Goal: Transaction & Acquisition: Purchase product/service

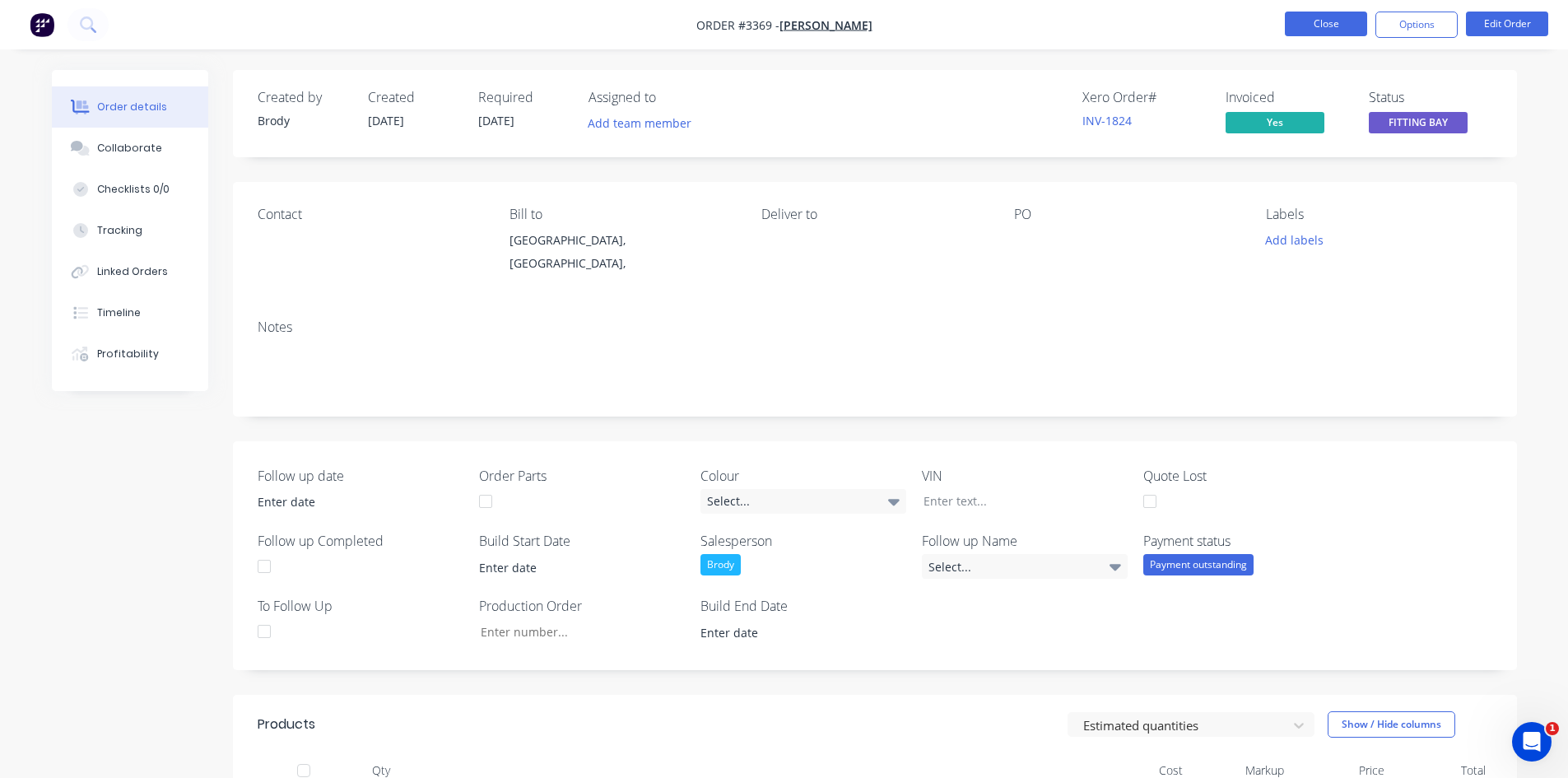
click at [1344, 27] on button "Close" at bounding box center [1325, 23] width 82 height 25
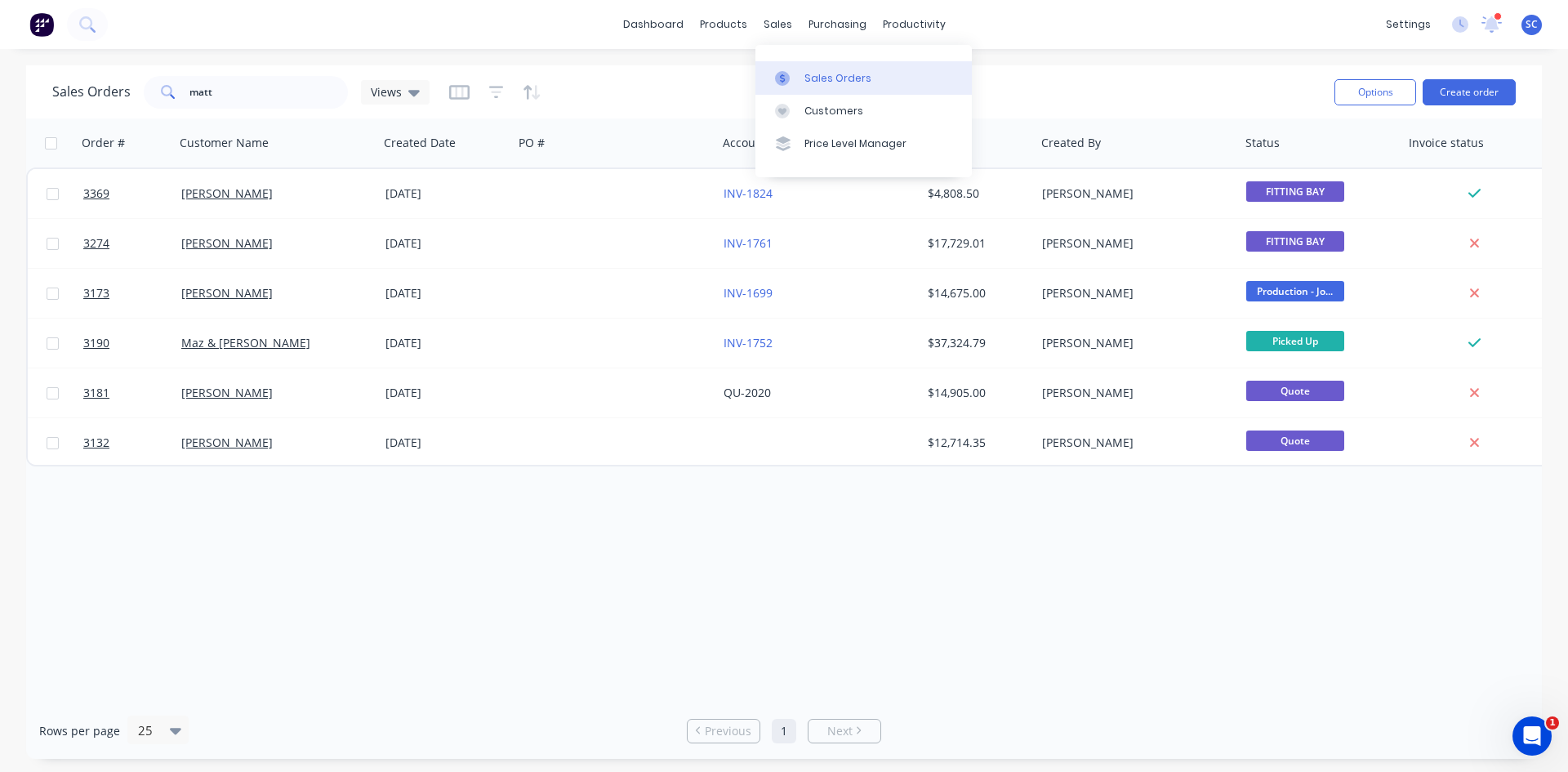
click at [827, 78] on div "Sales Orders" at bounding box center [837, 79] width 67 height 15
drag, startPoint x: 272, startPoint y: 91, endPoint x: -104, endPoint y: 92, distance: 376.0
click at [0, 92] on html "dashboard products sales purchasing productivity dashboard products Product Cat…" at bounding box center [784, 386] width 1568 height 772
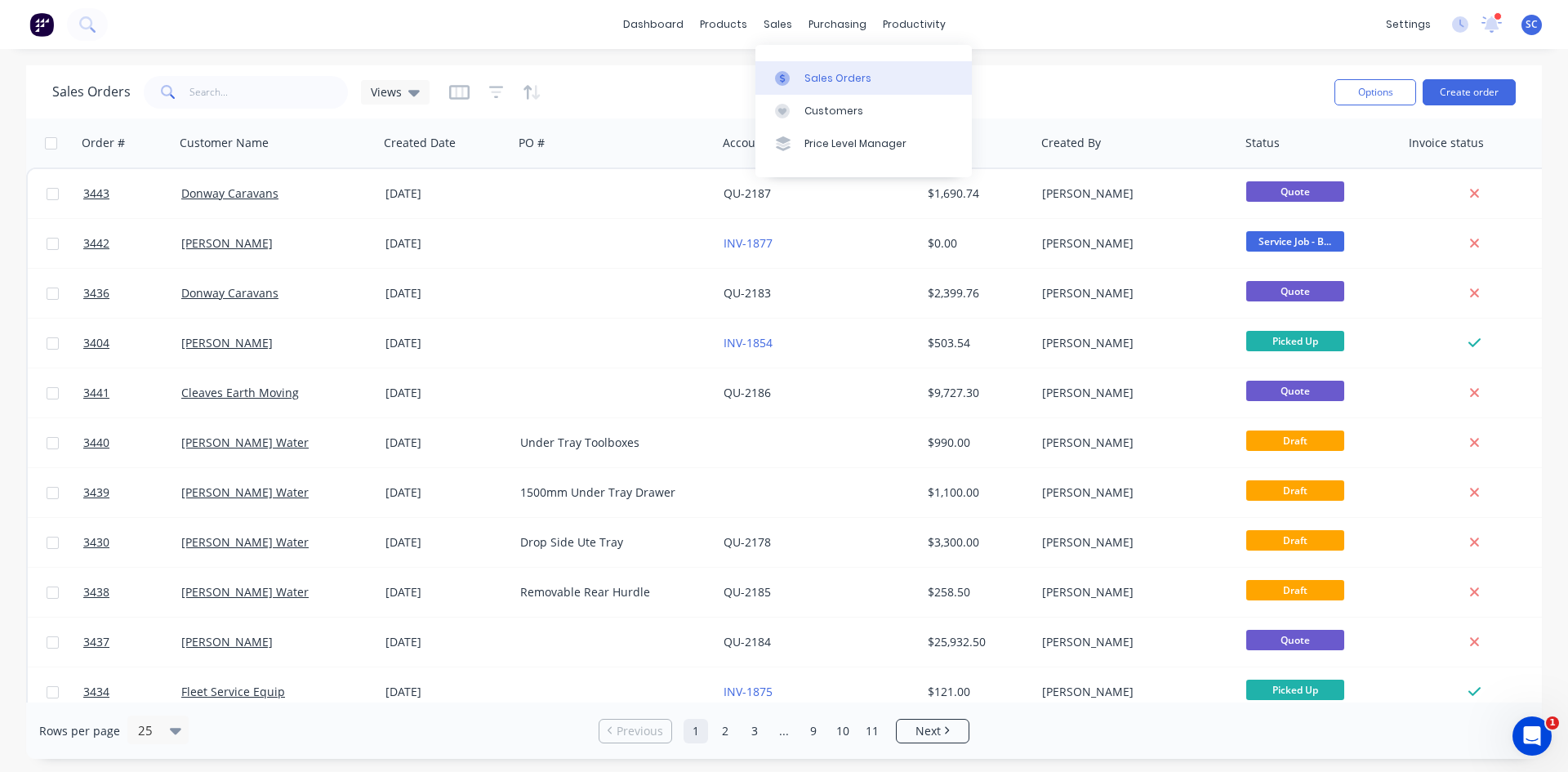
click at [822, 79] on div "Sales Orders" at bounding box center [837, 79] width 67 height 15
click at [833, 81] on div "Sales Orders" at bounding box center [837, 79] width 67 height 15
click at [565, 54] on div "dashboard products sales purchasing productivity dashboard products Product Cat…" at bounding box center [784, 386] width 1568 height 772
click at [1462, 93] on button "Create order" at bounding box center [1469, 92] width 93 height 27
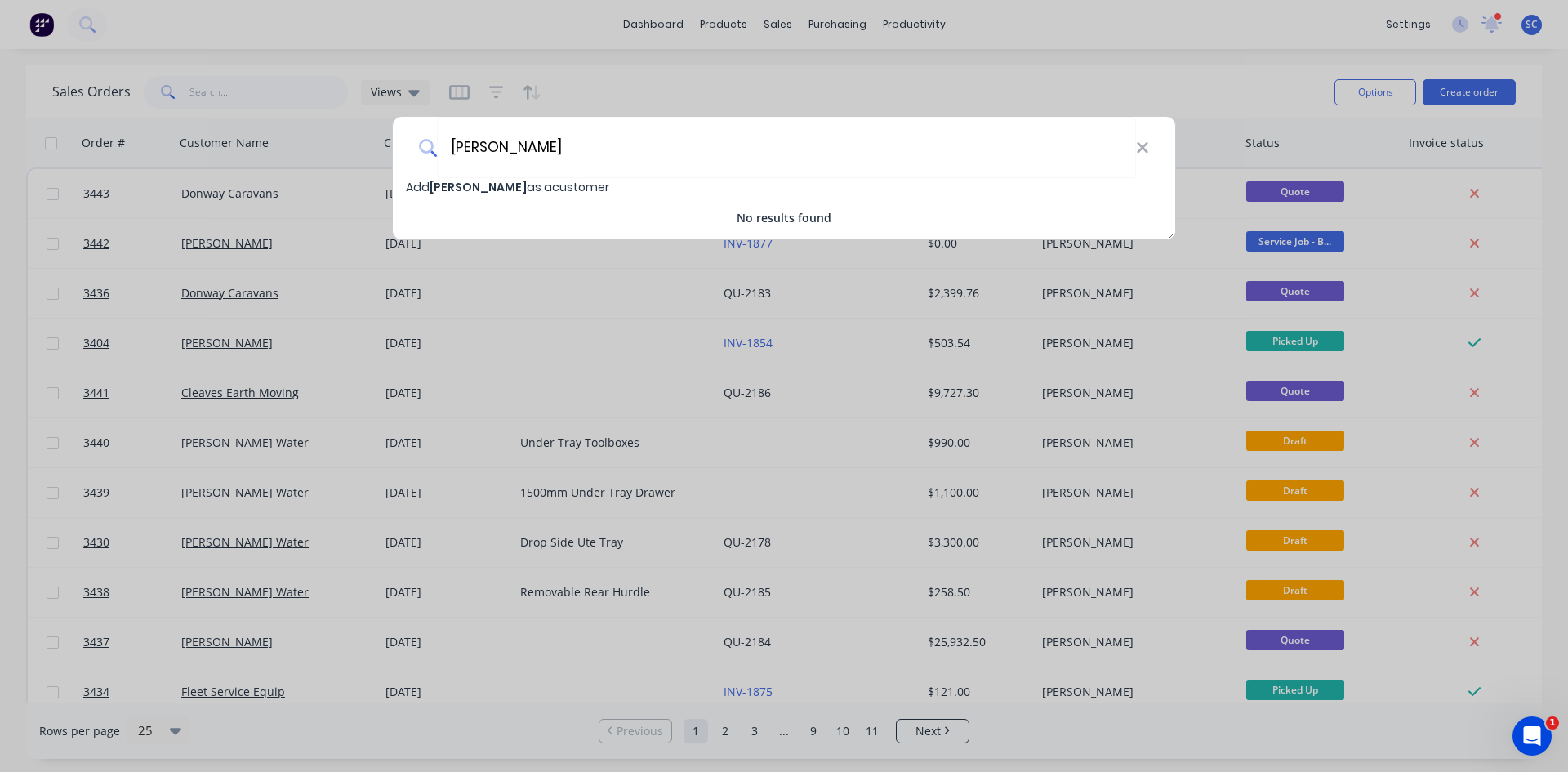
type input "[PERSON_NAME]"
click at [495, 180] on span "[PERSON_NAME]" at bounding box center [478, 187] width 97 height 16
select select "AU"
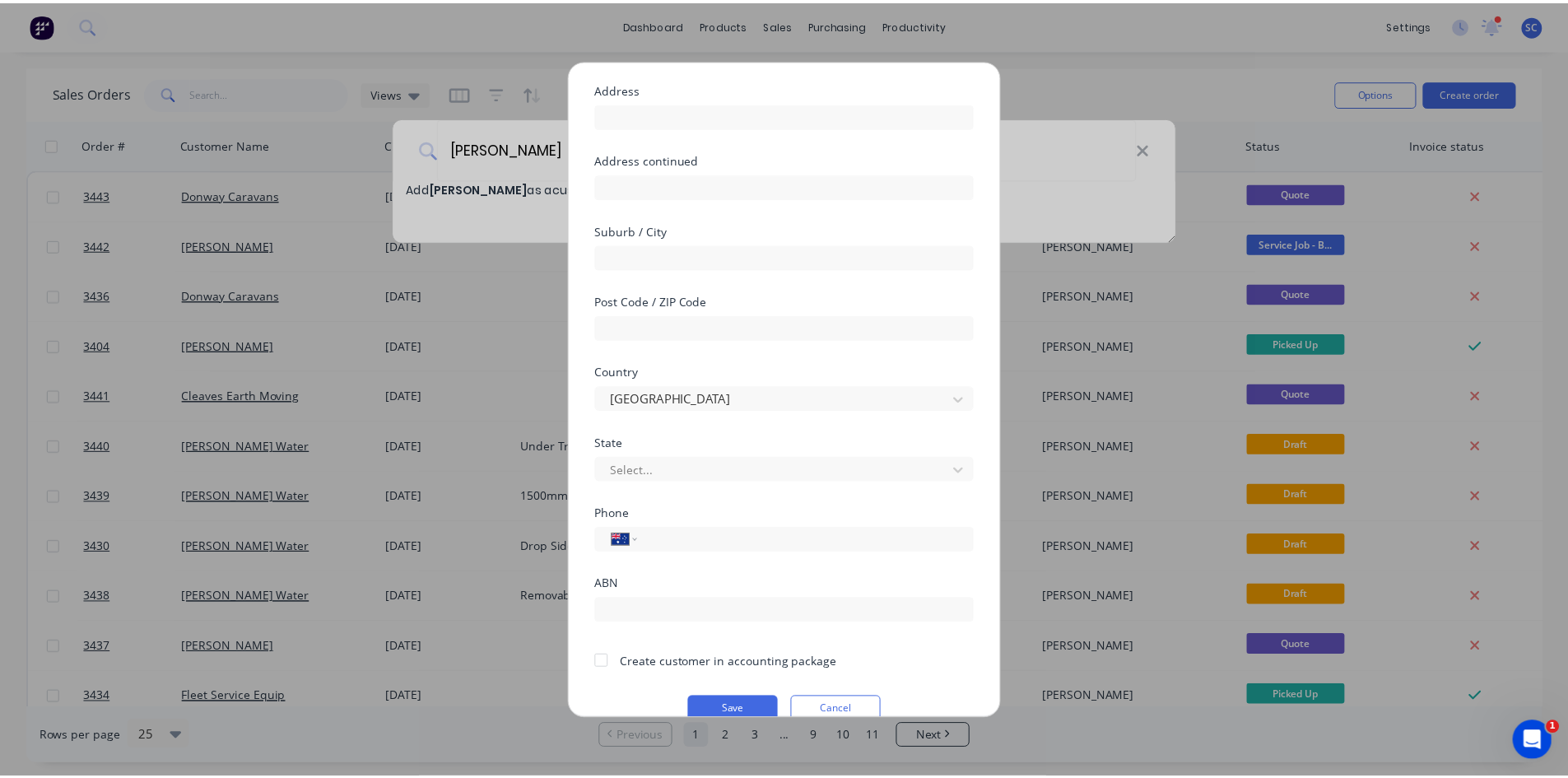
scroll to position [145, 0]
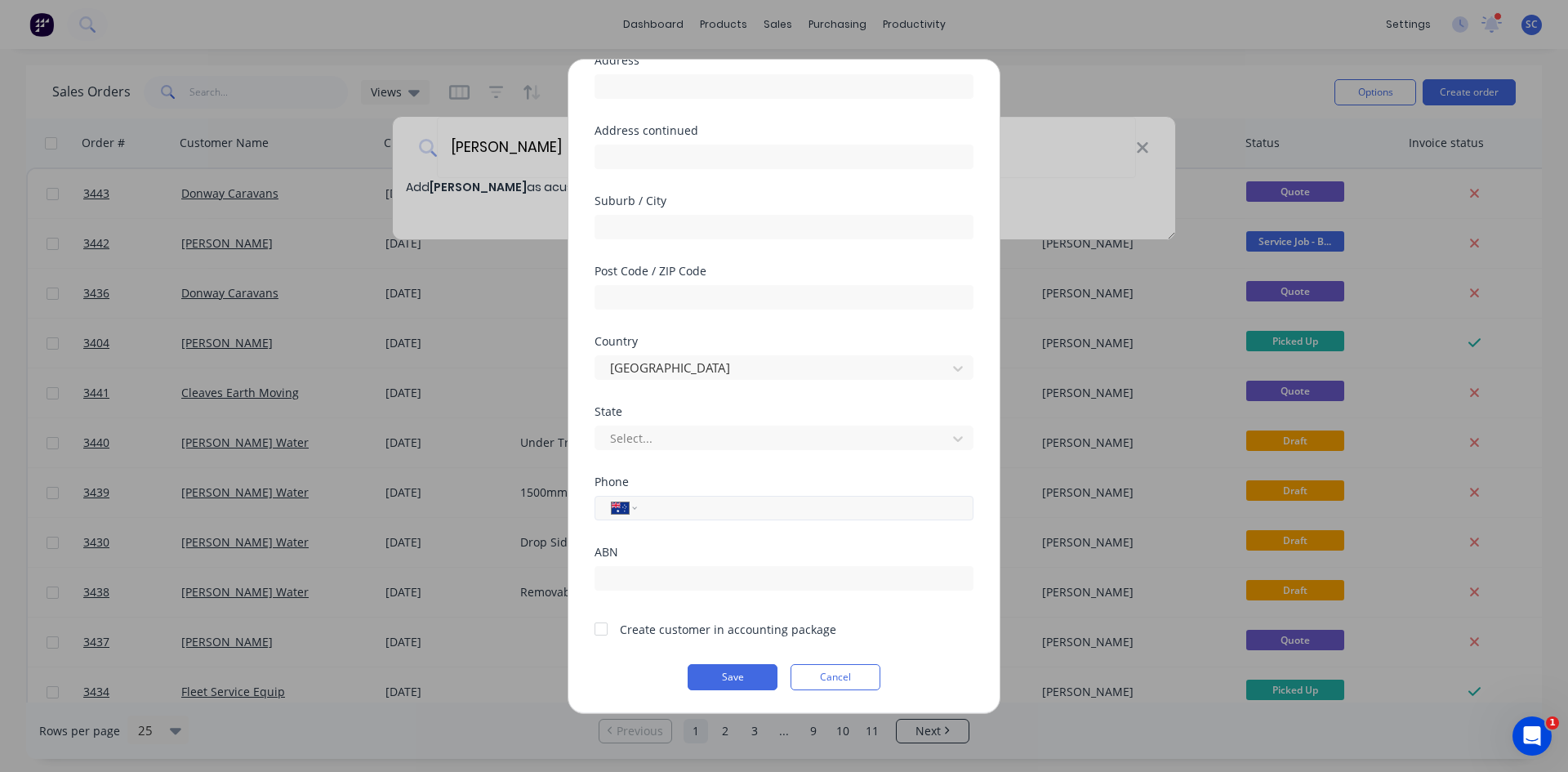
click at [655, 502] on input "tel" at bounding box center [802, 507] width 308 height 19
type input "0427 500 230"
click at [600, 631] on div at bounding box center [601, 629] width 33 height 33
click at [701, 678] on button "Save" at bounding box center [733, 677] width 90 height 27
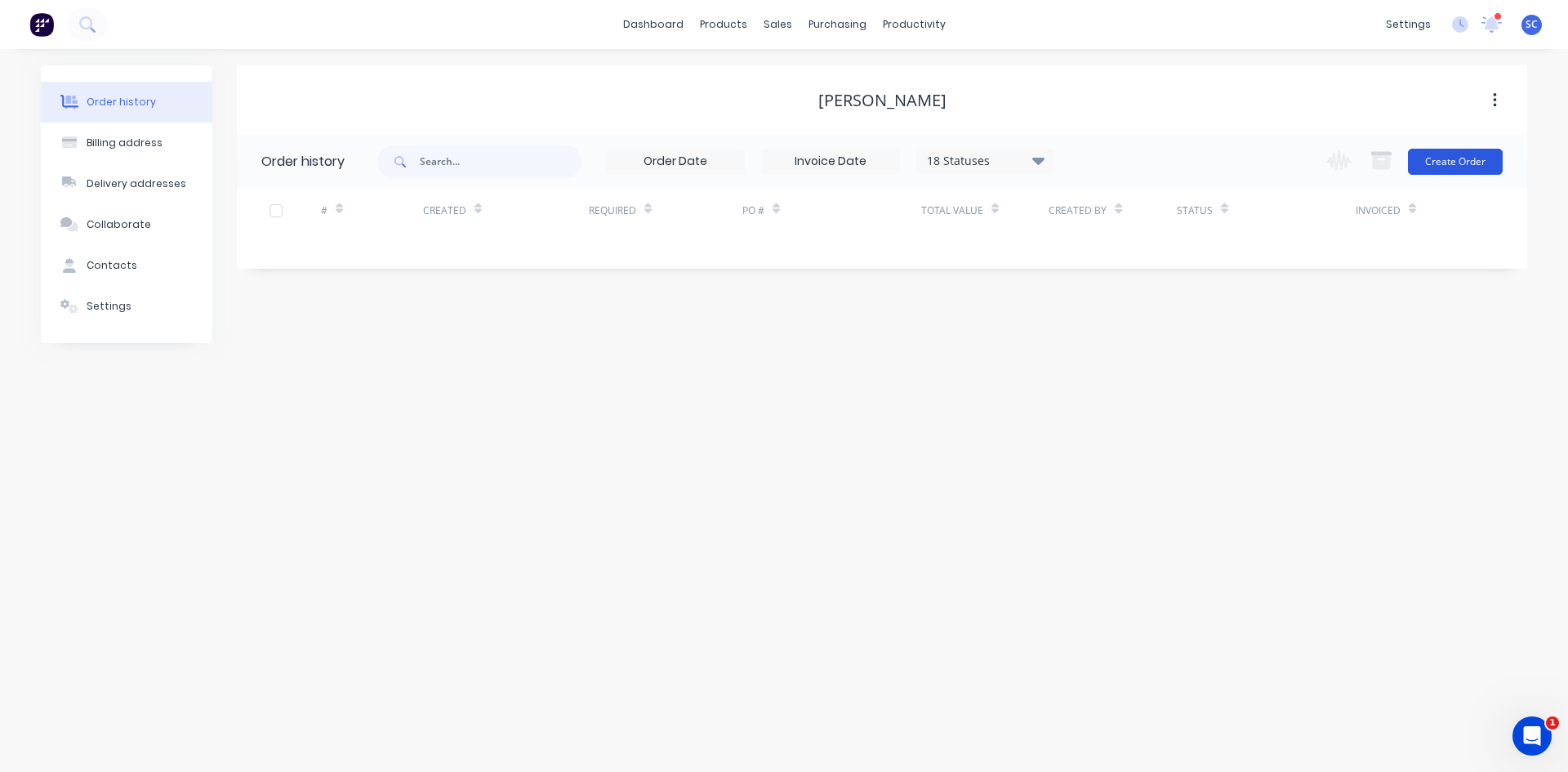
click at [1457, 158] on button "Create Order" at bounding box center [1454, 161] width 94 height 27
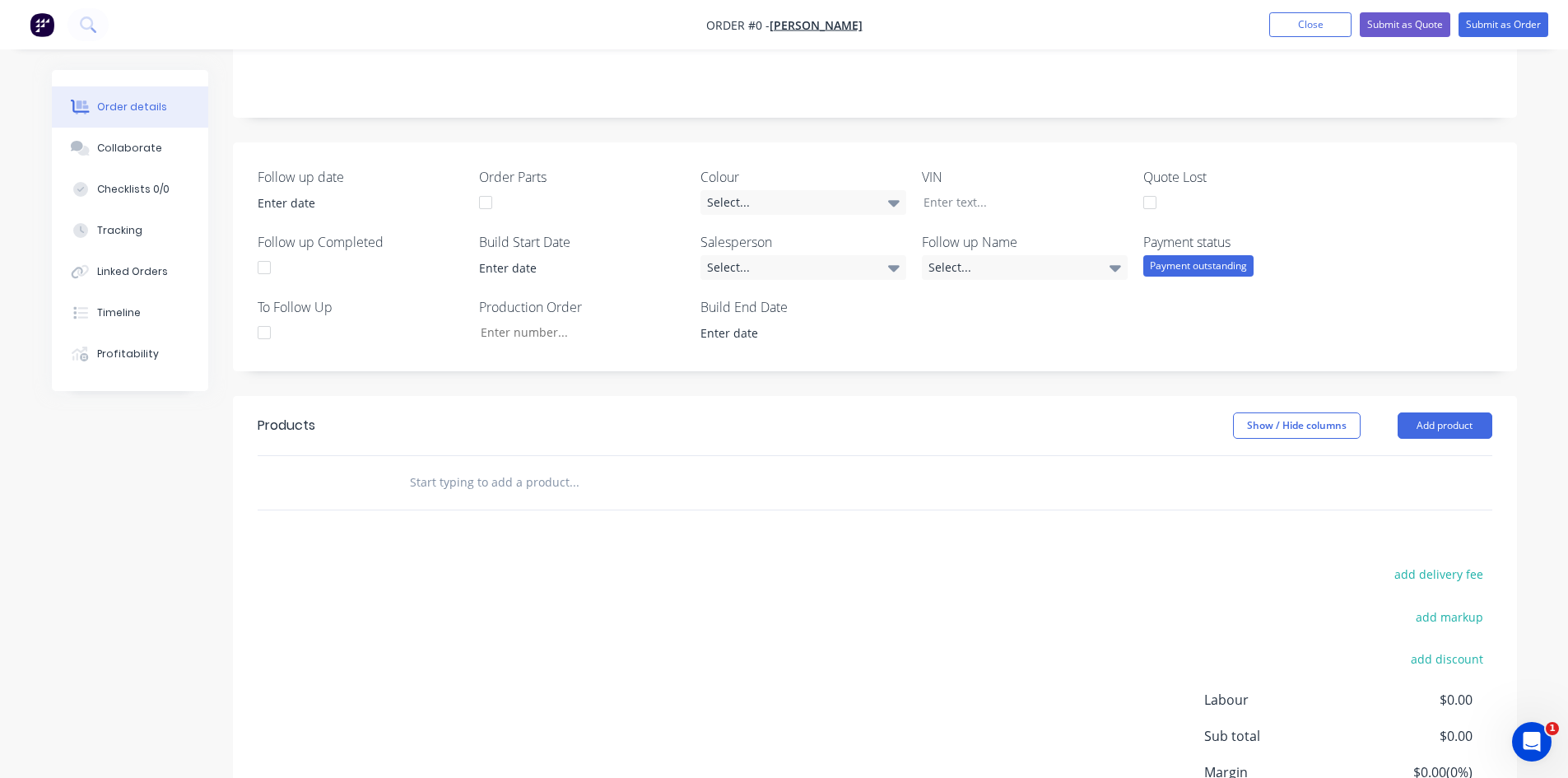
scroll to position [329, 0]
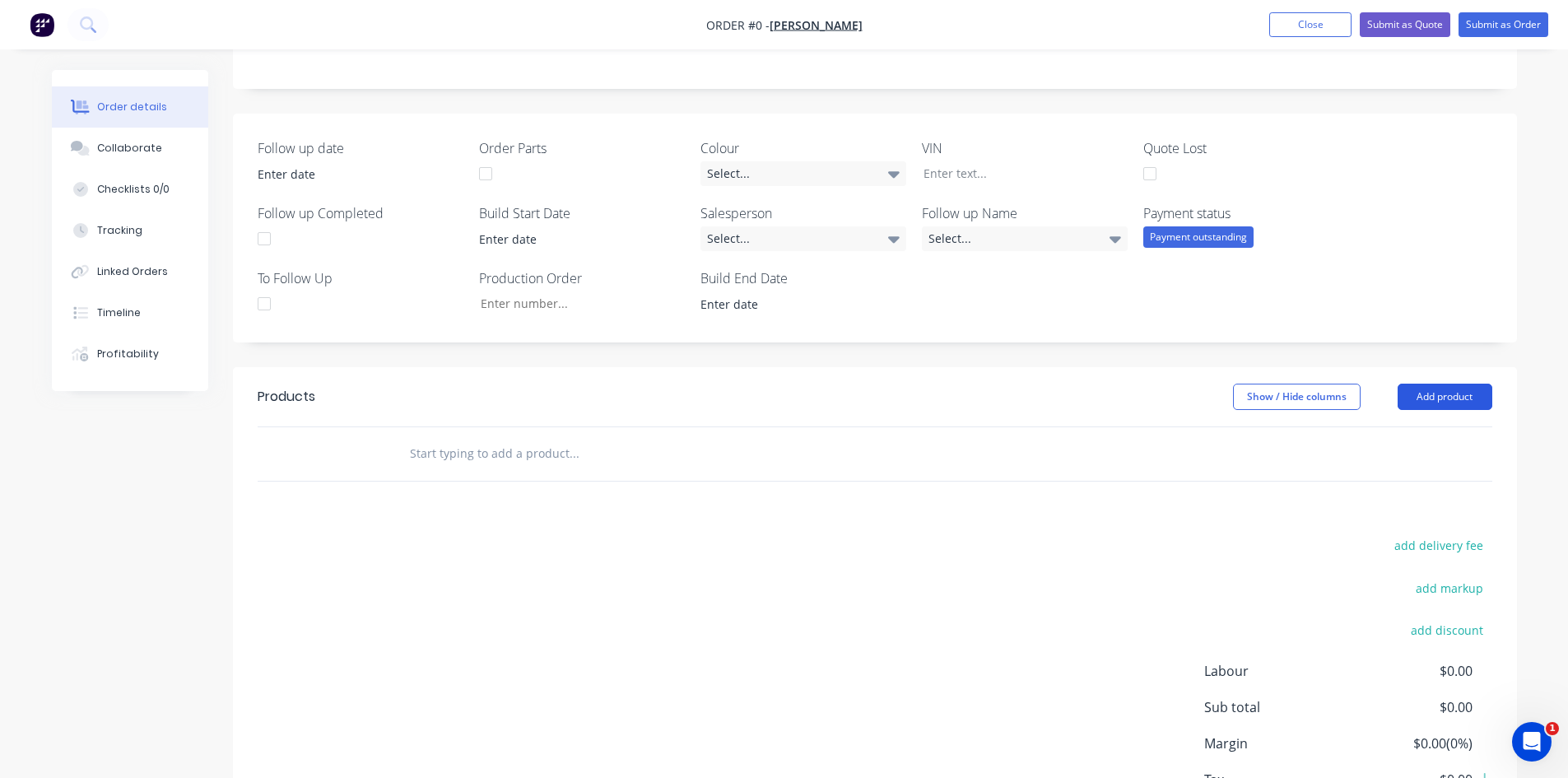
click at [1433, 398] on button "Add product" at bounding box center [1444, 397] width 95 height 27
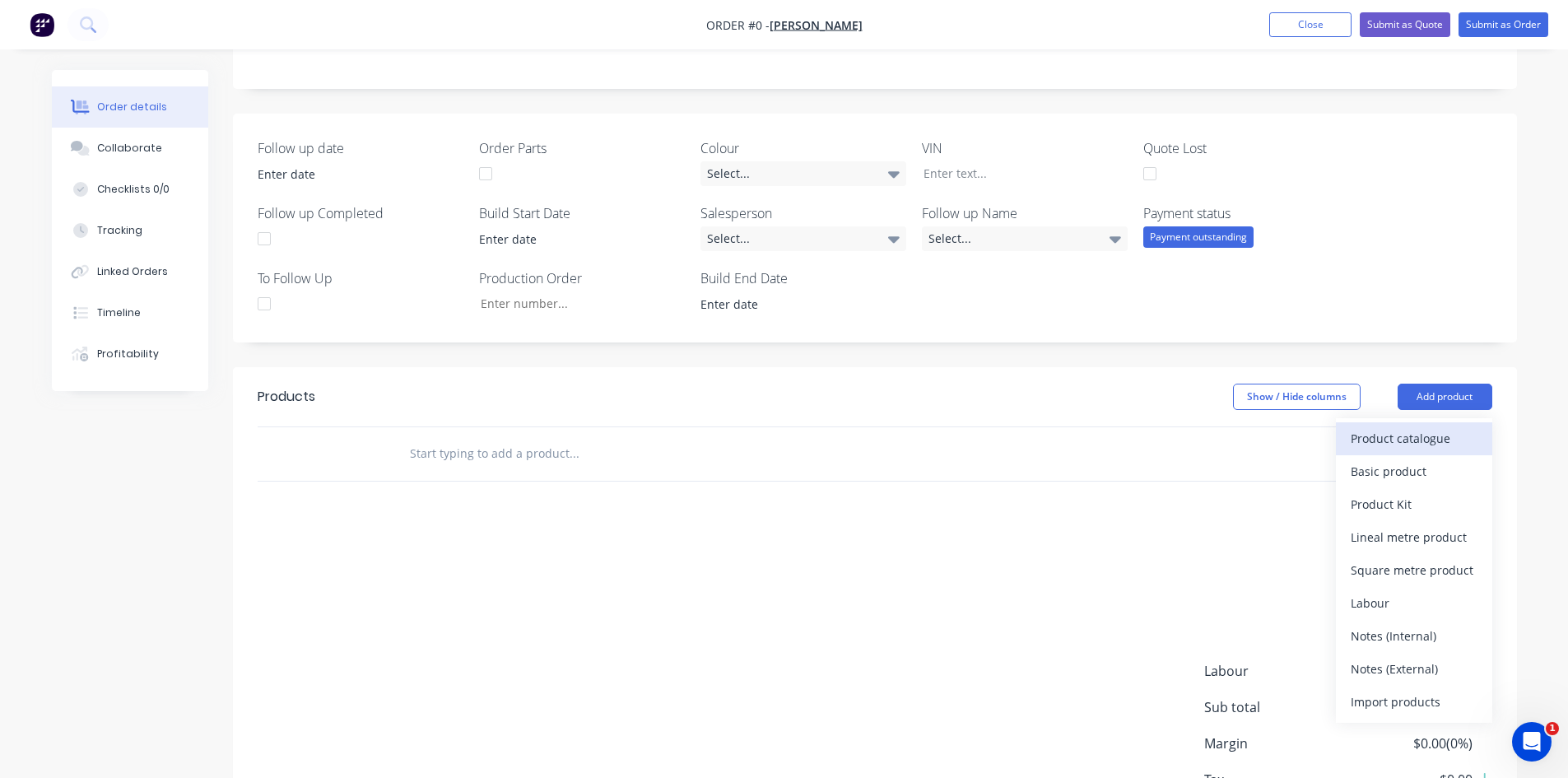
click at [1373, 444] on div "Product catalogue" at bounding box center [1413, 438] width 126 height 24
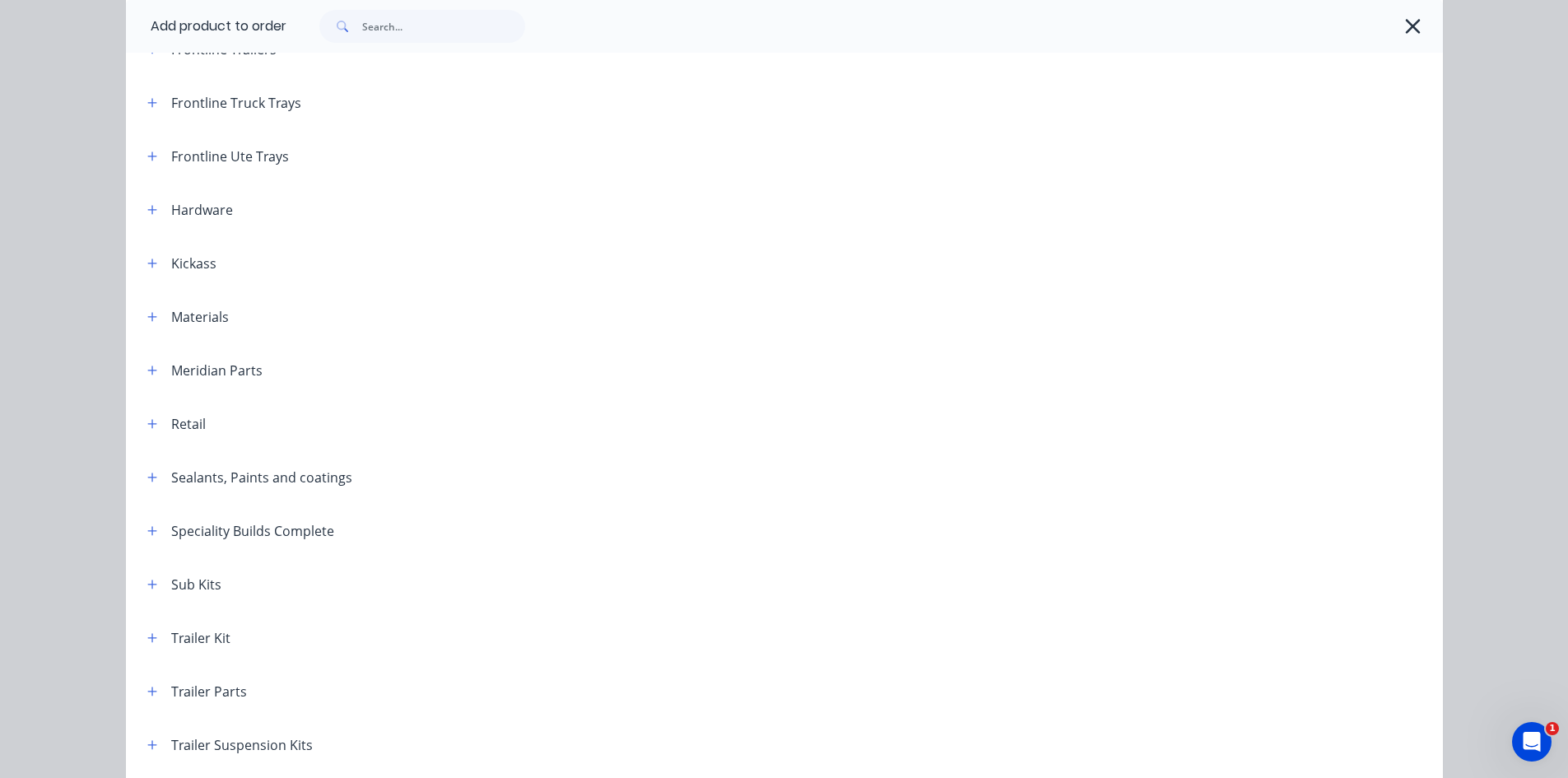
scroll to position [652, 0]
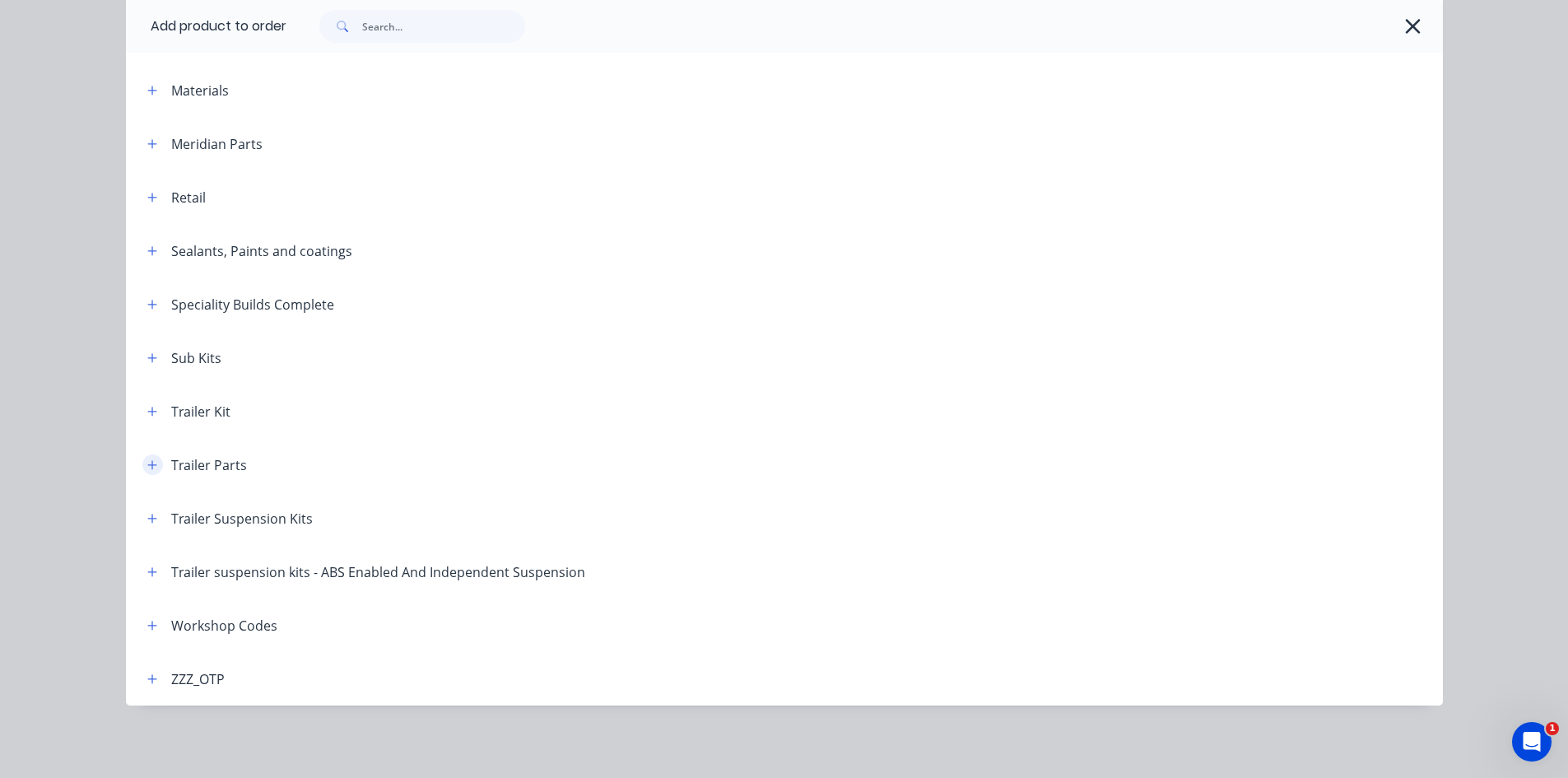
click at [143, 471] on button "button" at bounding box center [152, 464] width 20 height 20
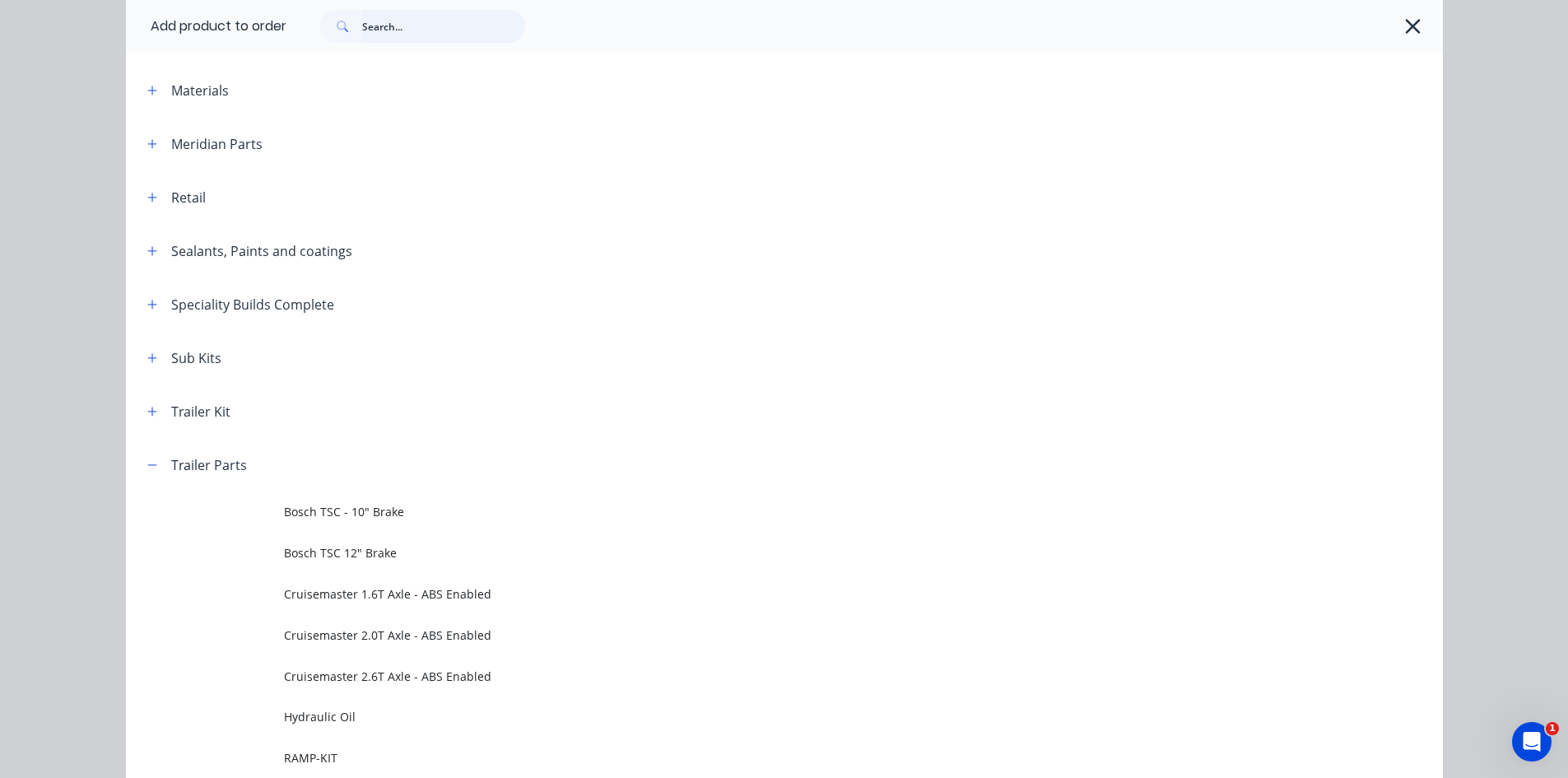
click at [382, 31] on input "text" at bounding box center [443, 27] width 163 height 33
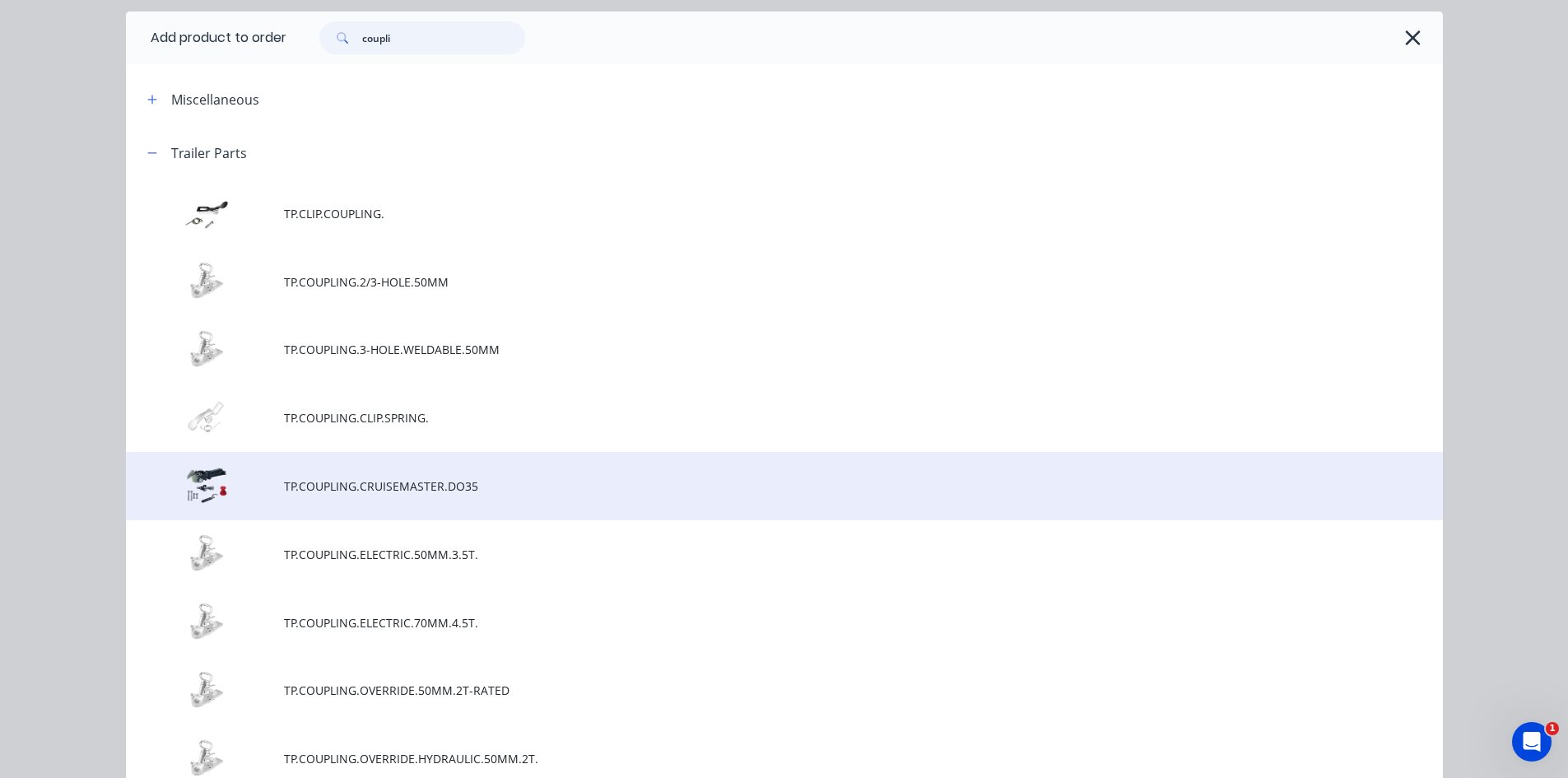
scroll to position [82, 0]
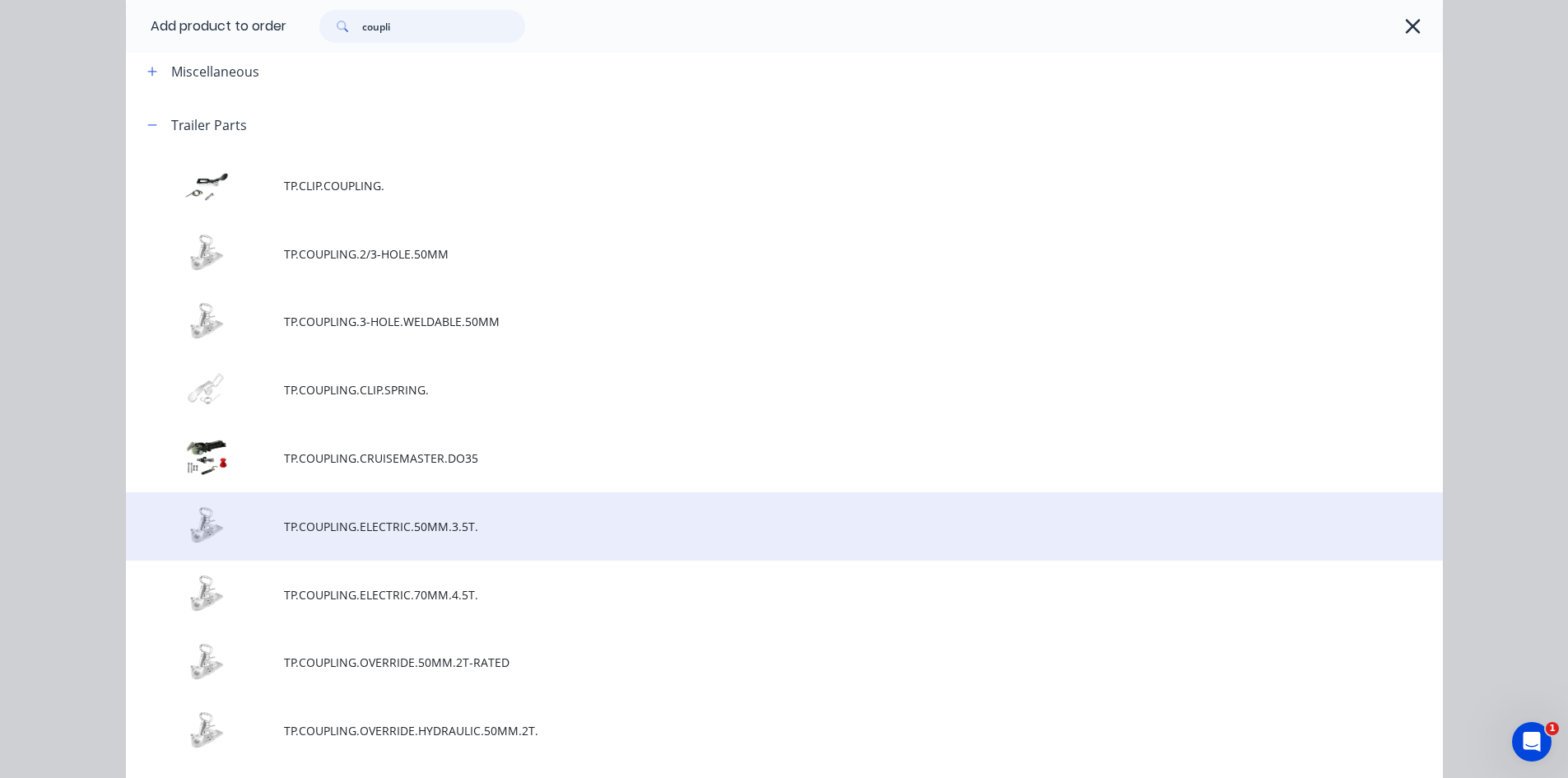
type input "coupli"
click at [256, 530] on td at bounding box center [204, 526] width 158 height 68
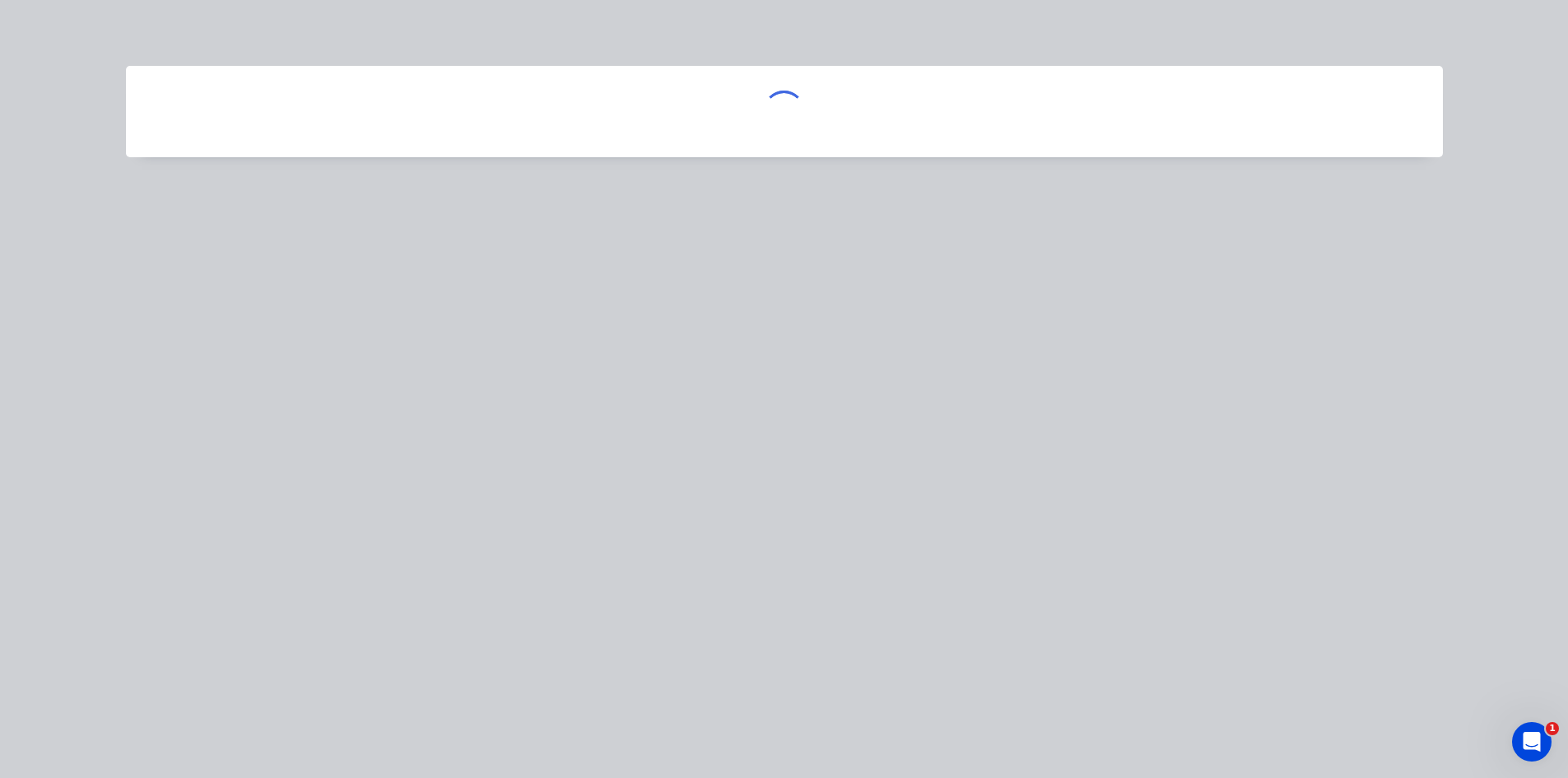
scroll to position [0, 0]
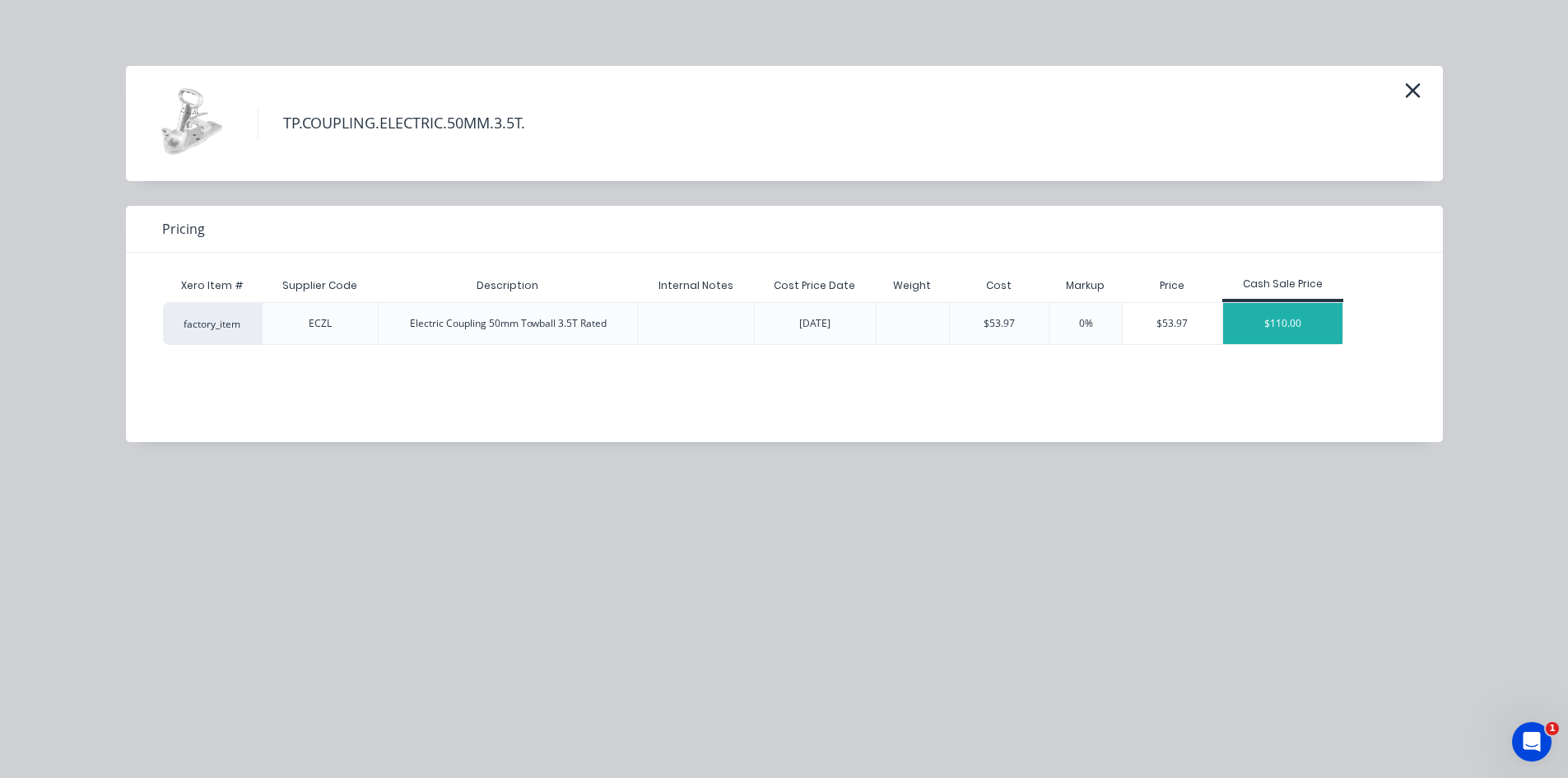
click at [1290, 328] on div "$110.00" at bounding box center [1283, 323] width 120 height 42
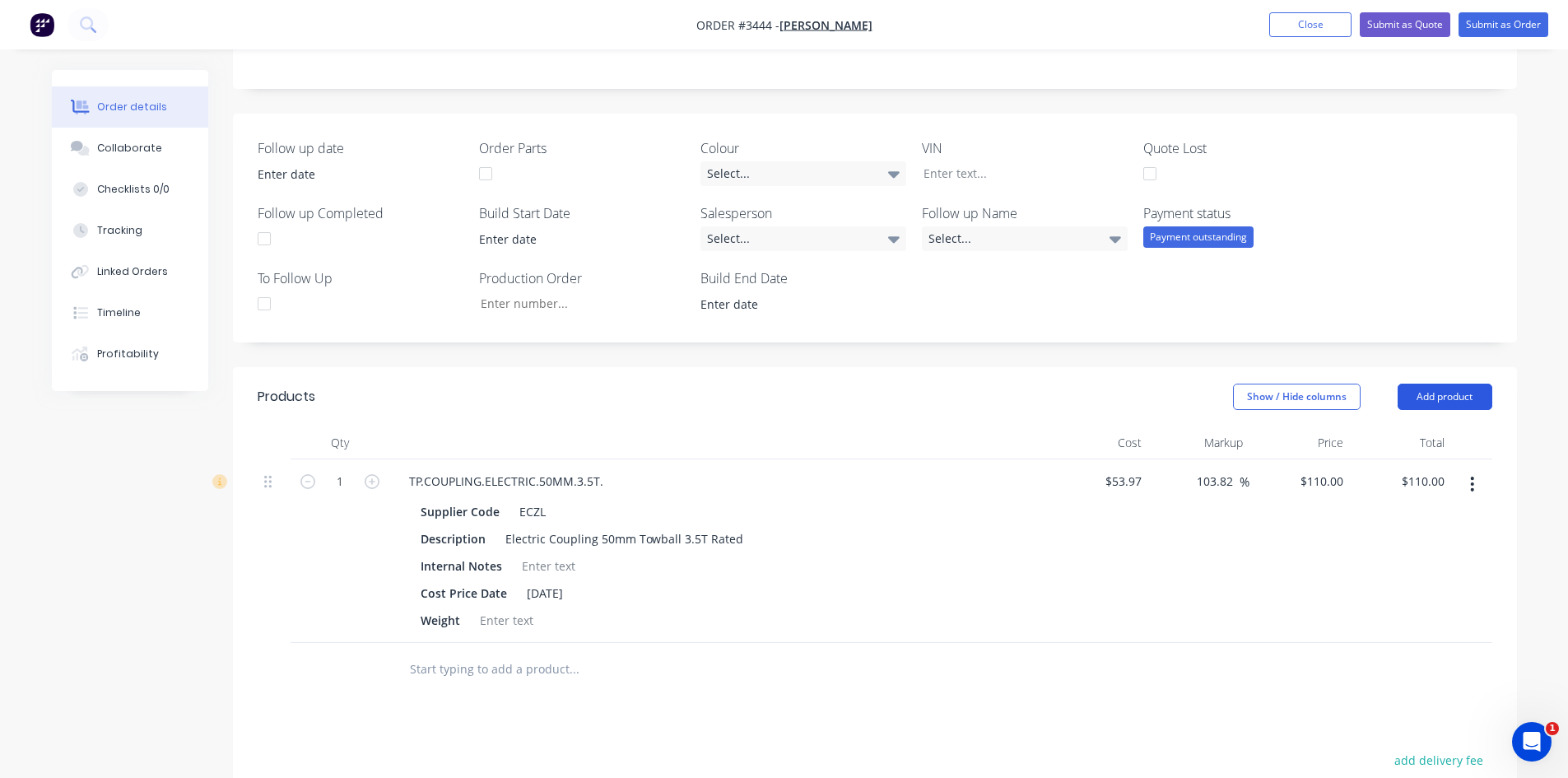
click at [1463, 392] on button "Add product" at bounding box center [1444, 397] width 95 height 27
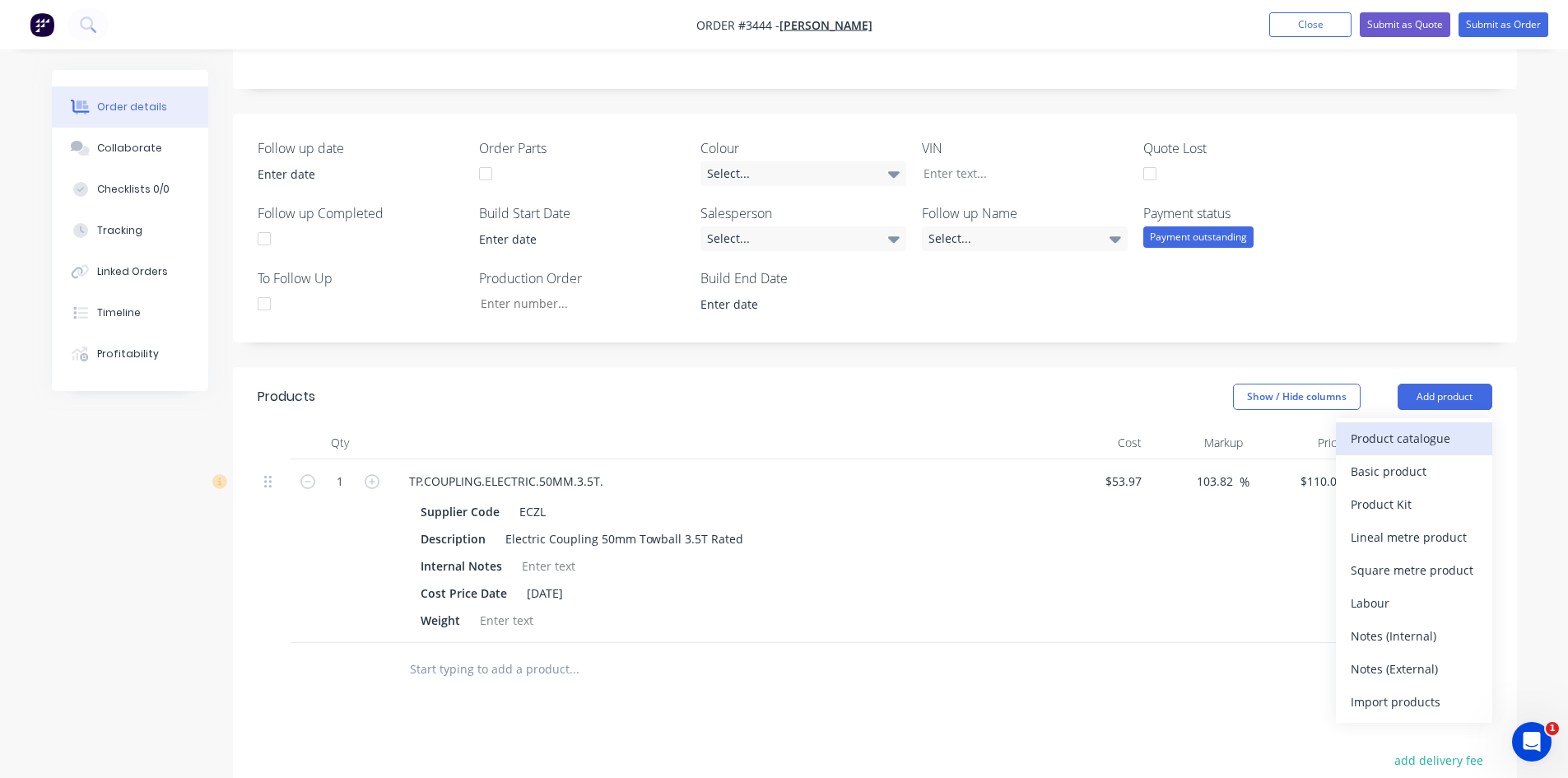
click at [1412, 436] on div "Product catalogue" at bounding box center [1413, 438] width 126 height 24
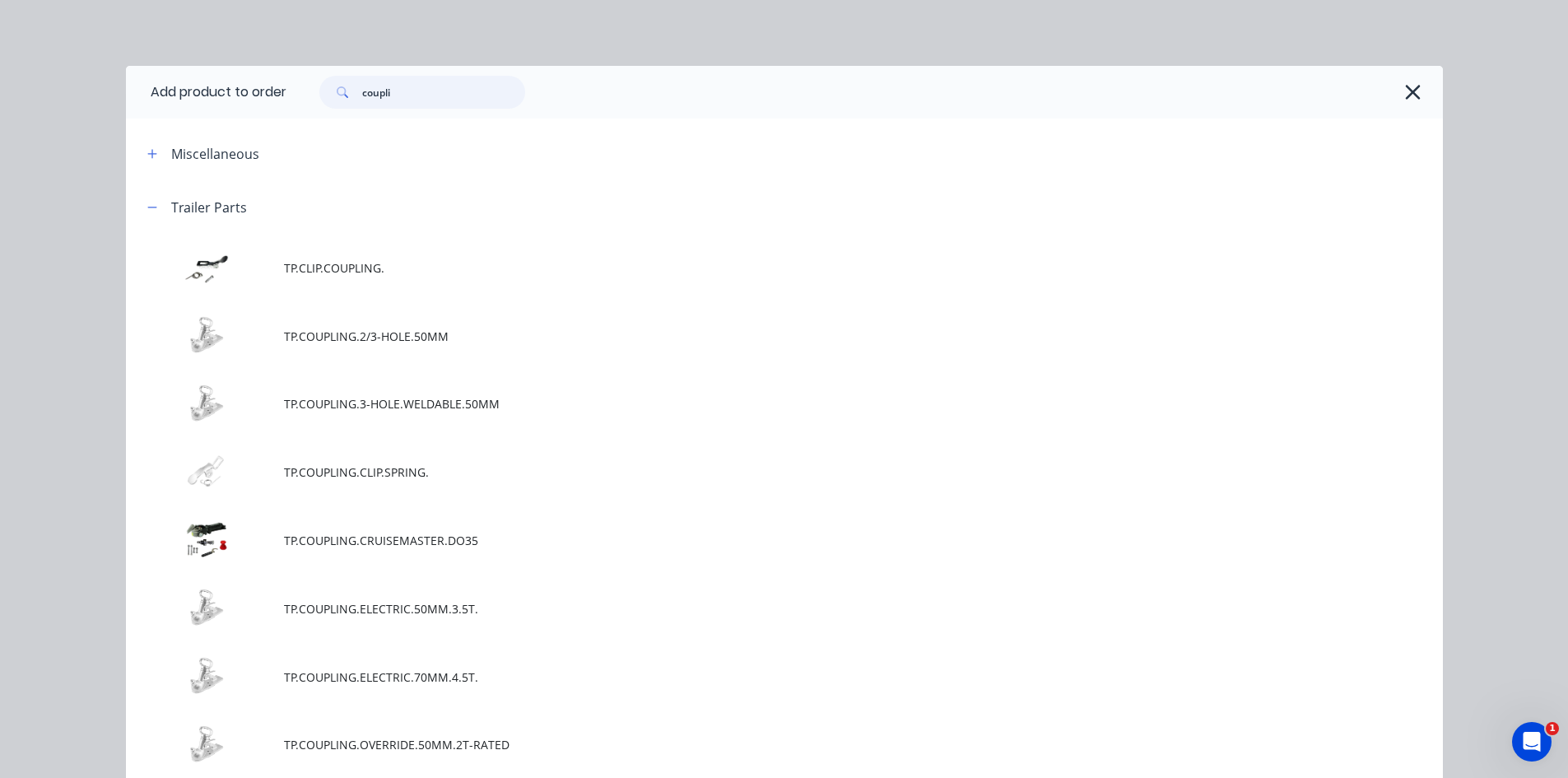
drag, startPoint x: 401, startPoint y: 94, endPoint x: 133, endPoint y: 81, distance: 268.3
click at [133, 81] on header "Add product to order coupli" at bounding box center [784, 91] width 1317 height 53
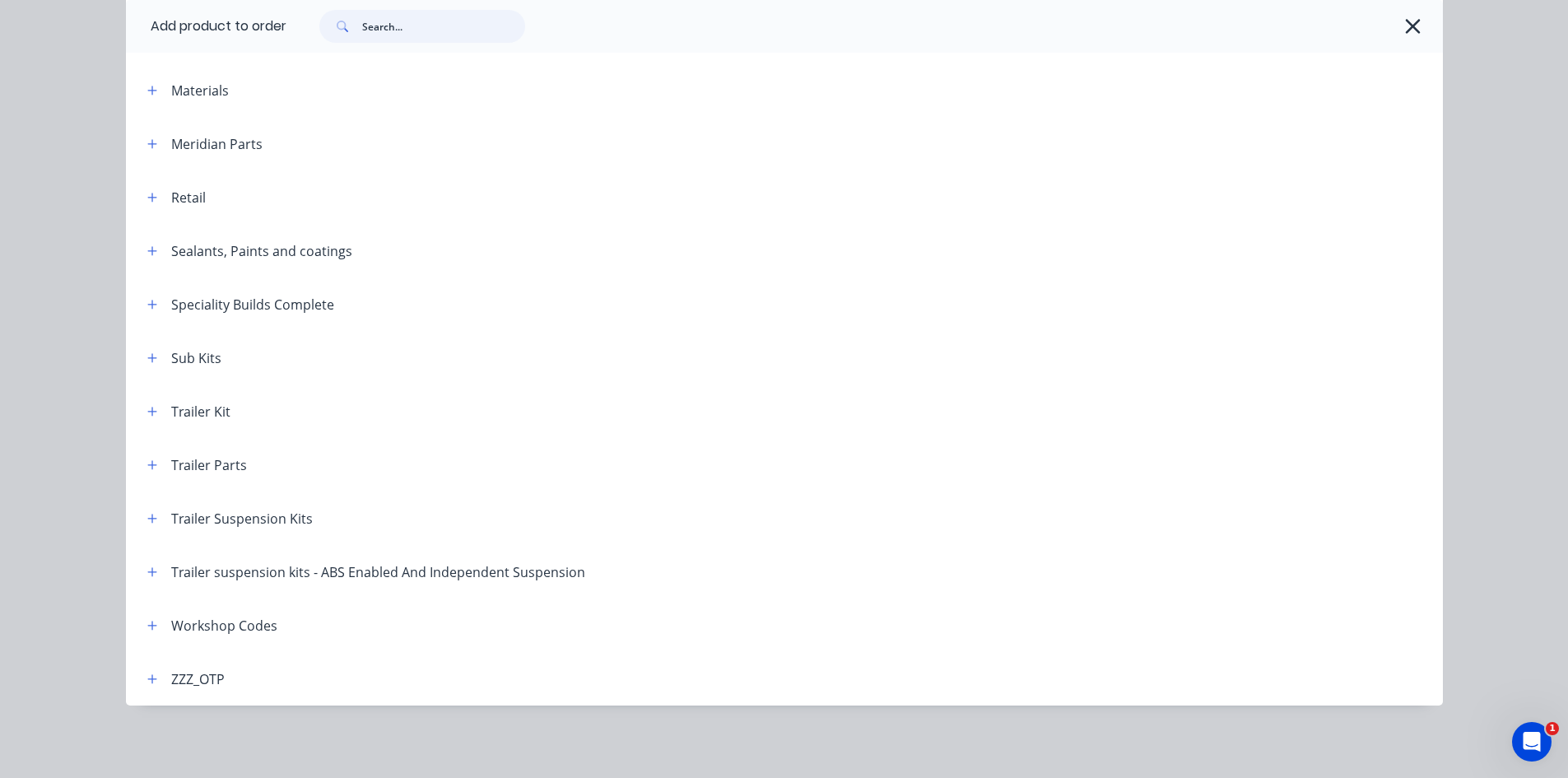
scroll to position [658, 0]
click at [148, 468] on icon "button" at bounding box center [152, 465] width 10 height 11
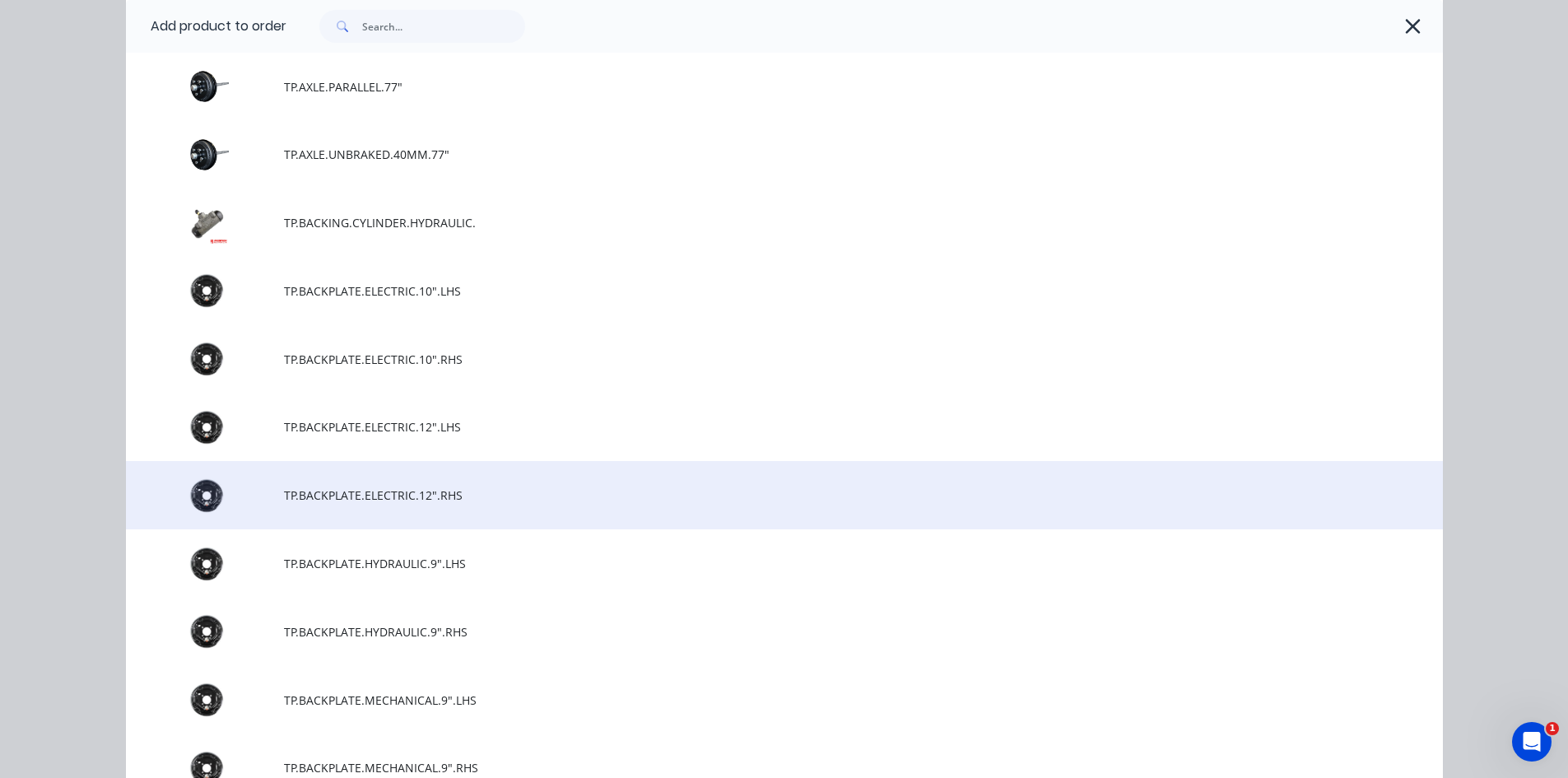
scroll to position [2874, 0]
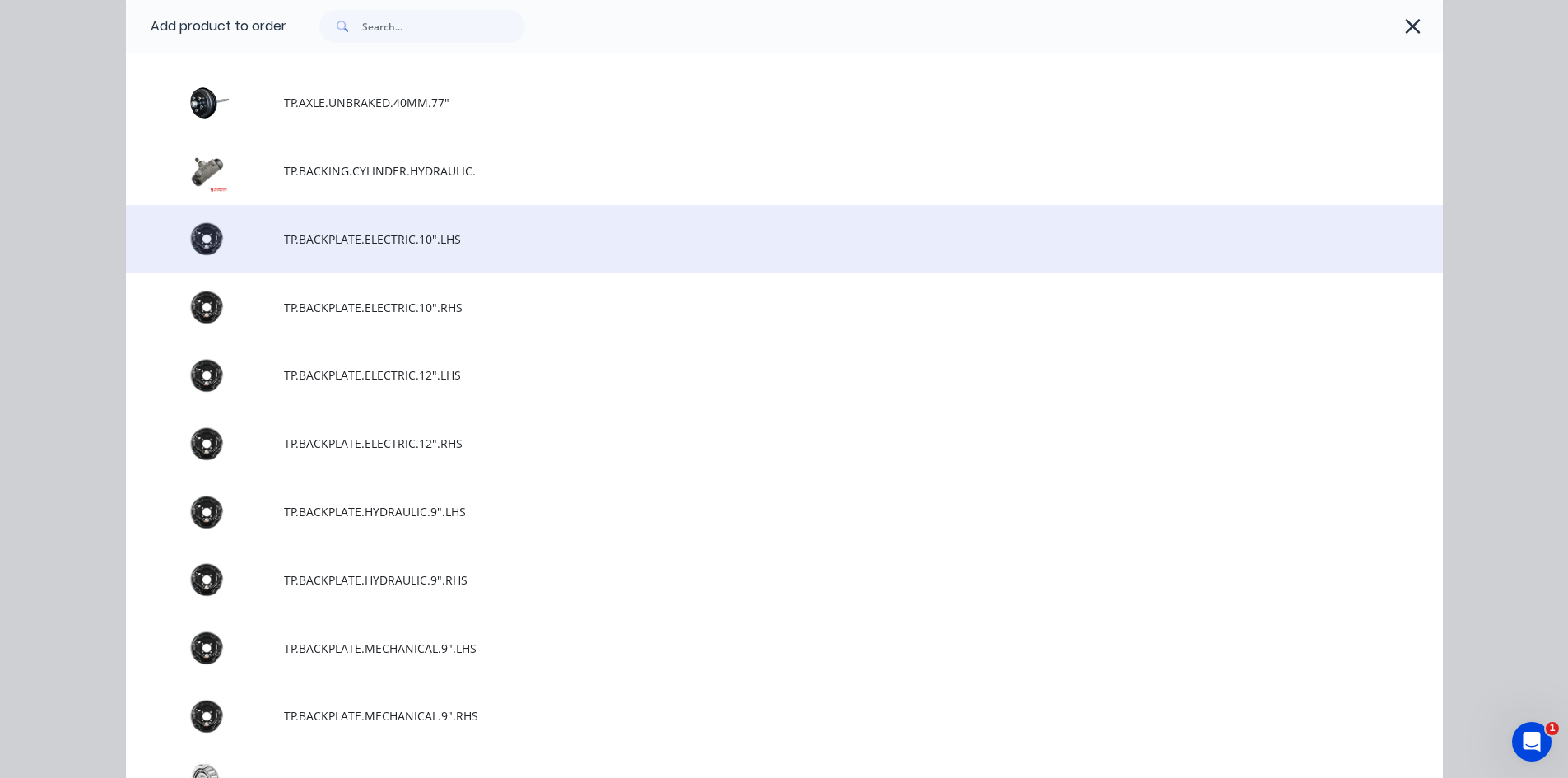
click at [288, 253] on td "TP.BACKPLATE.ELECTRIC.10".LHS" at bounding box center [864, 239] width 1159 height 68
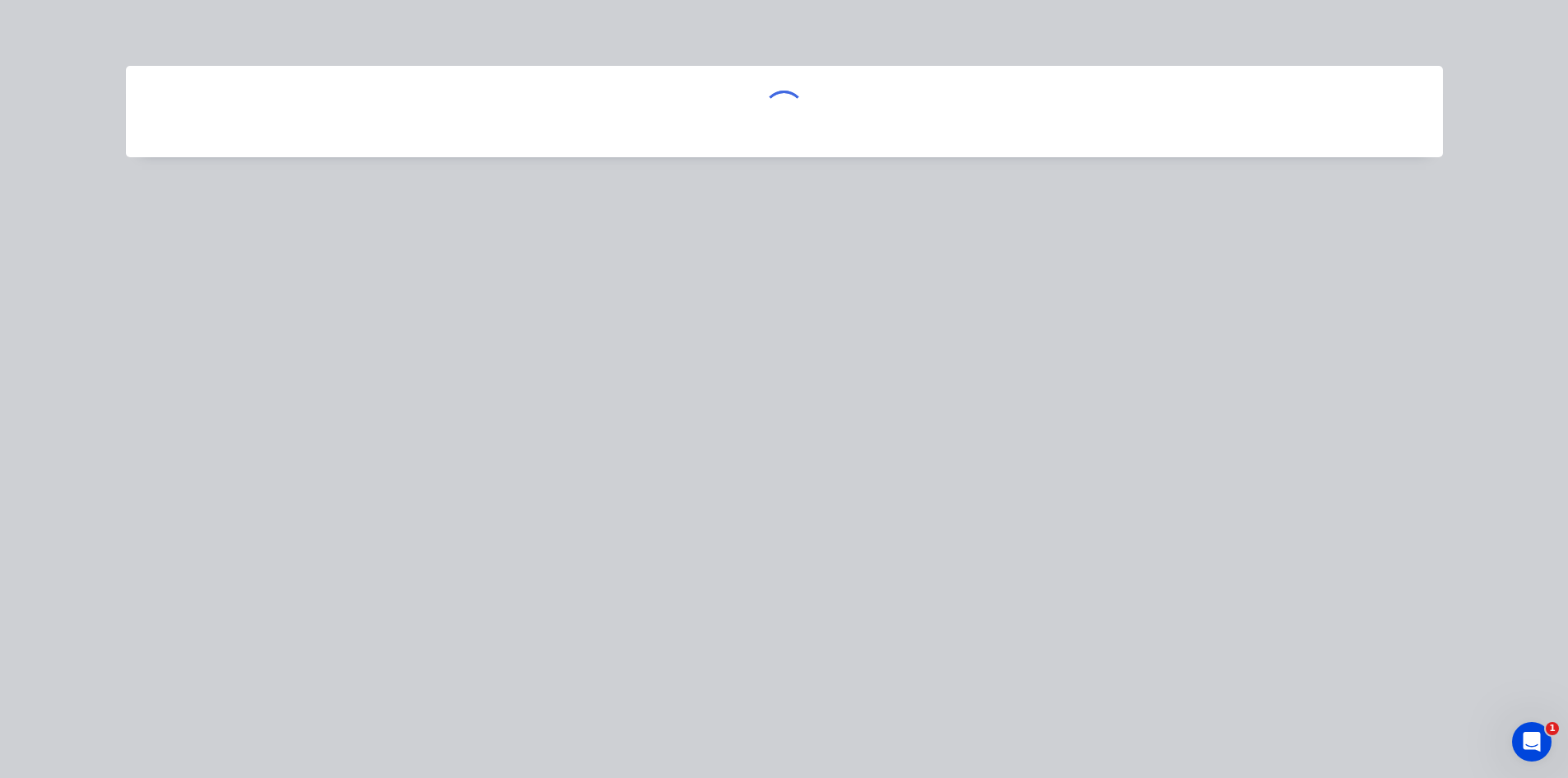
scroll to position [0, 0]
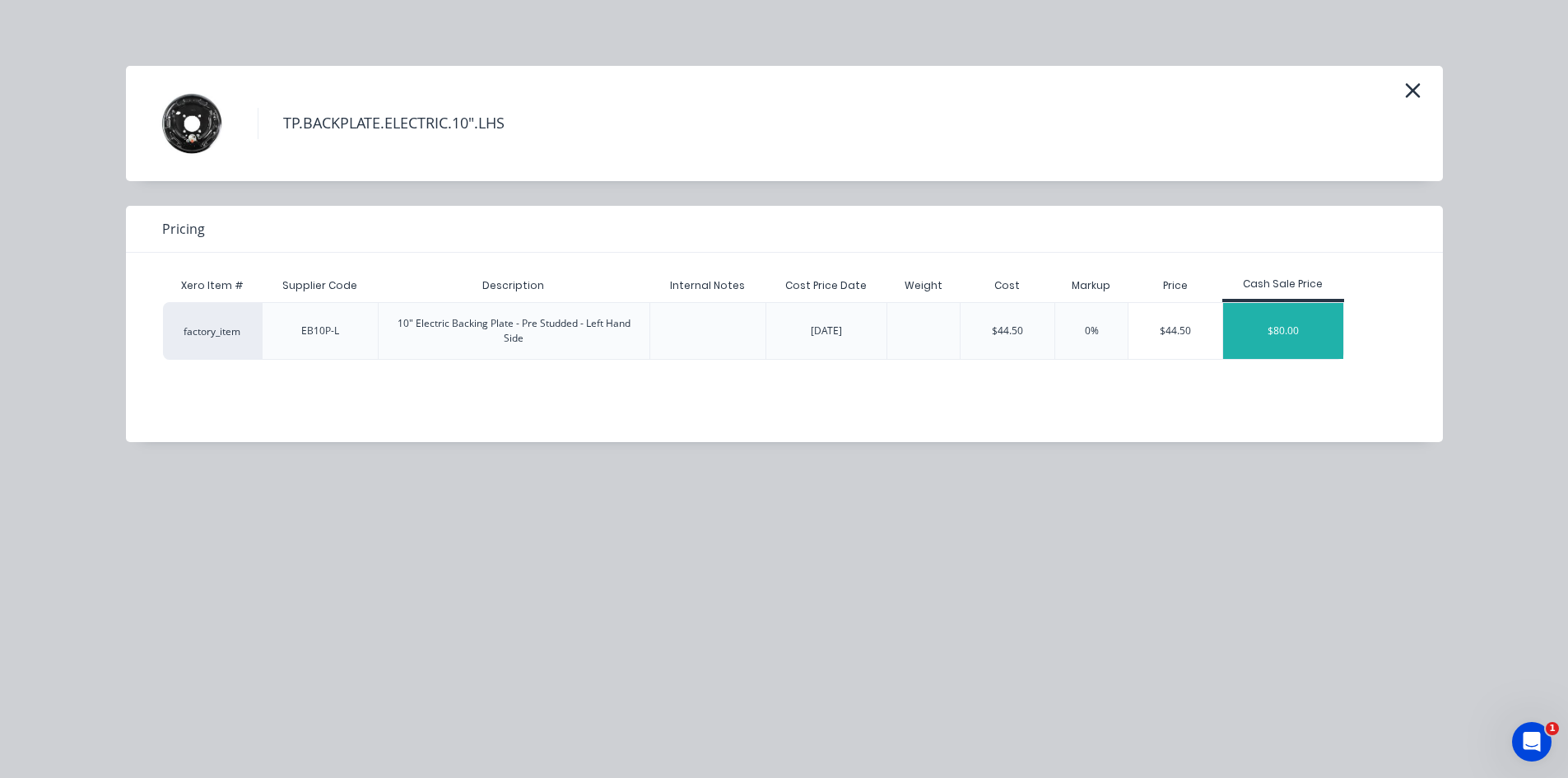
click at [1275, 328] on div "$80.00" at bounding box center [1283, 330] width 120 height 56
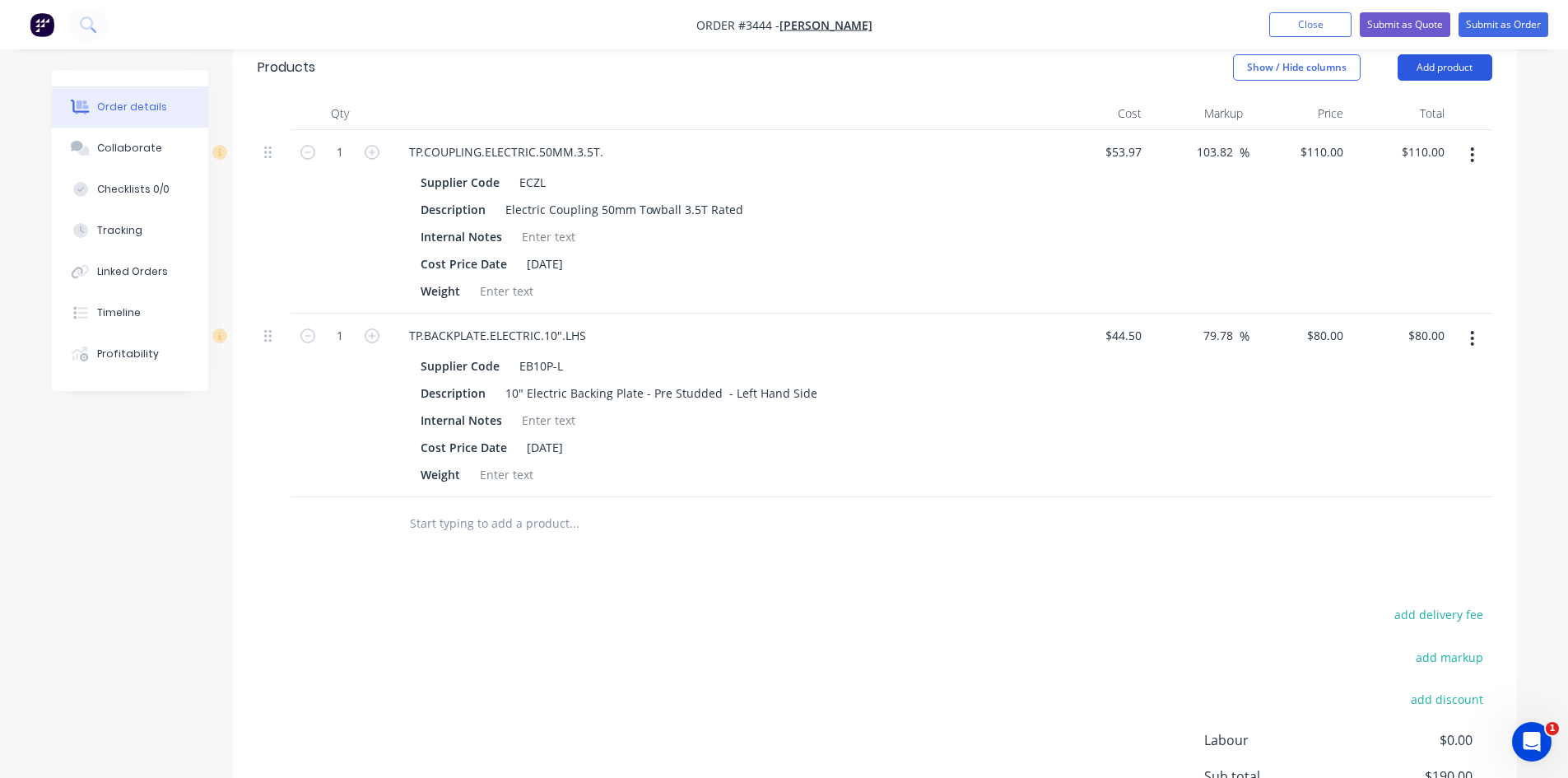
click at [1429, 58] on button "Add product" at bounding box center [1444, 67] width 95 height 27
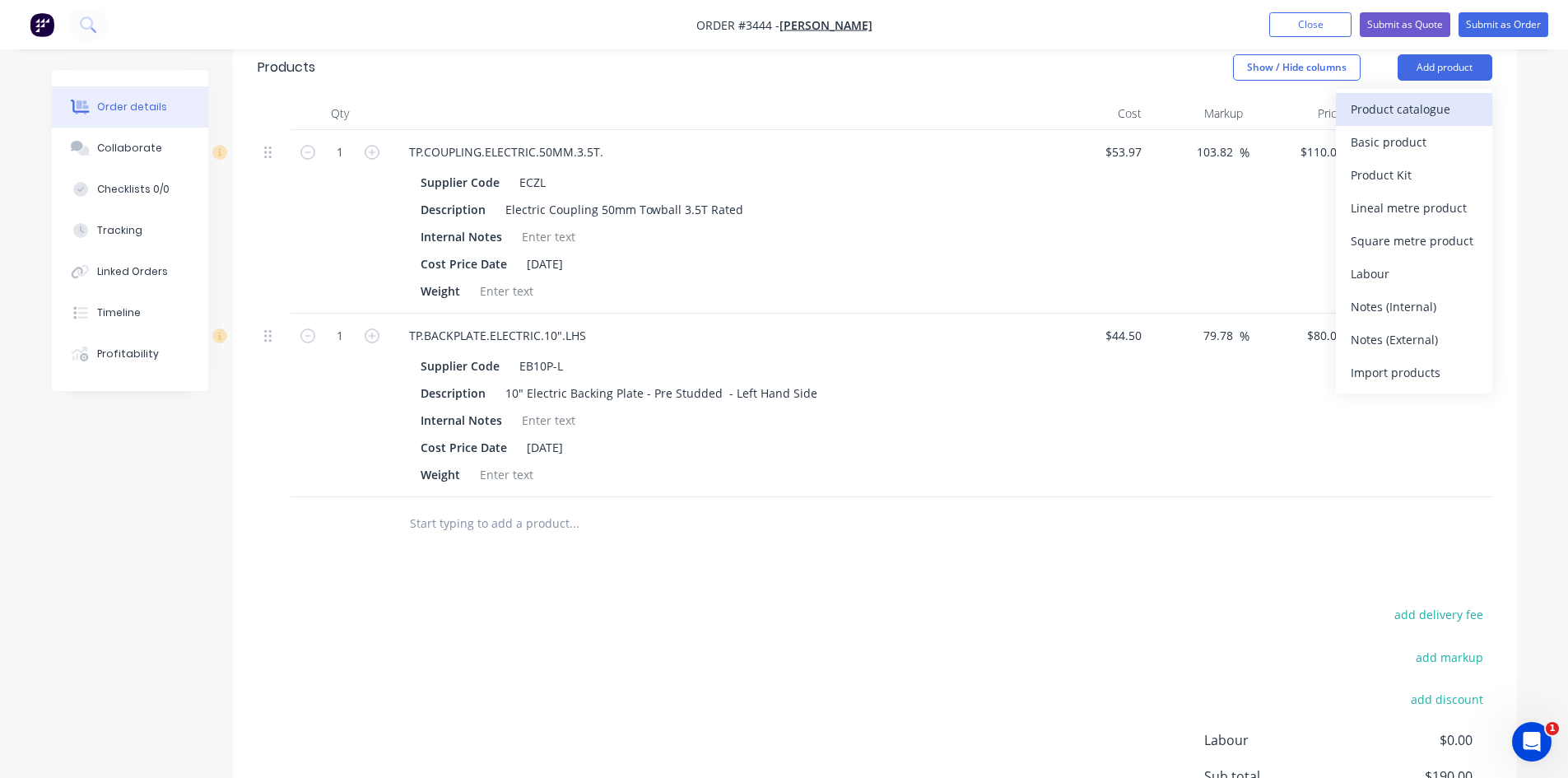
click at [1430, 106] on div "Product catalogue" at bounding box center [1413, 109] width 126 height 24
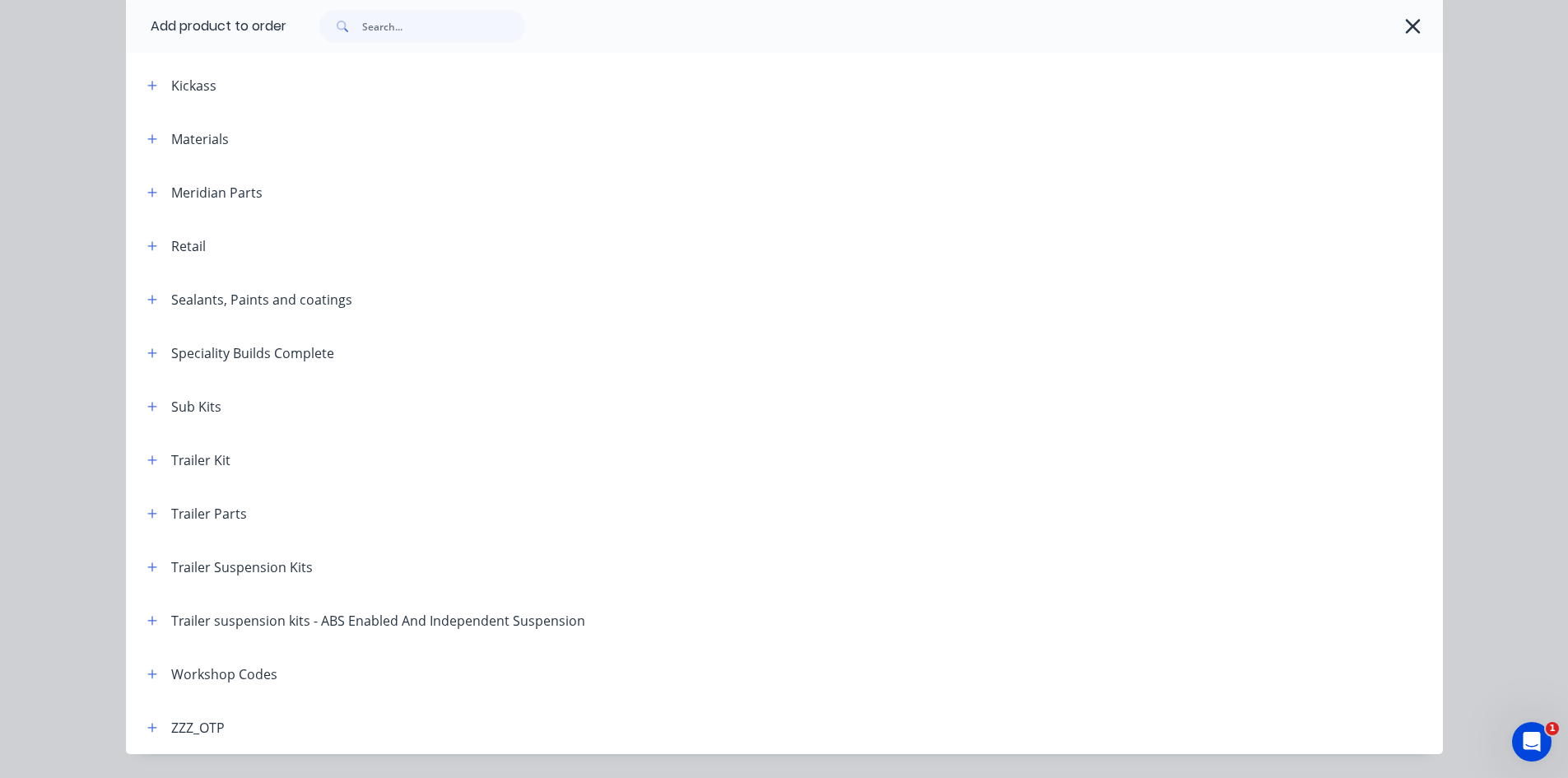
scroll to position [652, 0]
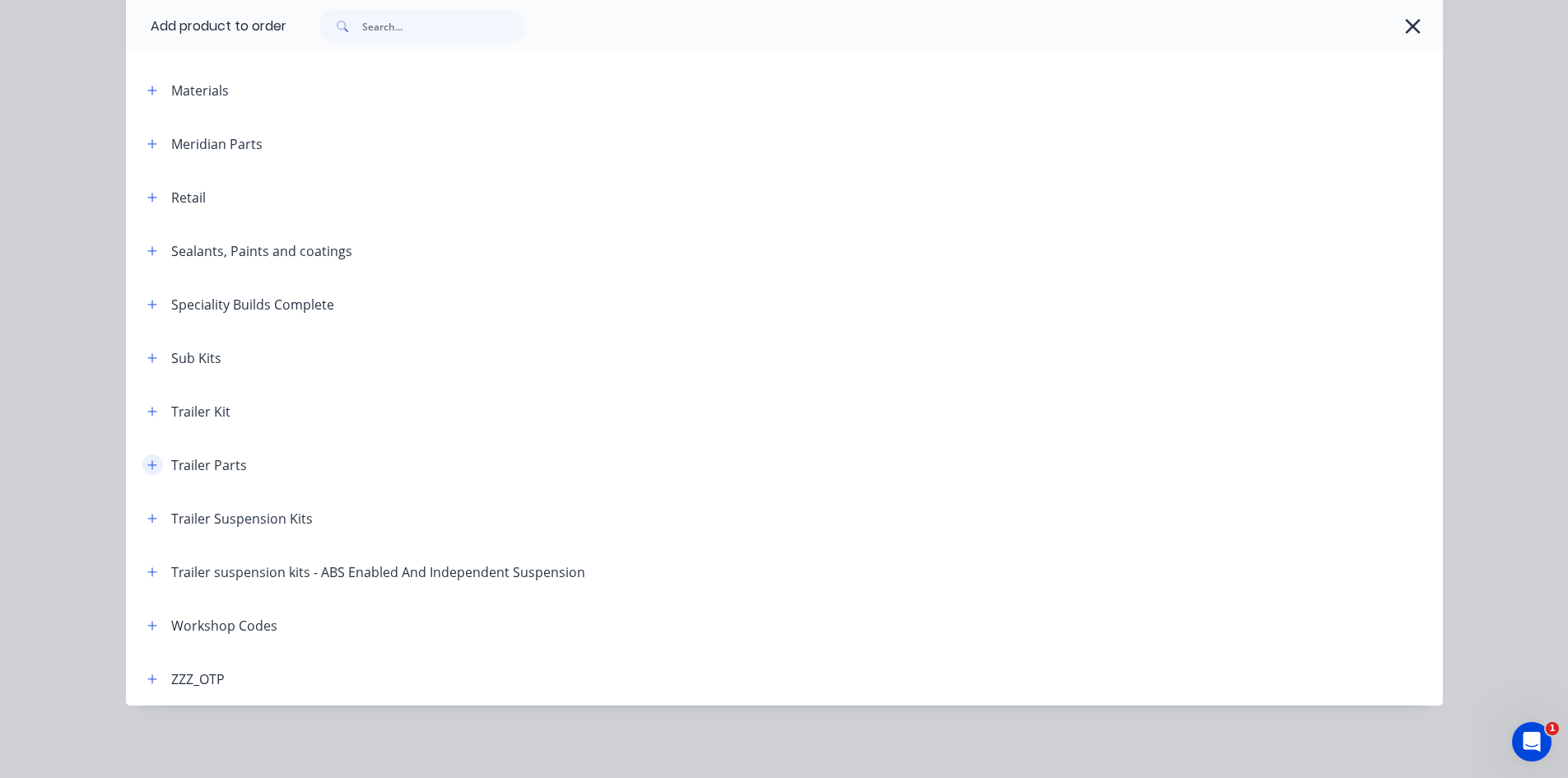
click at [149, 461] on icon "button" at bounding box center [152, 465] width 10 height 11
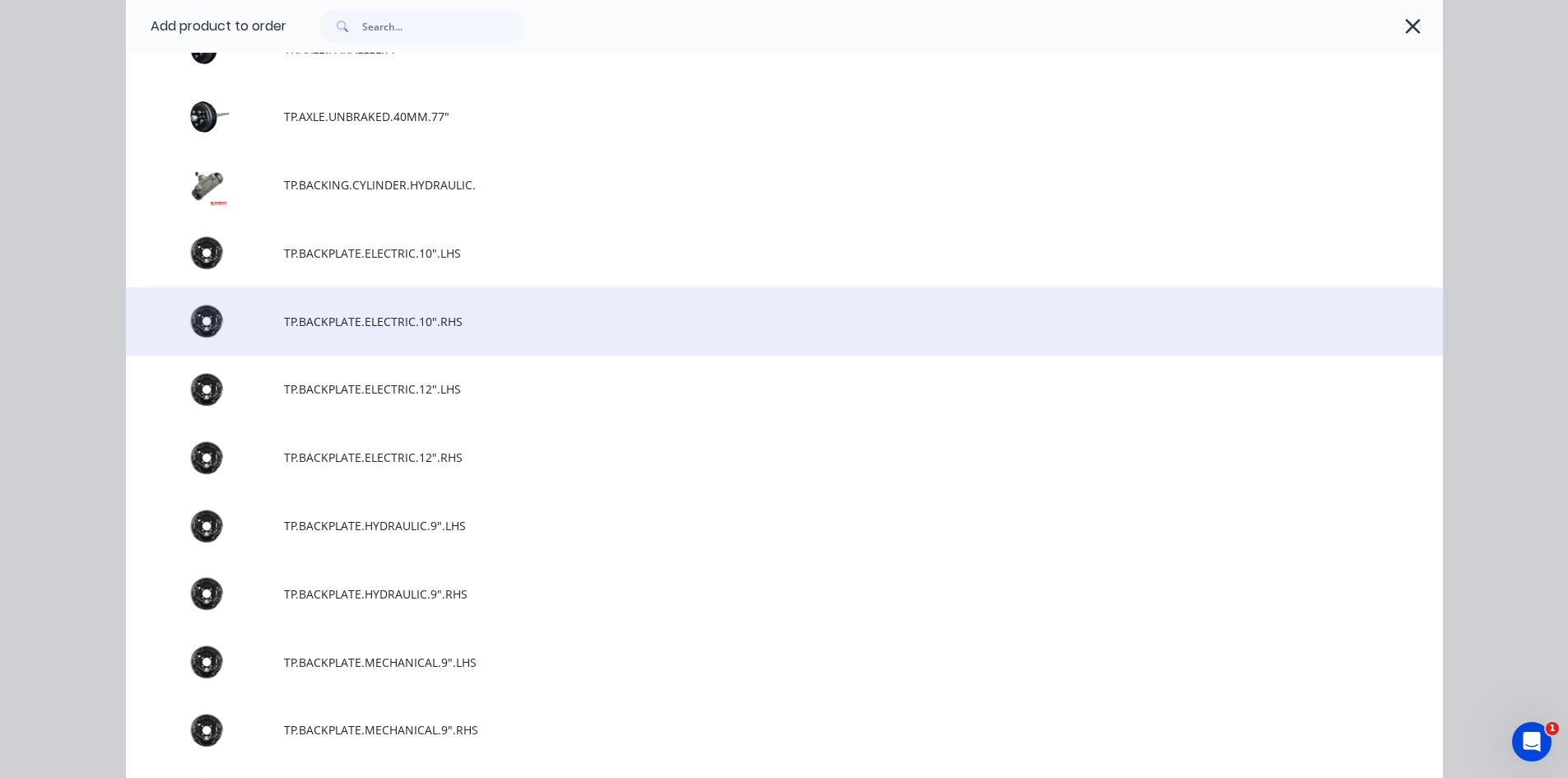
scroll to position [2831, 0]
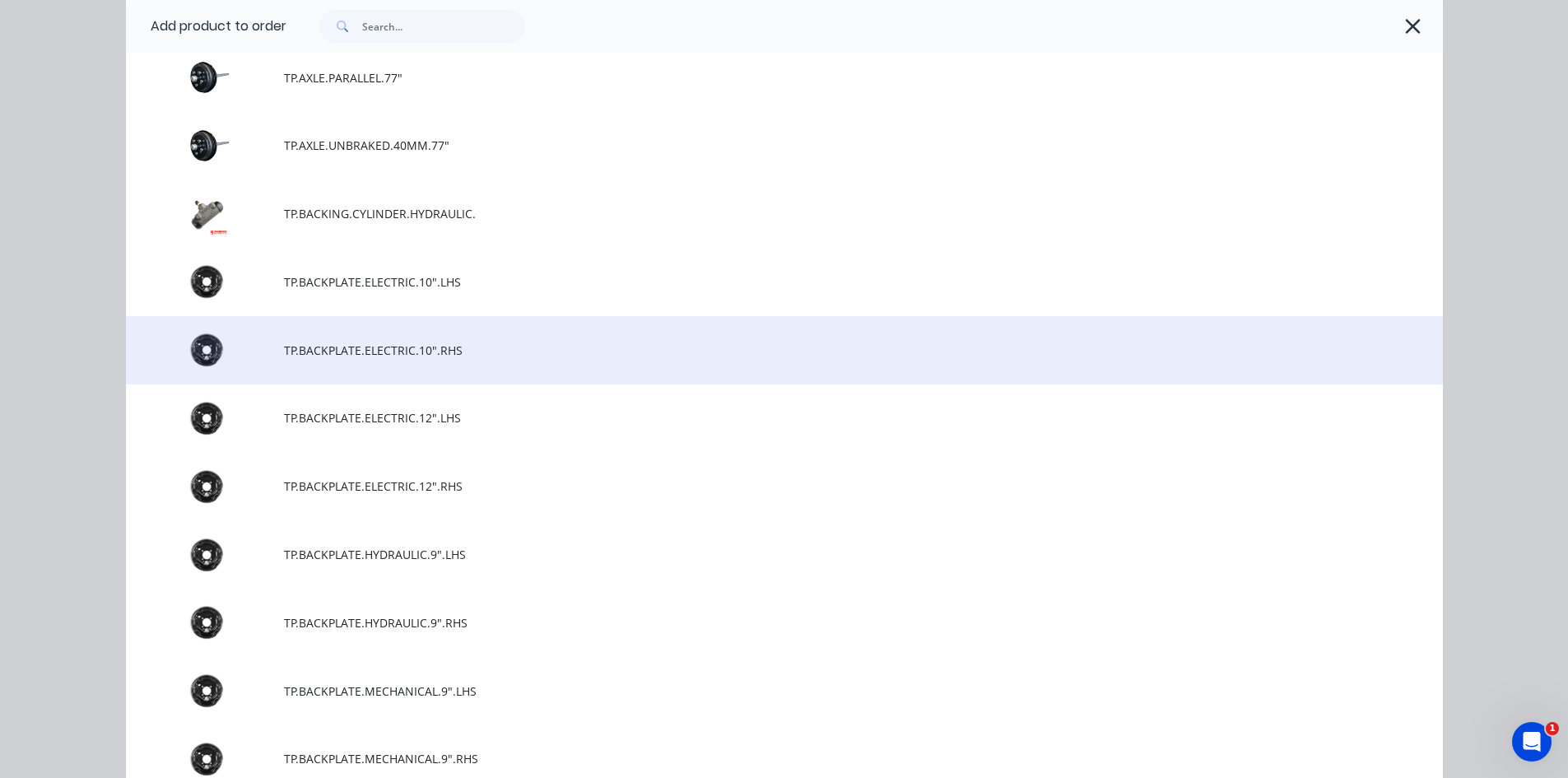
click at [363, 344] on span "TP.BACKPLATE.ELECTRIC.10".RHS" at bounding box center [748, 350] width 927 height 18
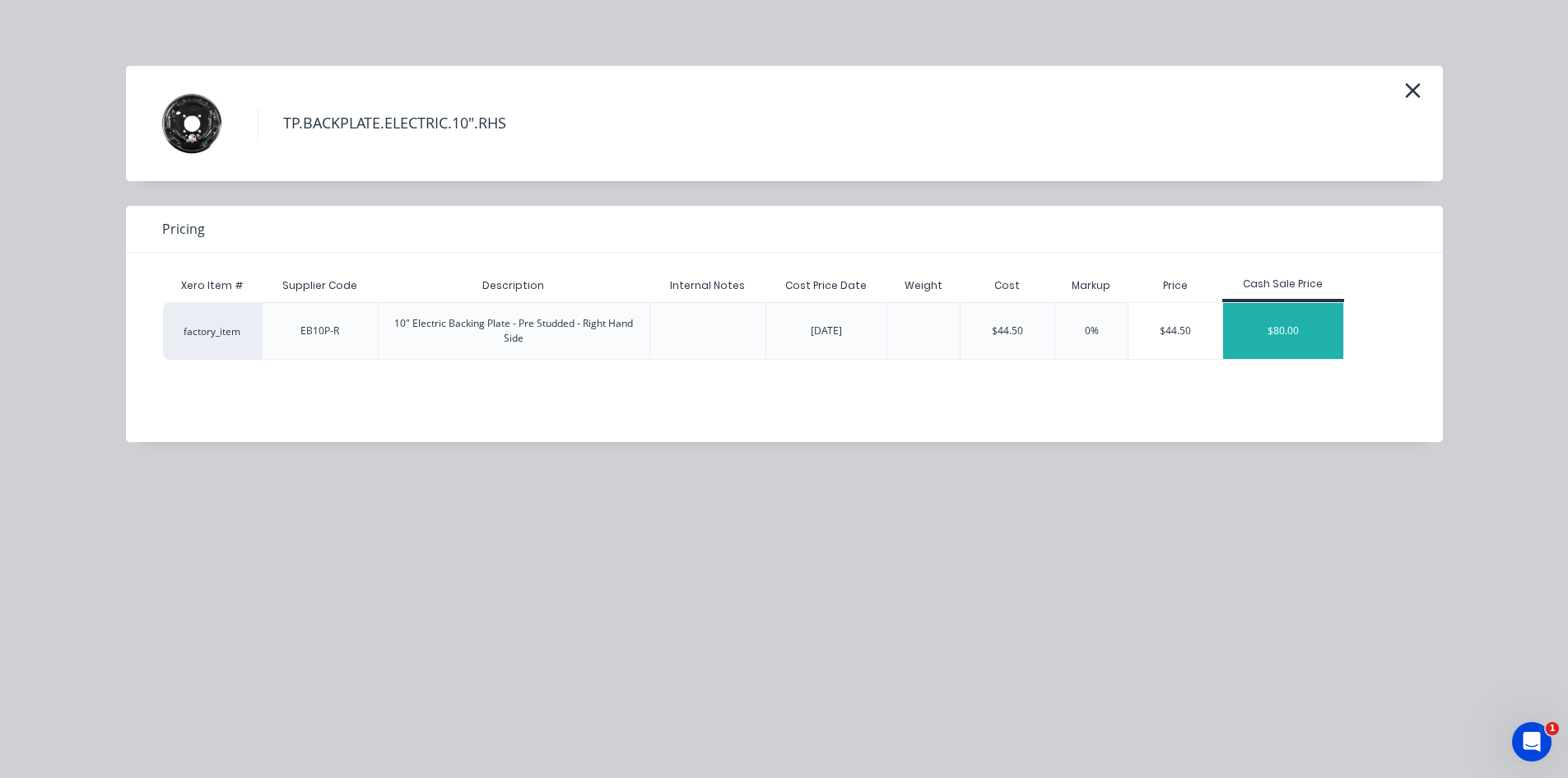
click at [1291, 326] on div "$80.00" at bounding box center [1283, 330] width 120 height 56
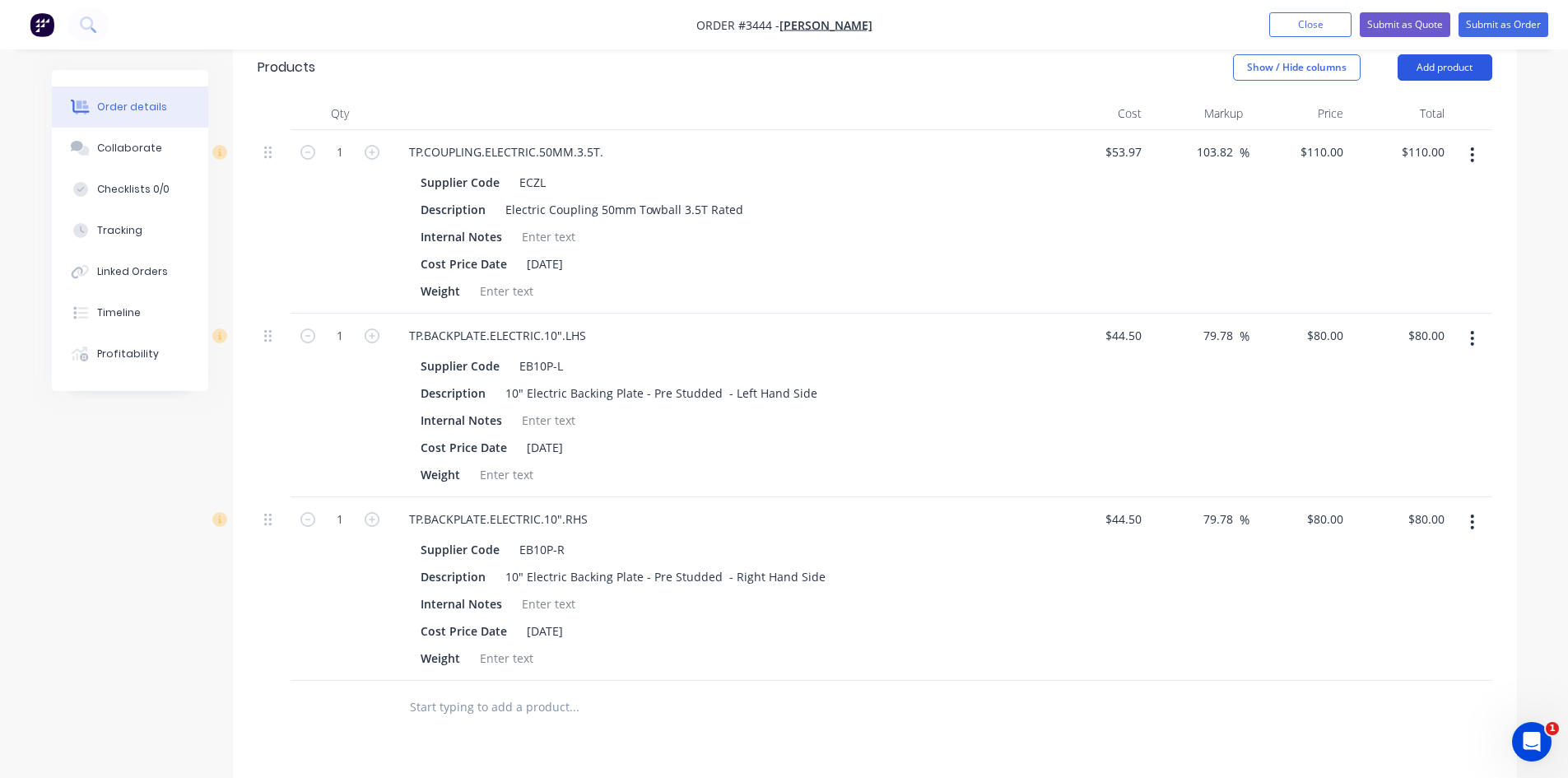
click at [1432, 71] on button "Add product" at bounding box center [1444, 67] width 95 height 27
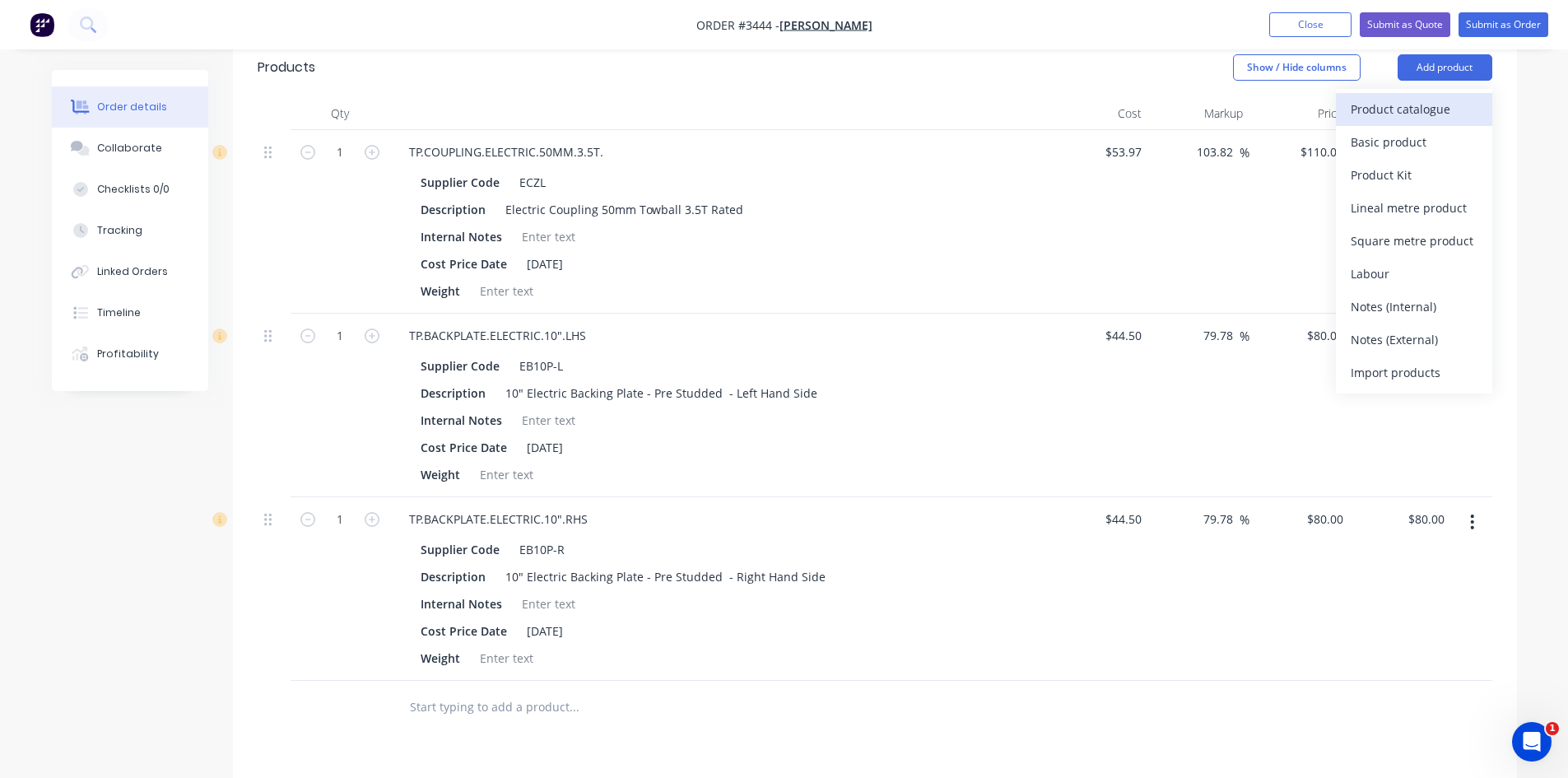
click at [1384, 114] on div "Product catalogue" at bounding box center [1413, 109] width 126 height 24
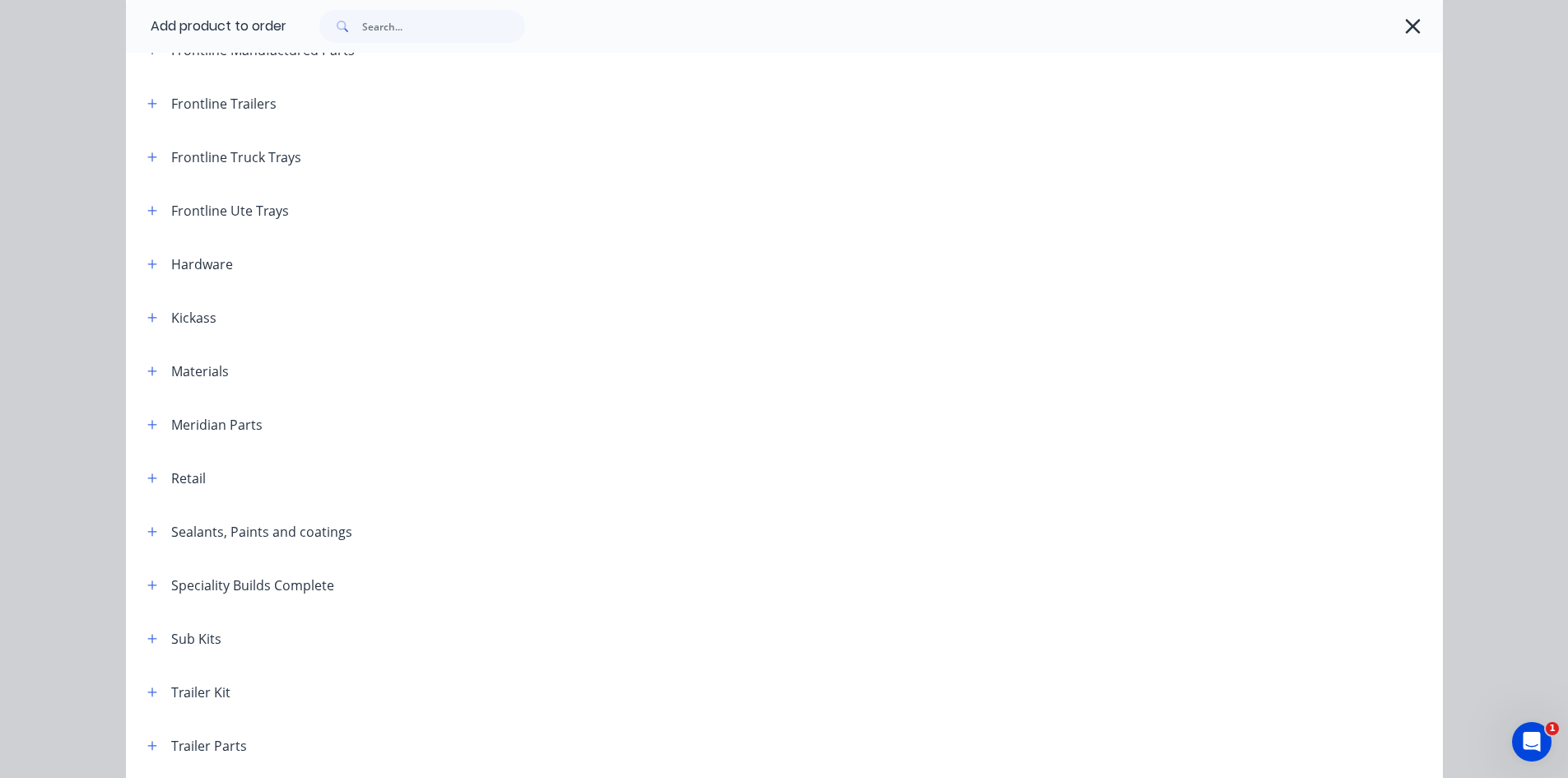
scroll to position [576, 0]
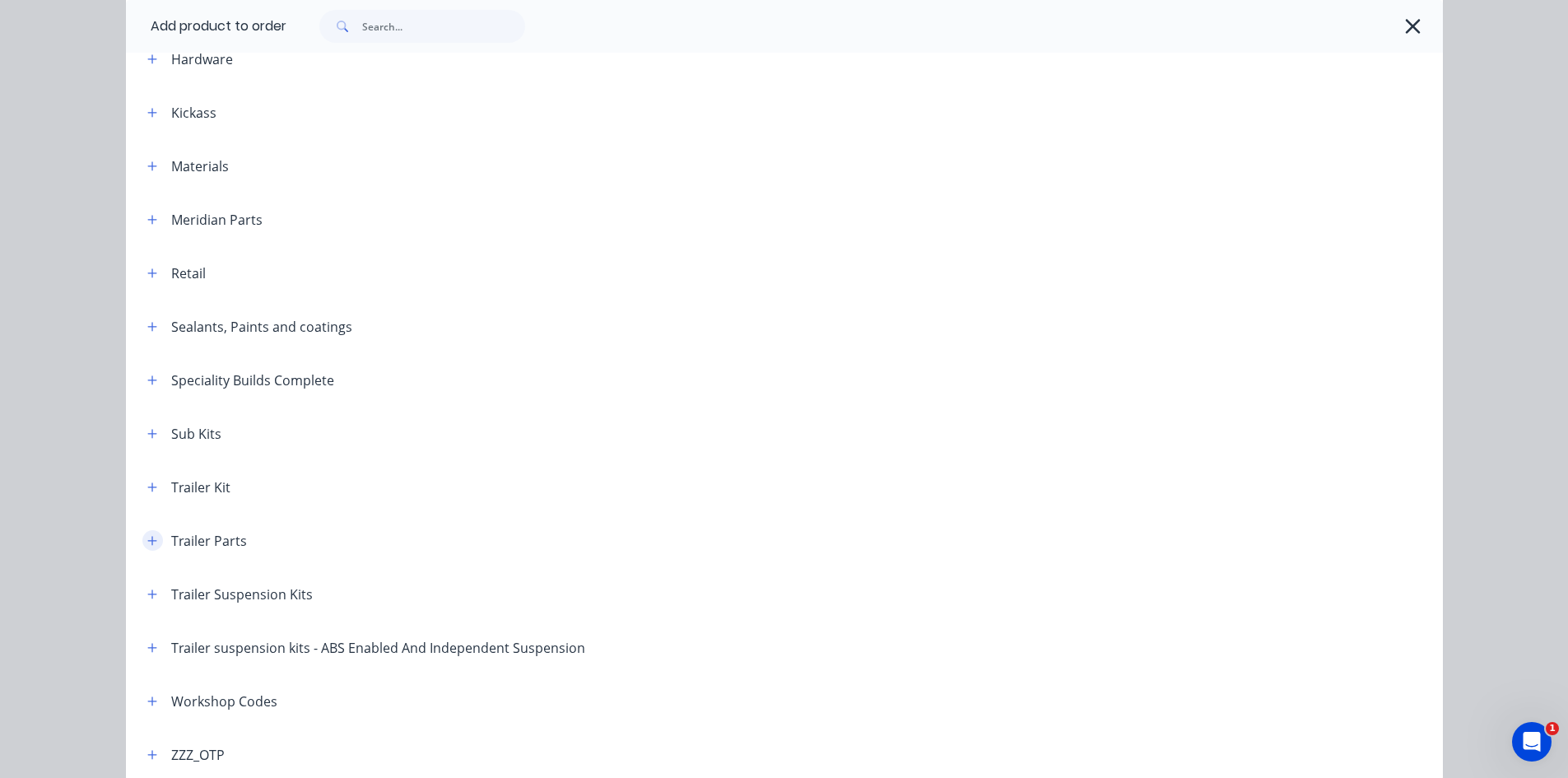
click at [150, 546] on button "button" at bounding box center [152, 540] width 20 height 20
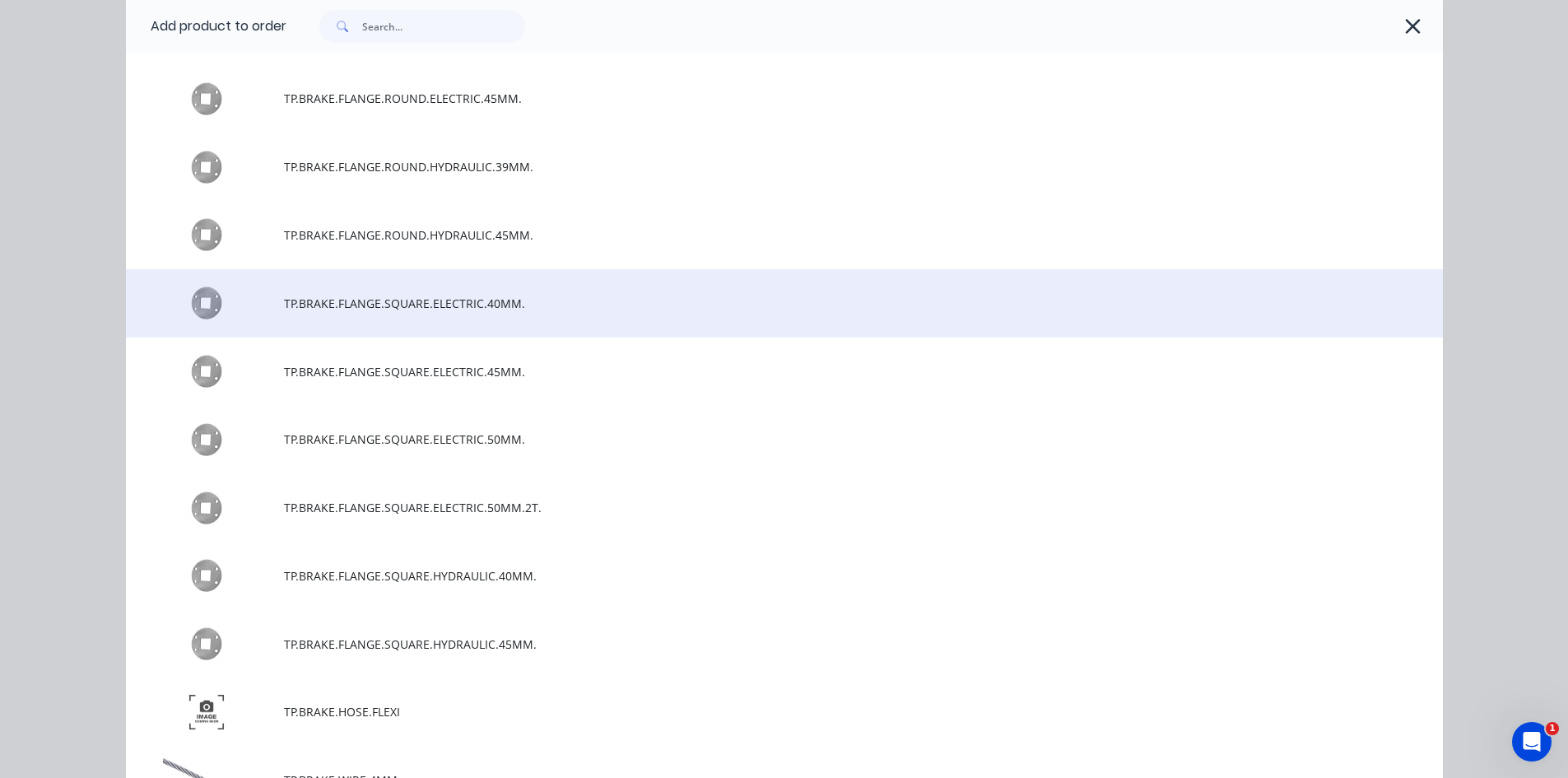
scroll to position [4691, 0]
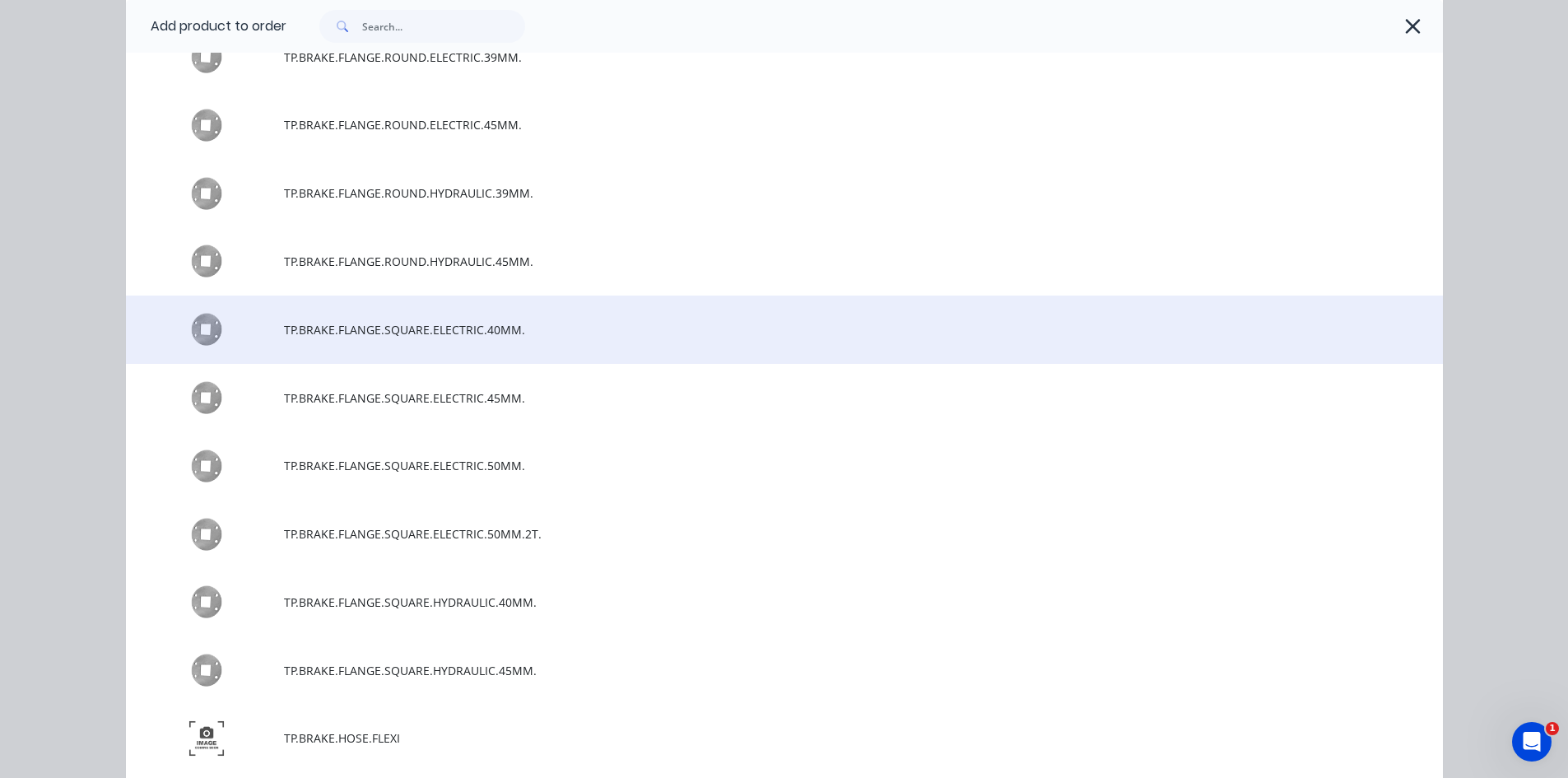
click at [340, 335] on span "TP.BRAKE.FLANGE.SQUARE.ELECTRIC.40MM." at bounding box center [748, 329] width 927 height 18
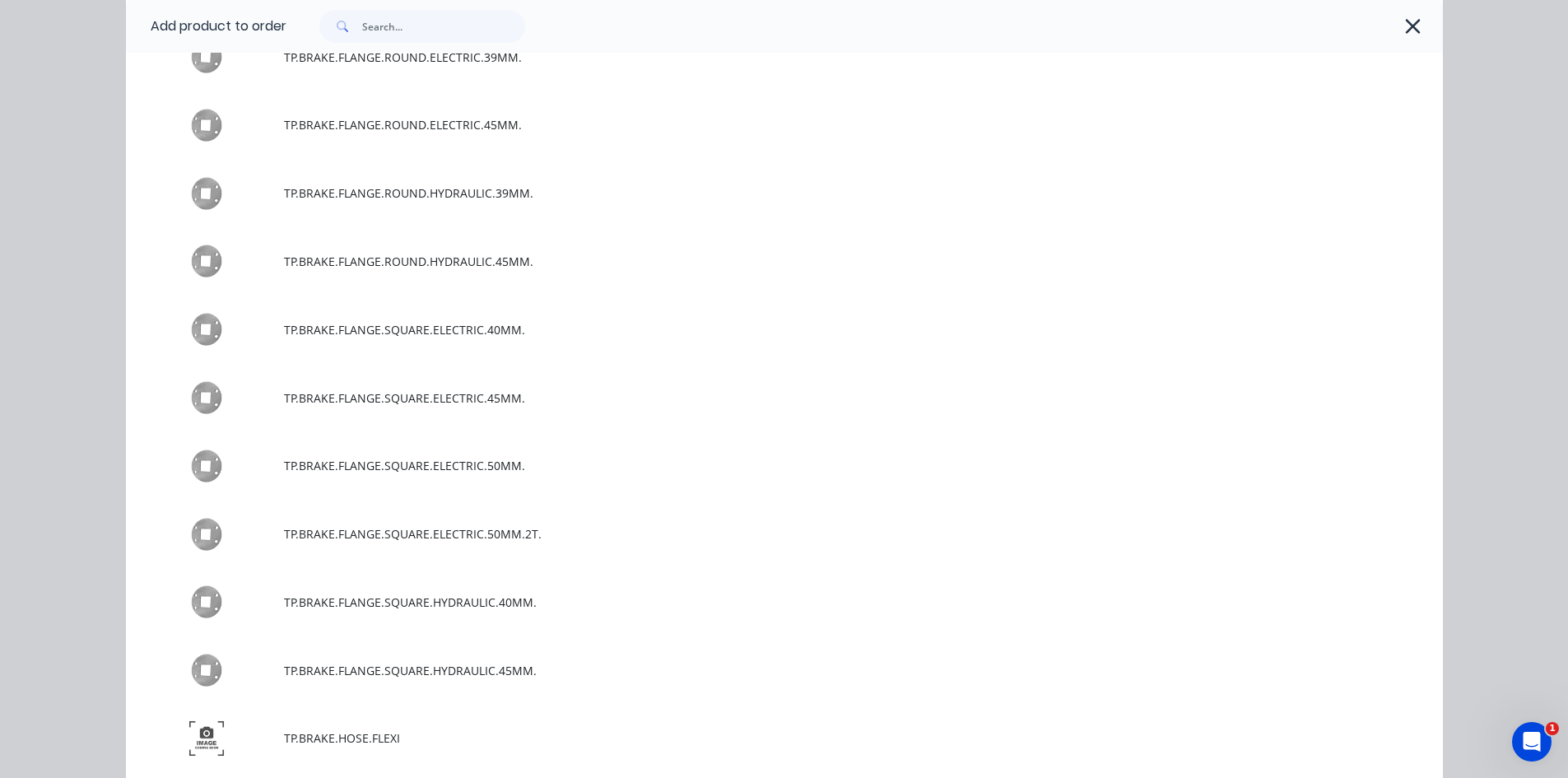
scroll to position [0, 0]
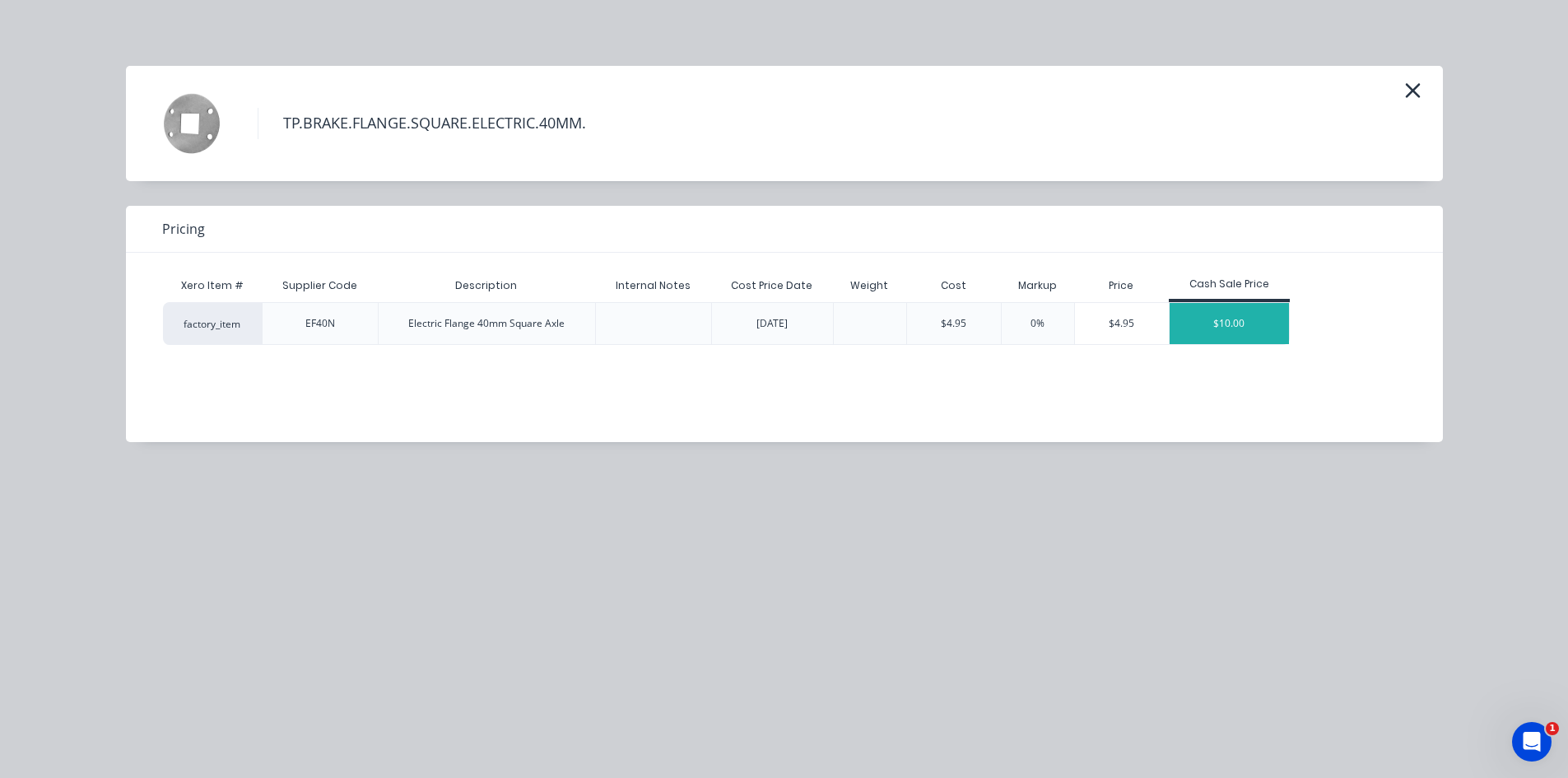
click at [1226, 319] on div "$10.00" at bounding box center [1229, 323] width 120 height 42
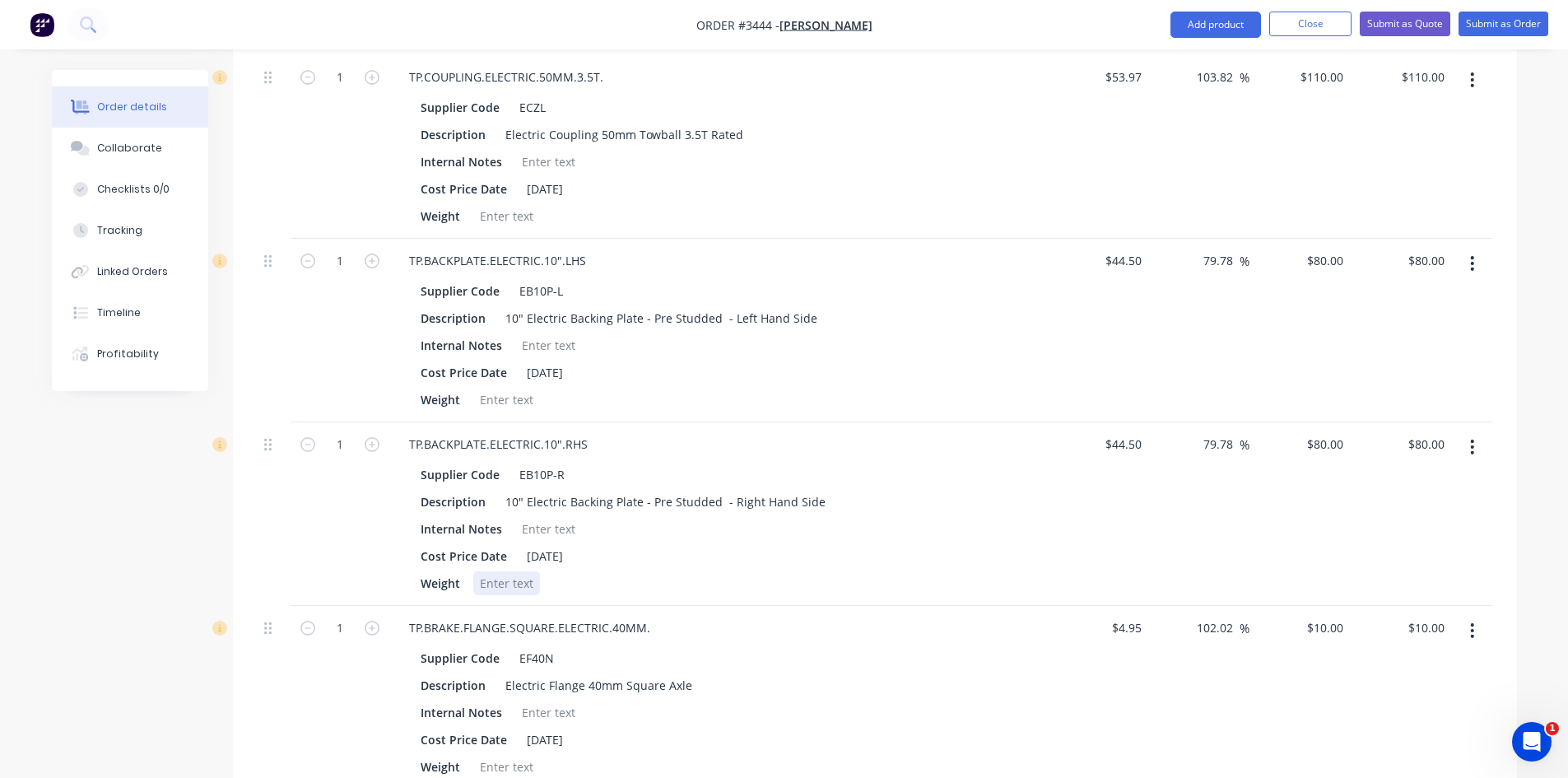
scroll to position [741, 0]
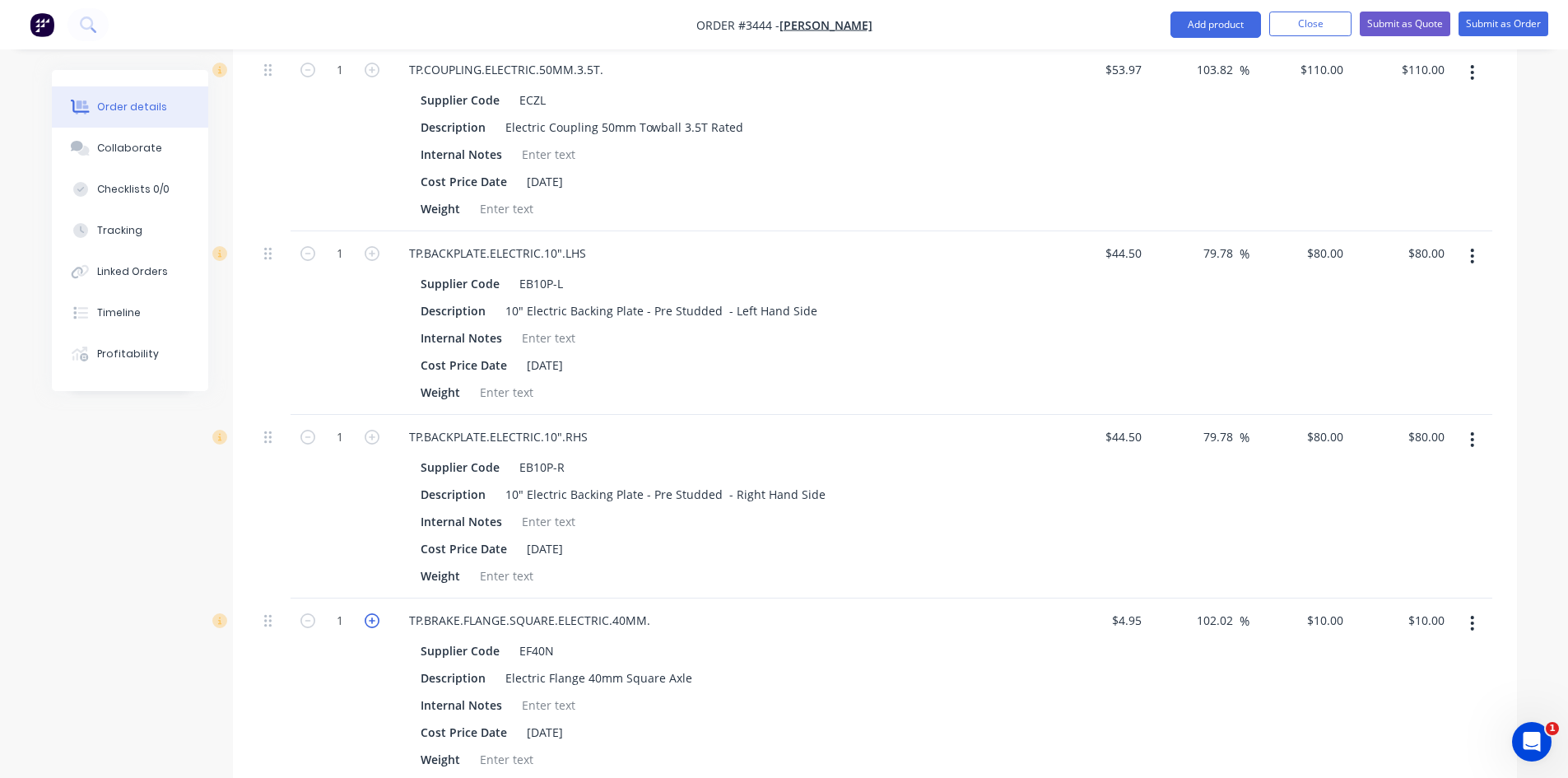
click at [372, 619] on icon "button" at bounding box center [372, 620] width 15 height 15
type input "2"
type input "$20.00"
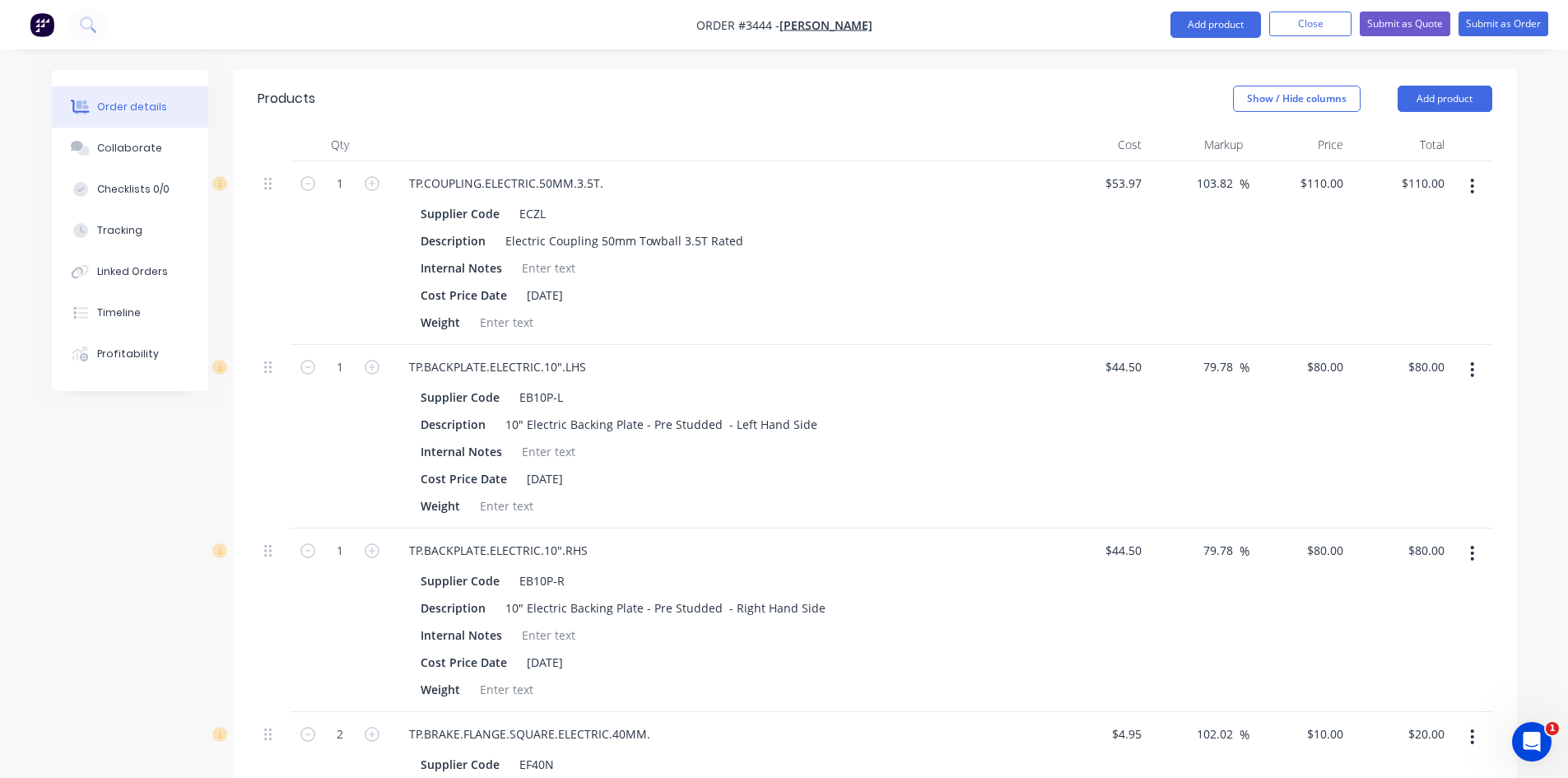
scroll to position [412, 0]
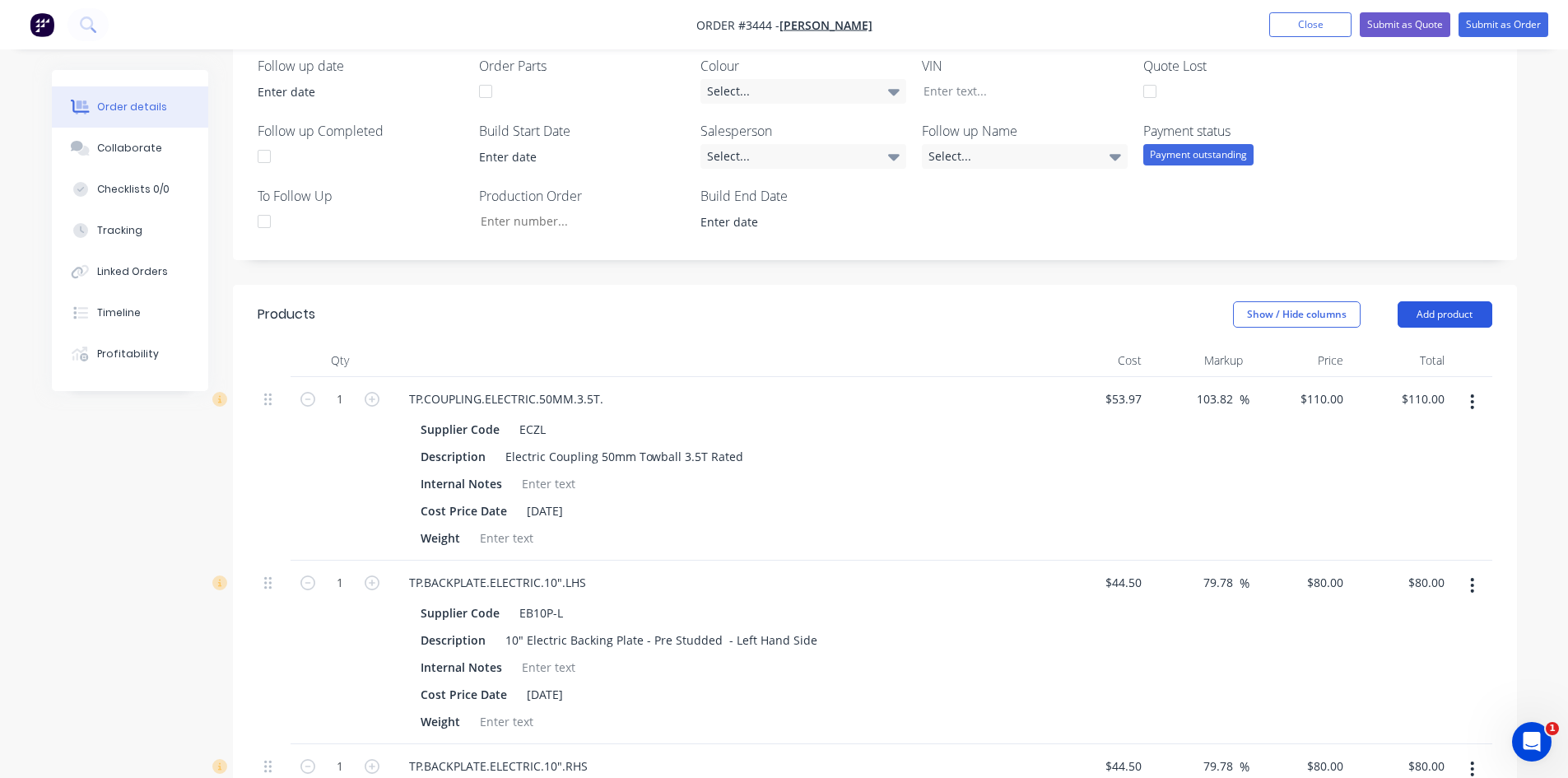
click at [1451, 317] on button "Add product" at bounding box center [1444, 314] width 95 height 27
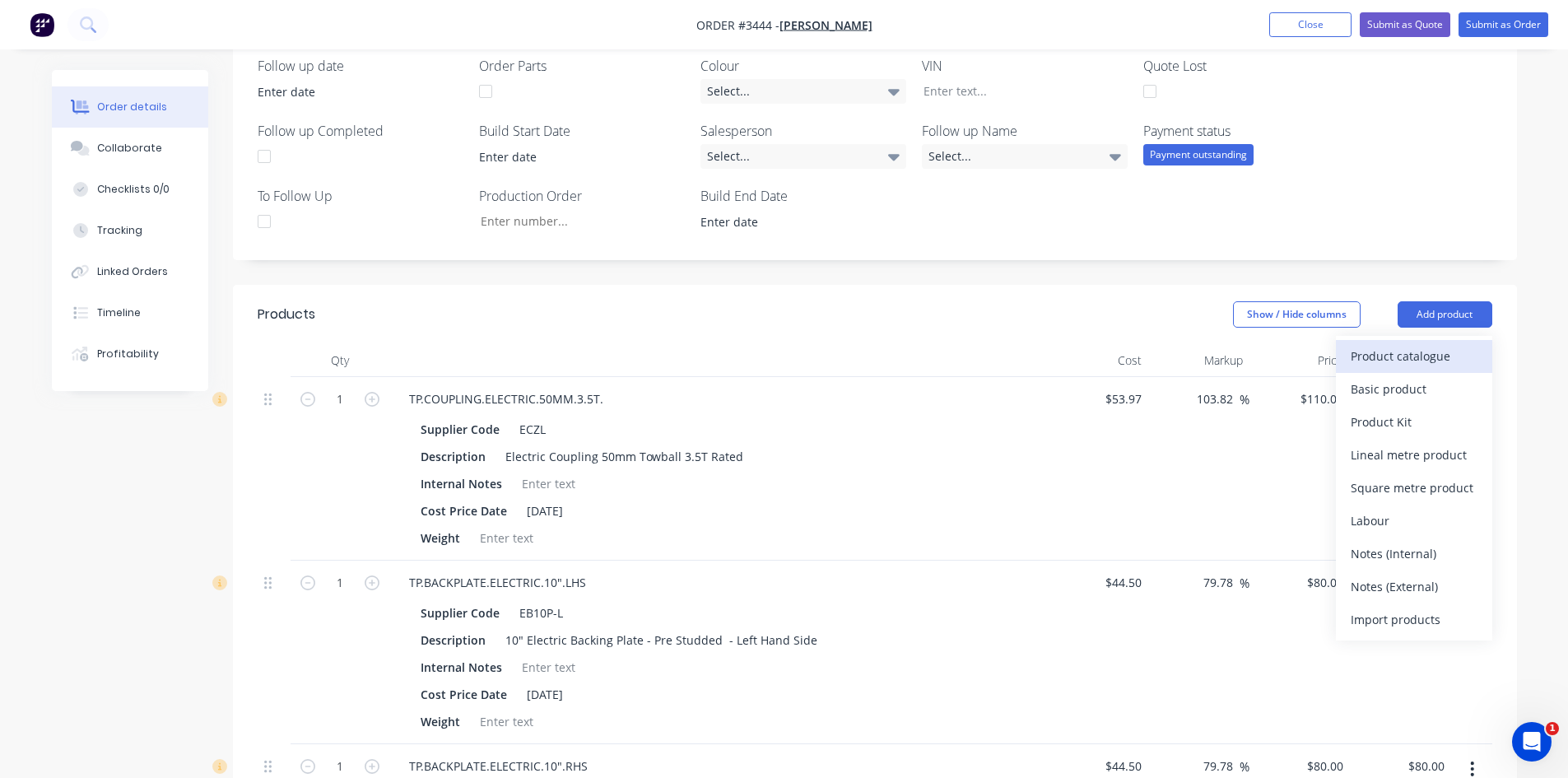
click at [1406, 361] on div "Product catalogue" at bounding box center [1413, 356] width 126 height 24
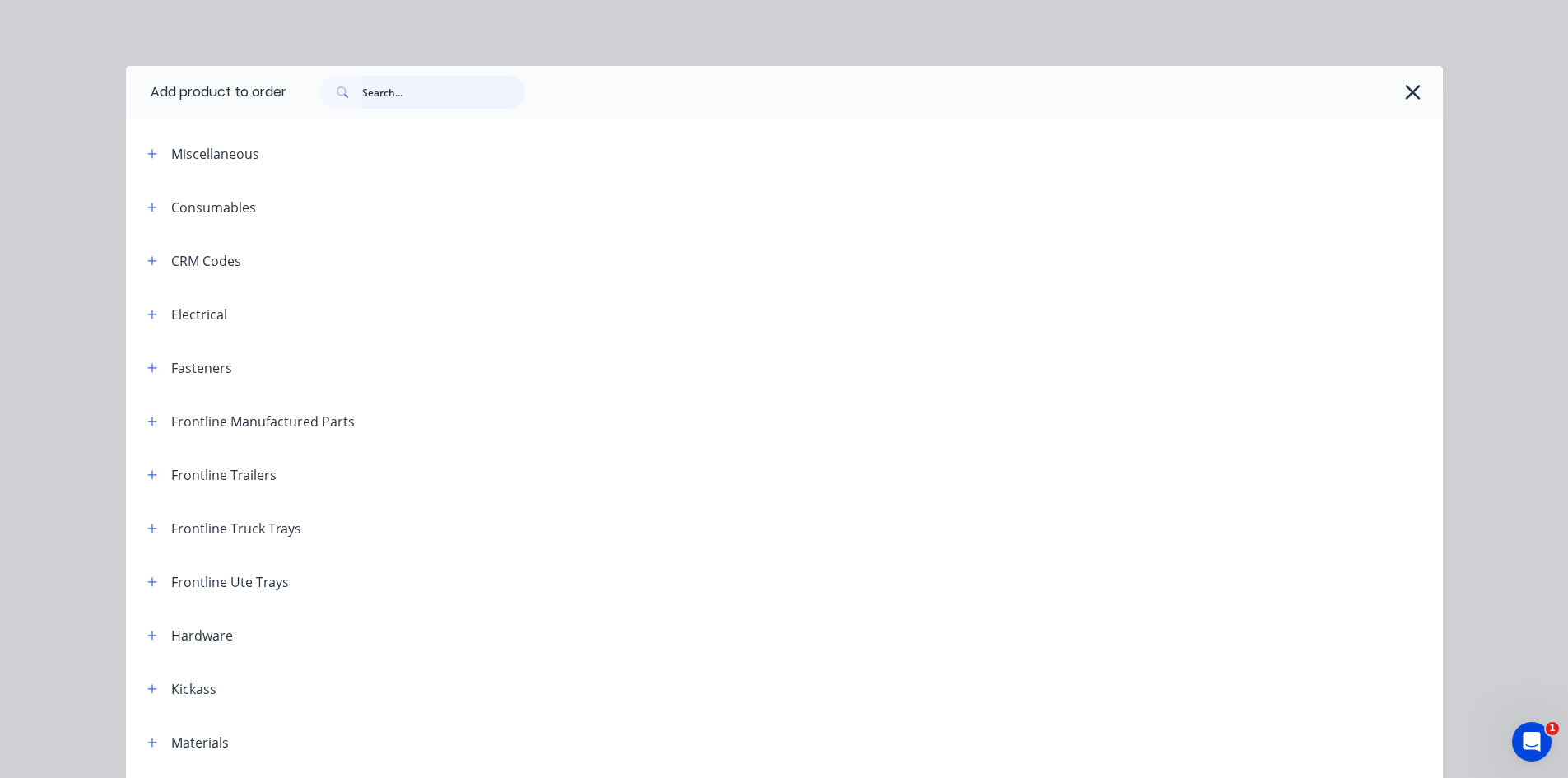
click at [391, 82] on input "text" at bounding box center [443, 92] width 163 height 33
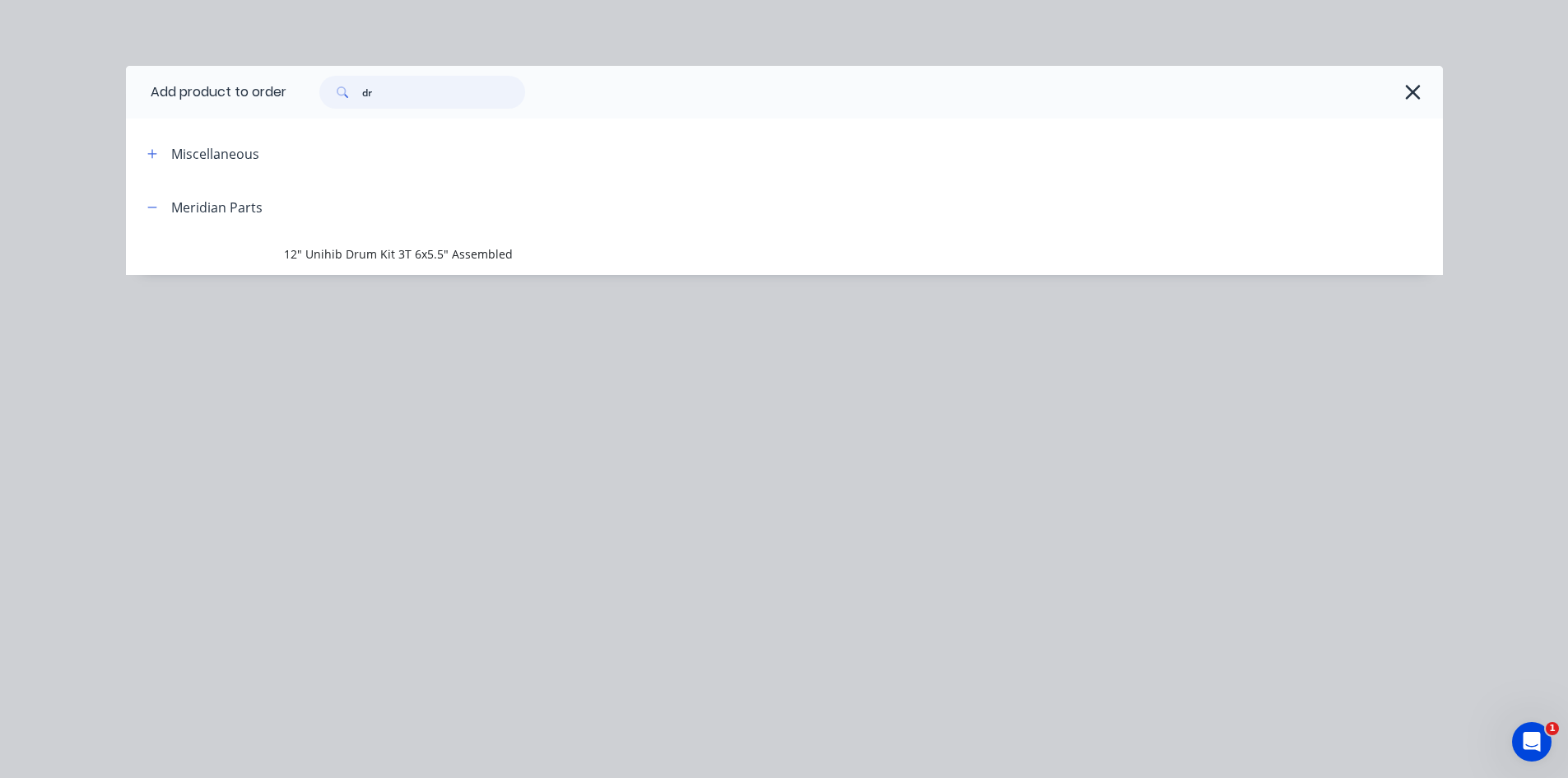
type input "d"
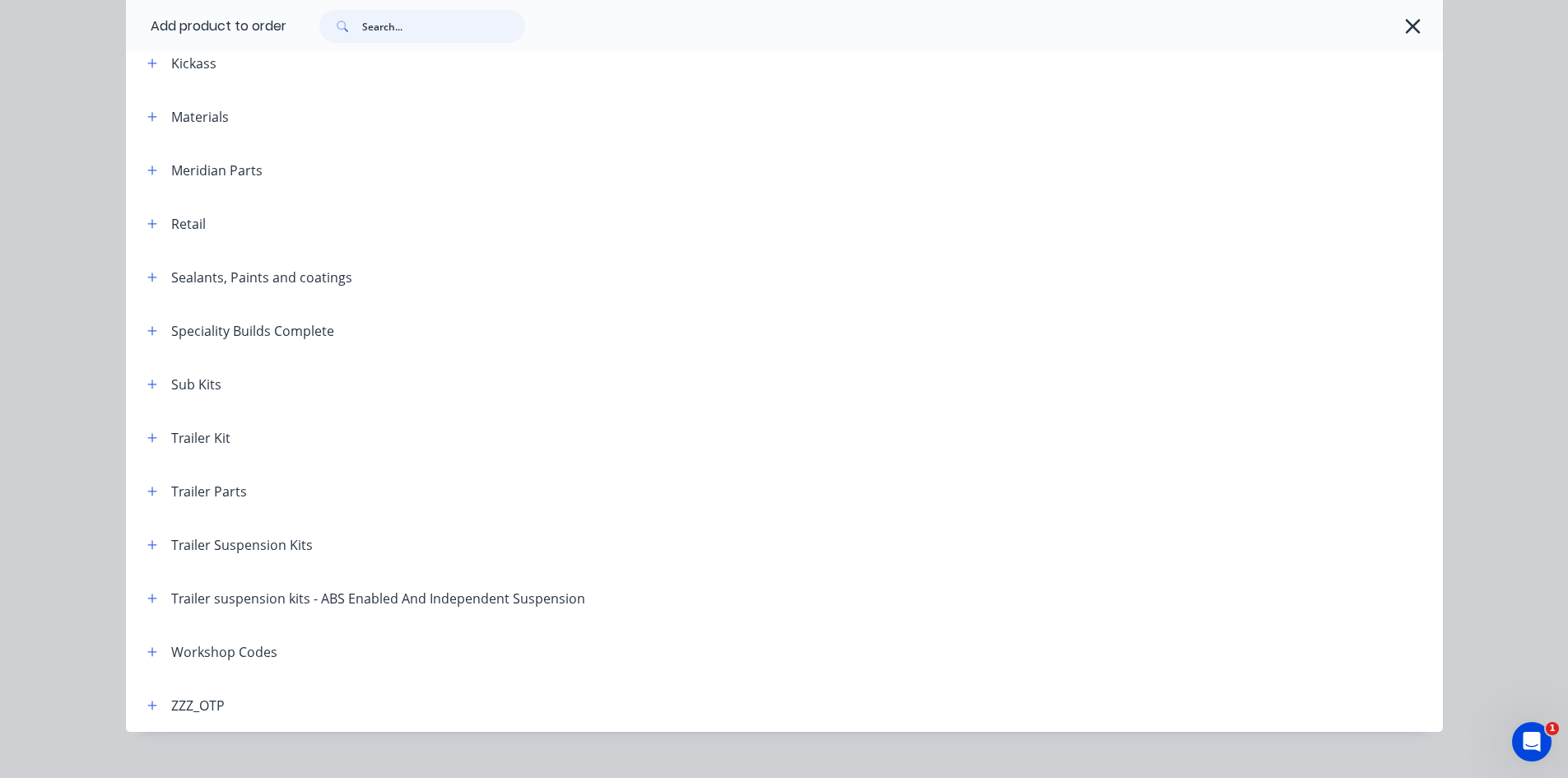
scroll to position [652, 0]
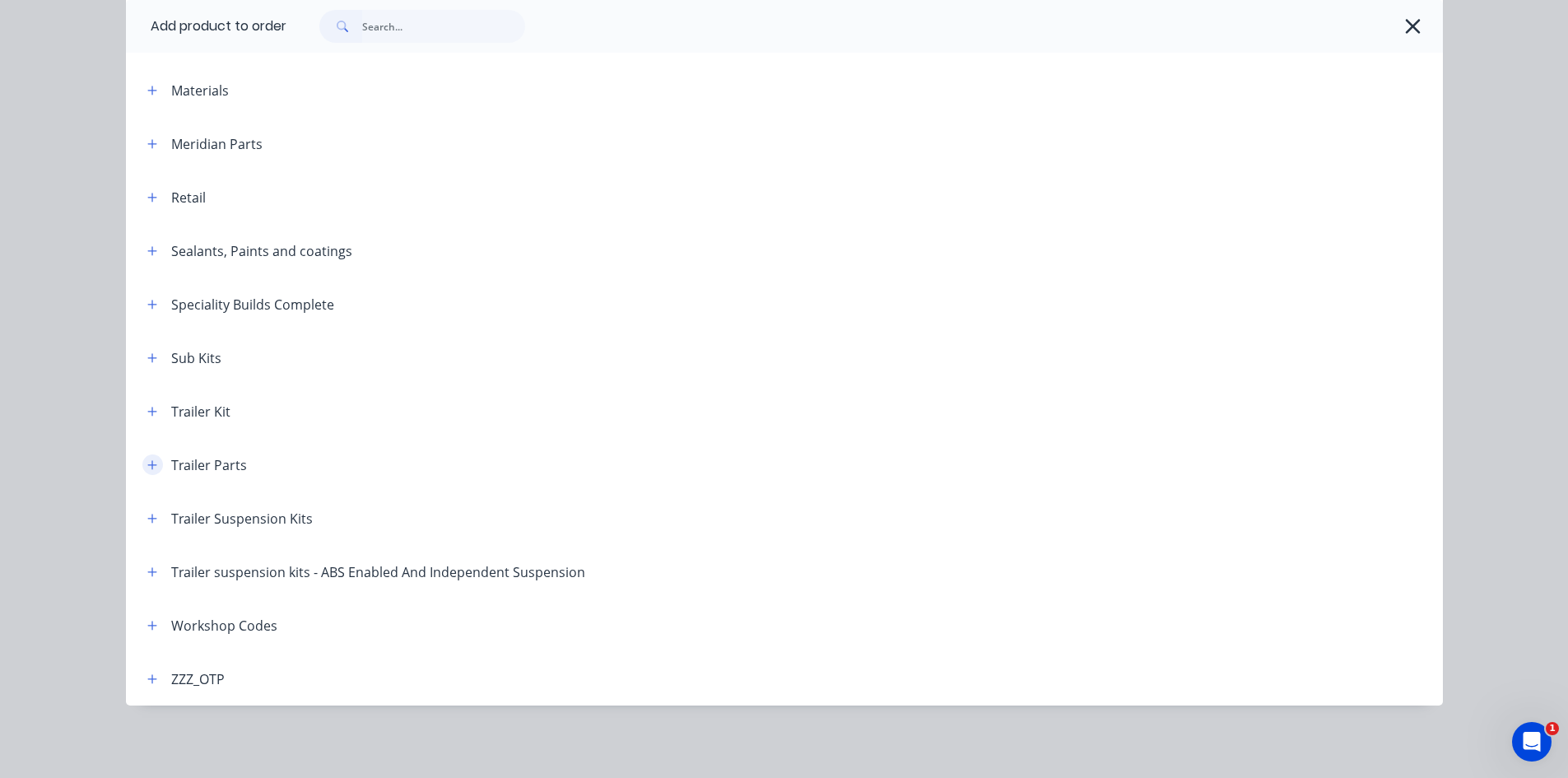
click at [148, 461] on icon "button" at bounding box center [152, 464] width 9 height 9
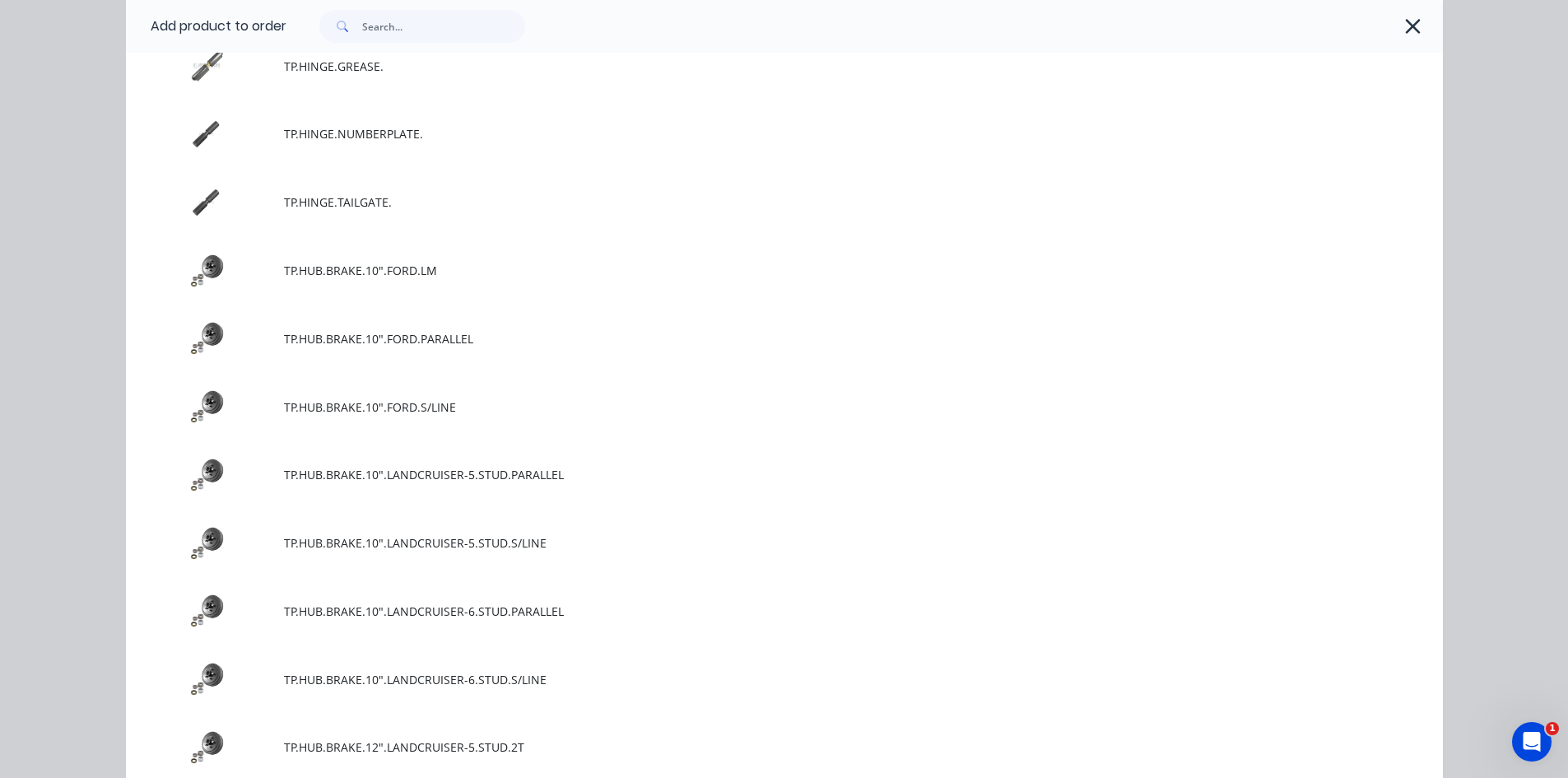
scroll to position [7318, 0]
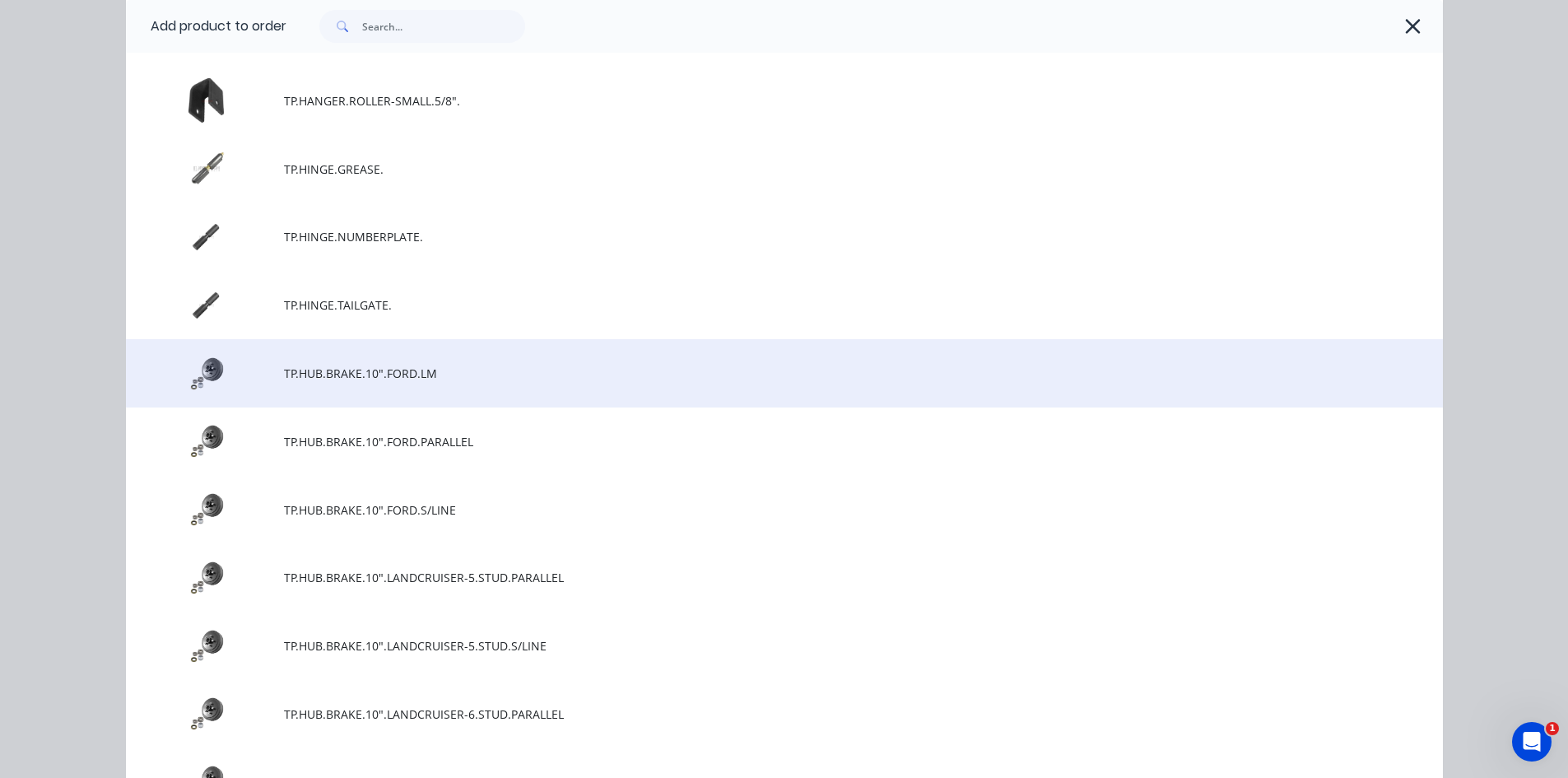
click at [437, 376] on span "TP.HUB.BRAKE.10".FORD.LM" at bounding box center [748, 373] width 927 height 18
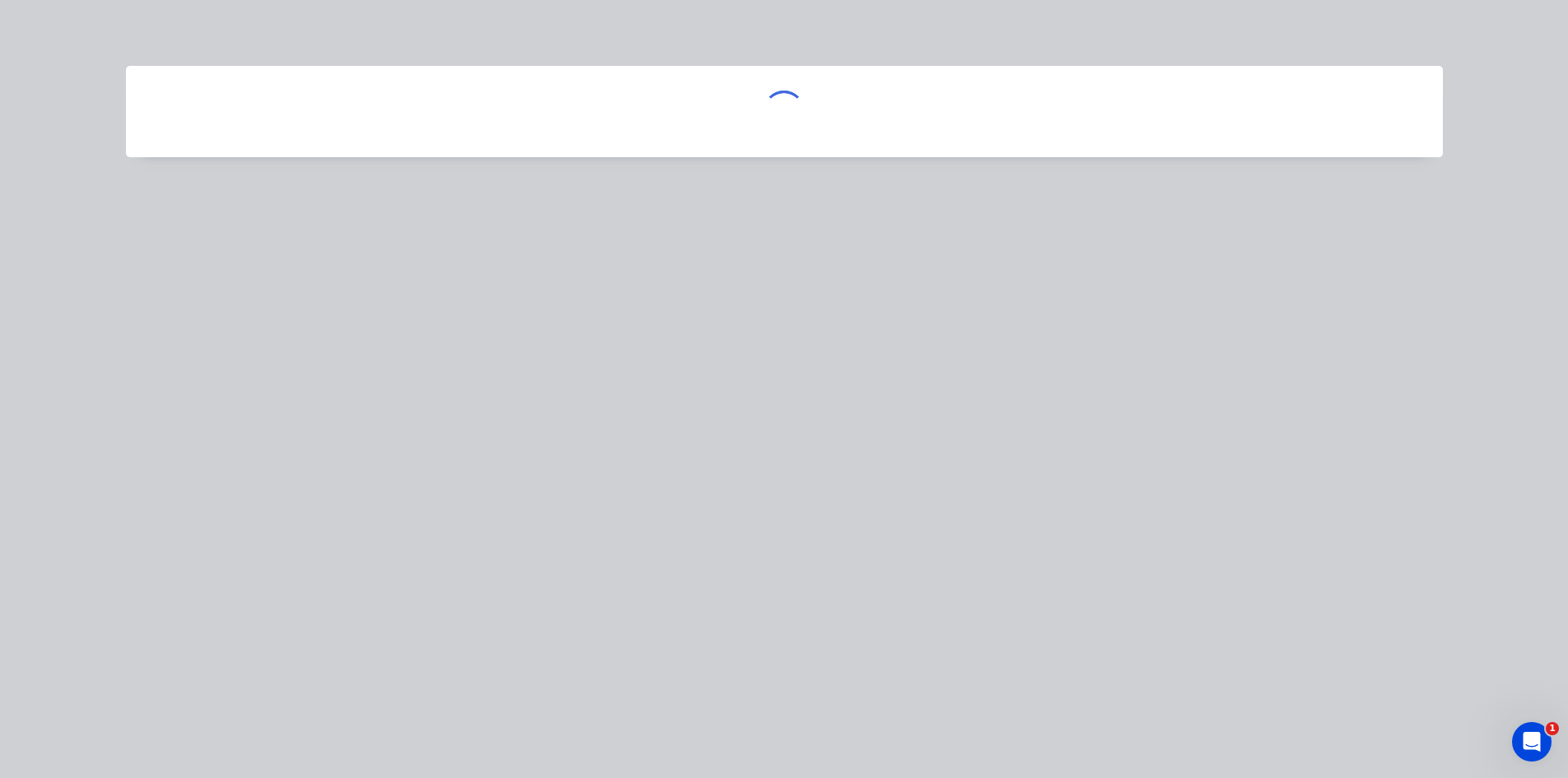
scroll to position [0, 0]
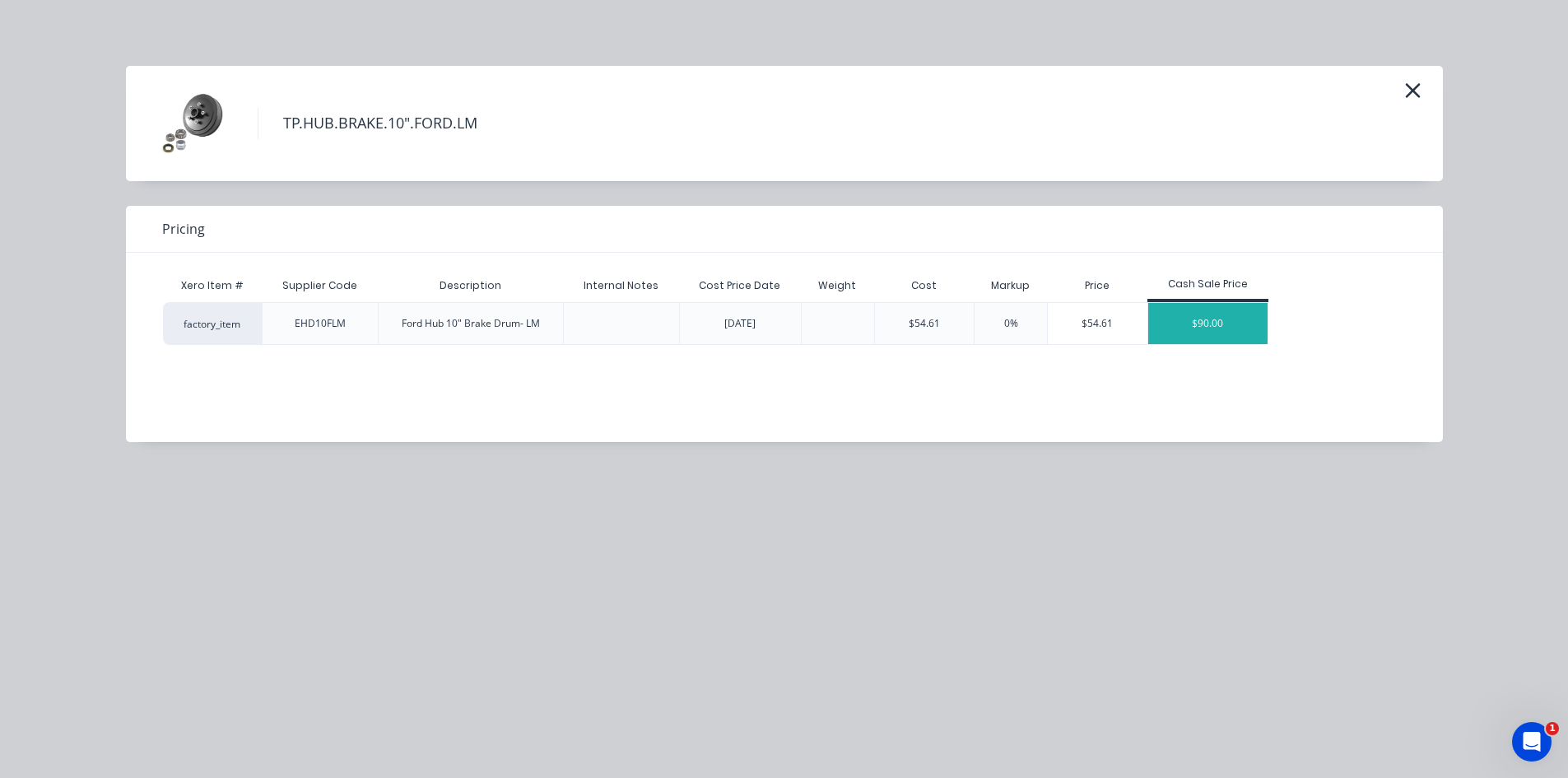
click at [1215, 322] on div "$90.00" at bounding box center [1208, 323] width 120 height 42
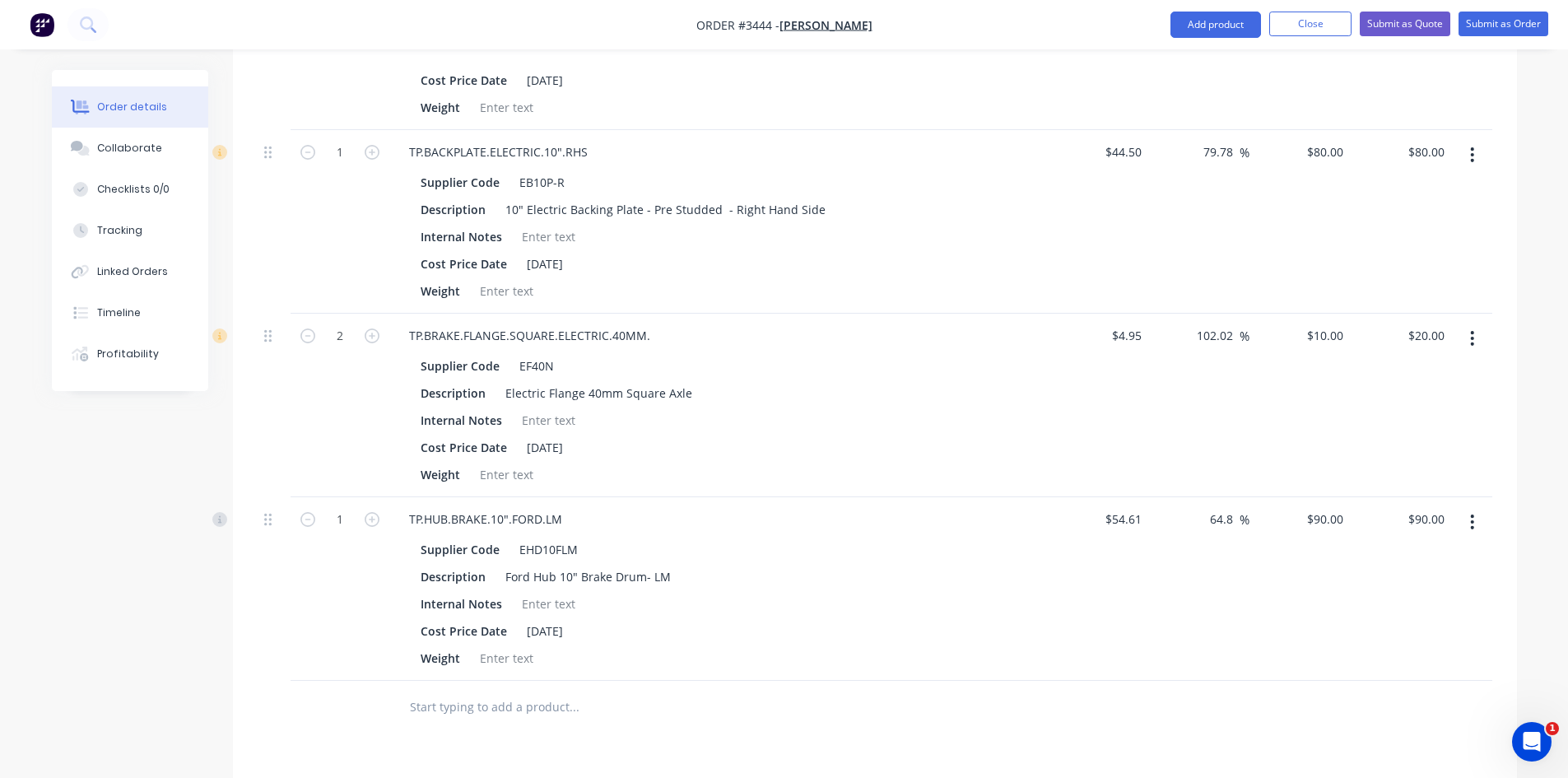
scroll to position [1152, 0]
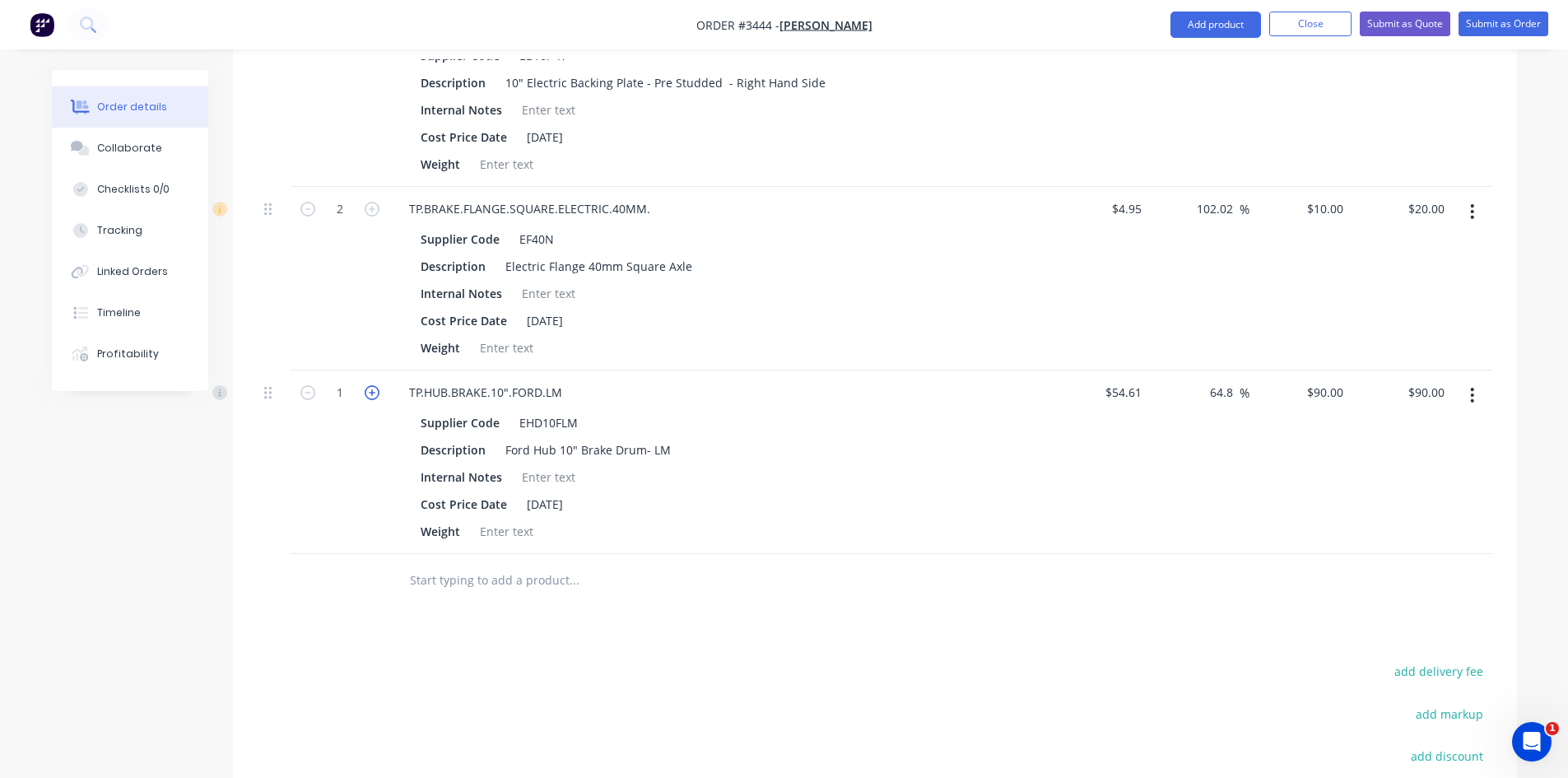
click at [372, 394] on icon "button" at bounding box center [372, 392] width 15 height 15
type input "2"
type input "$180.00"
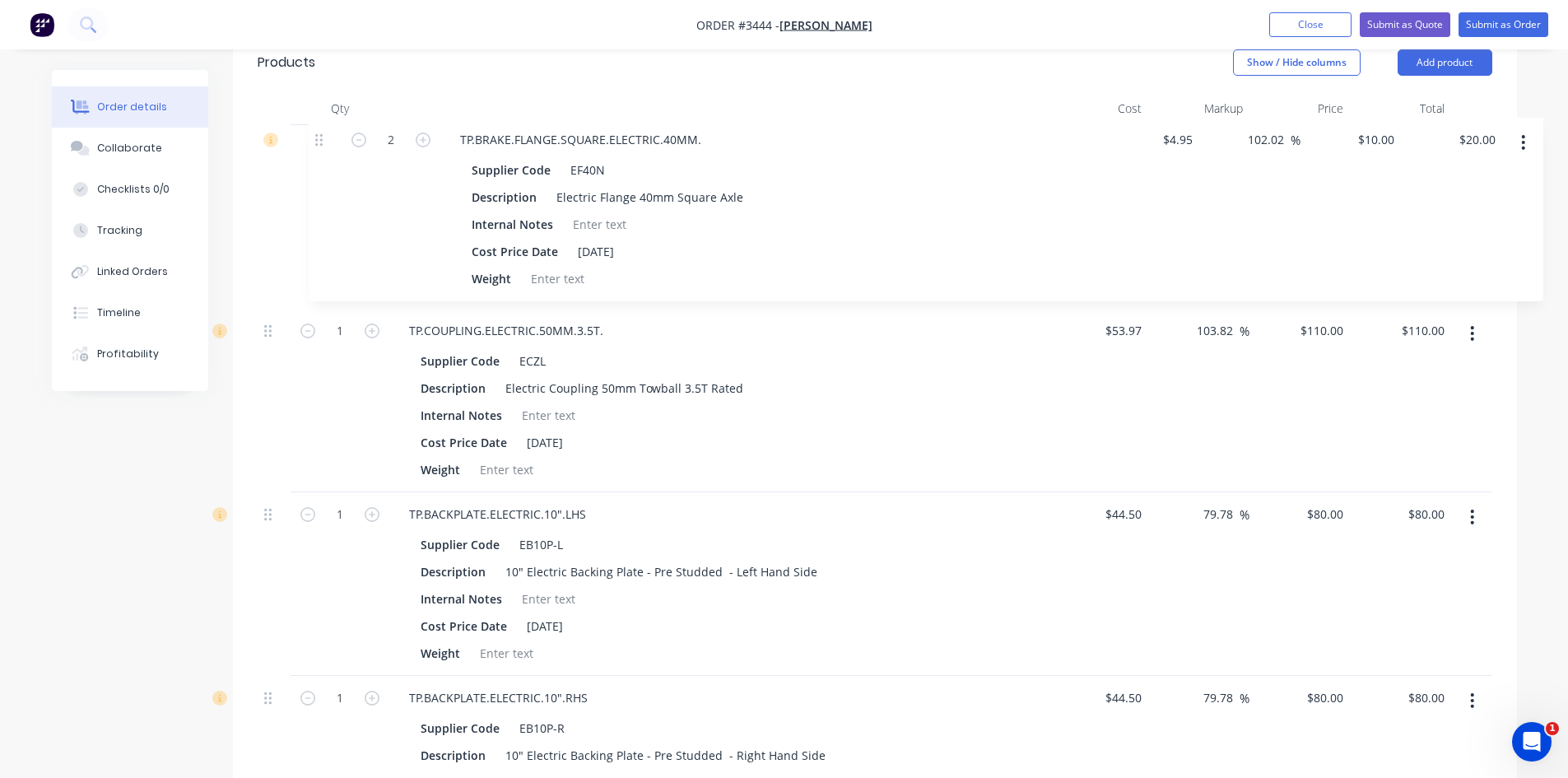
scroll to position [658, 0]
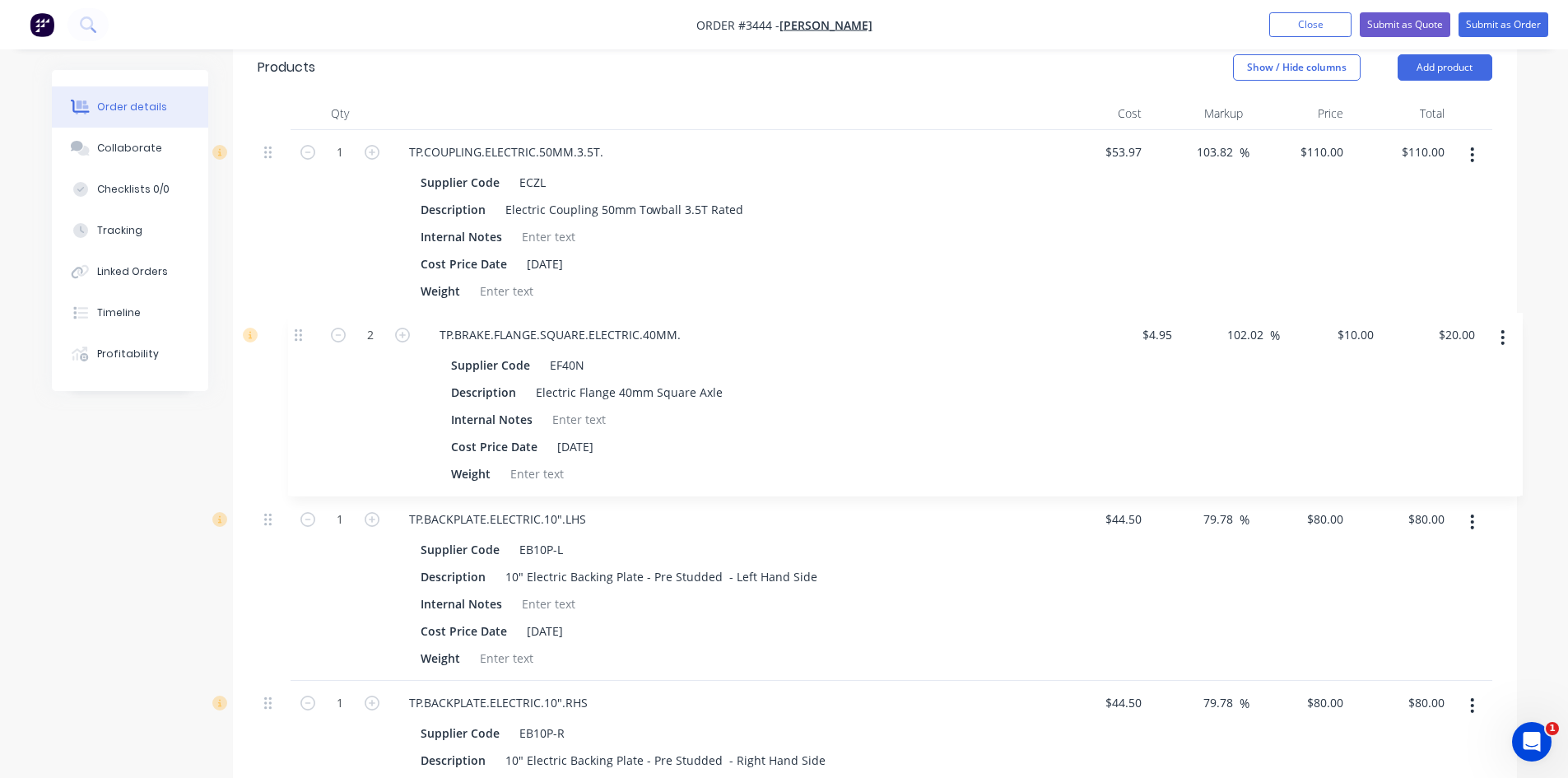
drag, startPoint x: 269, startPoint y: 375, endPoint x: 299, endPoint y: 328, distance: 55.8
click at [299, 328] on div "1 TP.COUPLING.ELECTRIC.50MM.3.5T. Supplier Code ECZL Description Electric Coupl…" at bounding box center [875, 589] width 1235 height 917
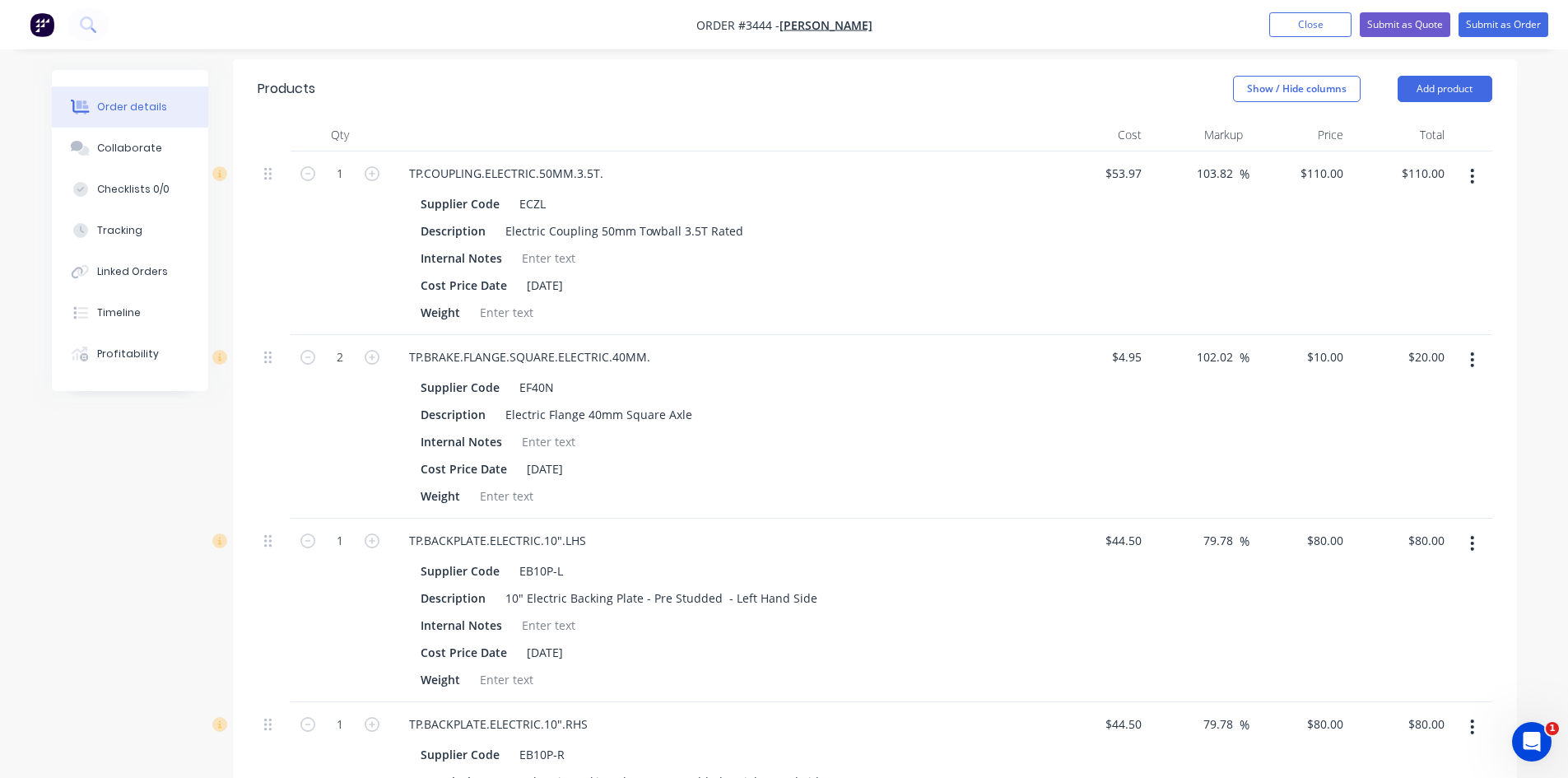
scroll to position [576, 0]
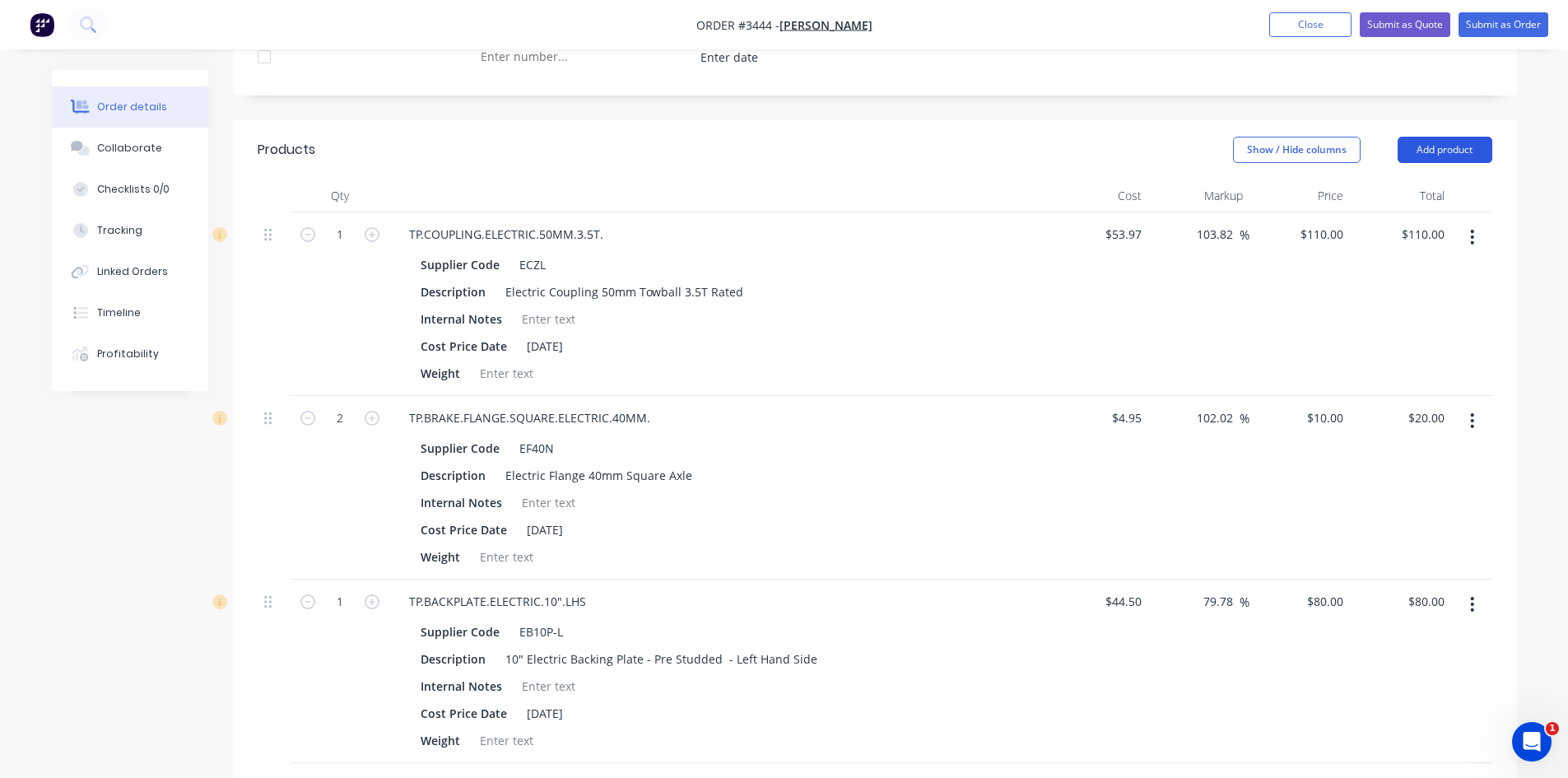
click at [1436, 151] on button "Add product" at bounding box center [1444, 150] width 95 height 27
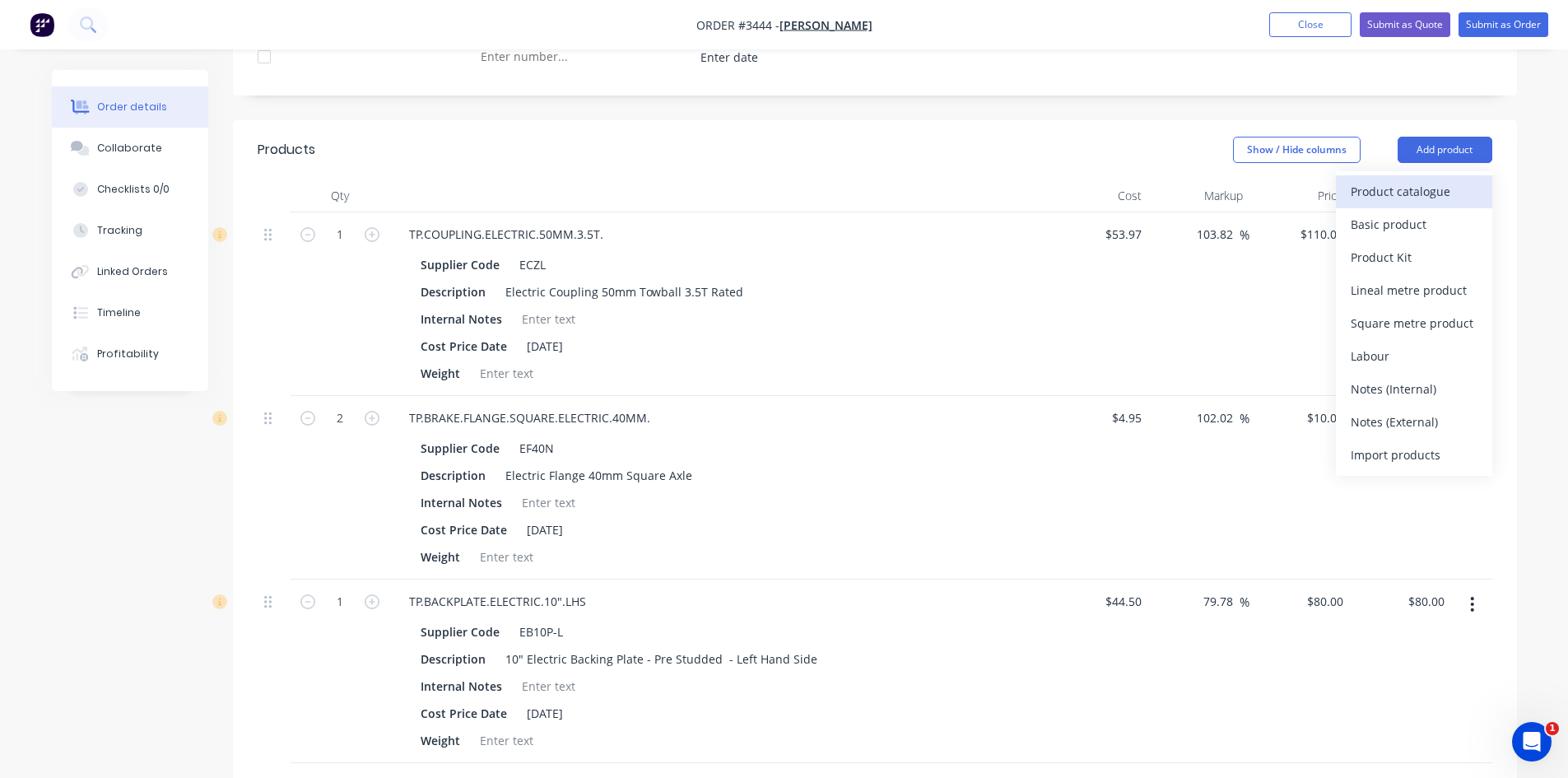
click at [1394, 189] on div "Product catalogue" at bounding box center [1413, 191] width 126 height 24
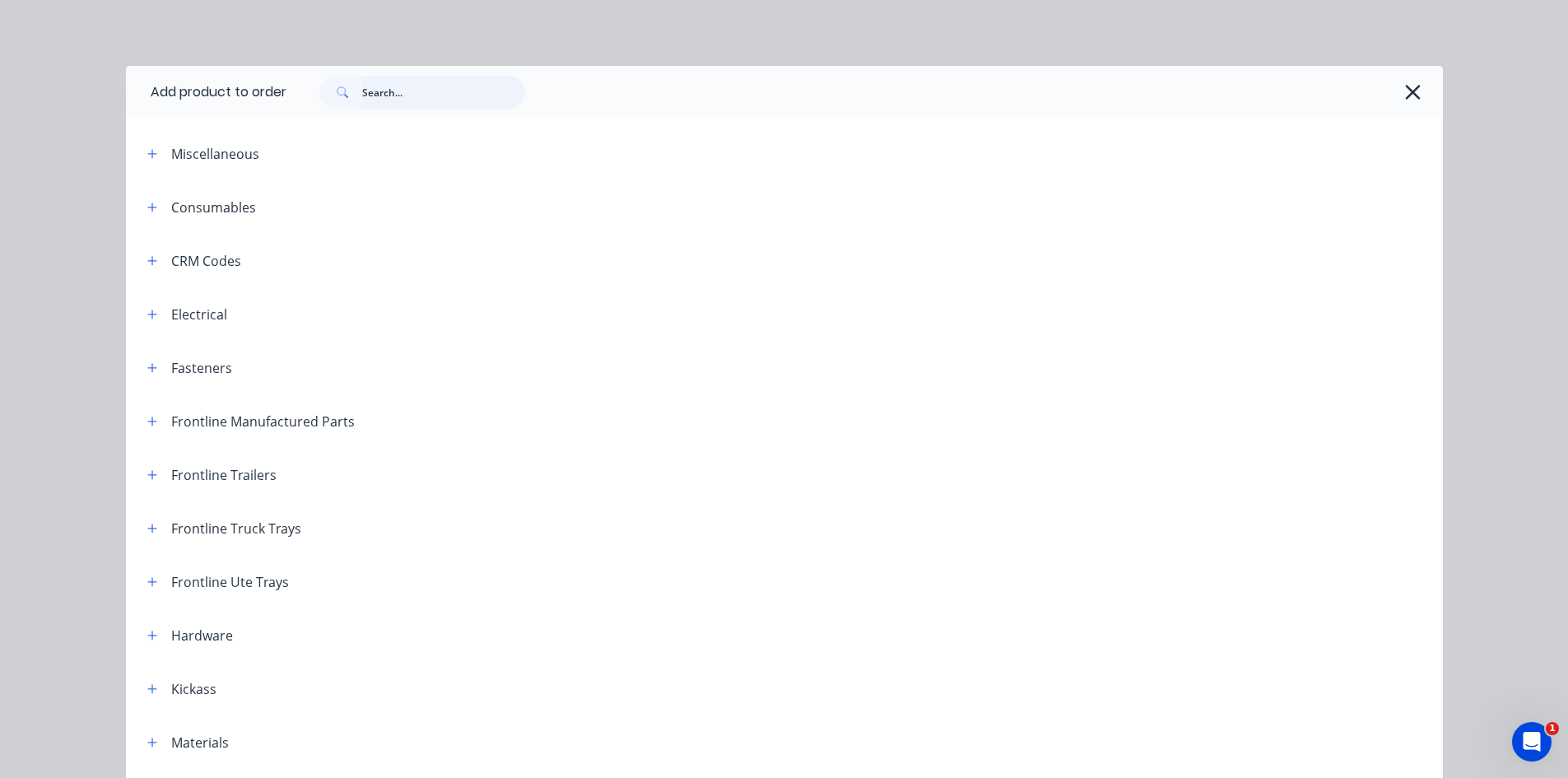
click at [419, 91] on input "text" at bounding box center [443, 92] width 163 height 33
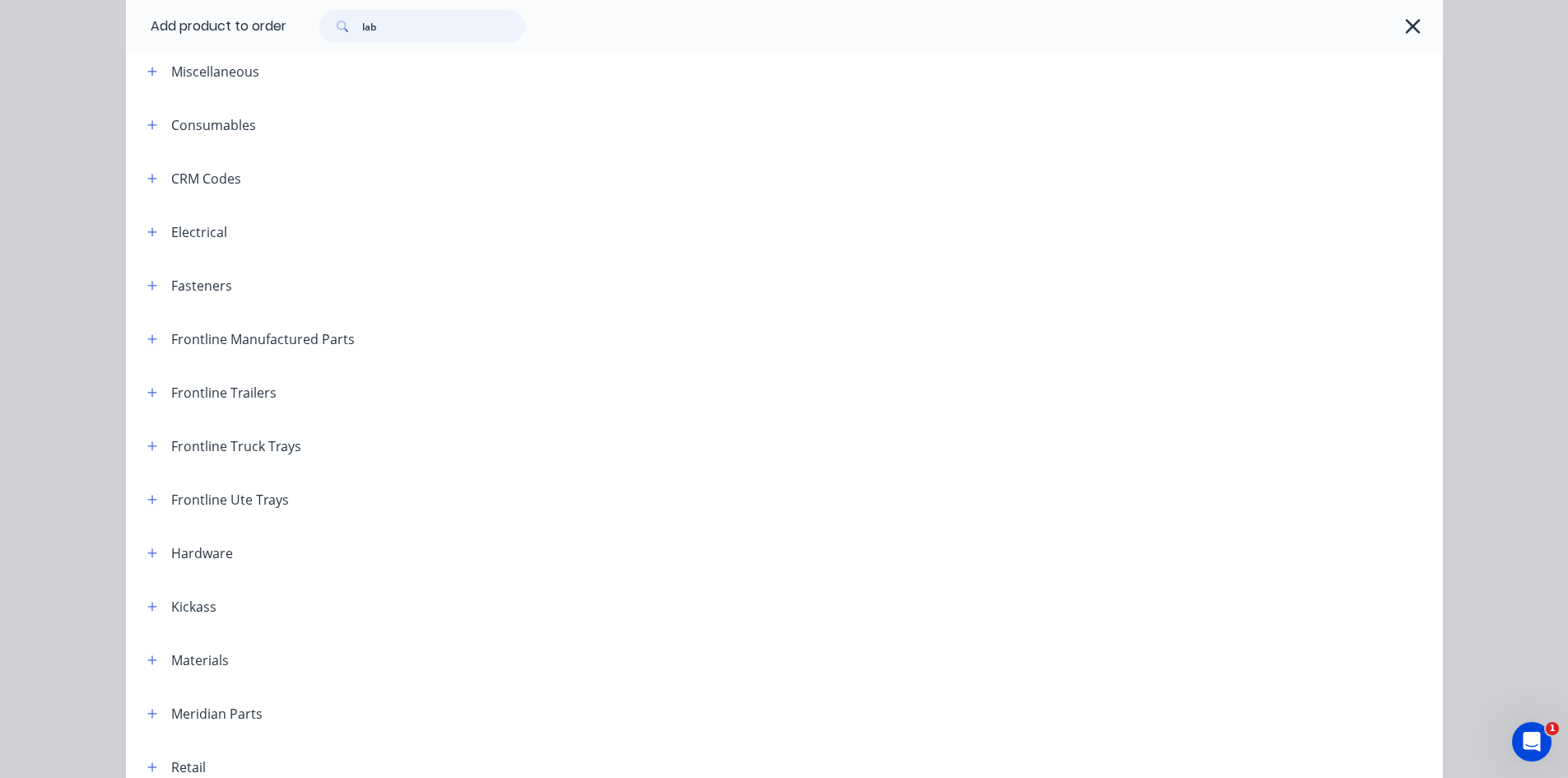
scroll to position [0, 0]
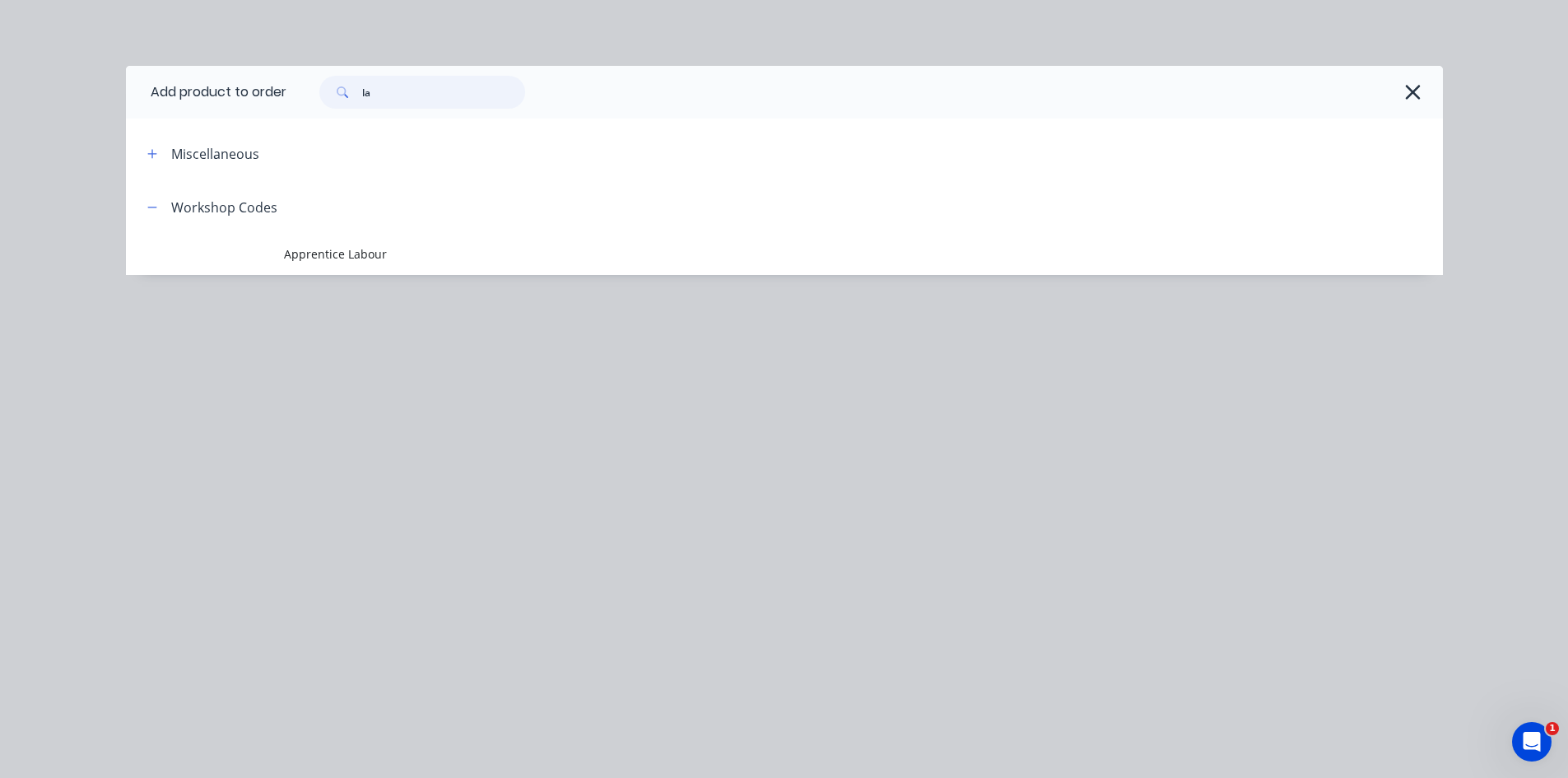
type input "l"
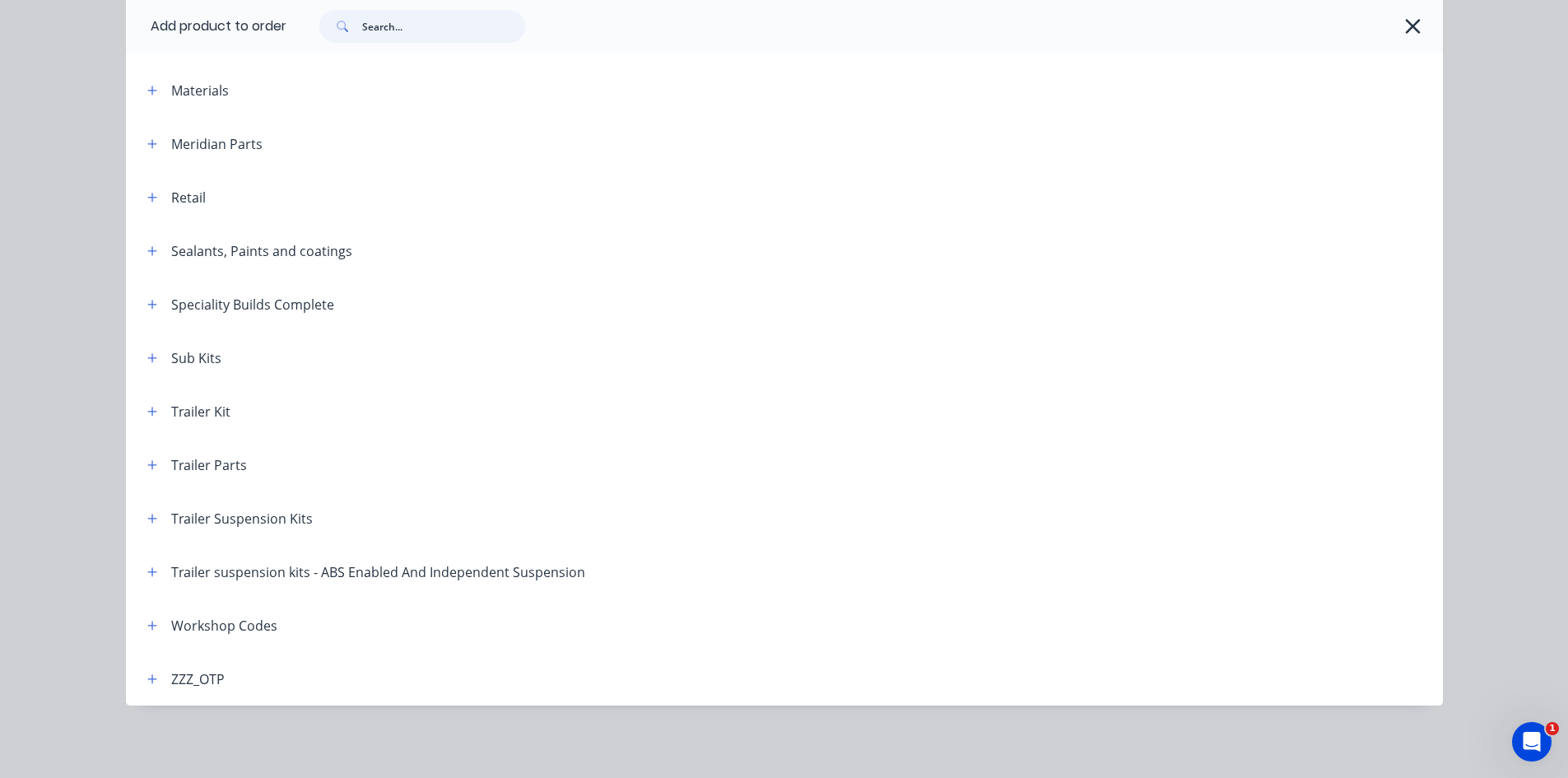
scroll to position [1070, 0]
click at [148, 625] on icon "button" at bounding box center [152, 625] width 9 height 9
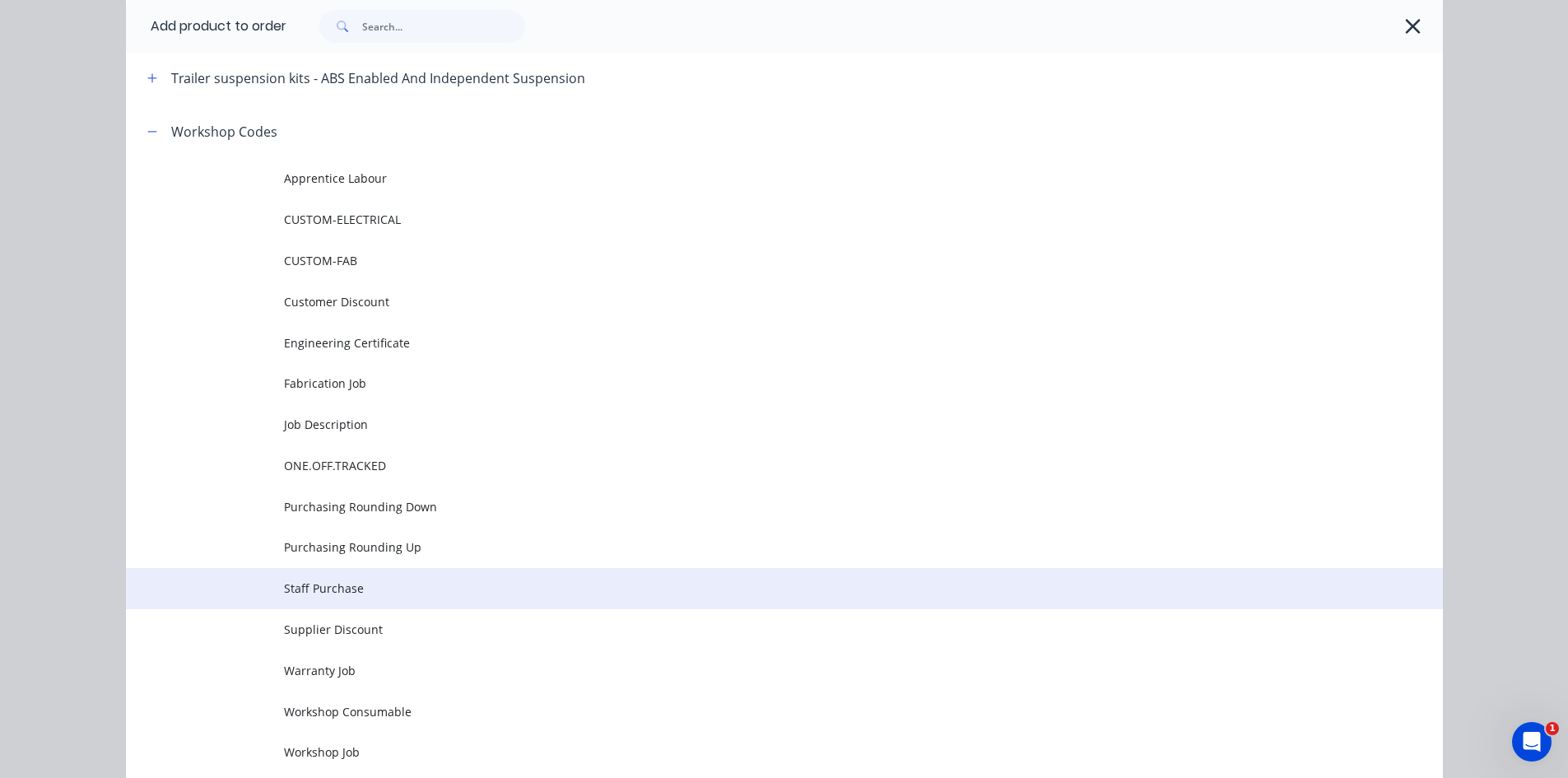
scroll to position [1227, 0]
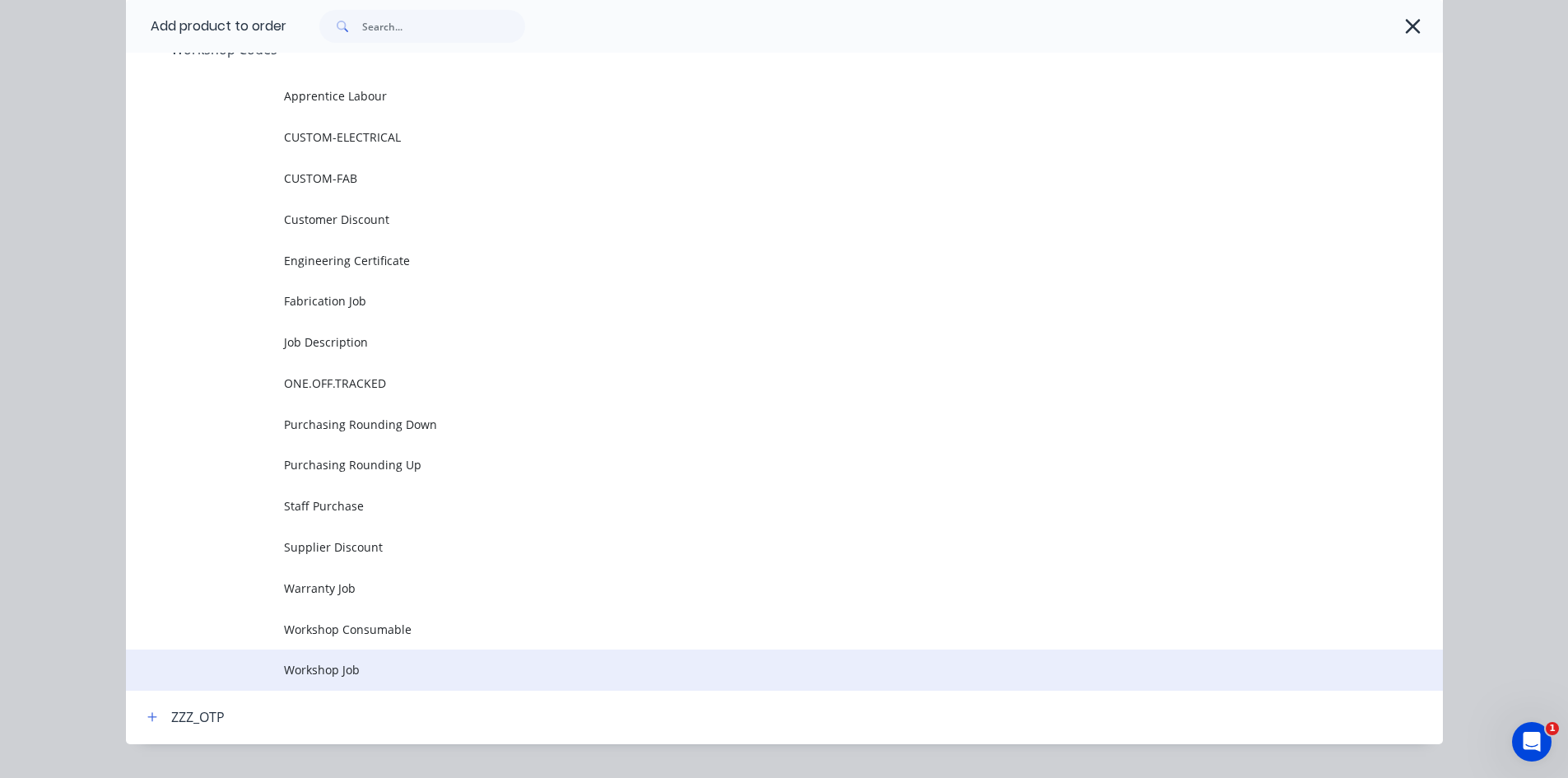
click at [414, 667] on span "Workshop Job" at bounding box center [748, 669] width 927 height 18
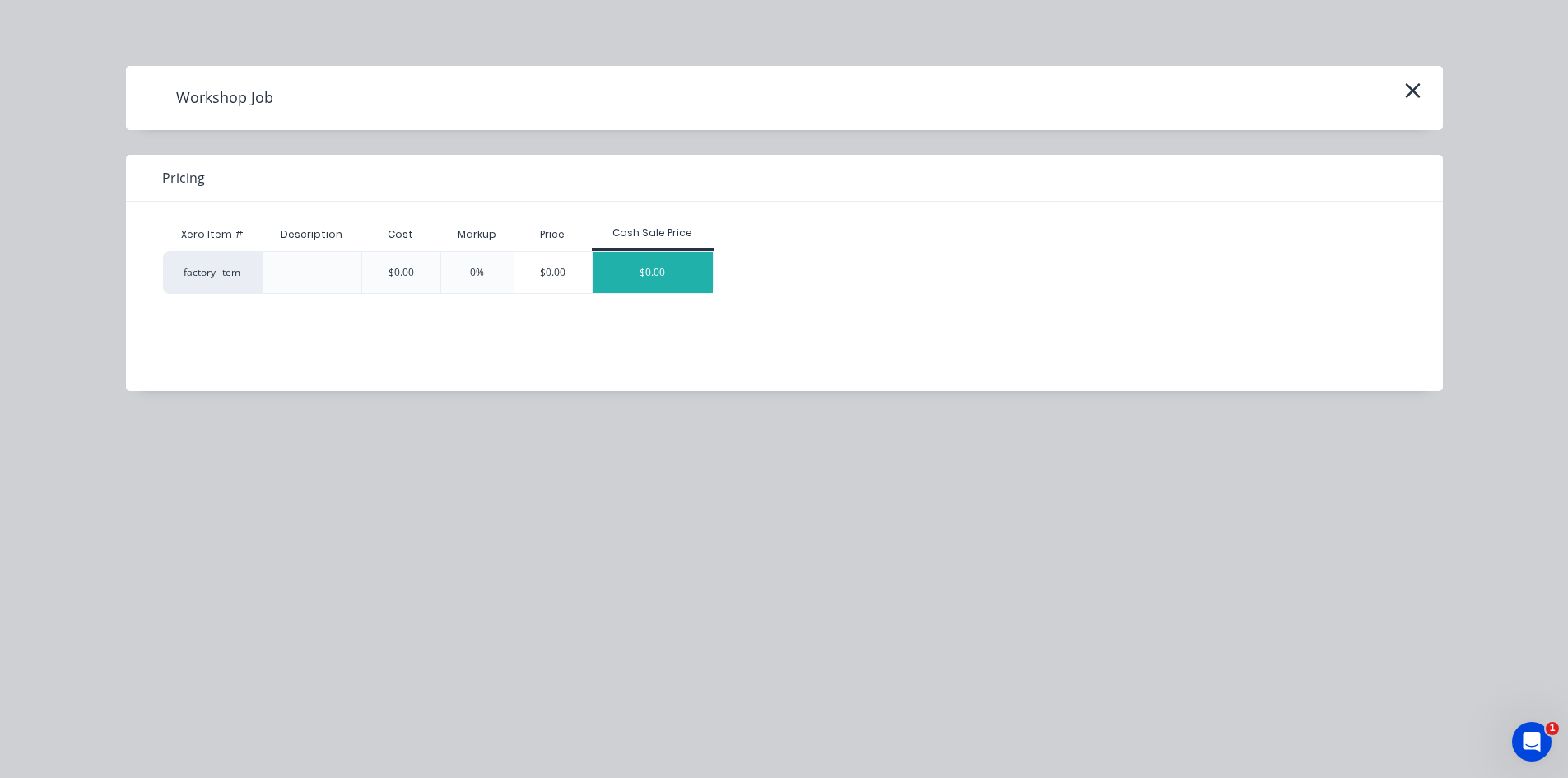
click at [642, 278] on div "$0.00" at bounding box center [652, 272] width 120 height 42
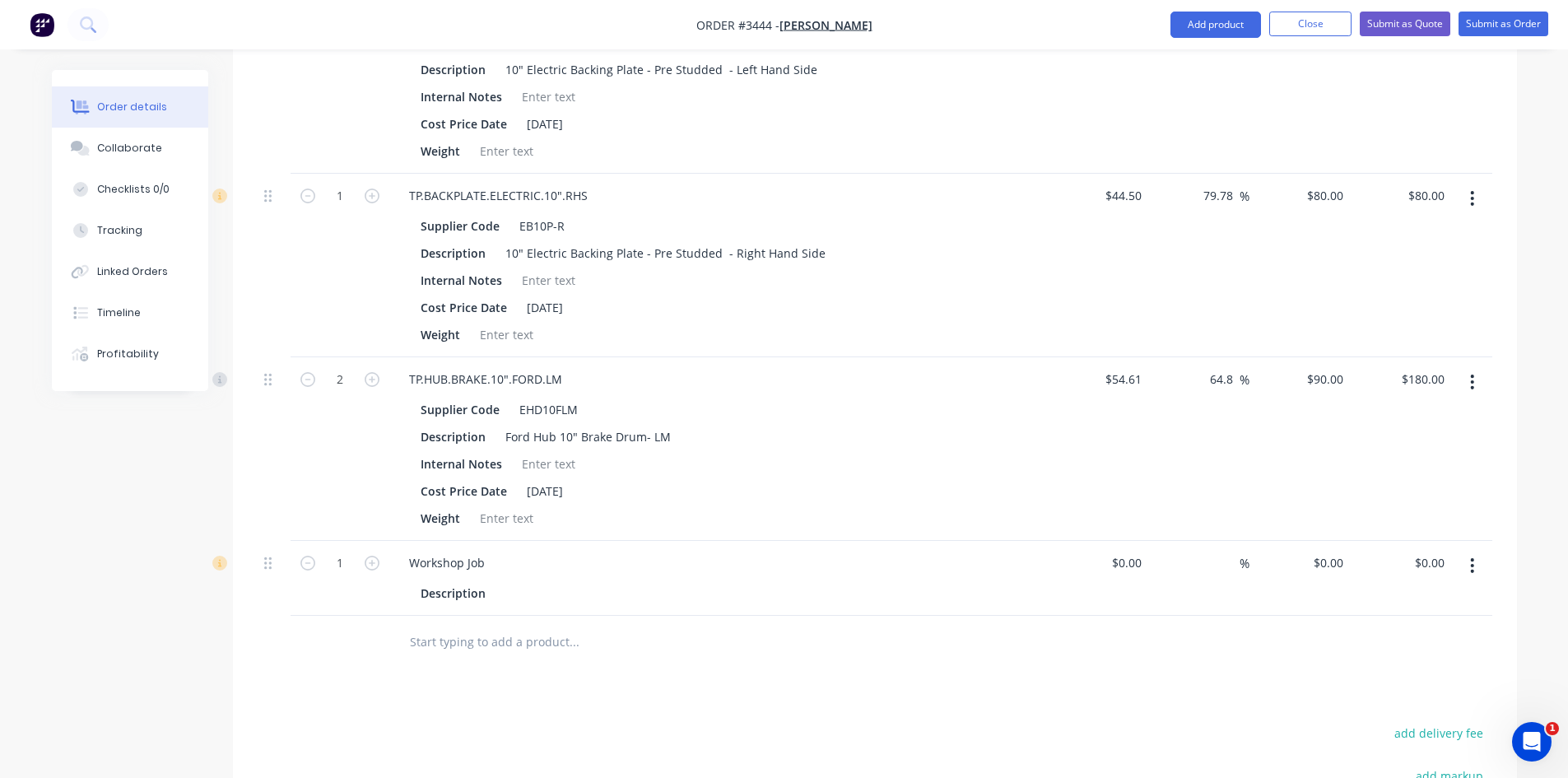
scroll to position [1235, 0]
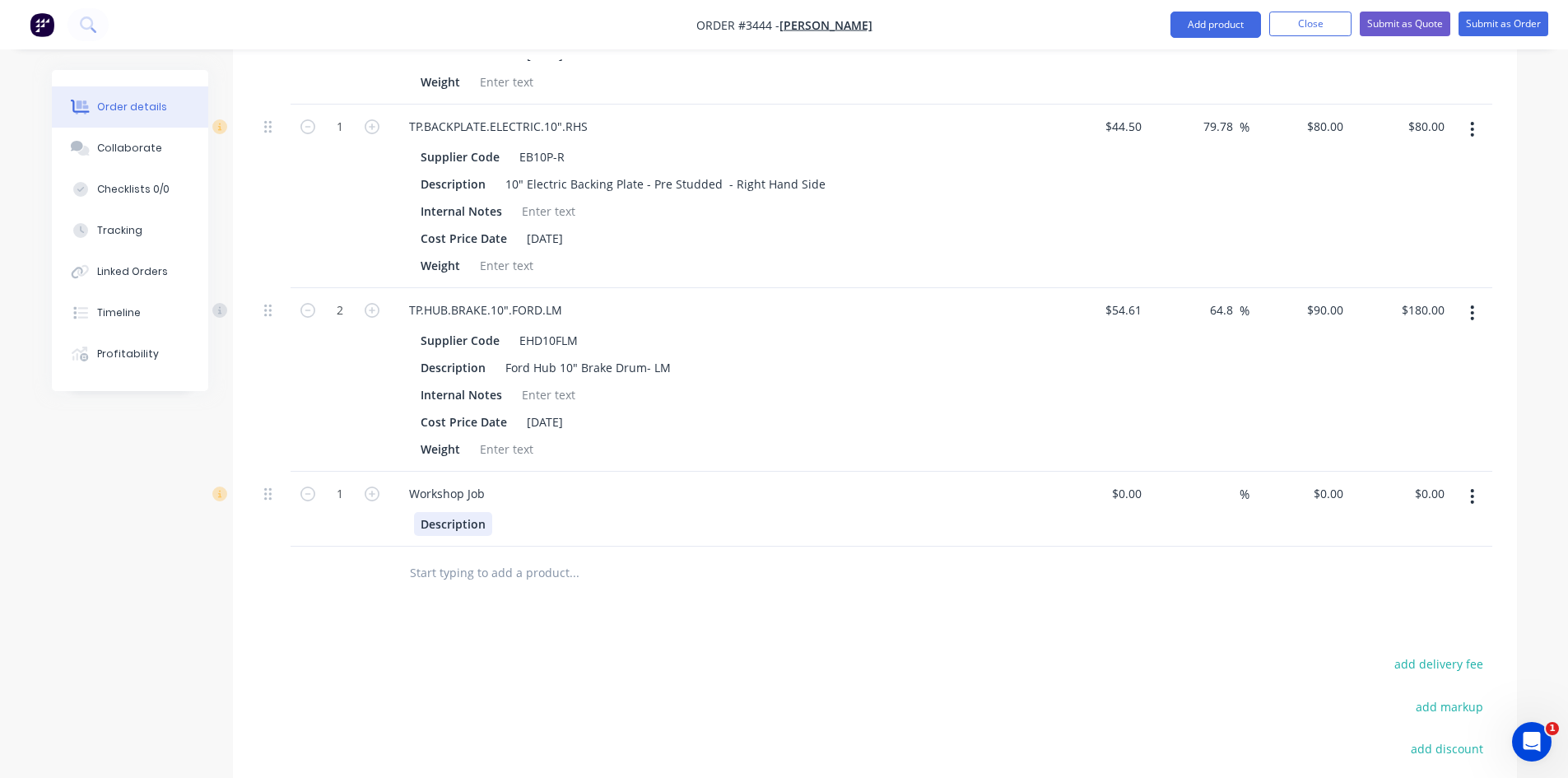
click at [487, 524] on div "Description" at bounding box center [453, 524] width 78 height 24
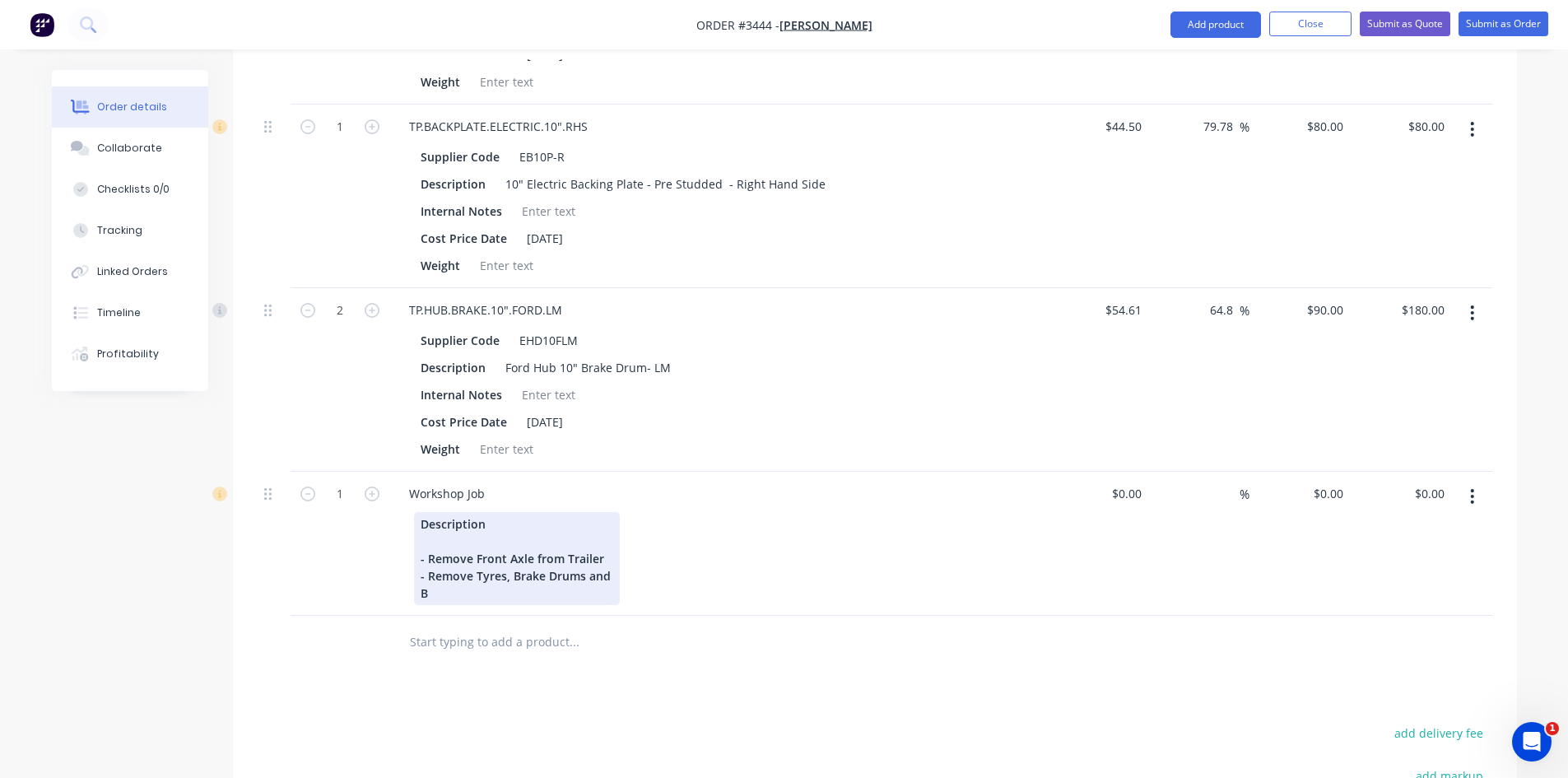
click at [510, 574] on div "Description - Remove Front Axle from Trailer - Remove Tyres, Brake Drums and B" at bounding box center [517, 558] width 206 height 93
click at [512, 584] on div "Description - Remove Front Axle from Trailer - Remove Tyres, Hydraulic Brake Dr…" at bounding box center [517, 558] width 206 height 93
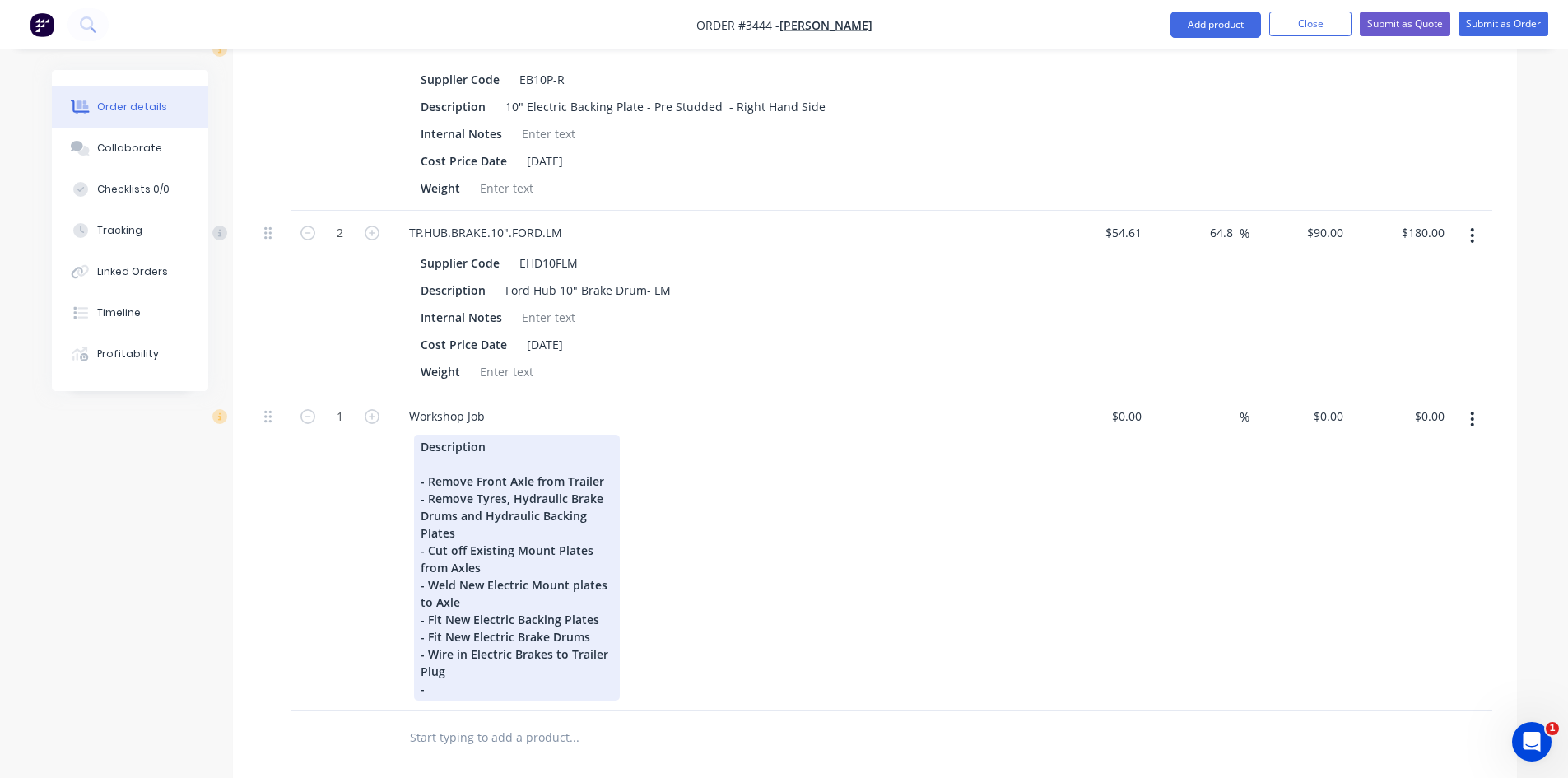
scroll to position [1399, 0]
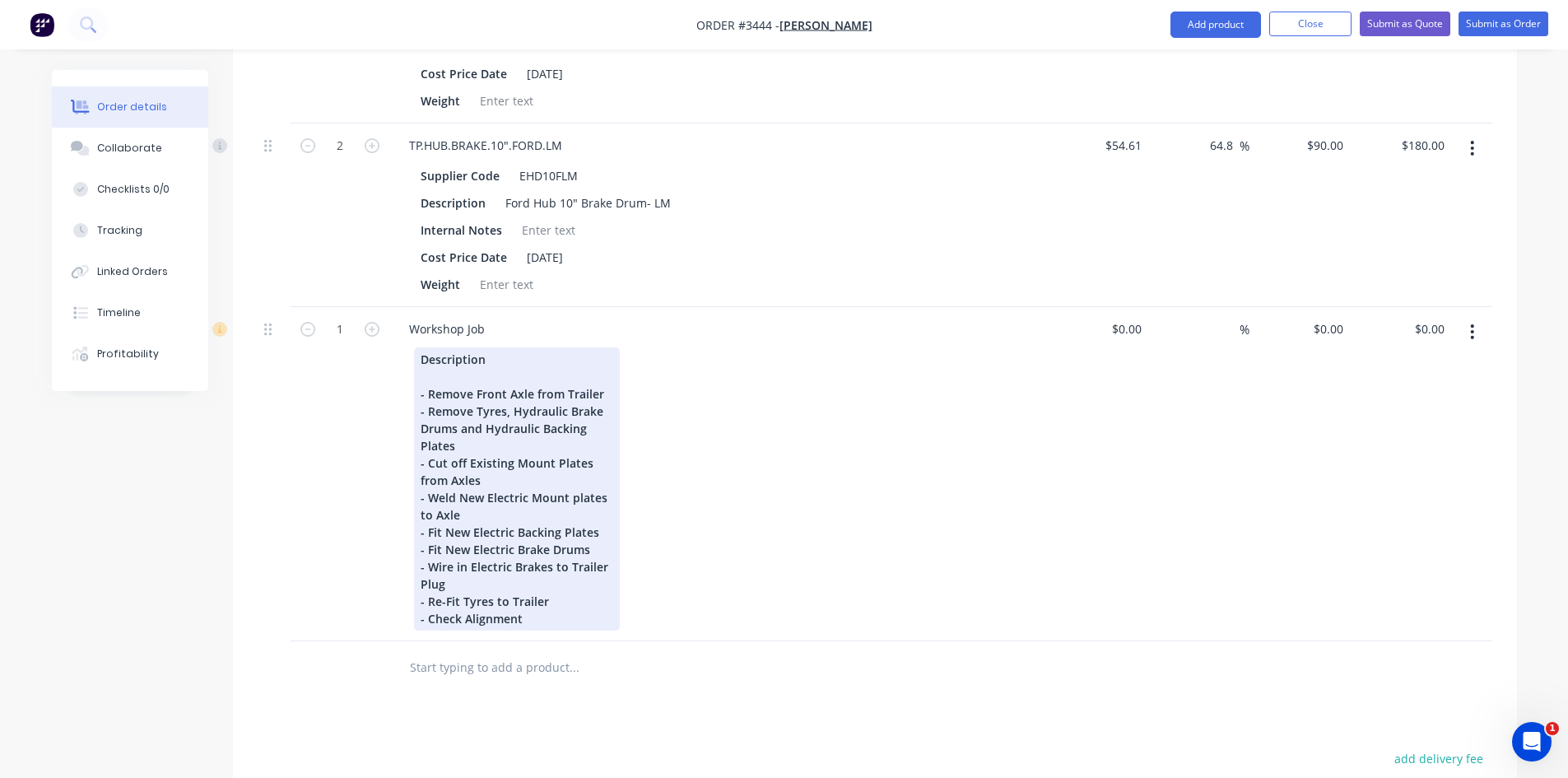
click at [477, 600] on div "Description - Remove Front Axle from Trailer - Remove Tyres, Hydraulic Brake Dr…" at bounding box center [517, 488] width 206 height 283
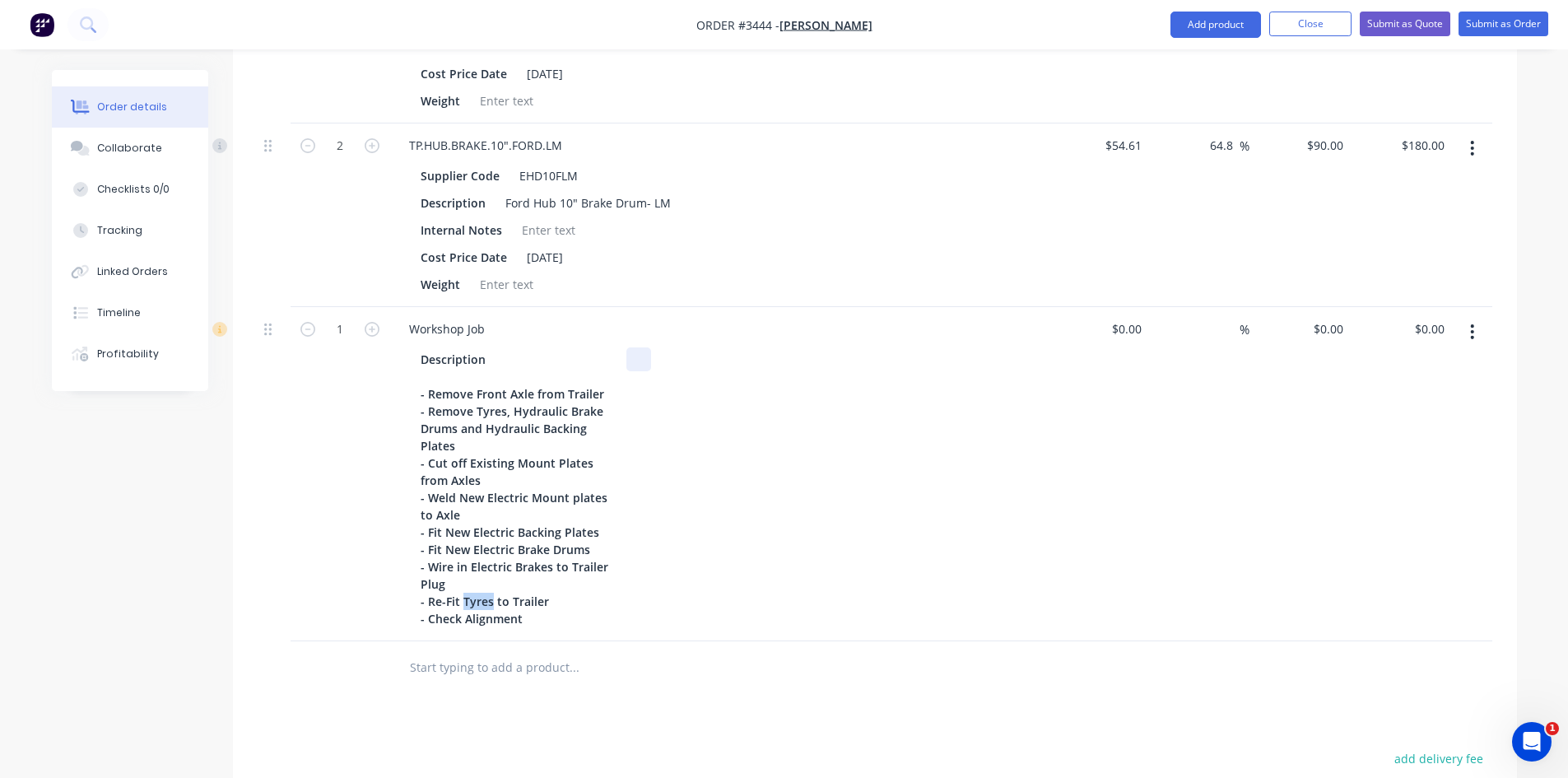
drag, startPoint x: 473, startPoint y: 602, endPoint x: 745, endPoint y: 430, distance: 321.8
click at [745, 430] on div "Description - Remove Front Axle from Trailer - Remove Tyres, Hydraulic Brake Dr…" at bounding box center [715, 488] width 603 height 283
click at [480, 329] on div "Workshop Job" at bounding box center [447, 329] width 102 height 24
click at [487, 330] on div "Workshop Job" at bounding box center [447, 329] width 102 height 24
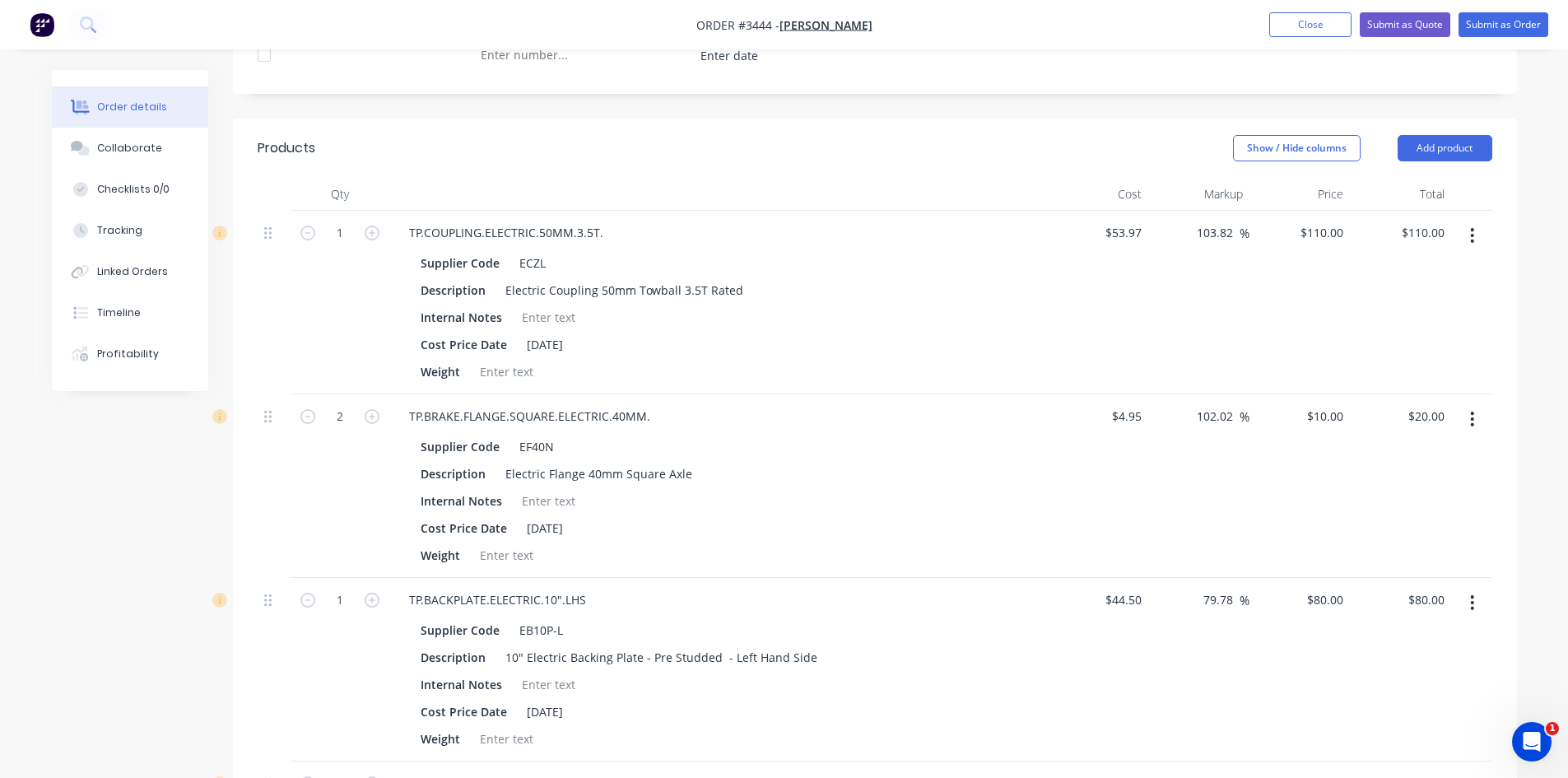
scroll to position [576, 0]
drag, startPoint x: 1418, startPoint y: 150, endPoint x: 1403, endPoint y: 149, distance: 15.0
click at [1418, 150] on button "Add product" at bounding box center [1444, 150] width 95 height 27
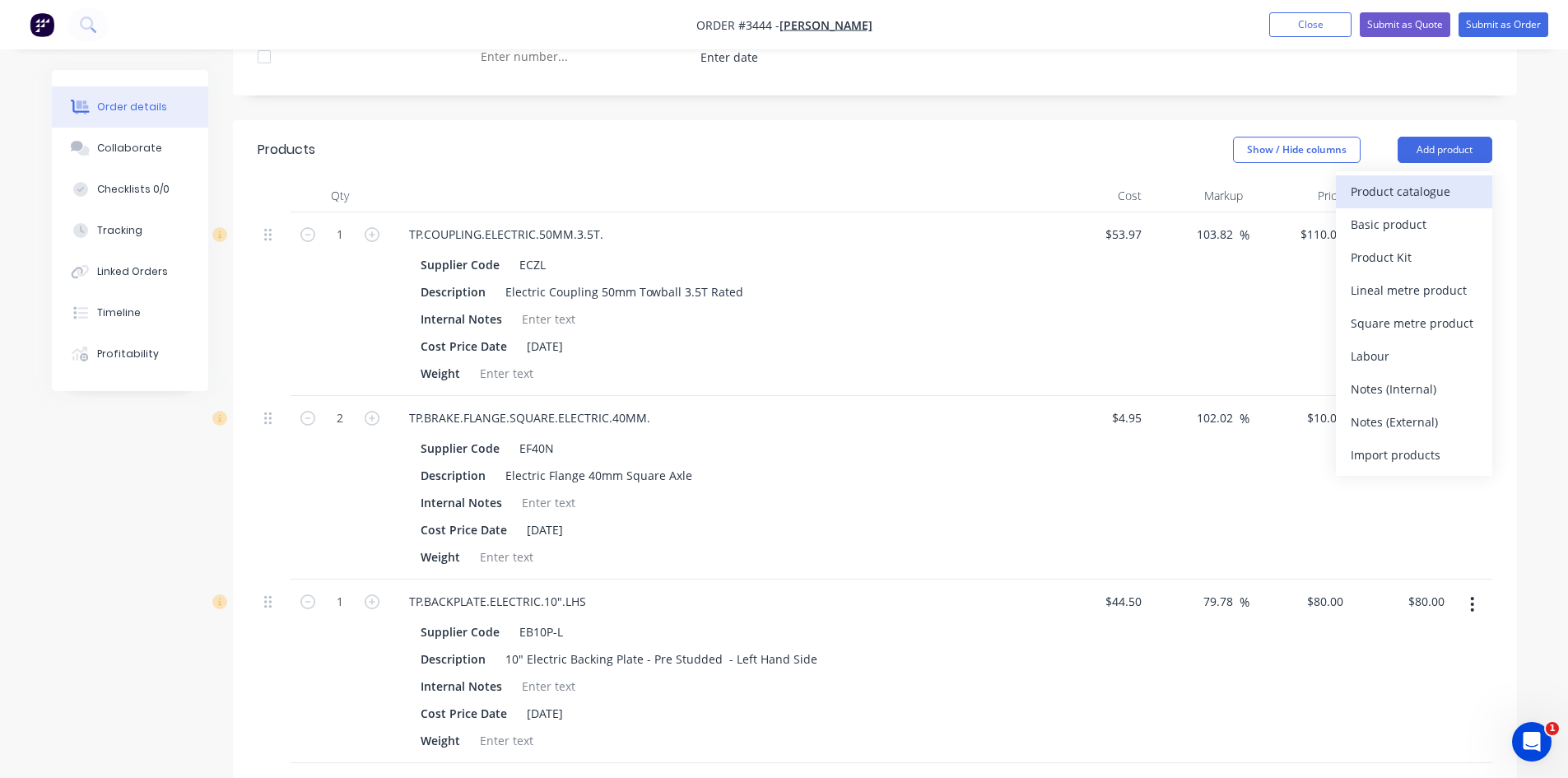
click at [1385, 187] on div "Product catalogue" at bounding box center [1413, 191] width 126 height 24
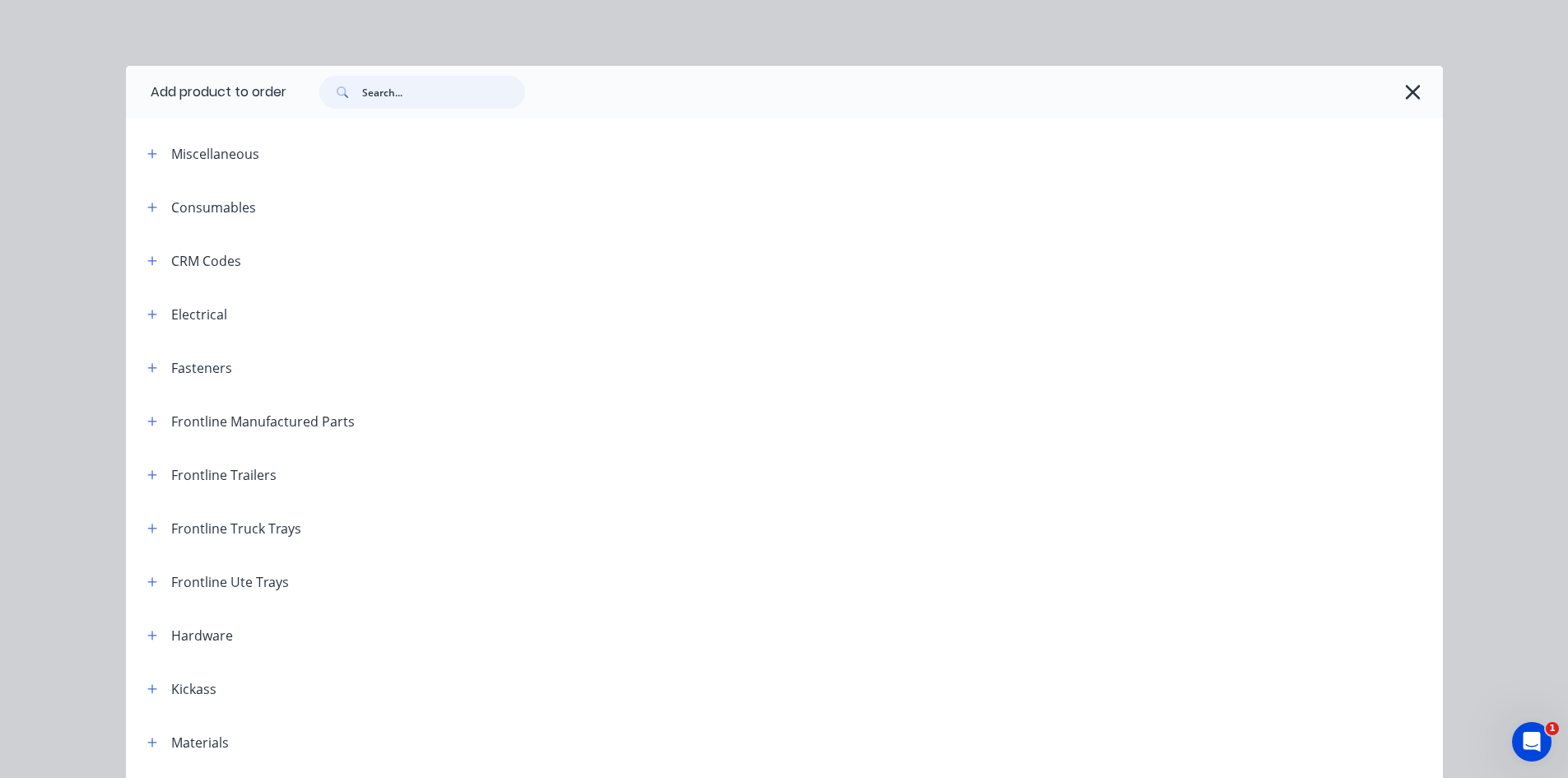
click at [446, 95] on input "text" at bounding box center [443, 92] width 163 height 33
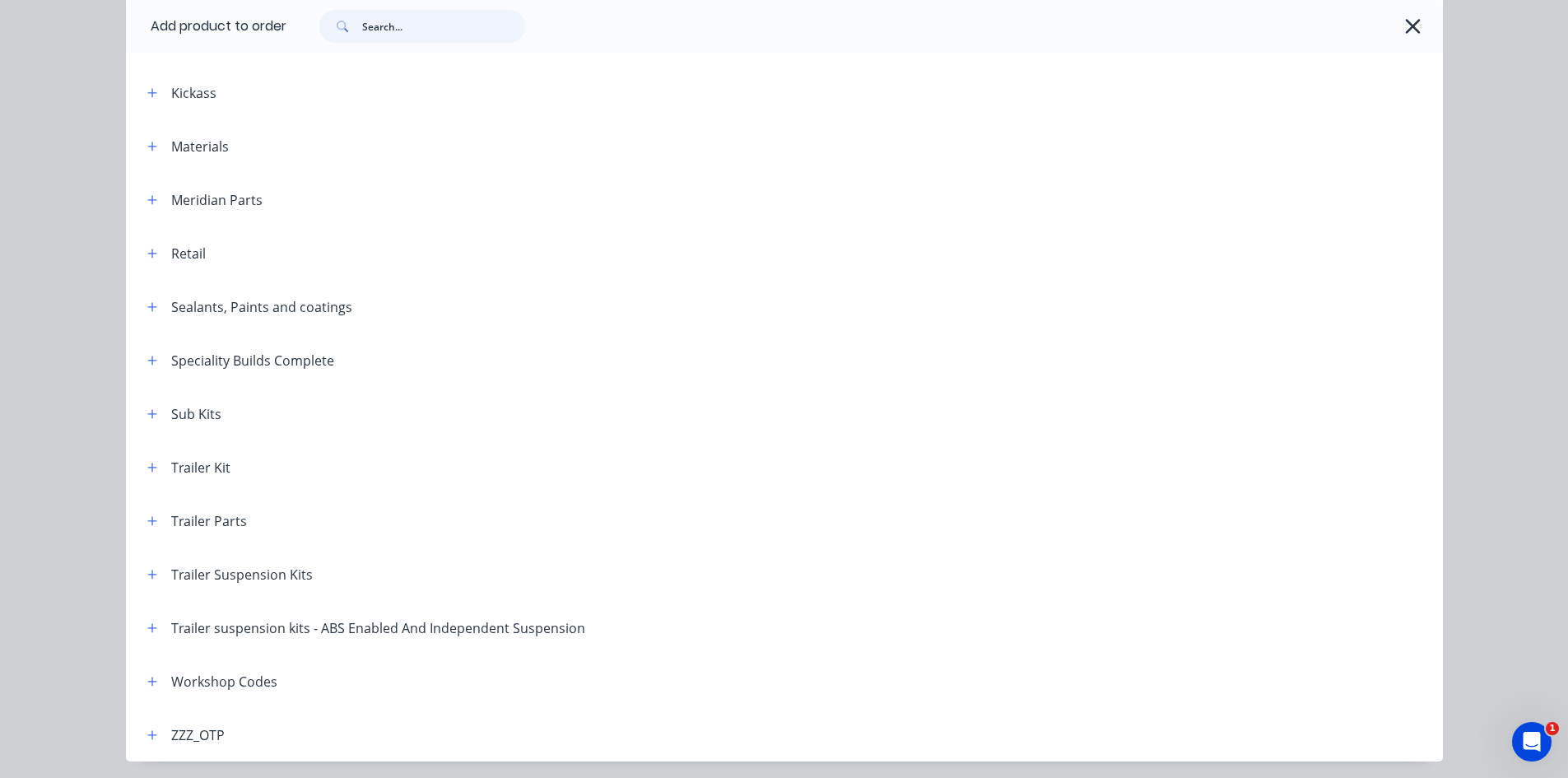
scroll to position [652, 0]
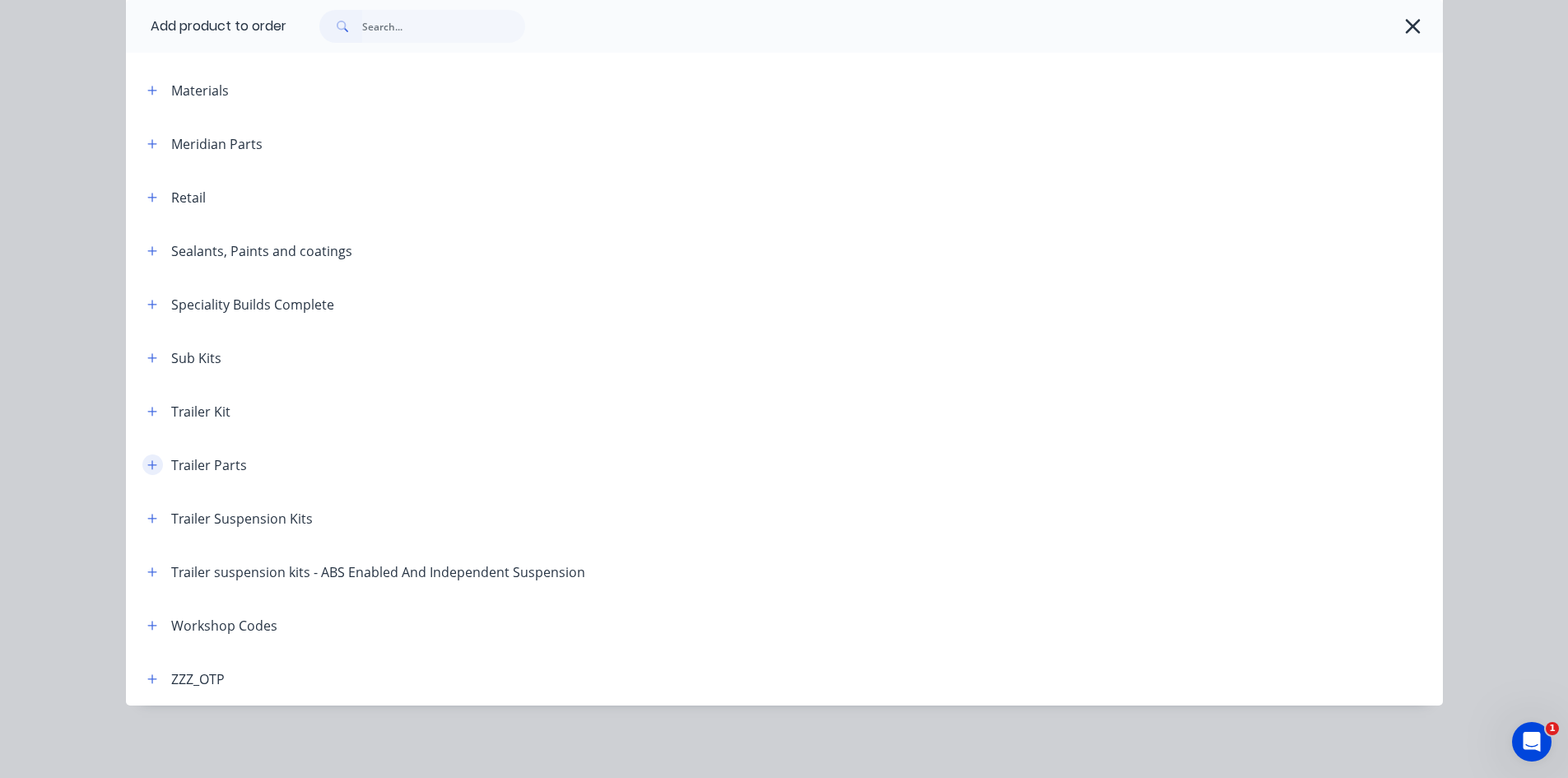
click at [149, 463] on icon "button" at bounding box center [152, 465] width 10 height 11
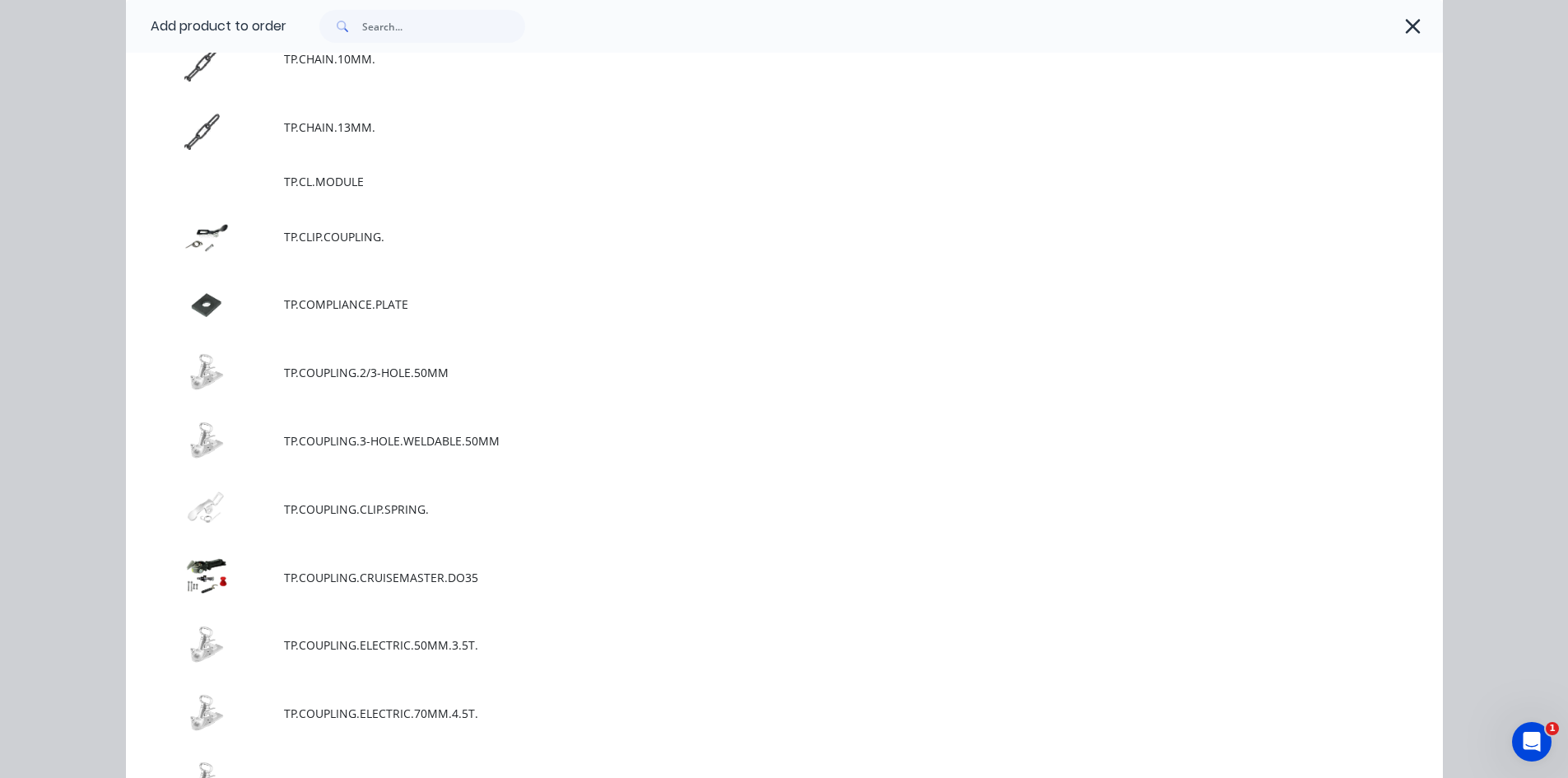
scroll to position [5711, 0]
click at [1409, 25] on icon "button" at bounding box center [1413, 27] width 15 height 15
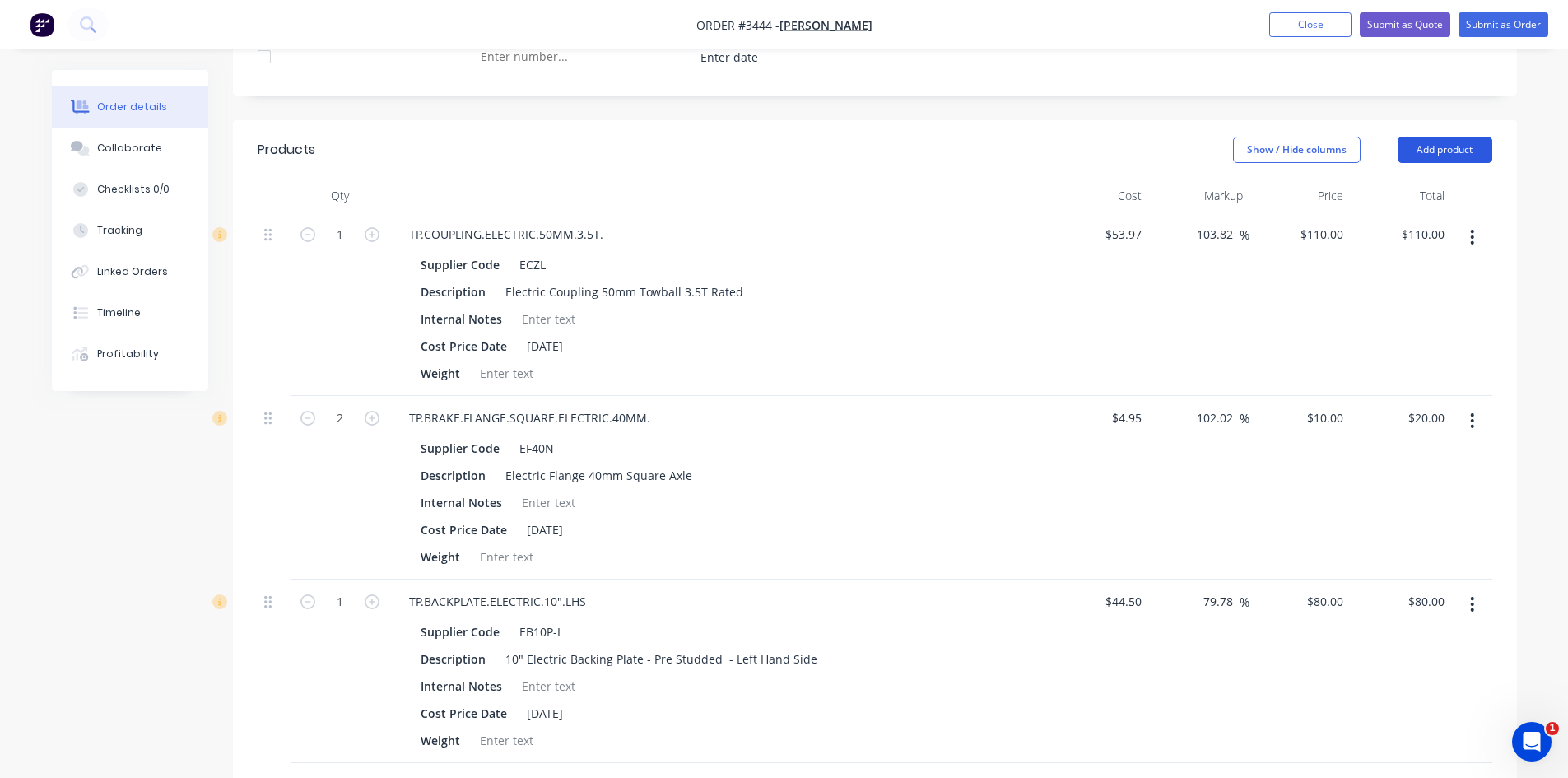
click at [1418, 150] on button "Add product" at bounding box center [1444, 150] width 95 height 27
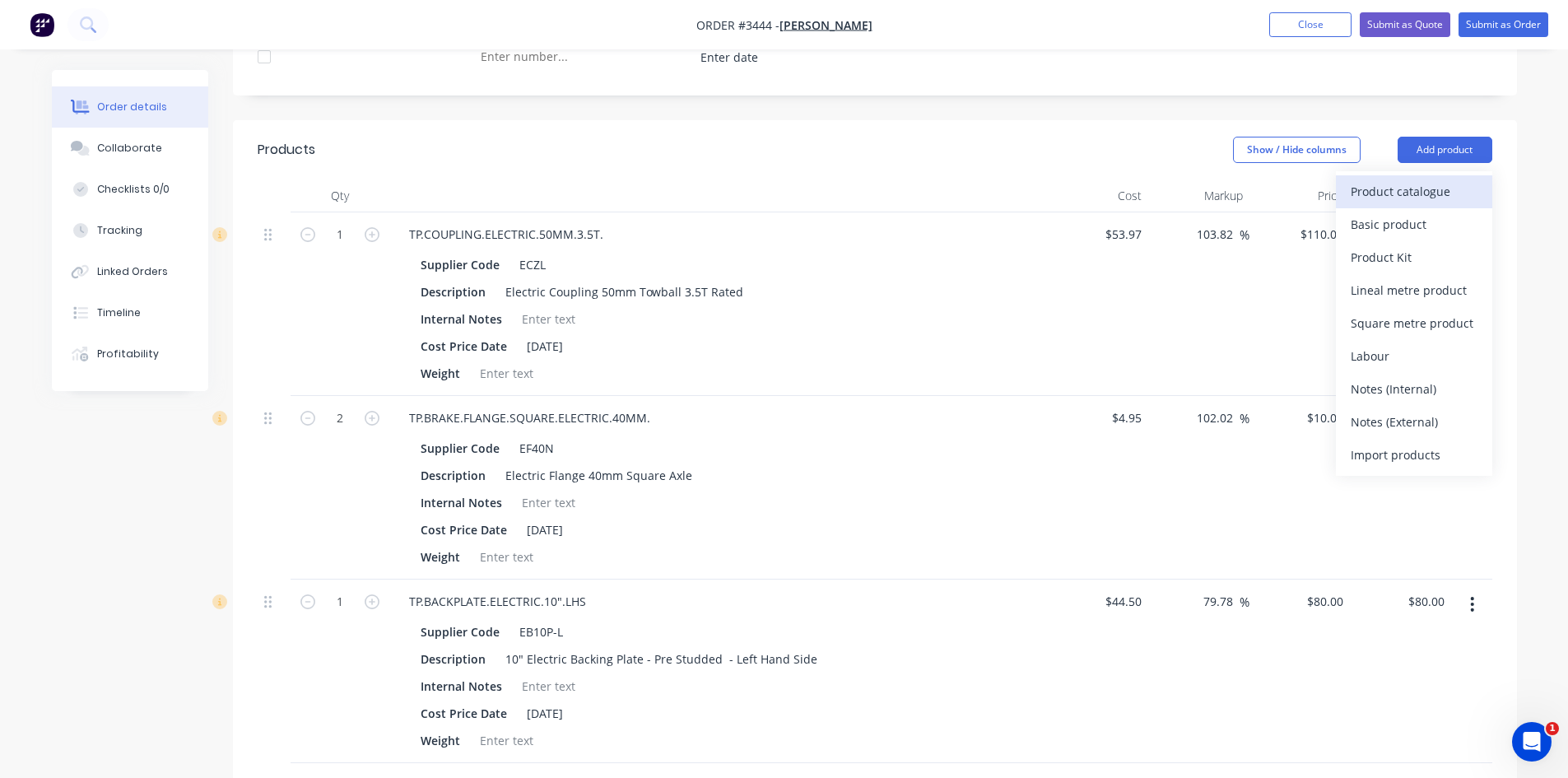
click at [1428, 188] on div "Product catalogue" at bounding box center [1413, 191] width 126 height 24
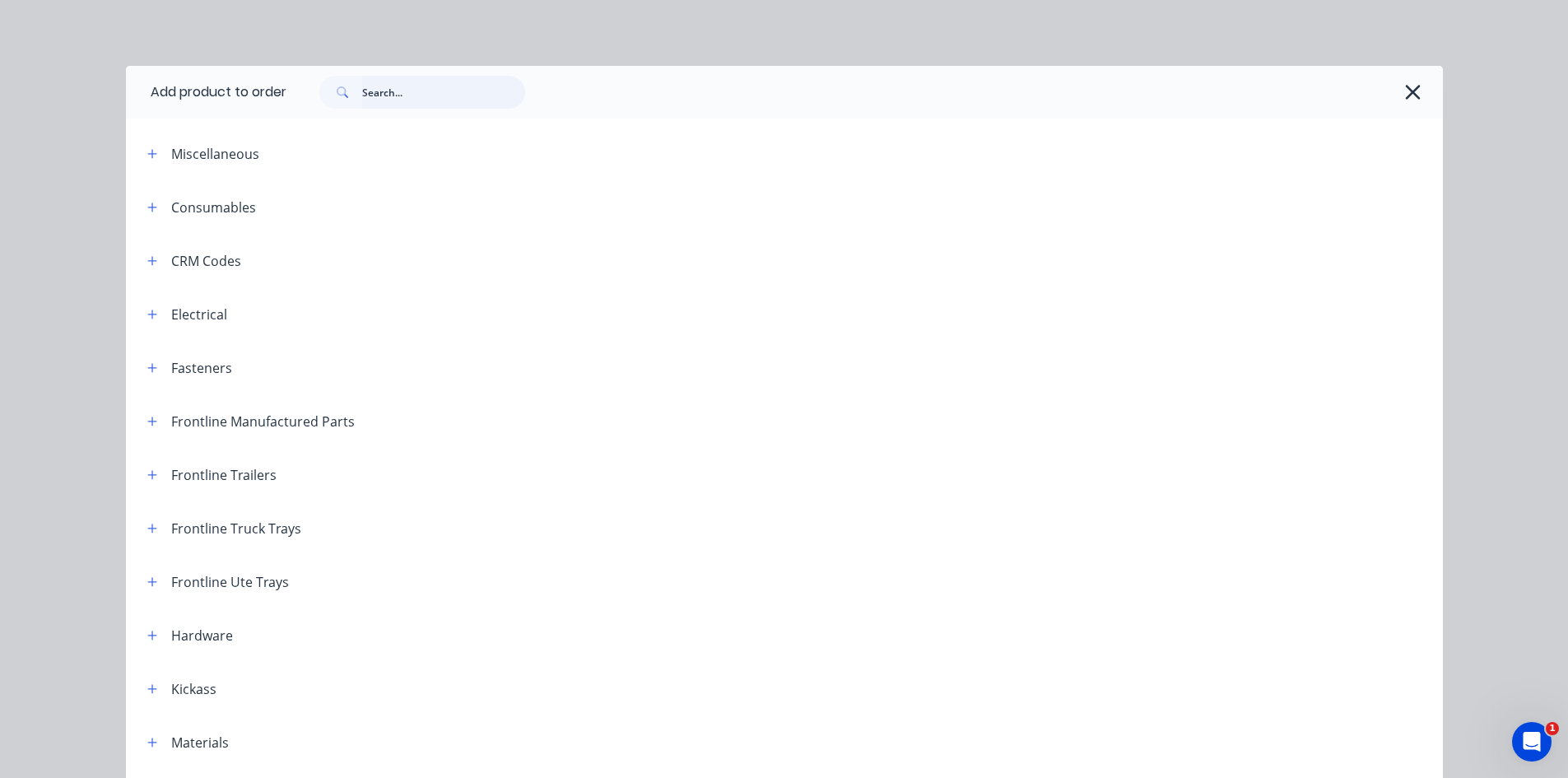
click at [377, 86] on input "text" at bounding box center [443, 92] width 163 height 33
type input "plug"
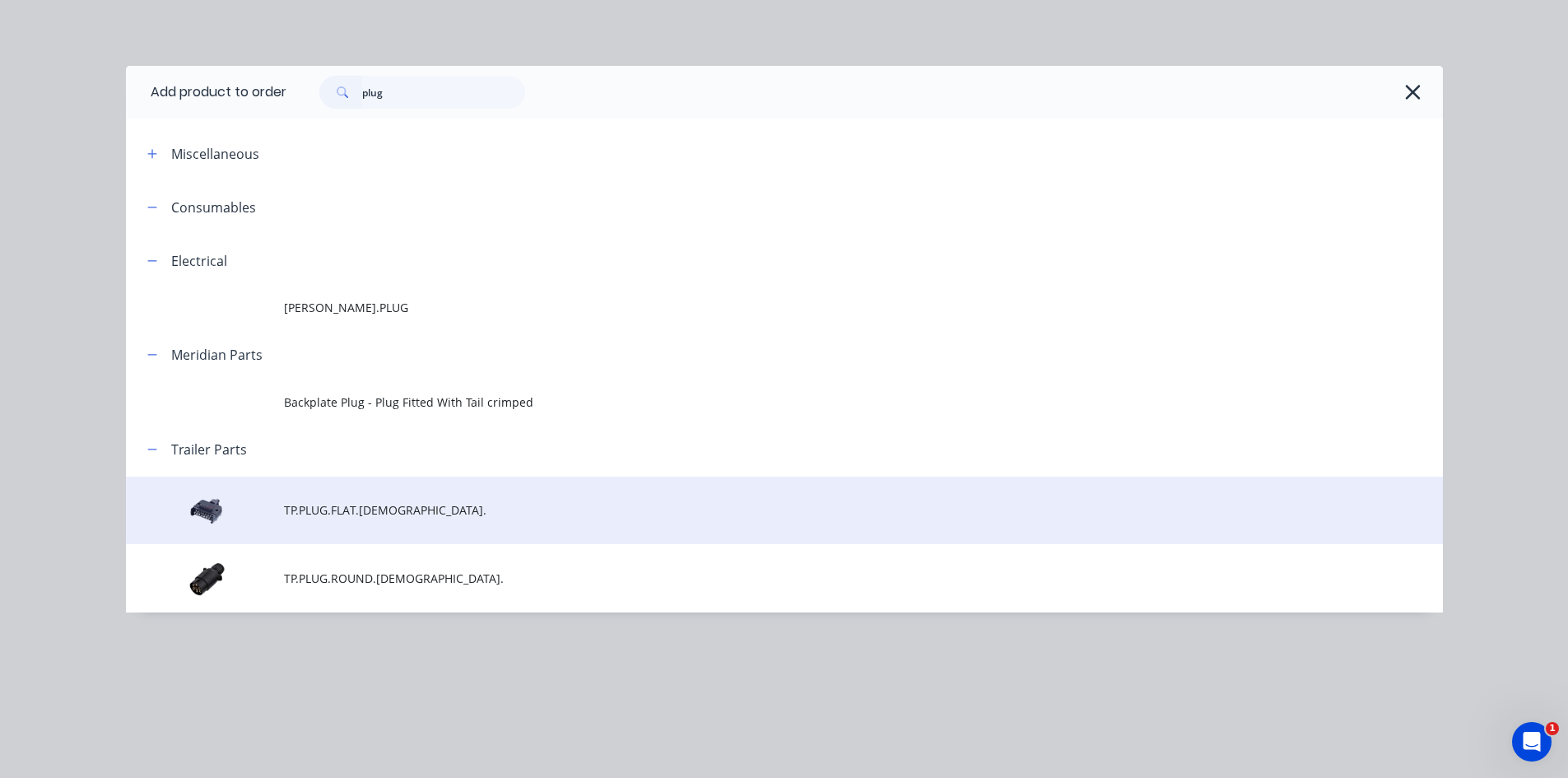
click at [367, 524] on td "TP.PLUG.FLAT.[DEMOGRAPHIC_DATA]." at bounding box center [864, 510] width 1159 height 68
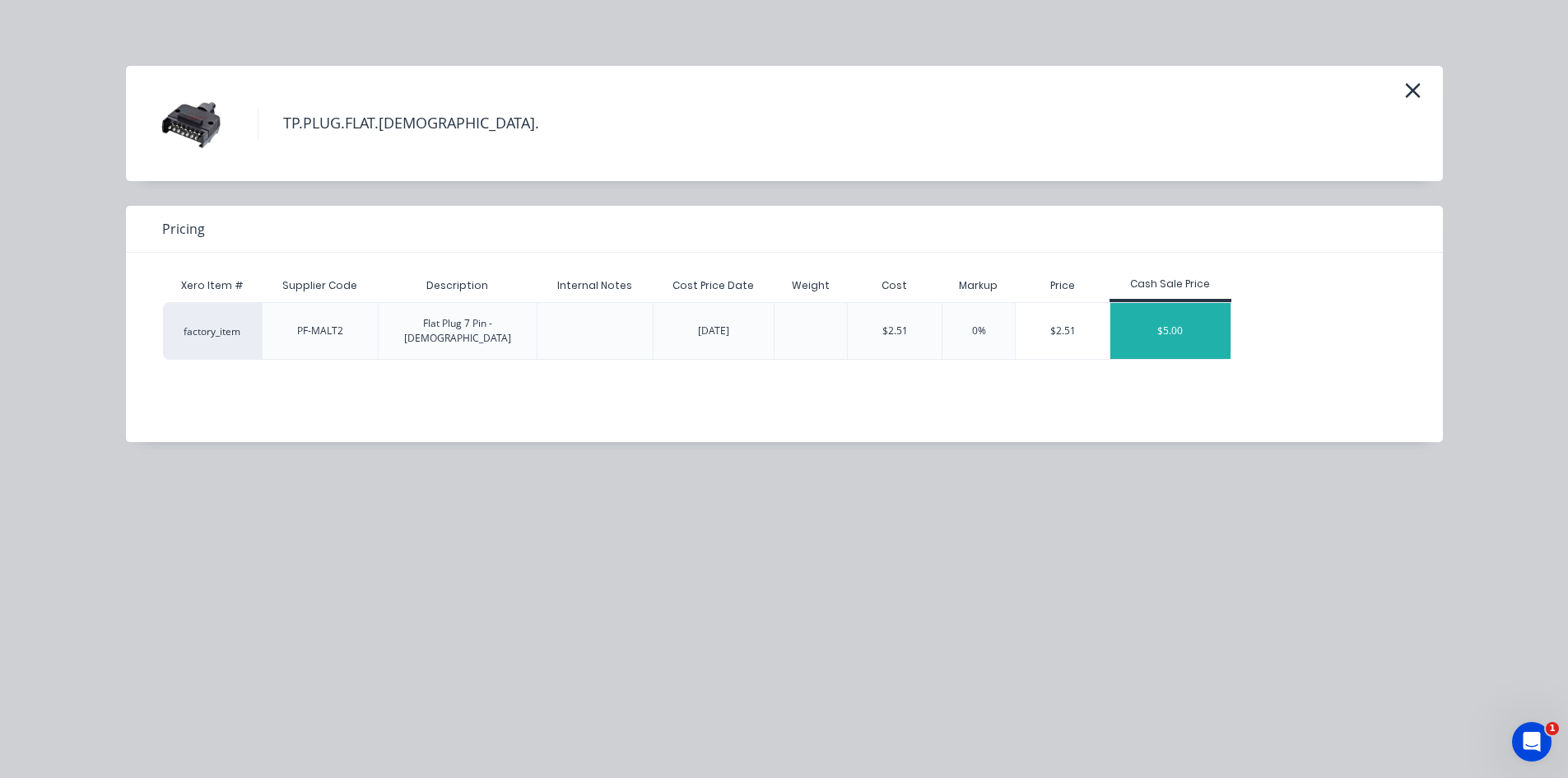
click at [1201, 322] on div "$5.00" at bounding box center [1170, 330] width 120 height 56
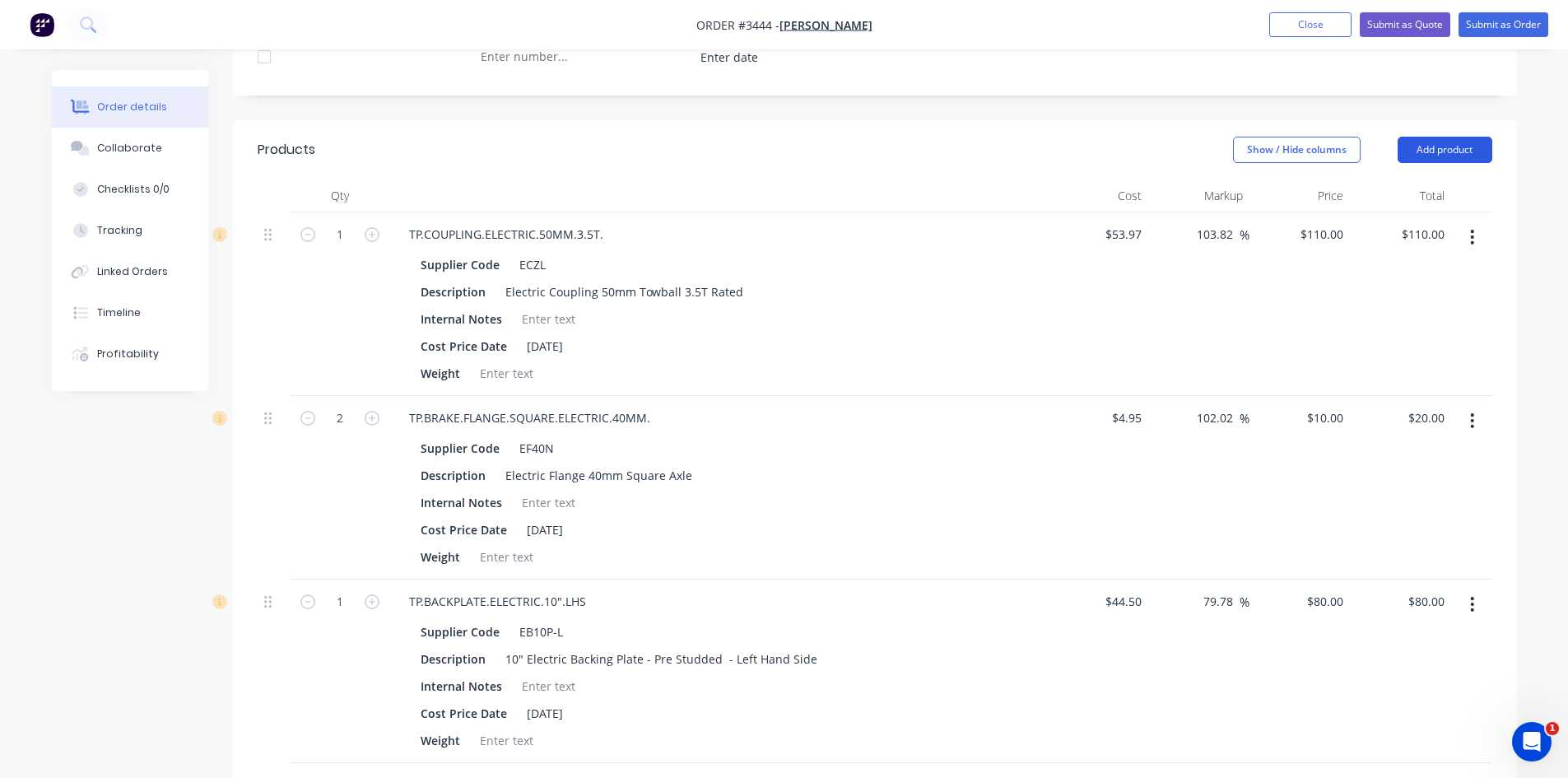
click at [1447, 146] on button "Add product" at bounding box center [1444, 150] width 95 height 27
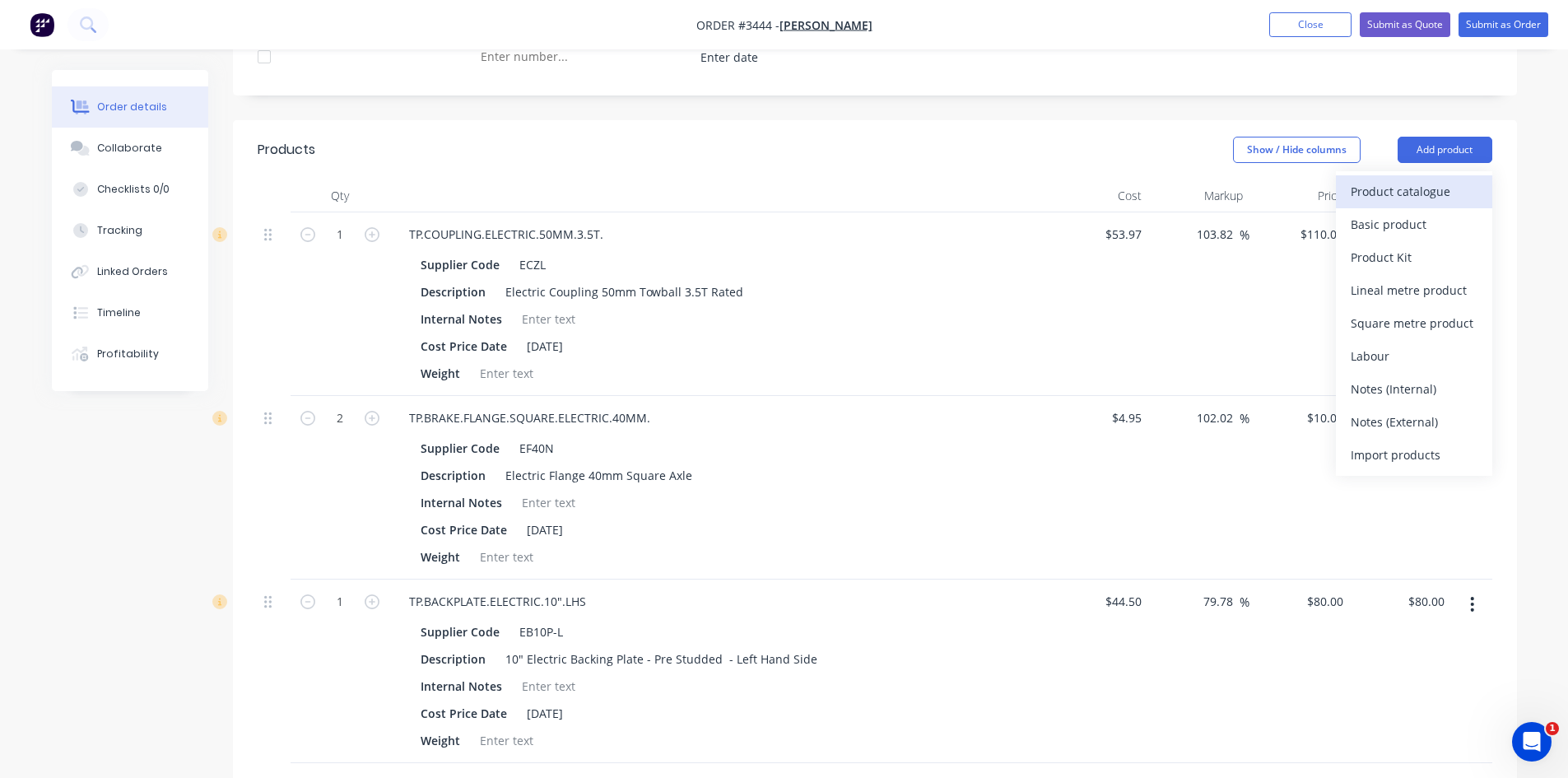
click at [1401, 190] on div "Product catalogue" at bounding box center [1413, 191] width 126 height 24
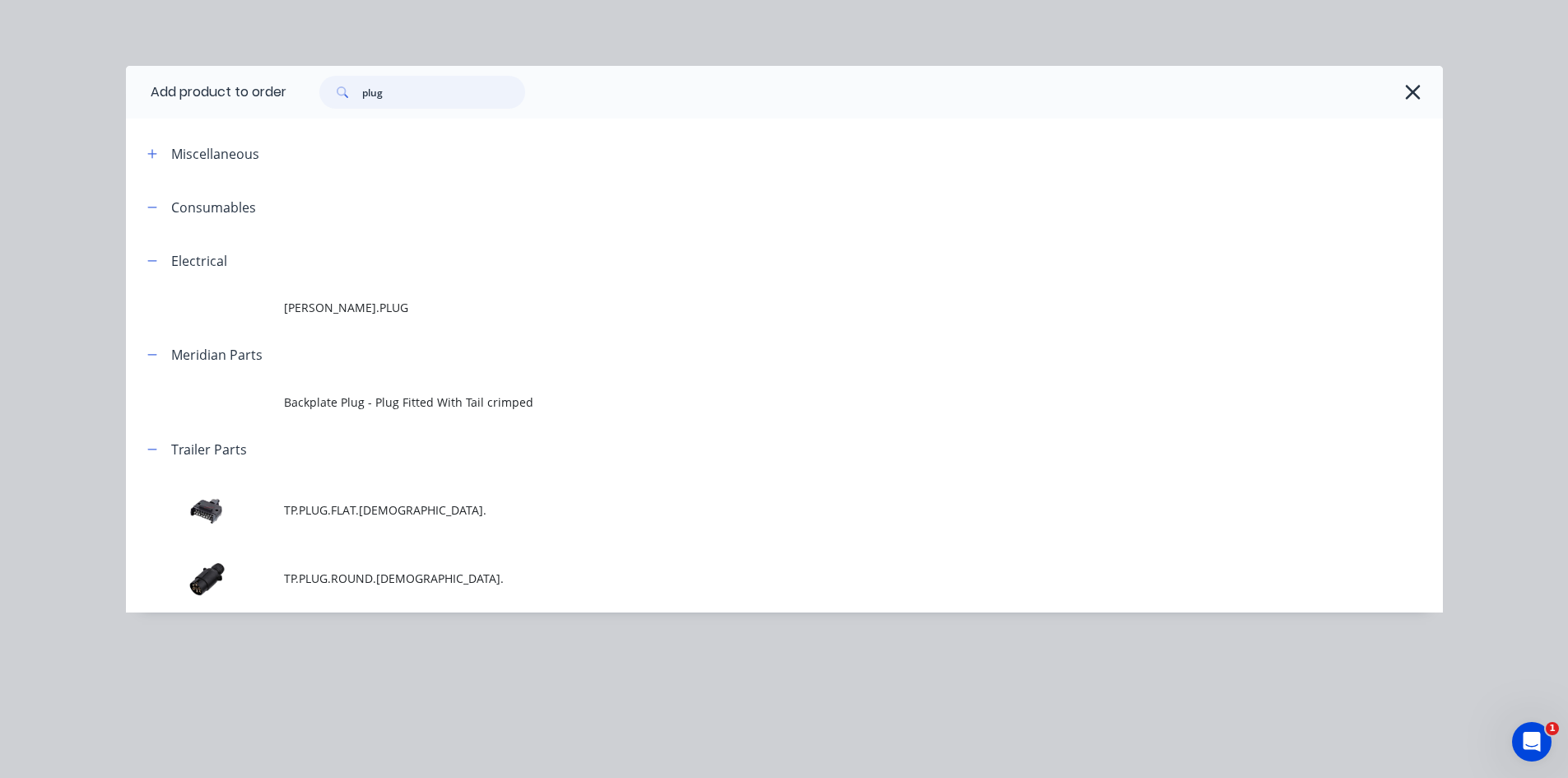
drag, startPoint x: 407, startPoint y: 91, endPoint x: 331, endPoint y: 94, distance: 76.1
click at [331, 94] on div "plug" at bounding box center [422, 92] width 206 height 33
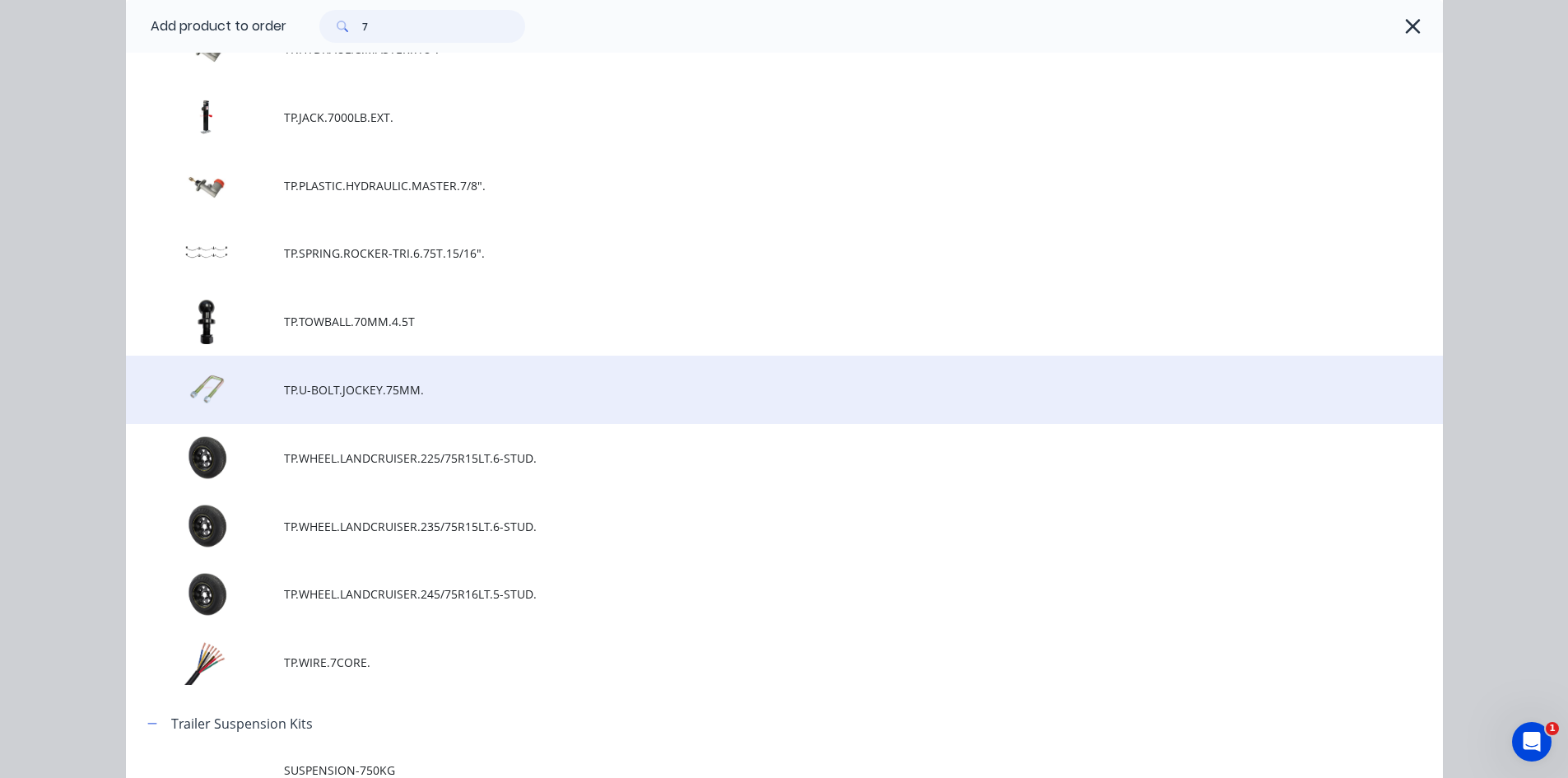
scroll to position [3264, 0]
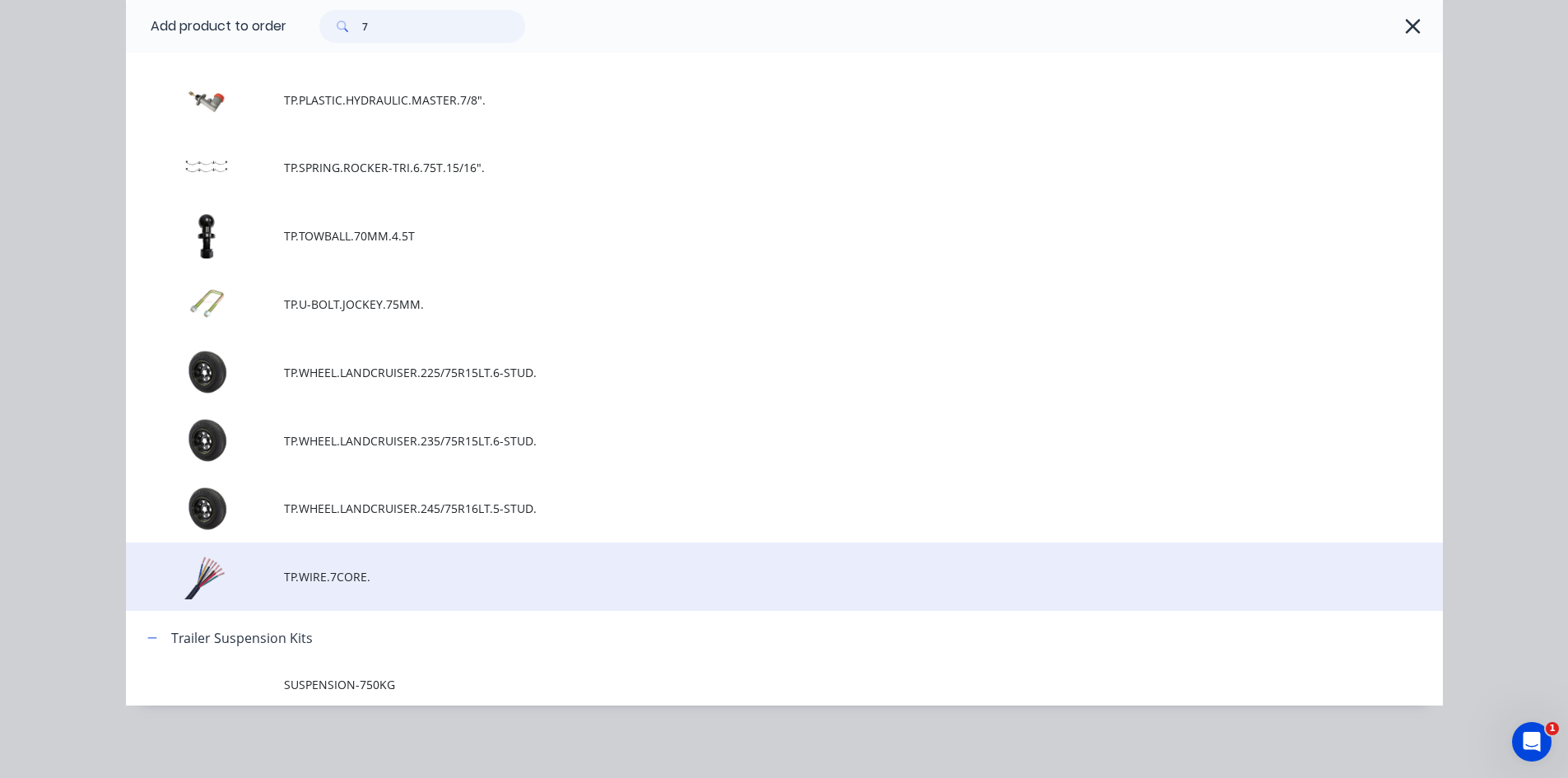
type input "7"
click at [322, 581] on span "TP.WIRE.7CORE." at bounding box center [748, 576] width 927 height 18
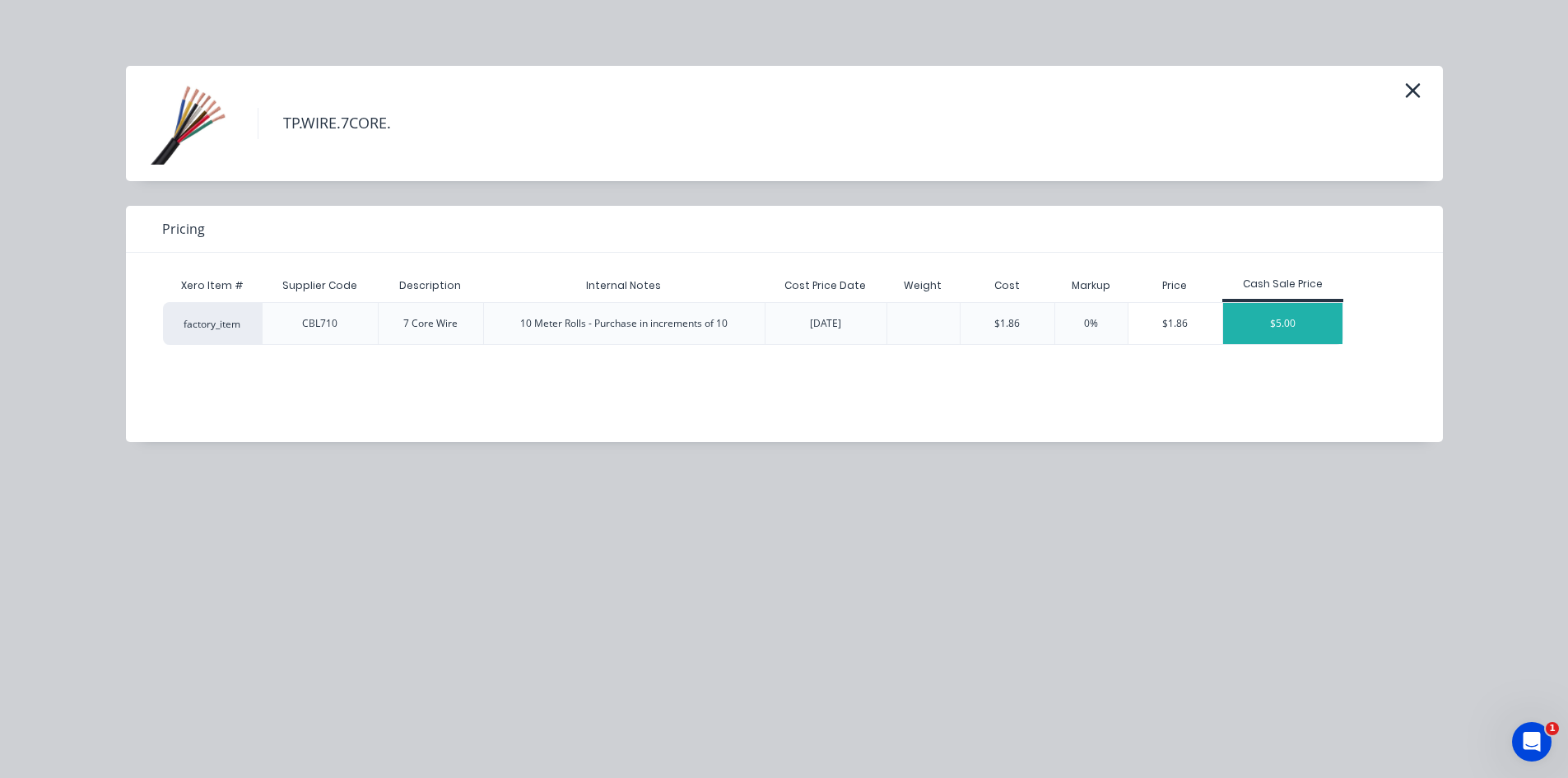
click at [1293, 323] on div "$5.00" at bounding box center [1283, 323] width 120 height 42
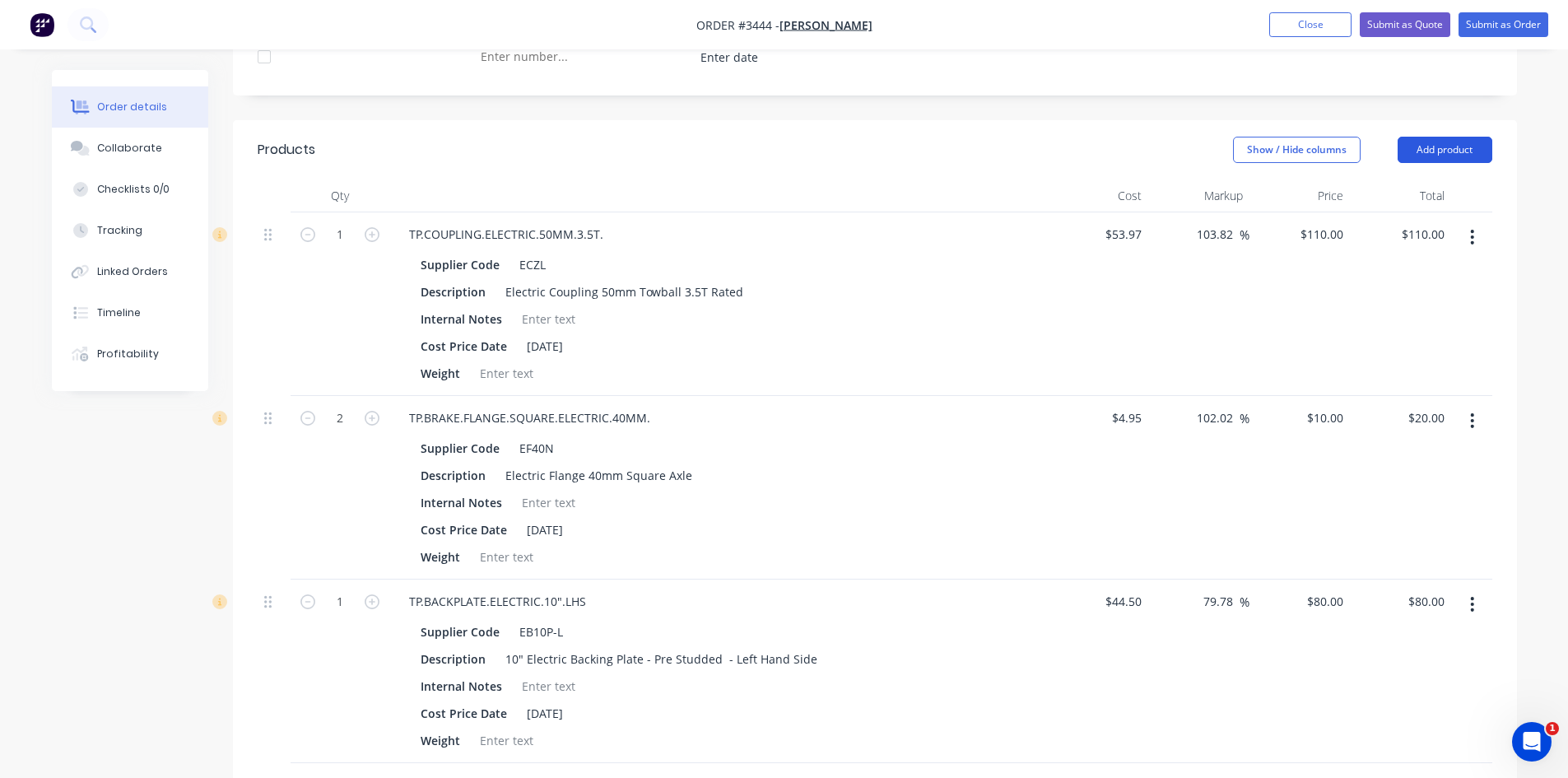
click at [1481, 148] on button "Add product" at bounding box center [1444, 150] width 95 height 27
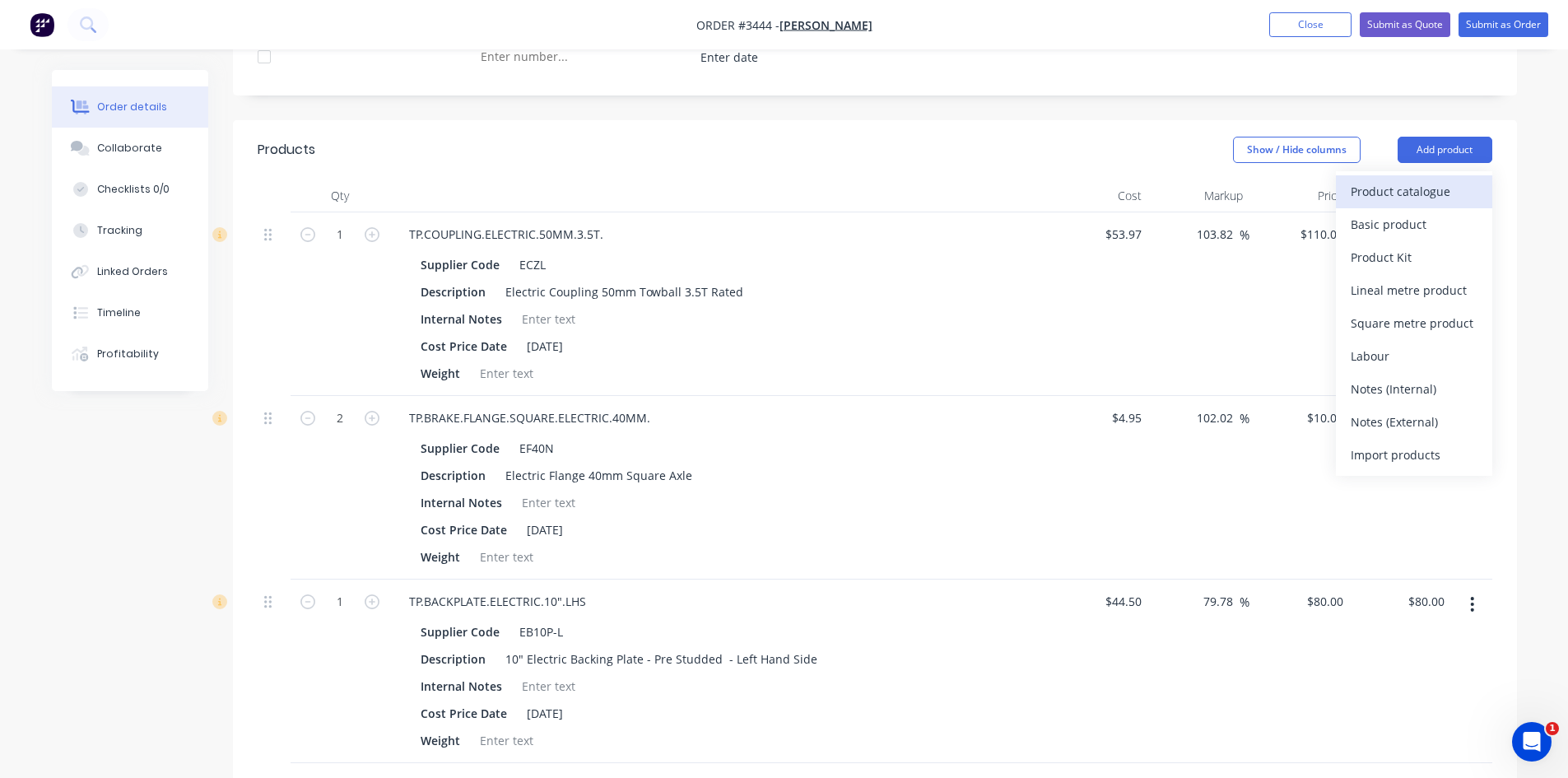
click at [1381, 182] on div "Product catalogue" at bounding box center [1413, 191] width 126 height 24
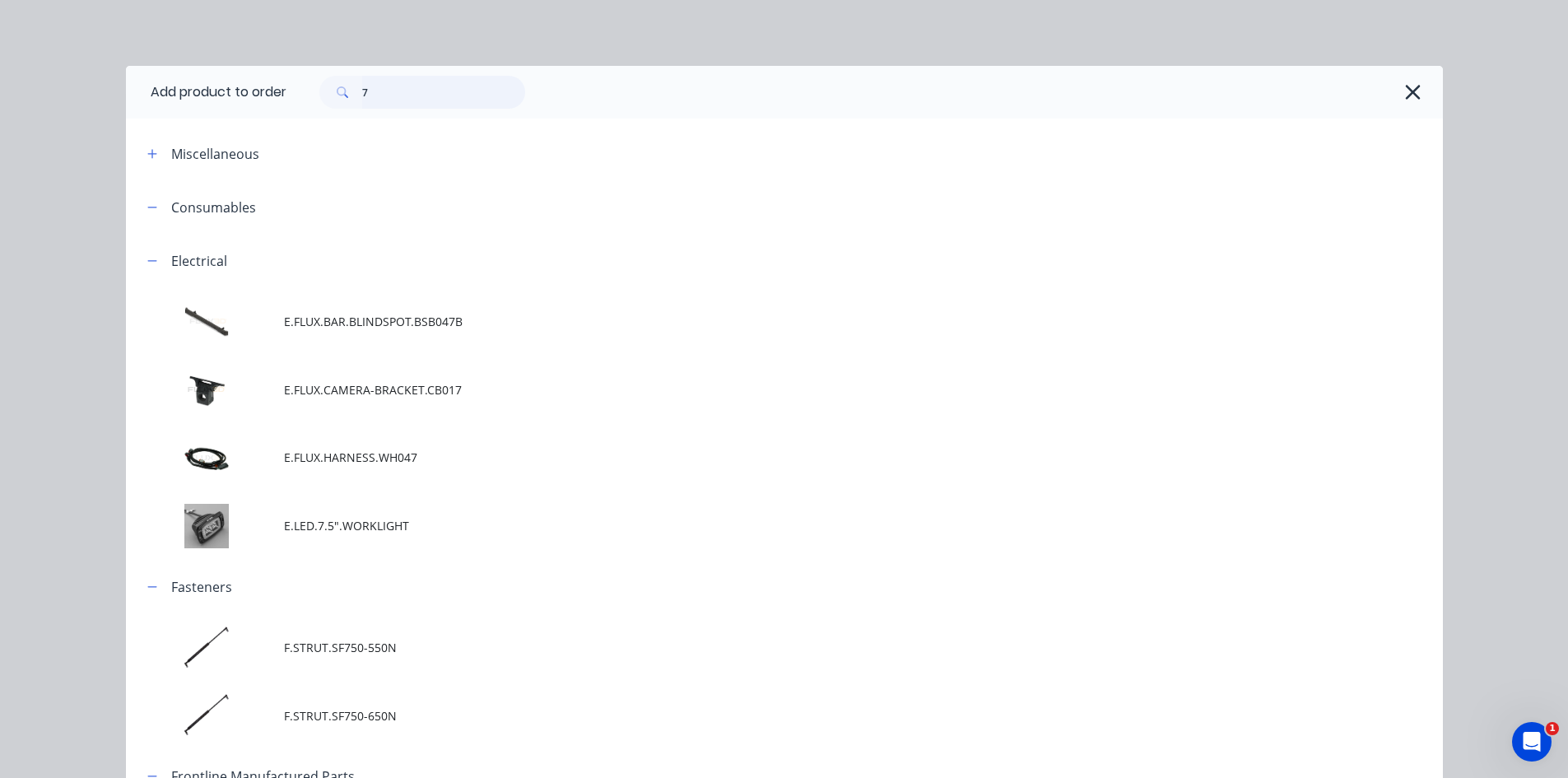
click at [376, 86] on input "7" at bounding box center [443, 92] width 163 height 33
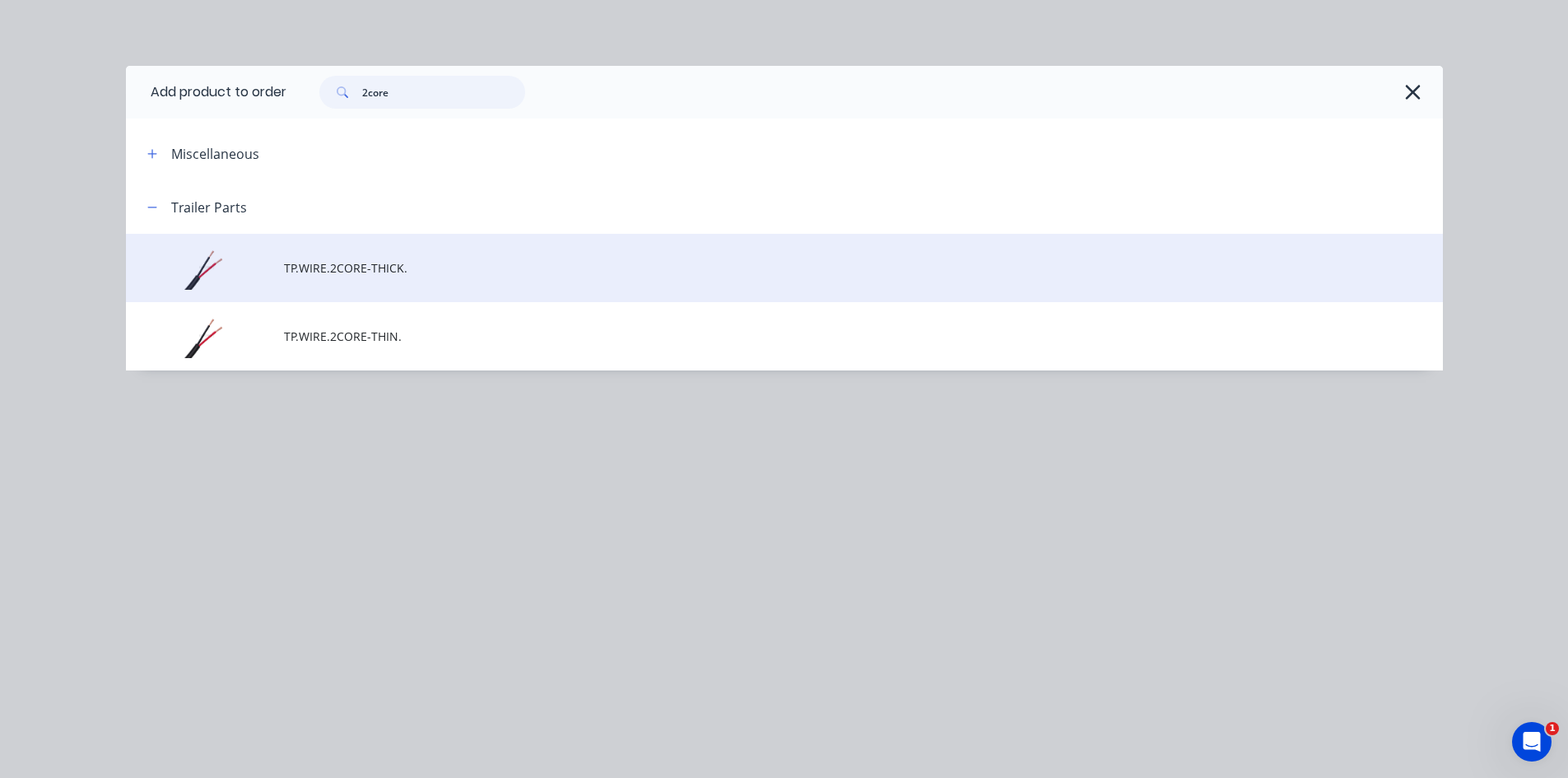
type input "2core"
click at [376, 267] on span "TP.WIRE.2CORE-THICK." at bounding box center [748, 268] width 927 height 18
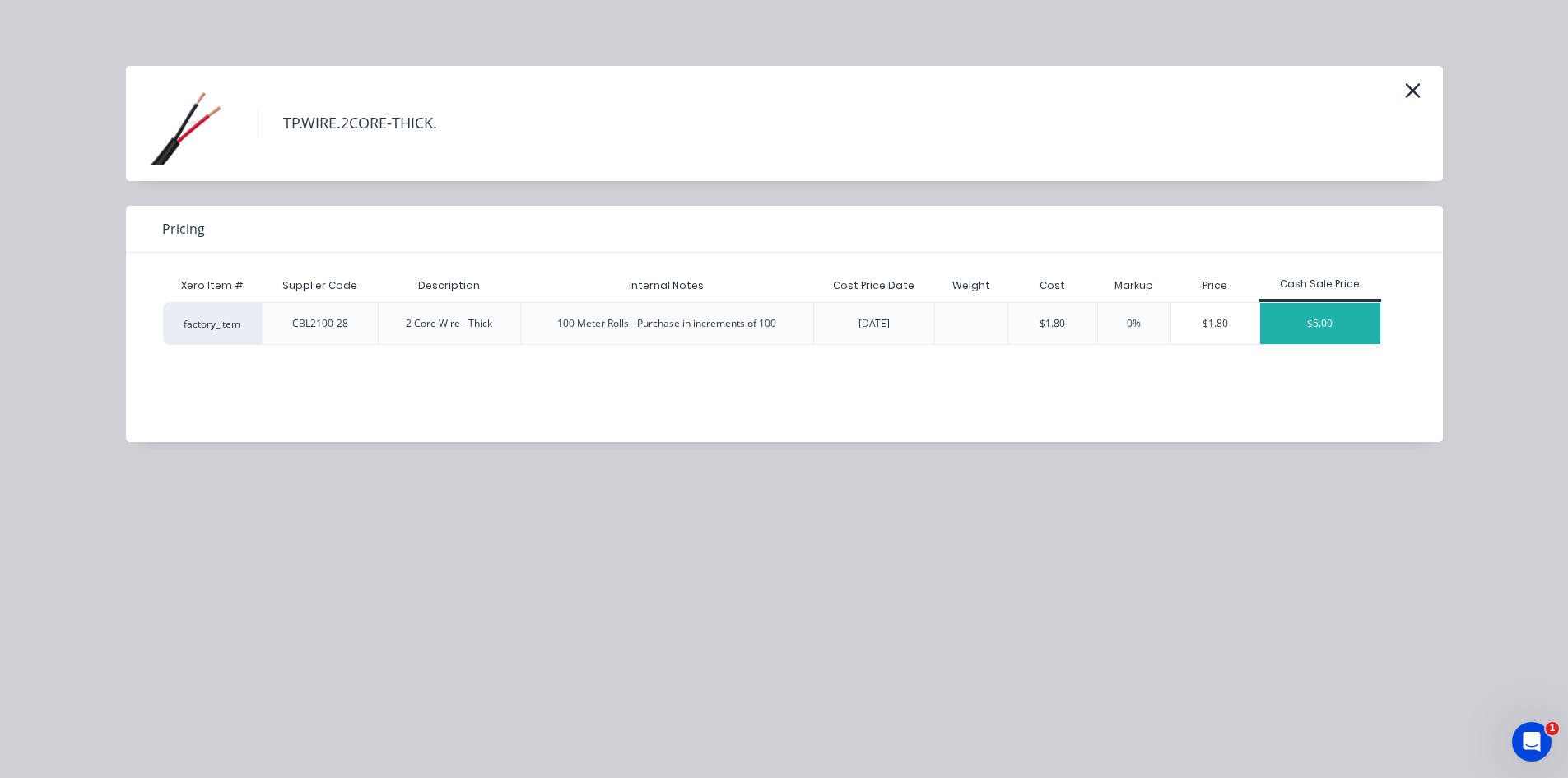
click at [1309, 326] on div "$5.00" at bounding box center [1320, 323] width 120 height 42
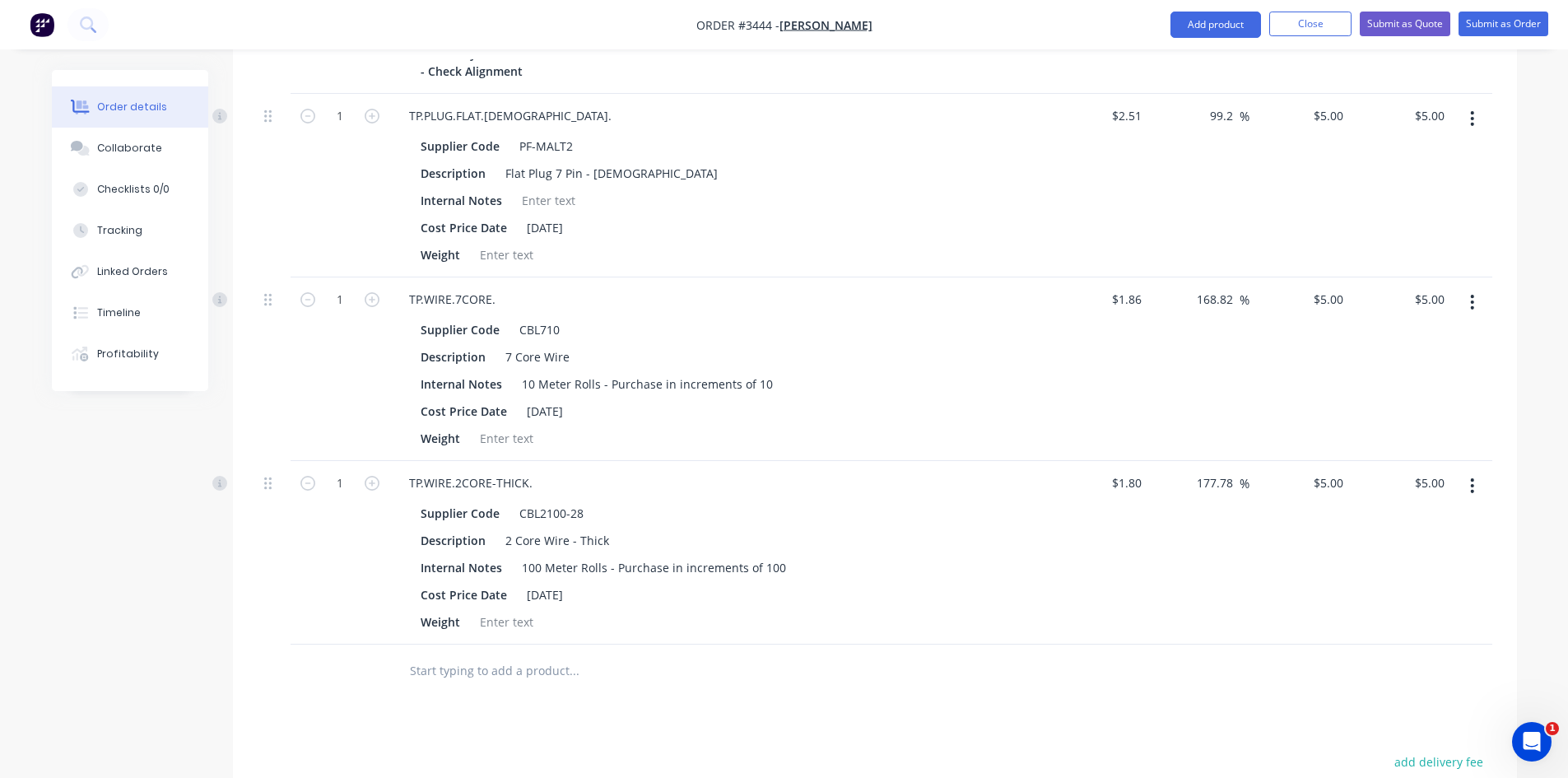
scroll to position [1975, 0]
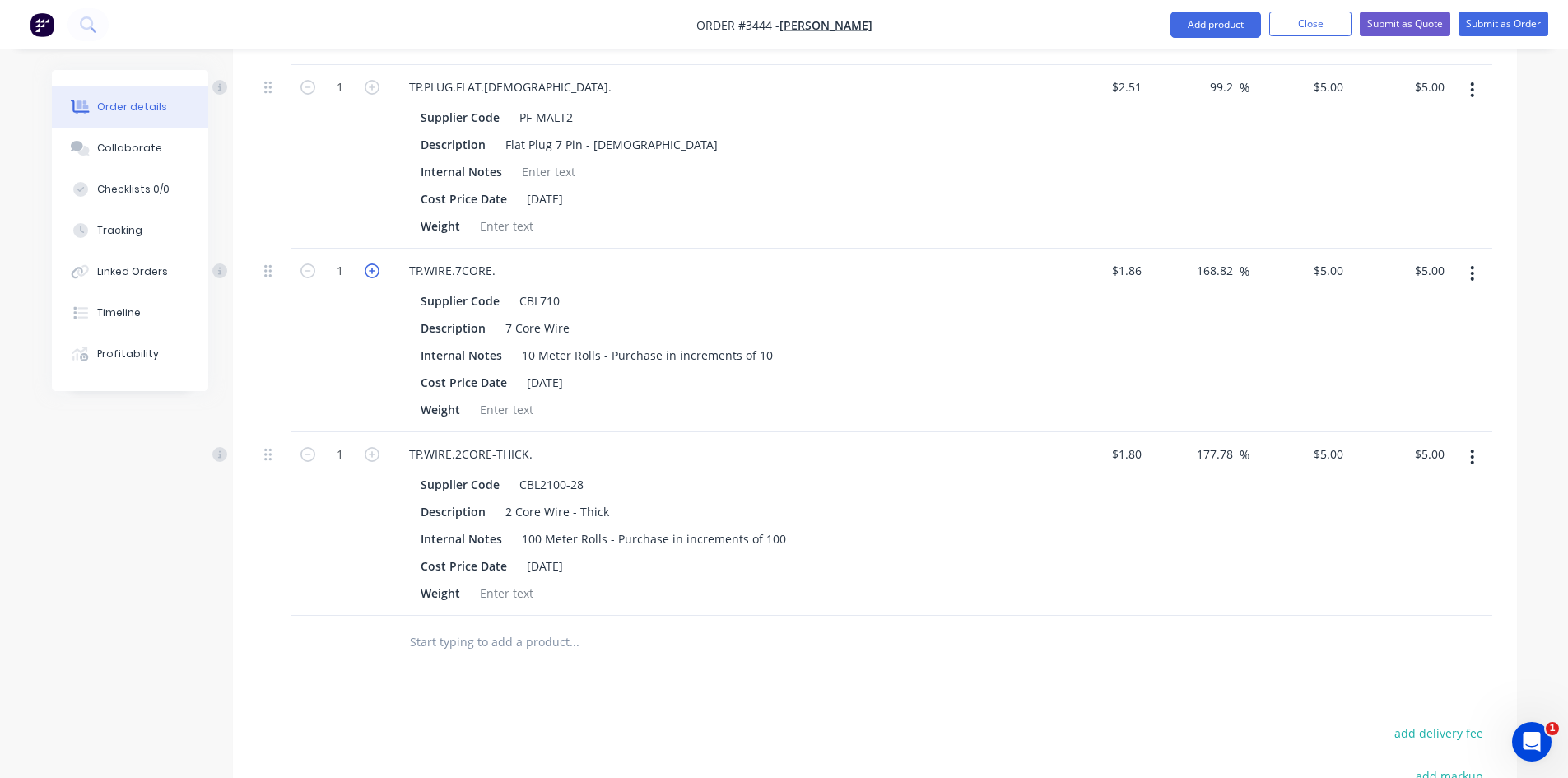
click at [376, 271] on icon "button" at bounding box center [372, 270] width 15 height 15
type input "2"
type input "$10.00"
click at [376, 271] on icon "button" at bounding box center [372, 270] width 15 height 15
type input "3"
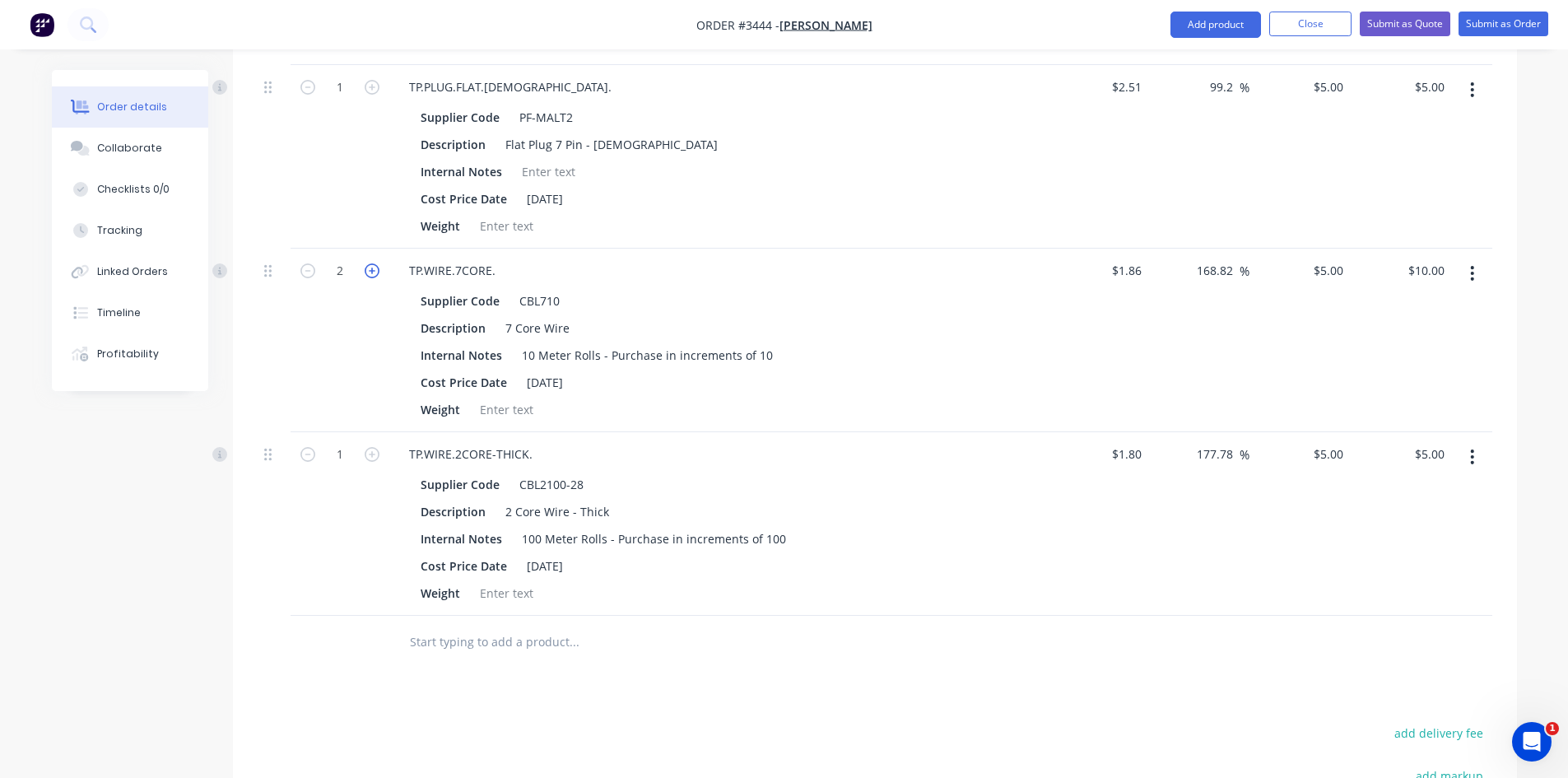
type input "$15.00"
click at [343, 271] on input "3" at bounding box center [340, 270] width 42 height 25
type input "2.5"
type input "$12.50"
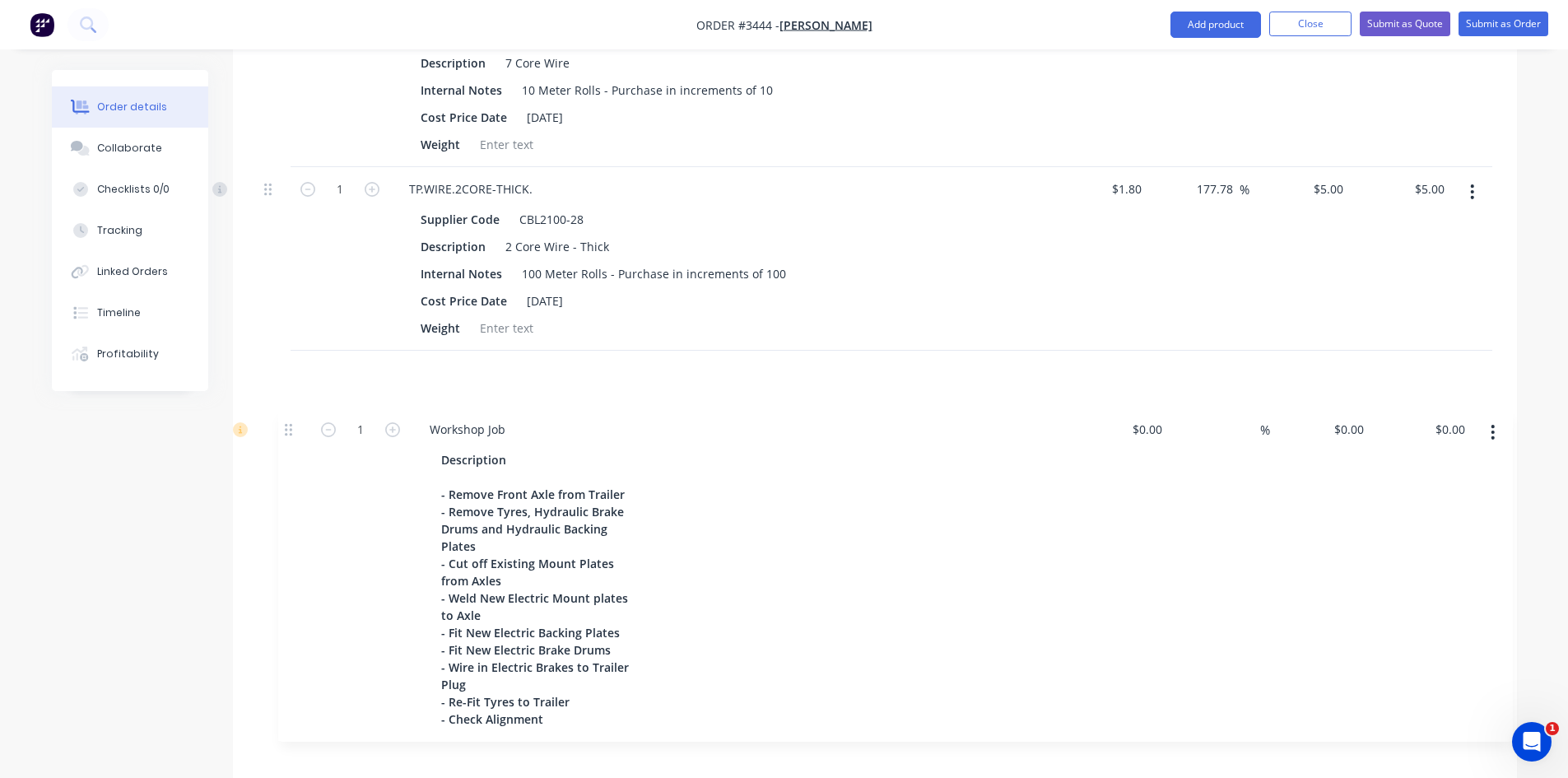
scroll to position [1908, 0]
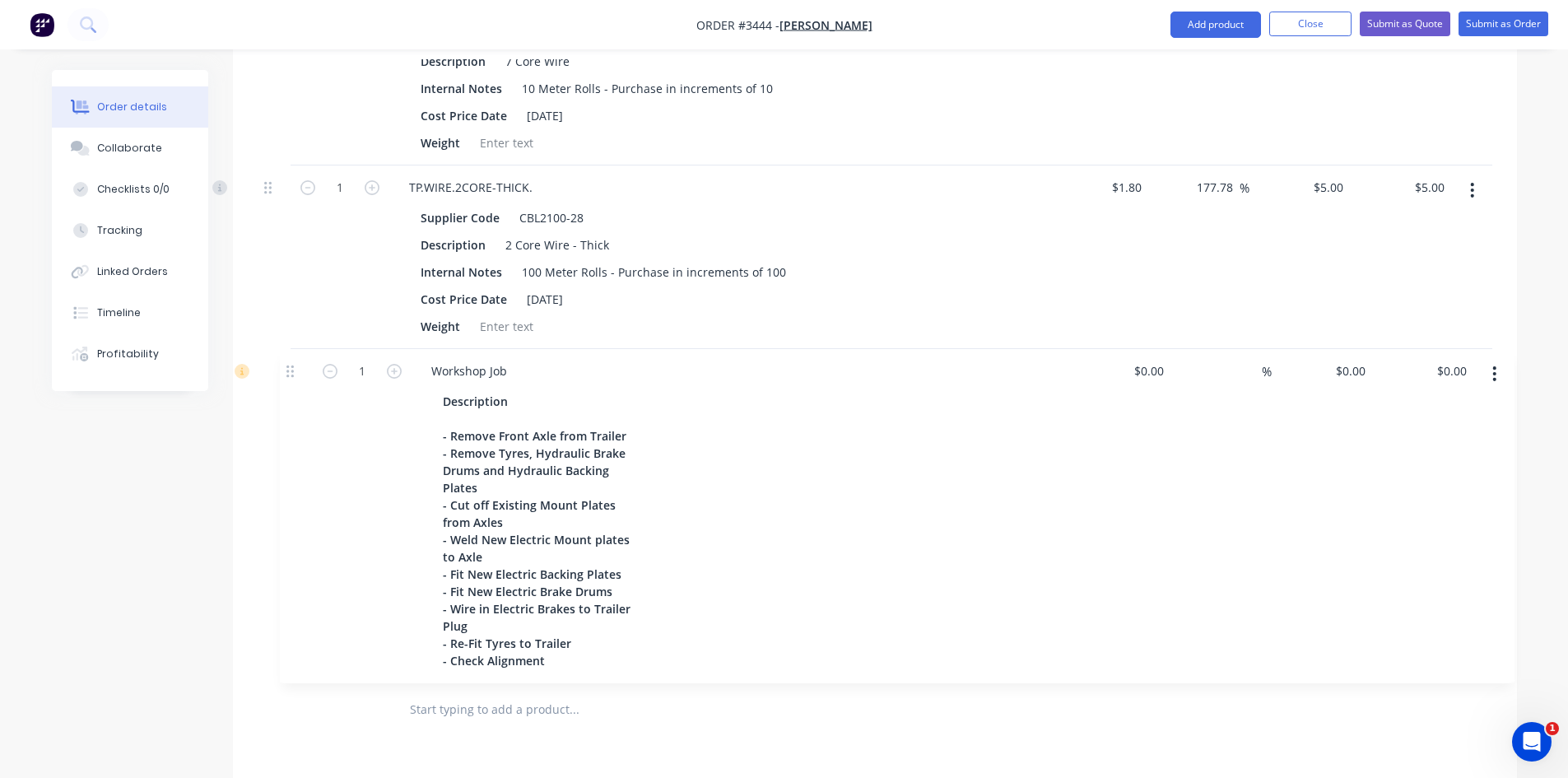
drag, startPoint x: 270, startPoint y: 249, endPoint x: 293, endPoint y: 378, distance: 131.0
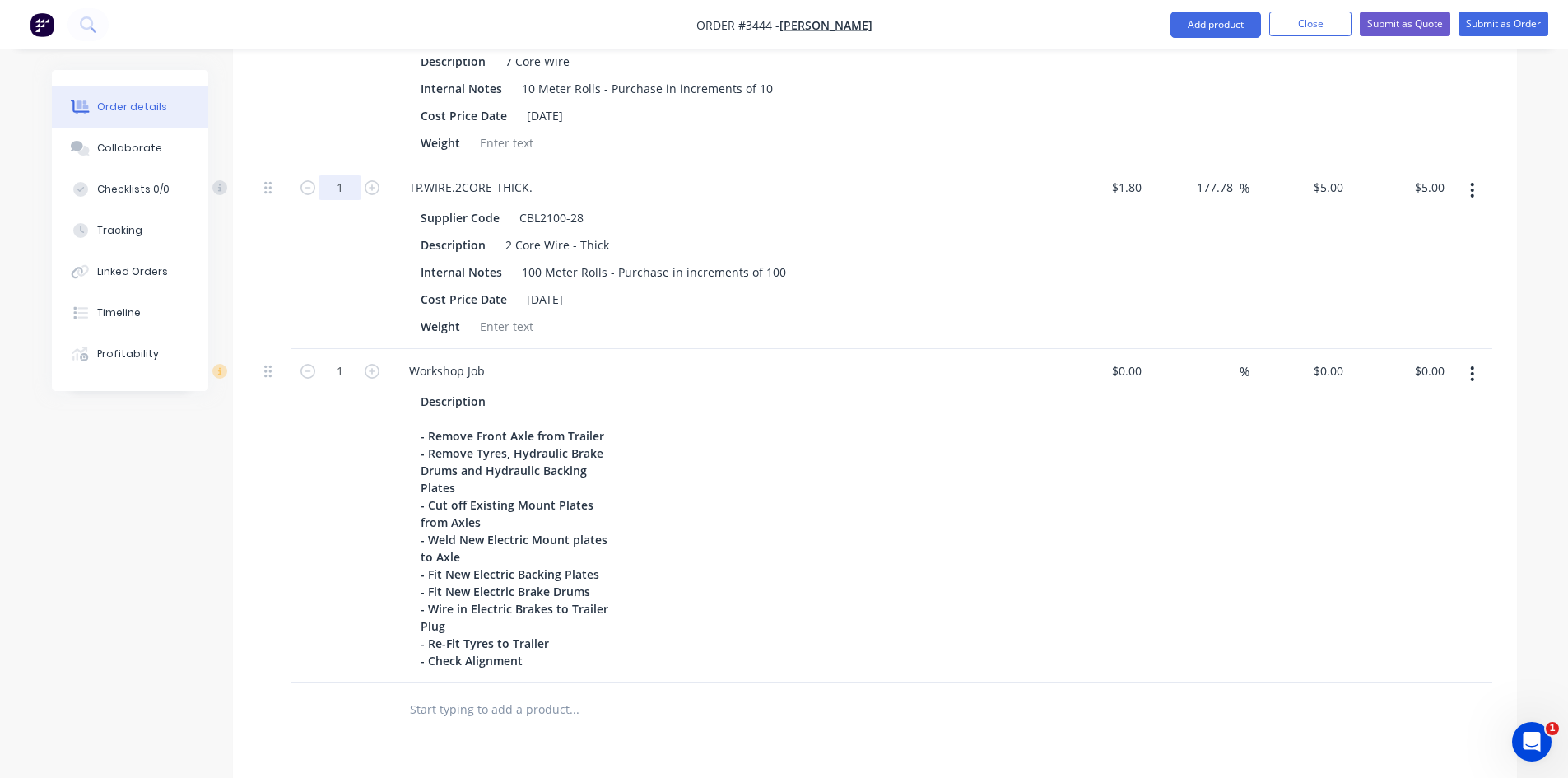
click at [348, 185] on input "1" at bounding box center [340, 187] width 42 height 25
type input "3"
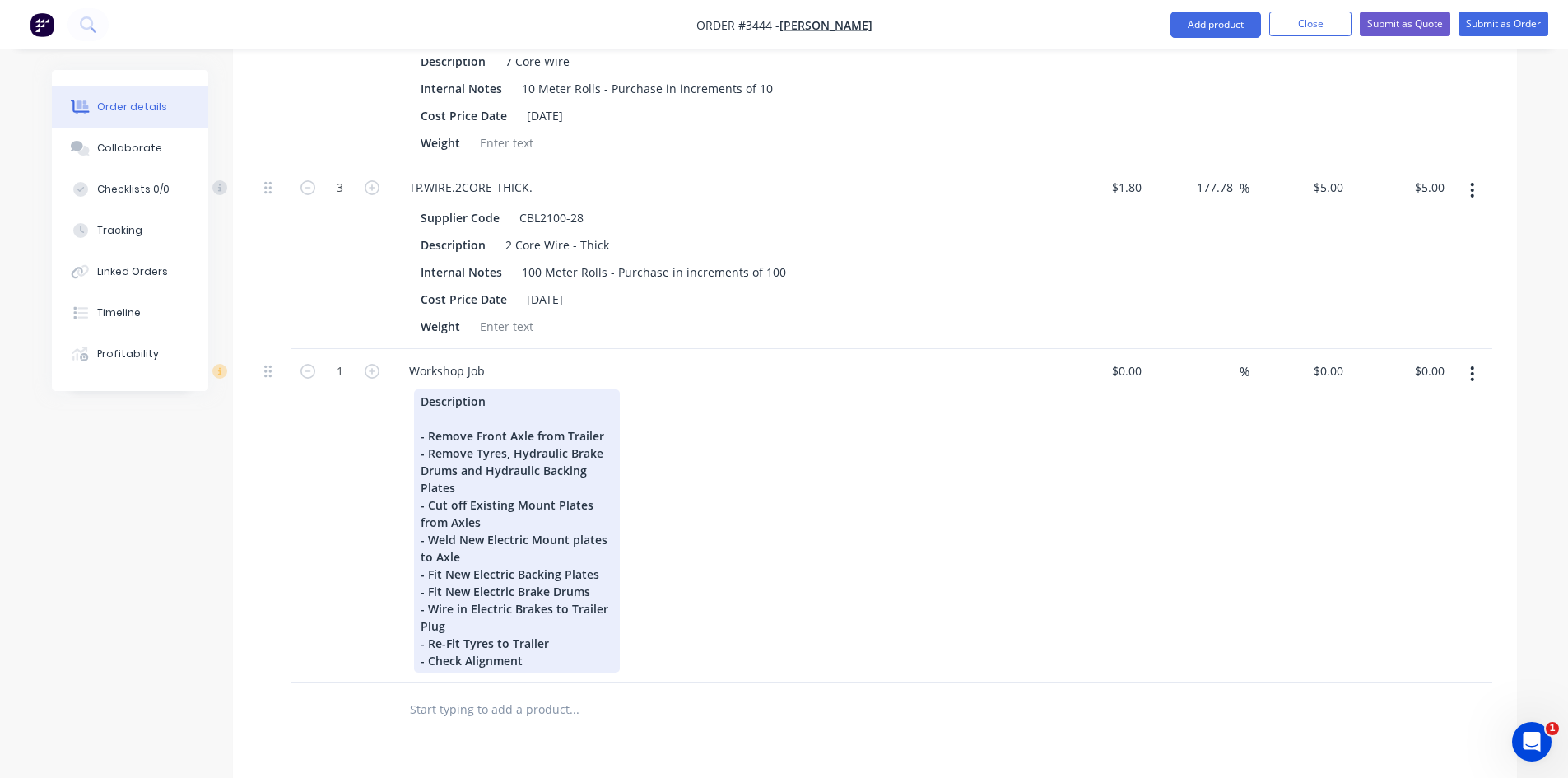
drag, startPoint x: 124, startPoint y: 522, endPoint x: 425, endPoint y: 479, distance: 304.1
type input "$15.00"
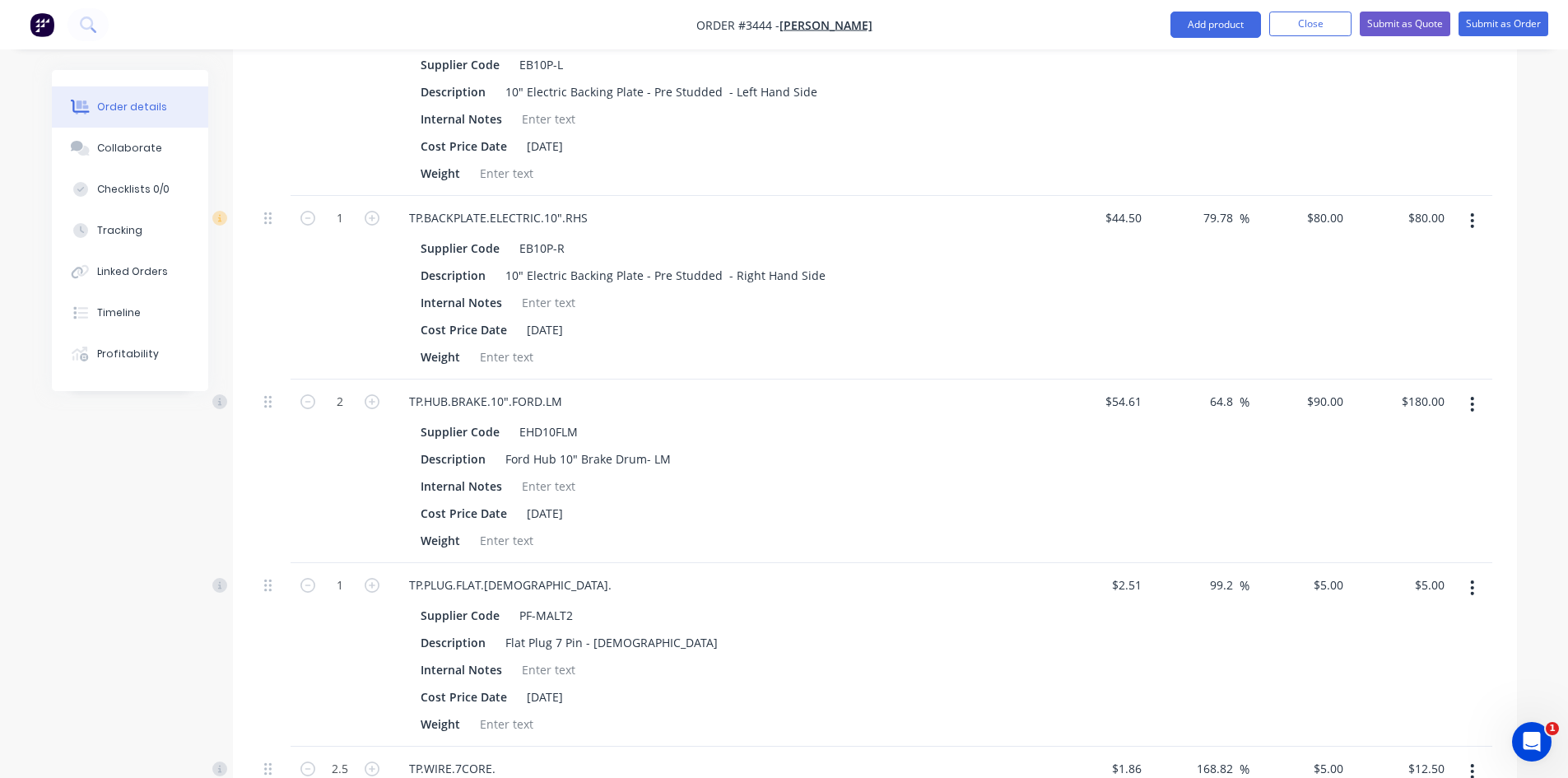
scroll to position [1083, 0]
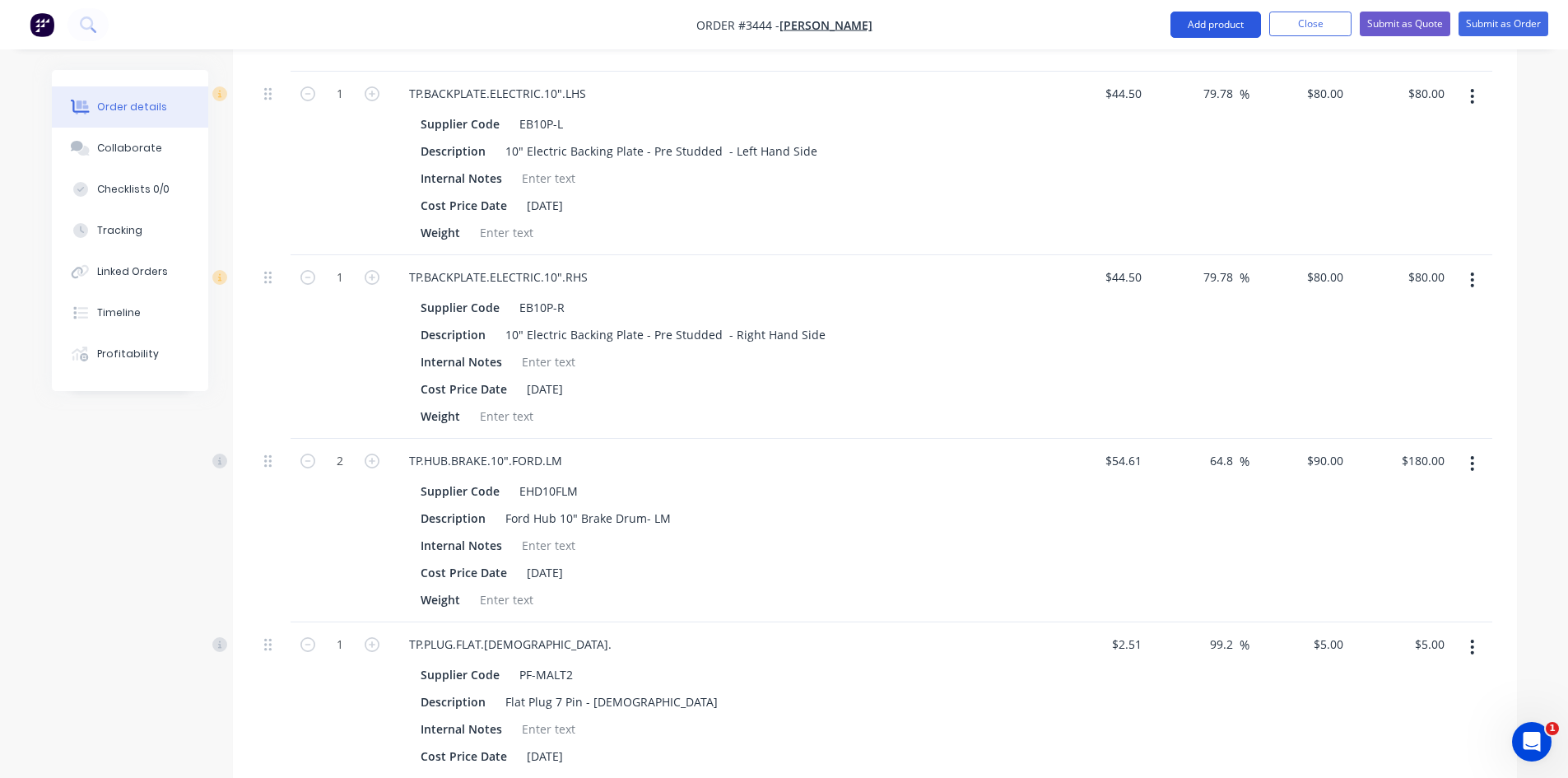
click at [1232, 18] on button "Add product" at bounding box center [1215, 24] width 90 height 27
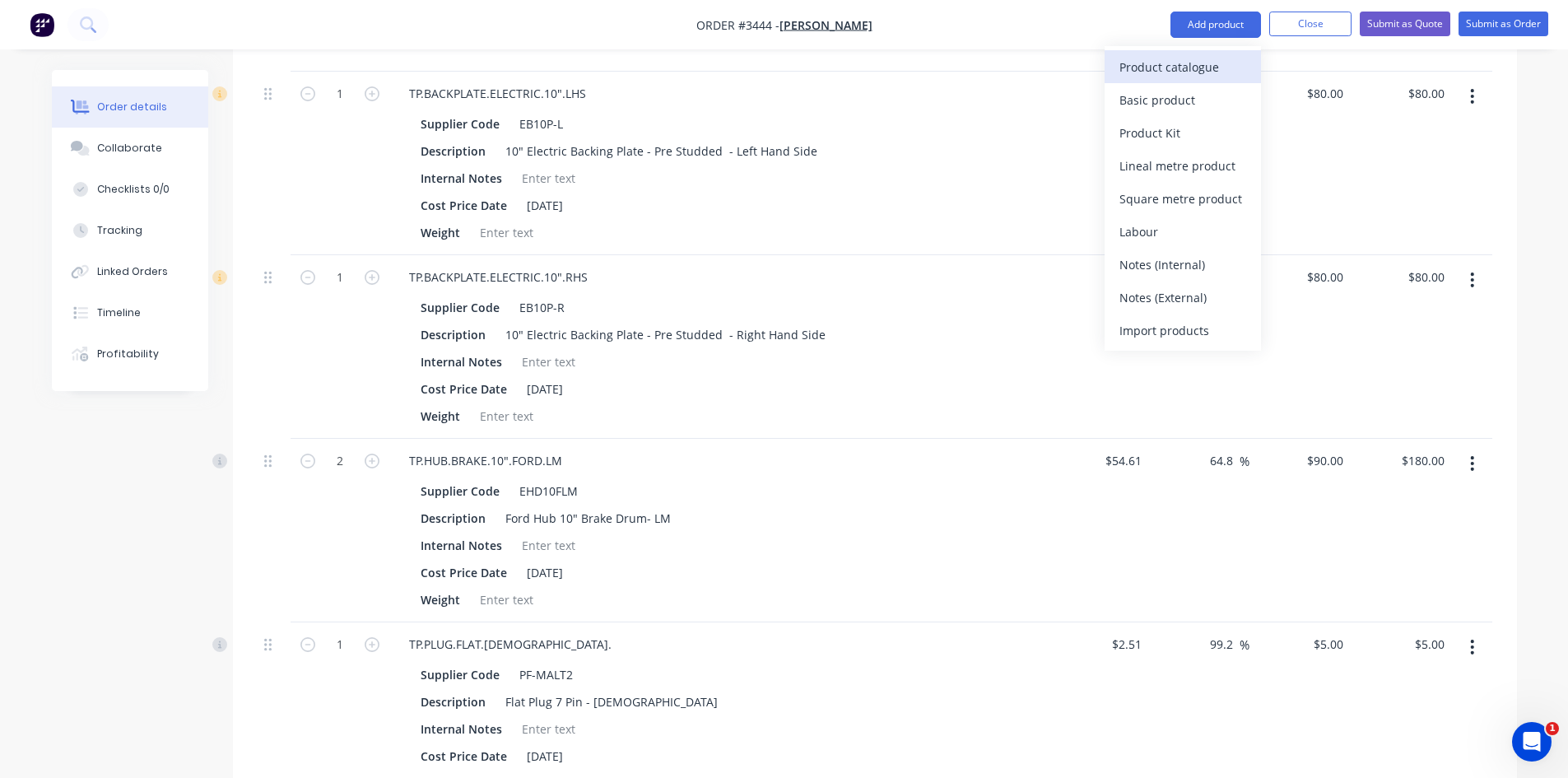
click at [1171, 78] on div "Product catalogue" at bounding box center [1182, 67] width 126 height 24
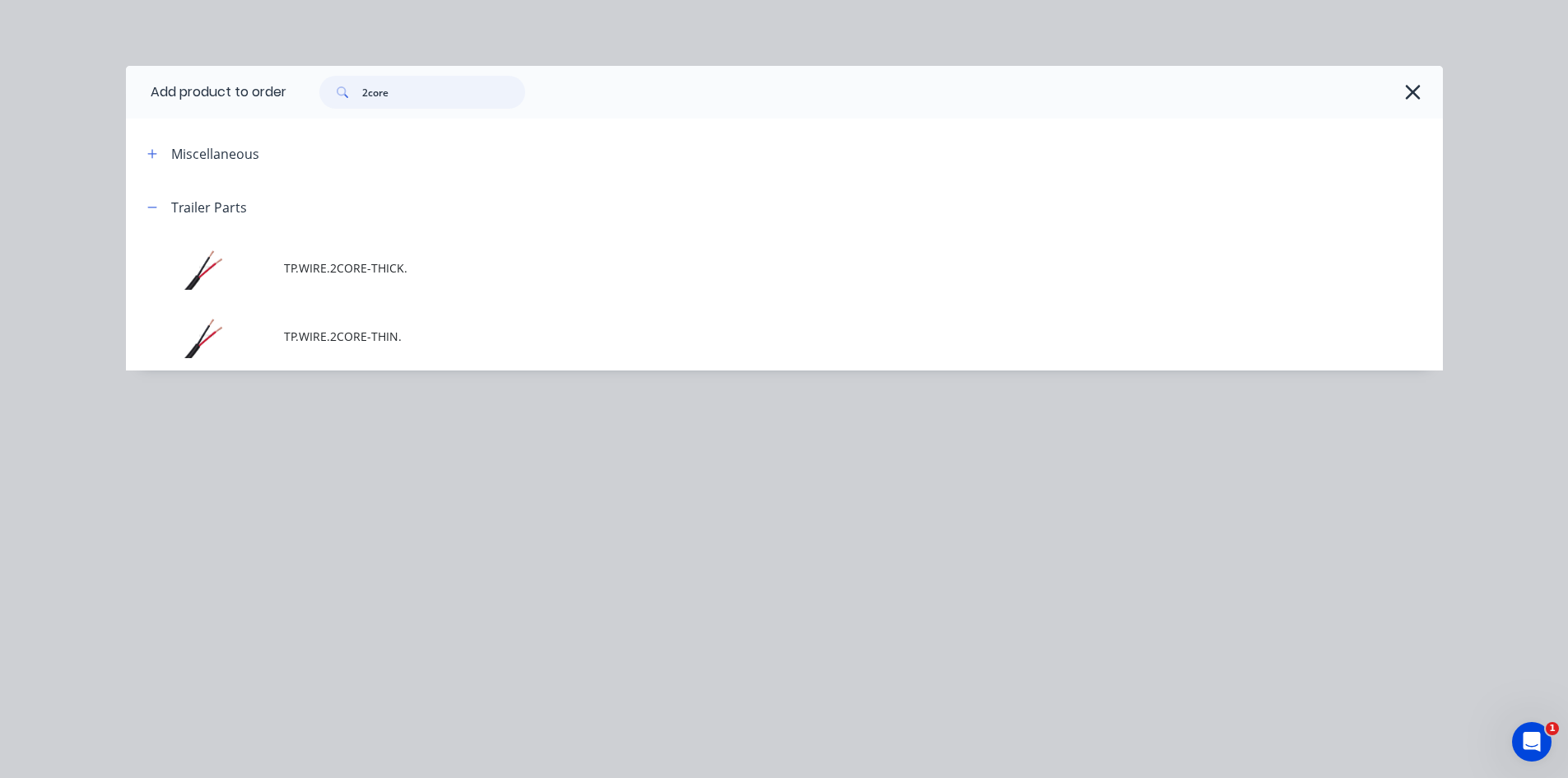
drag, startPoint x: 390, startPoint y: 101, endPoint x: 341, endPoint y: 100, distance: 49.0
click at [341, 100] on div "2core" at bounding box center [422, 92] width 206 height 33
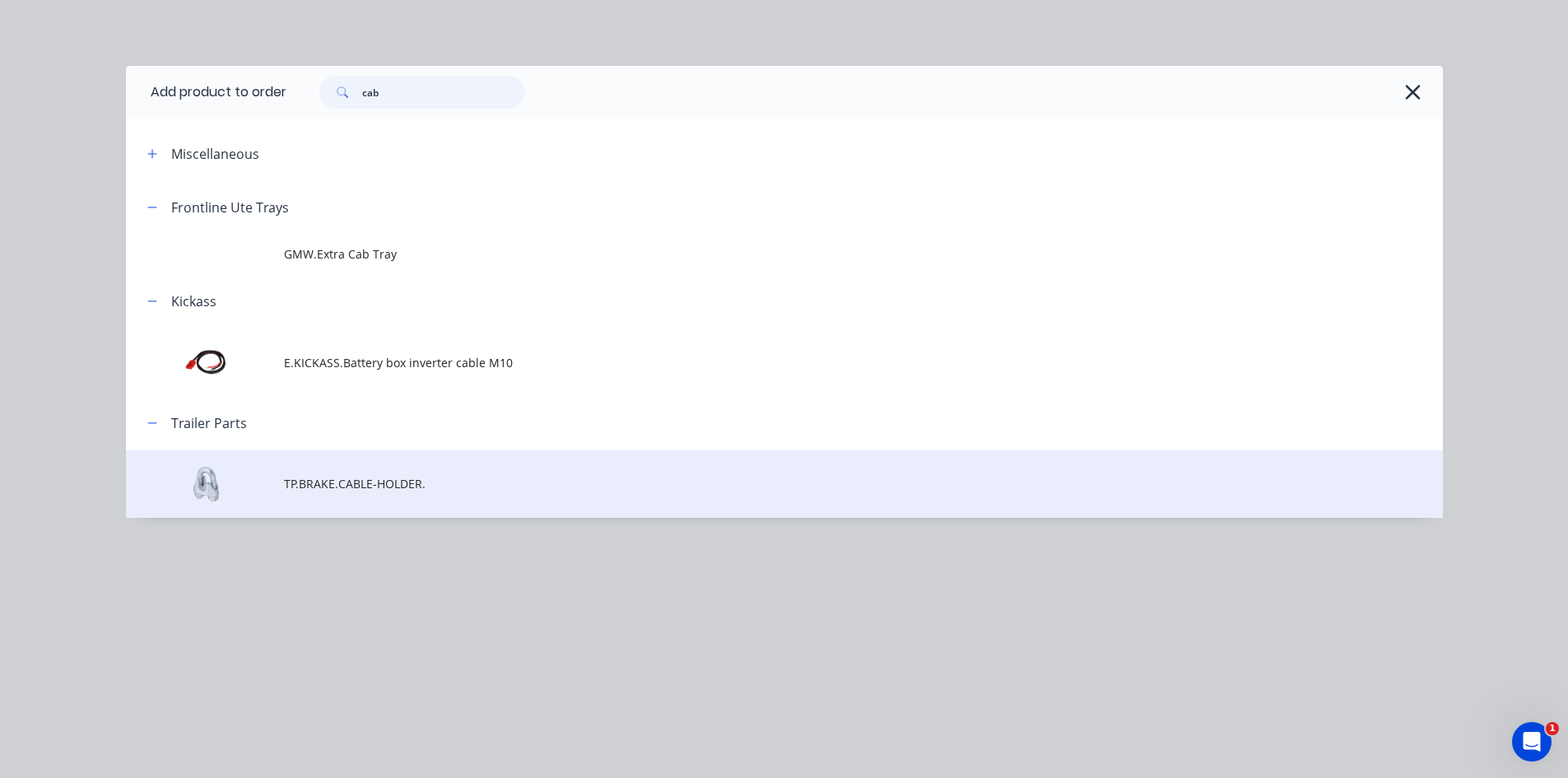
type input "cab"
click at [279, 488] on td at bounding box center [204, 485] width 158 height 68
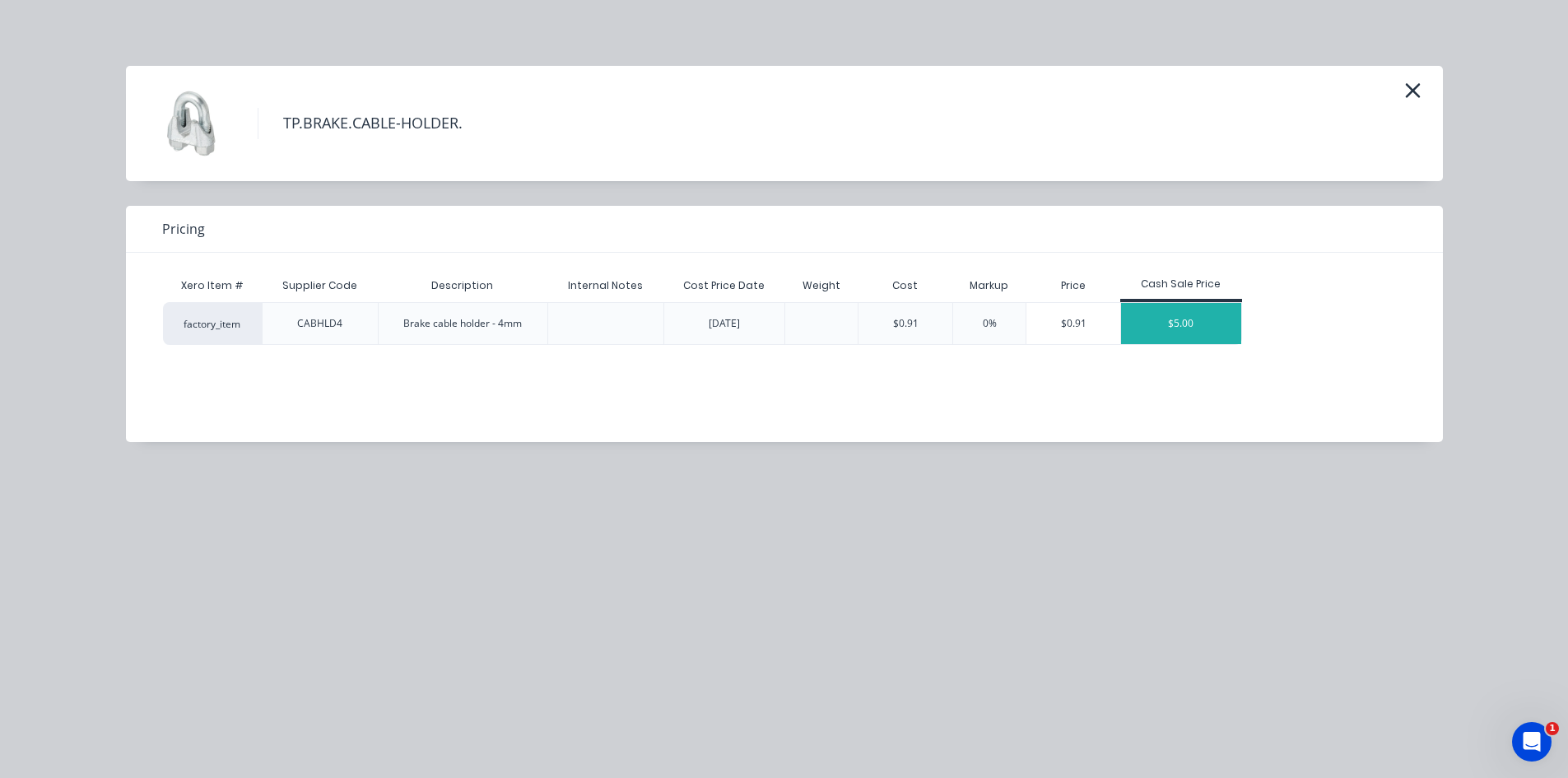
click at [1203, 329] on div "$5.00" at bounding box center [1180, 323] width 120 height 42
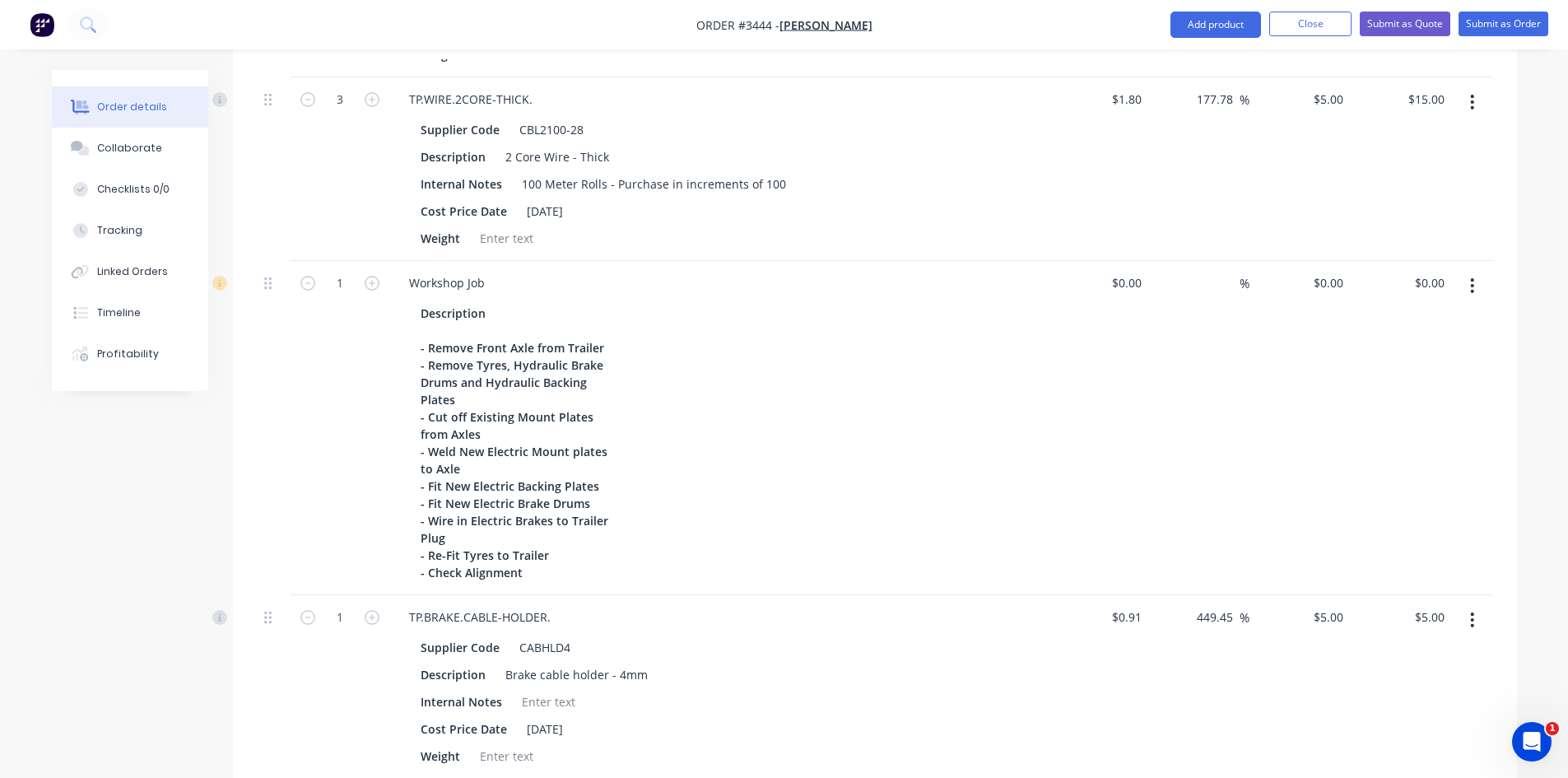
scroll to position [2236, 0]
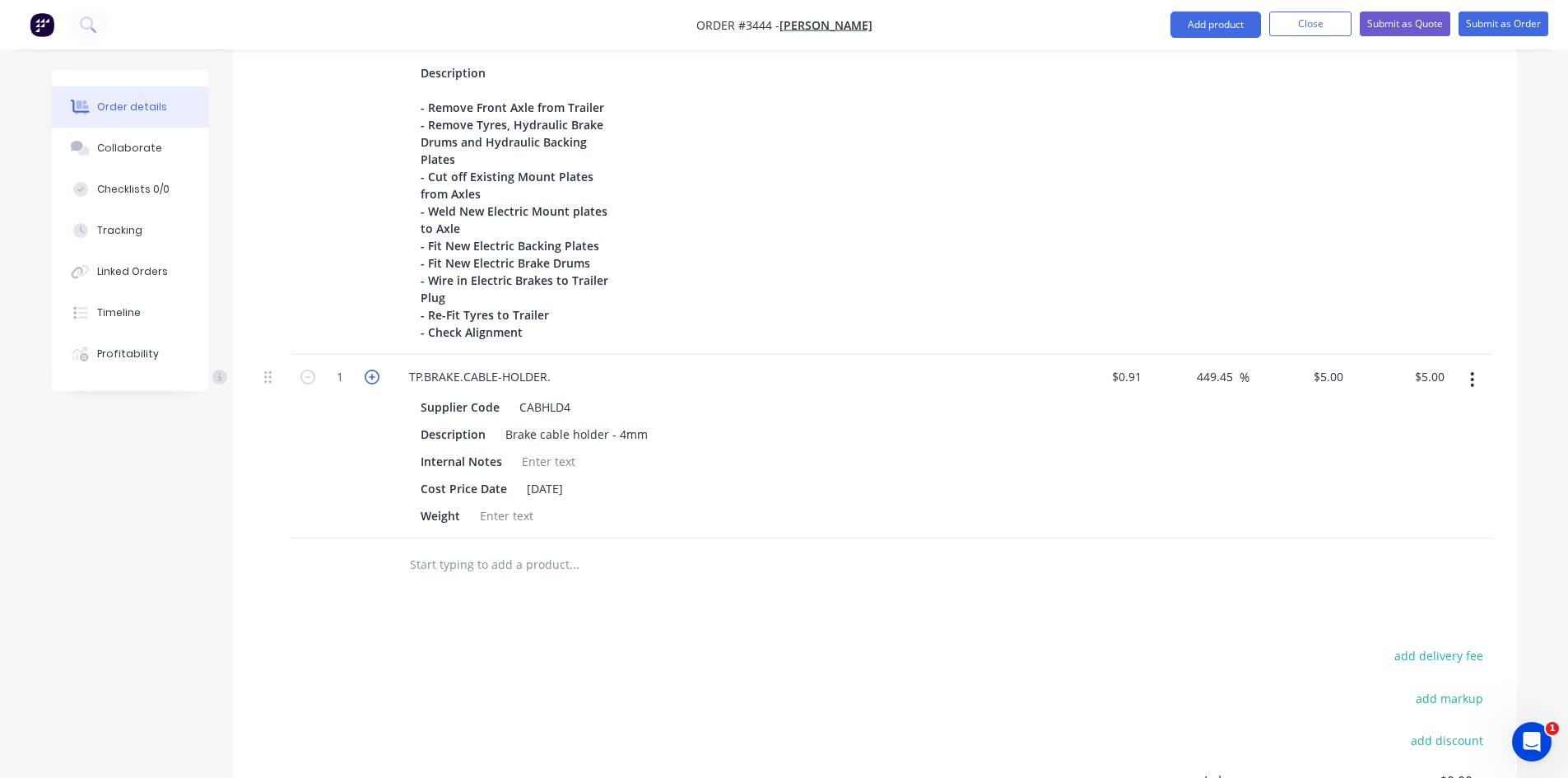
click at [373, 373] on icon "button" at bounding box center [372, 377] width 15 height 15
type input "2"
type input "$10.00"
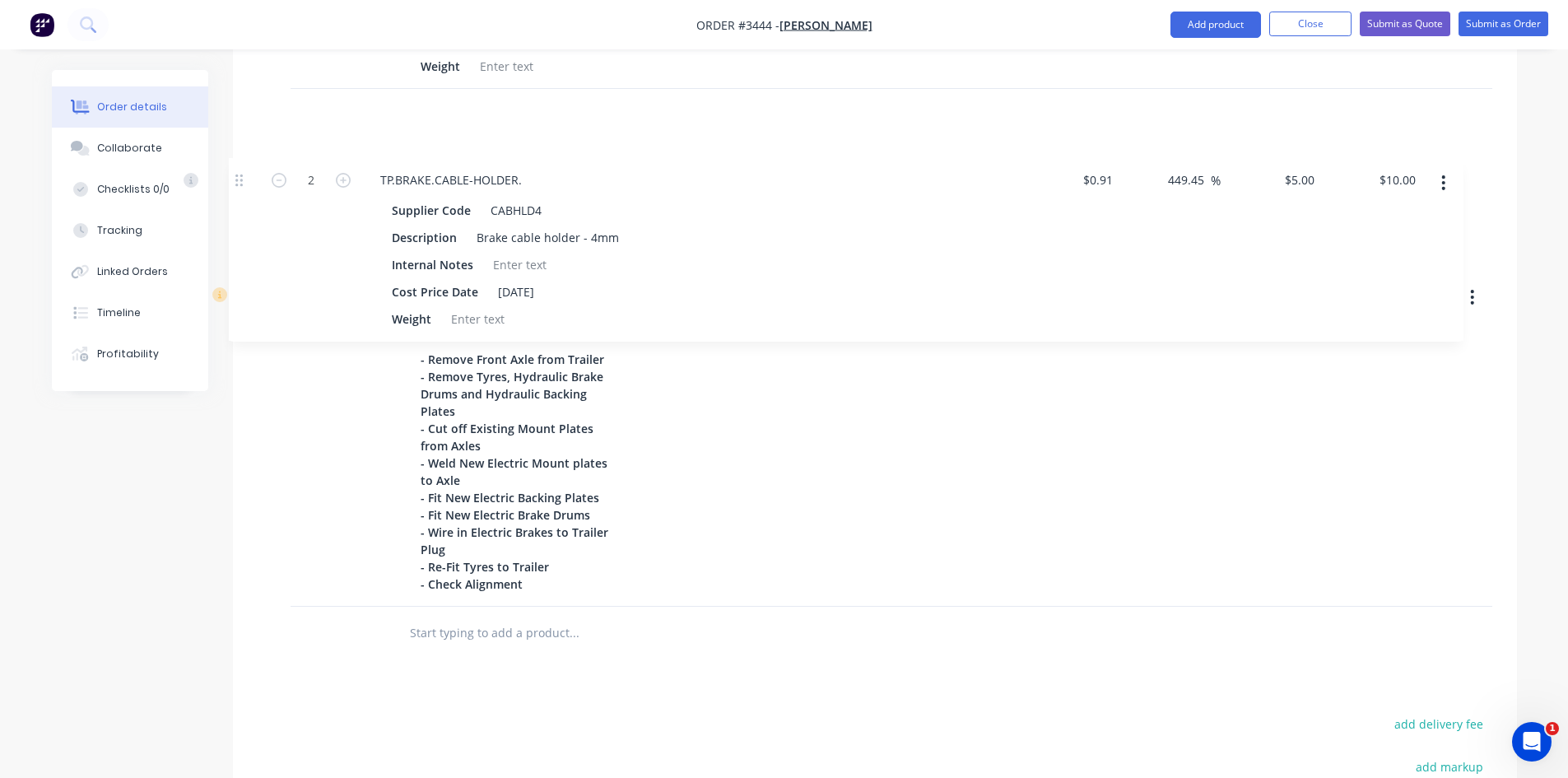
scroll to position [2154, 0]
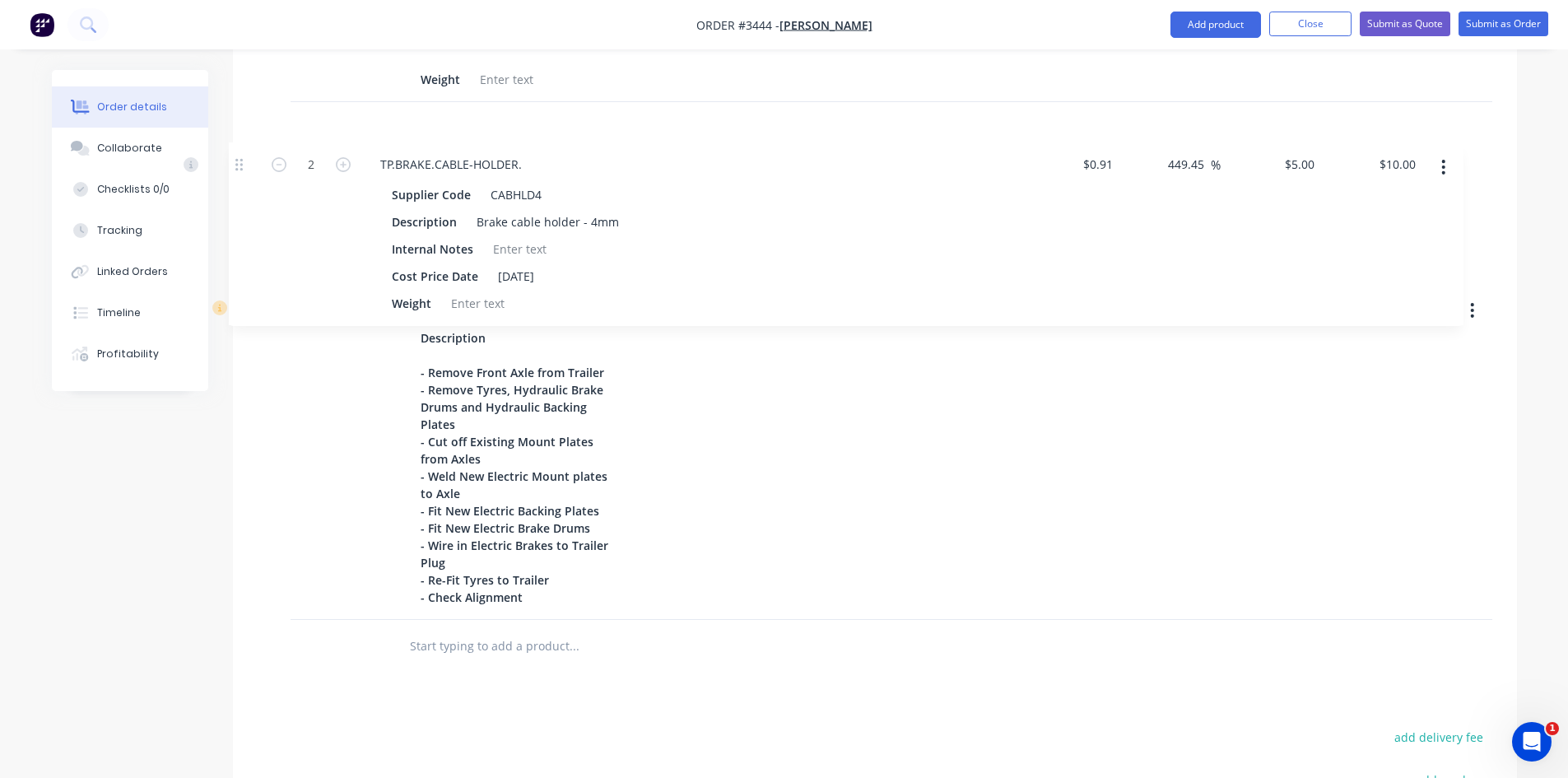
drag, startPoint x: 267, startPoint y: 376, endPoint x: 242, endPoint y: 156, distance: 221.4
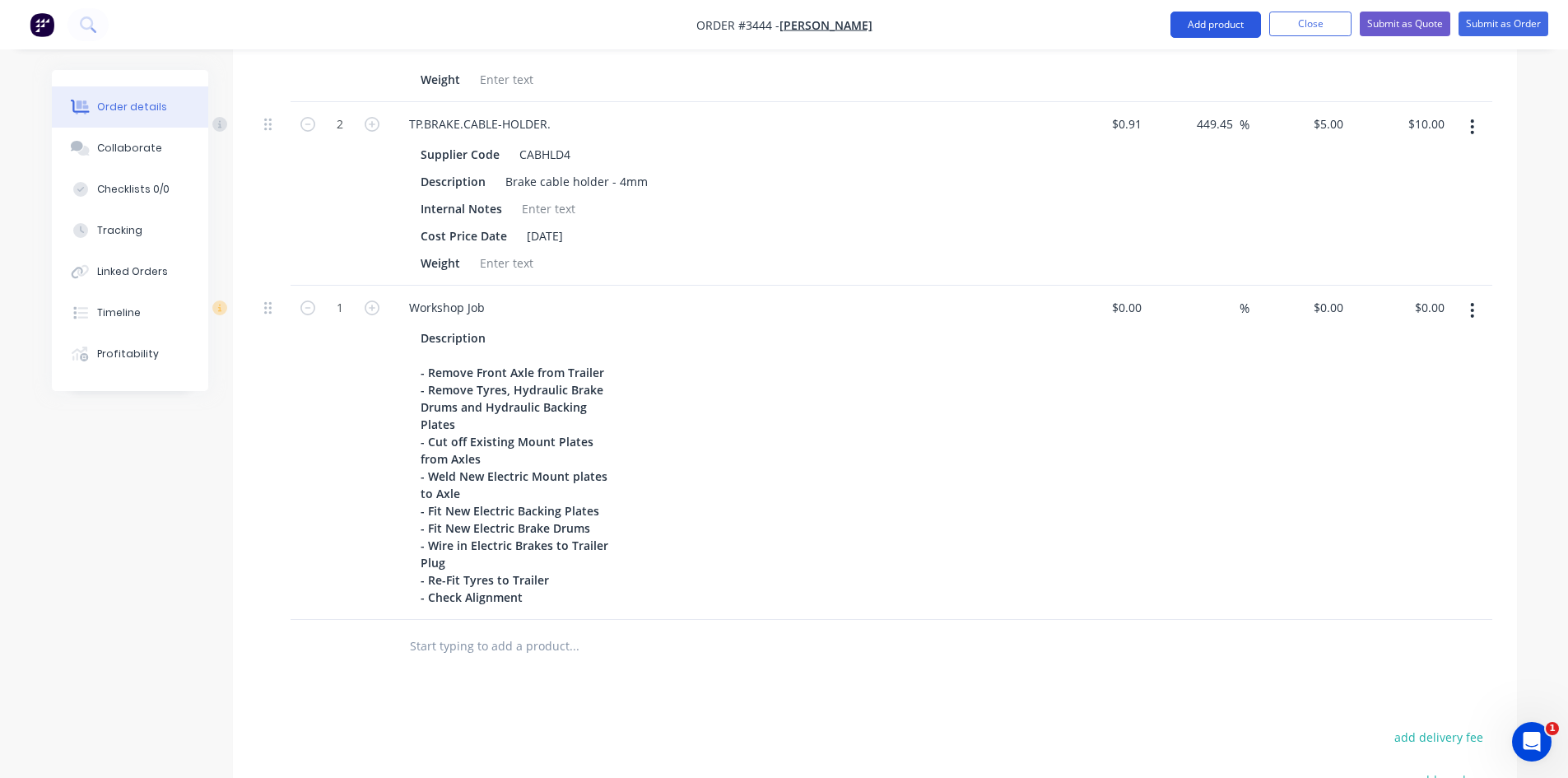
click at [1239, 23] on button "Add product" at bounding box center [1215, 24] width 90 height 27
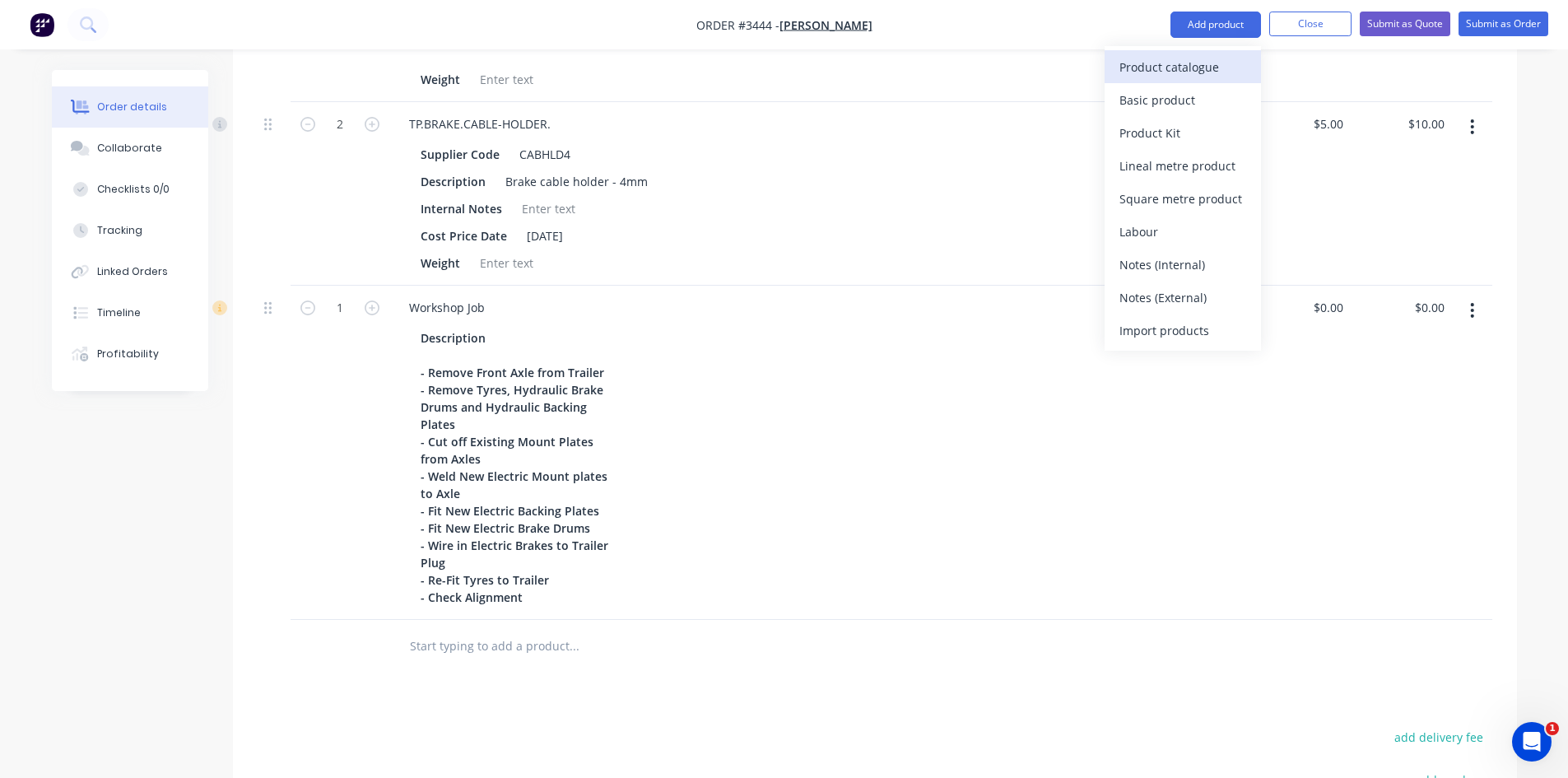
click at [1169, 62] on div "Product catalogue" at bounding box center [1182, 67] width 126 height 24
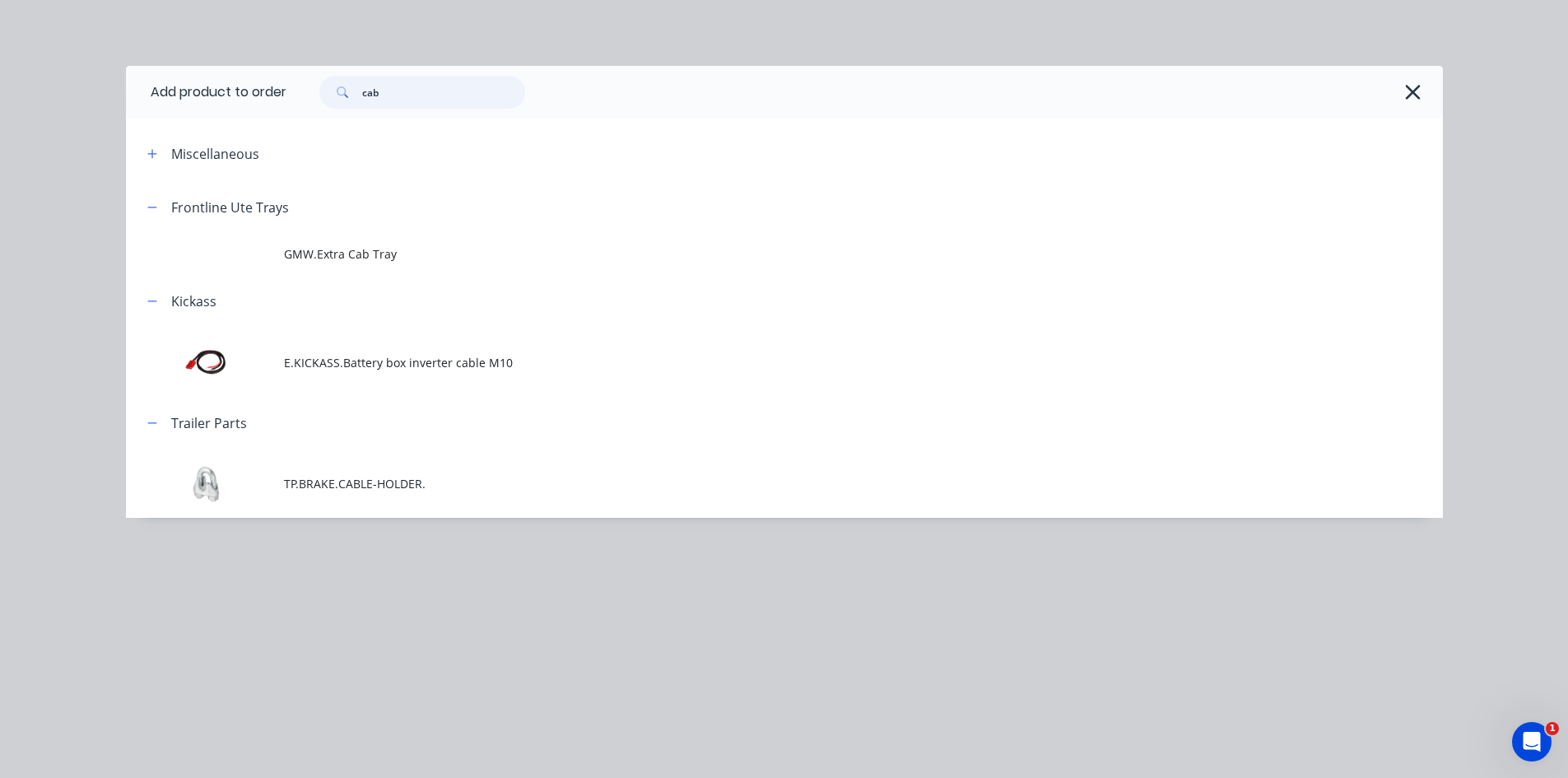
click at [389, 93] on input "cab" at bounding box center [443, 92] width 163 height 33
type input "c"
type input "brake"
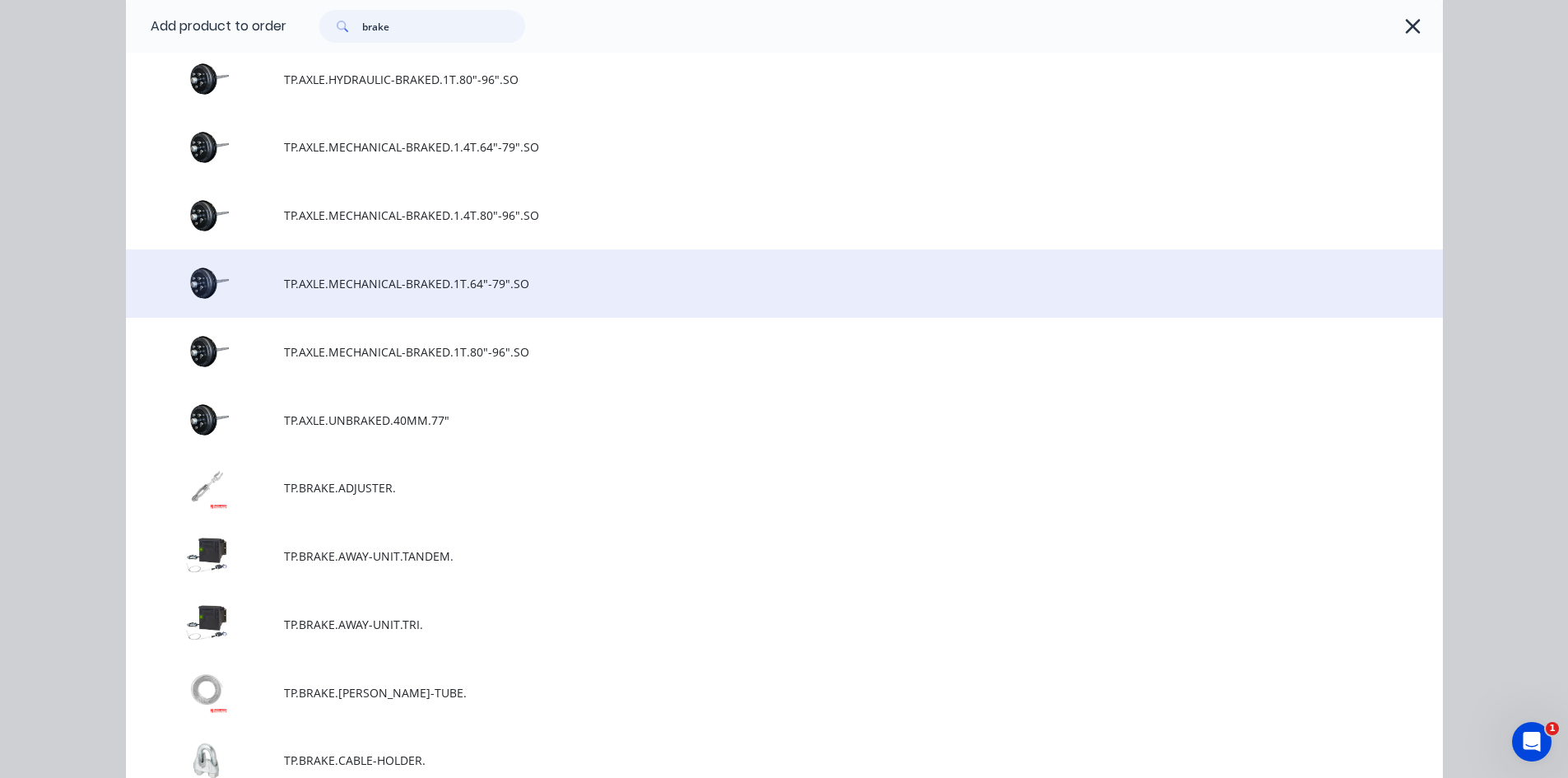
scroll to position [1317, 0]
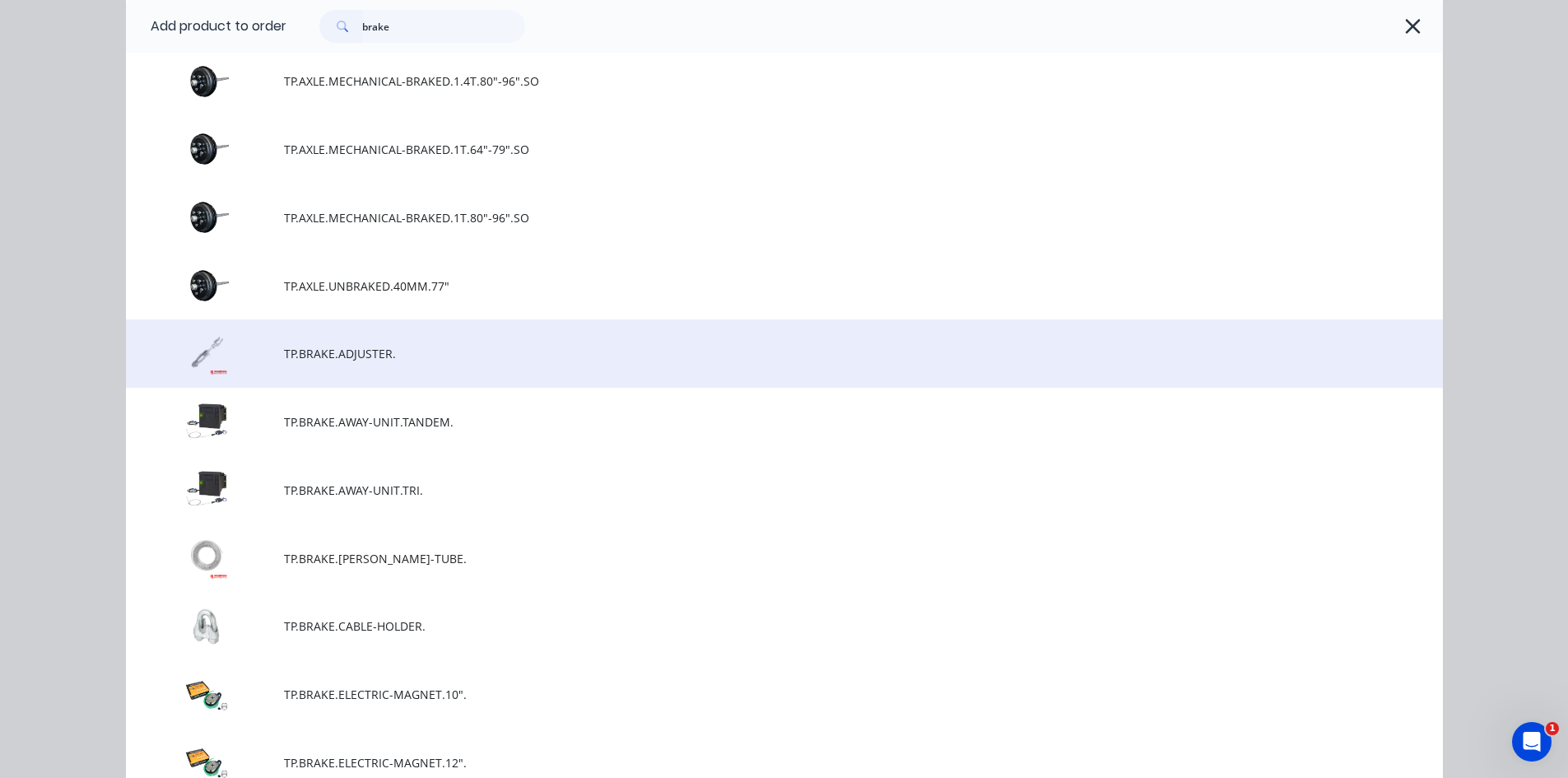
click at [326, 361] on span "TP.BRAKE.ADJUSTER." at bounding box center [748, 353] width 927 height 18
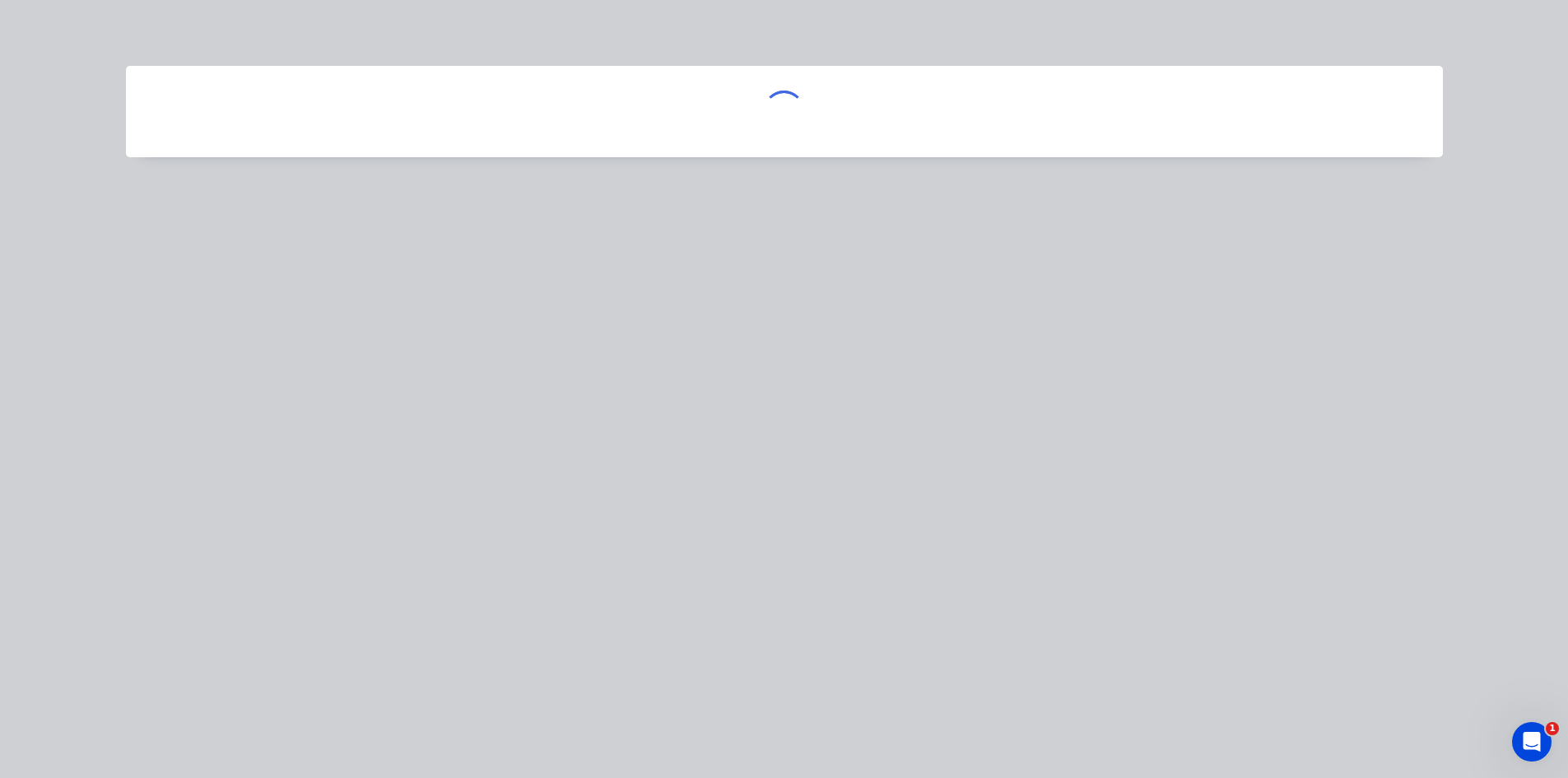
scroll to position [0, 0]
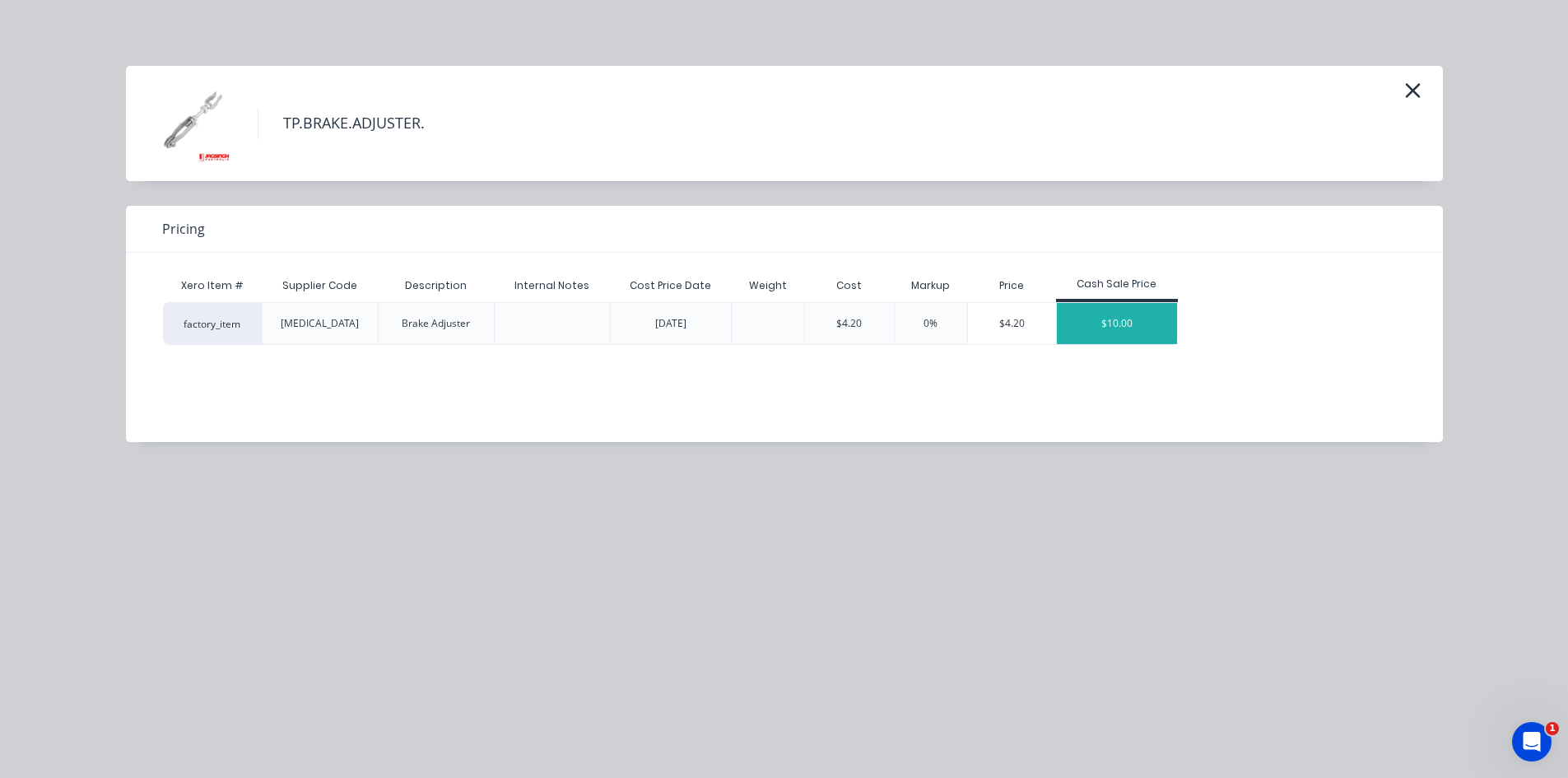
click at [1117, 332] on div "$10.00" at bounding box center [1117, 323] width 120 height 42
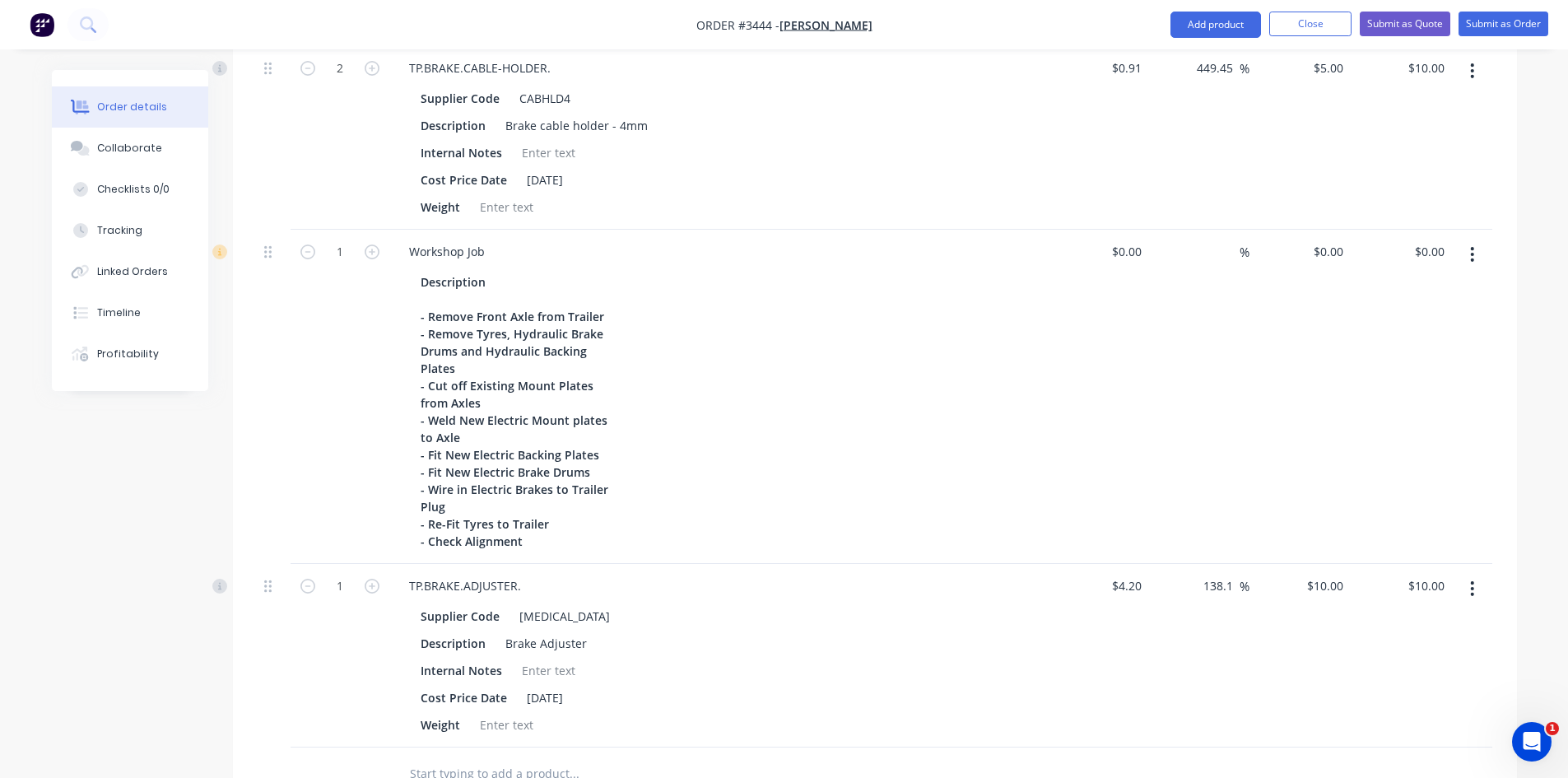
scroll to position [2237, 0]
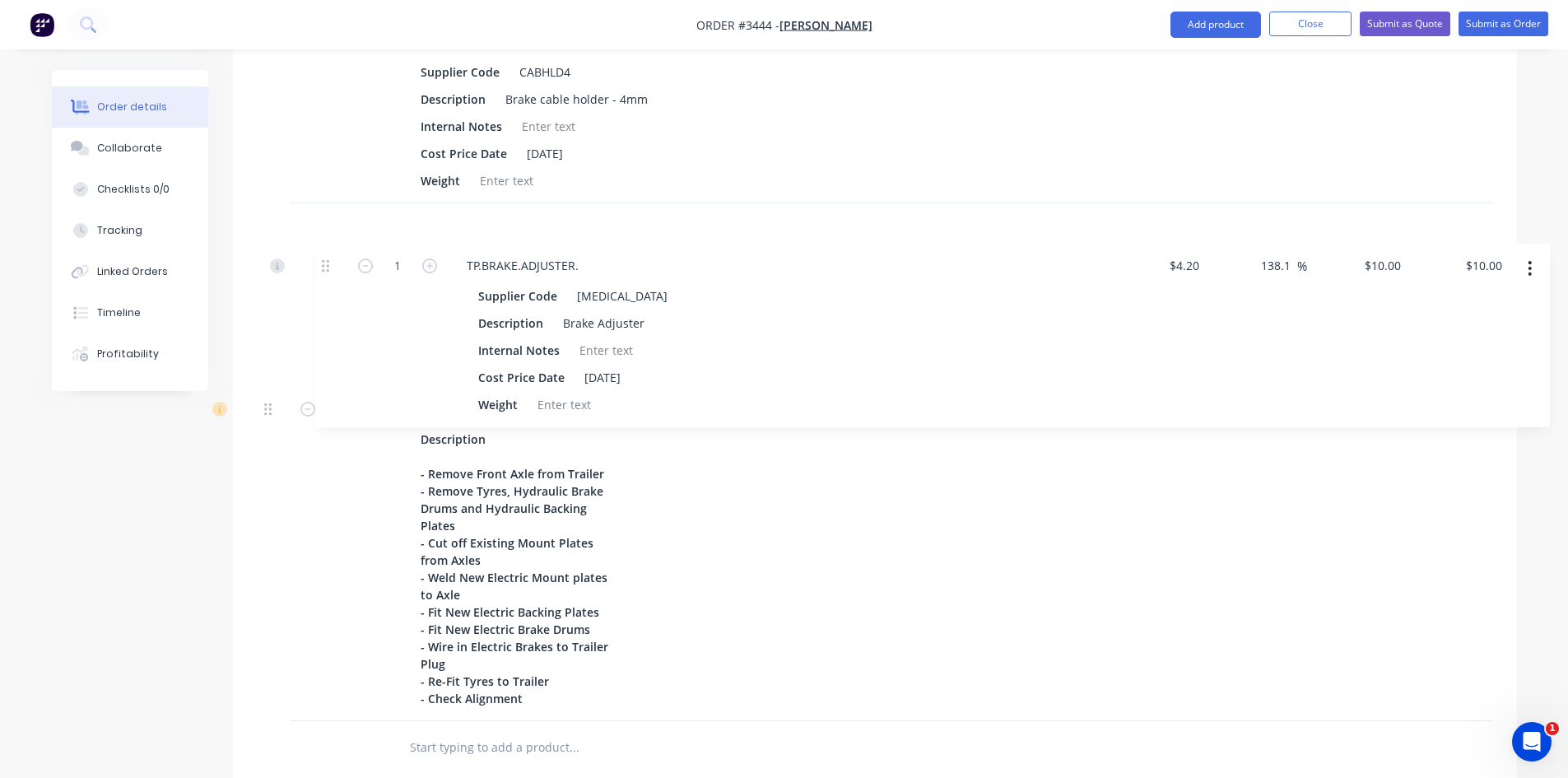
drag, startPoint x: 276, startPoint y: 564, endPoint x: 317, endPoint y: 242, distance: 324.6
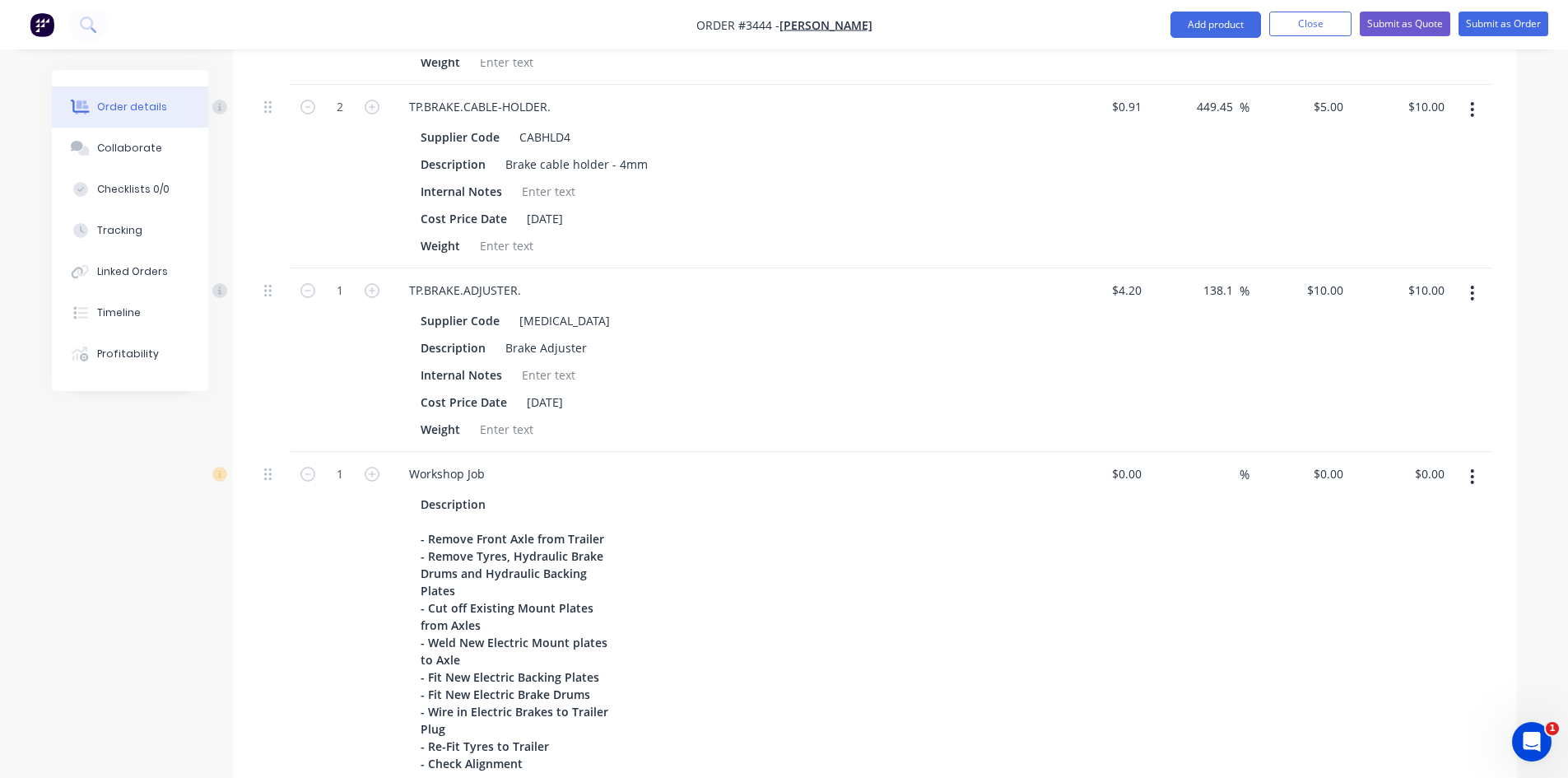
scroll to position [2072, 0]
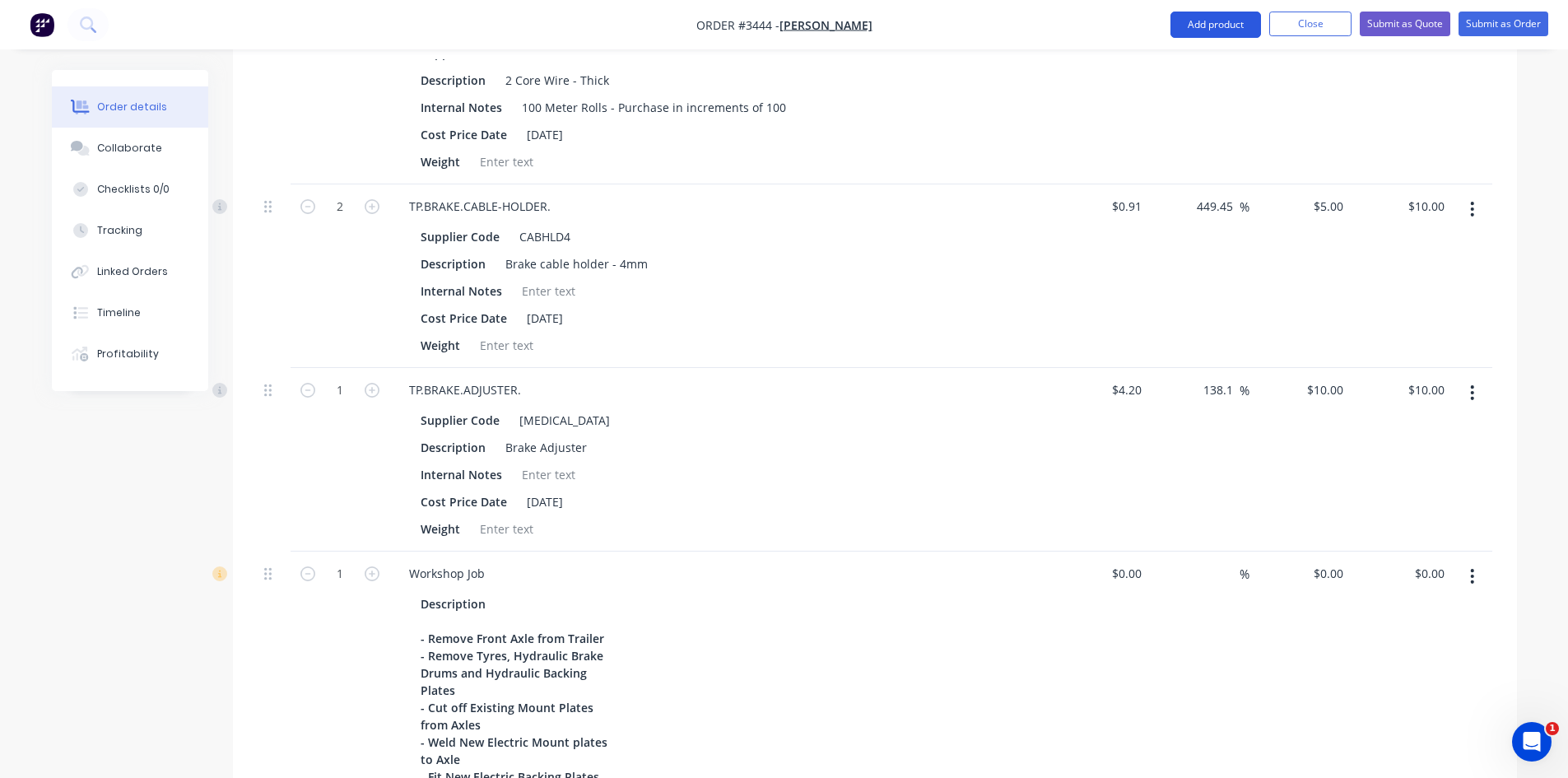
click at [1179, 19] on button "Add product" at bounding box center [1215, 24] width 90 height 27
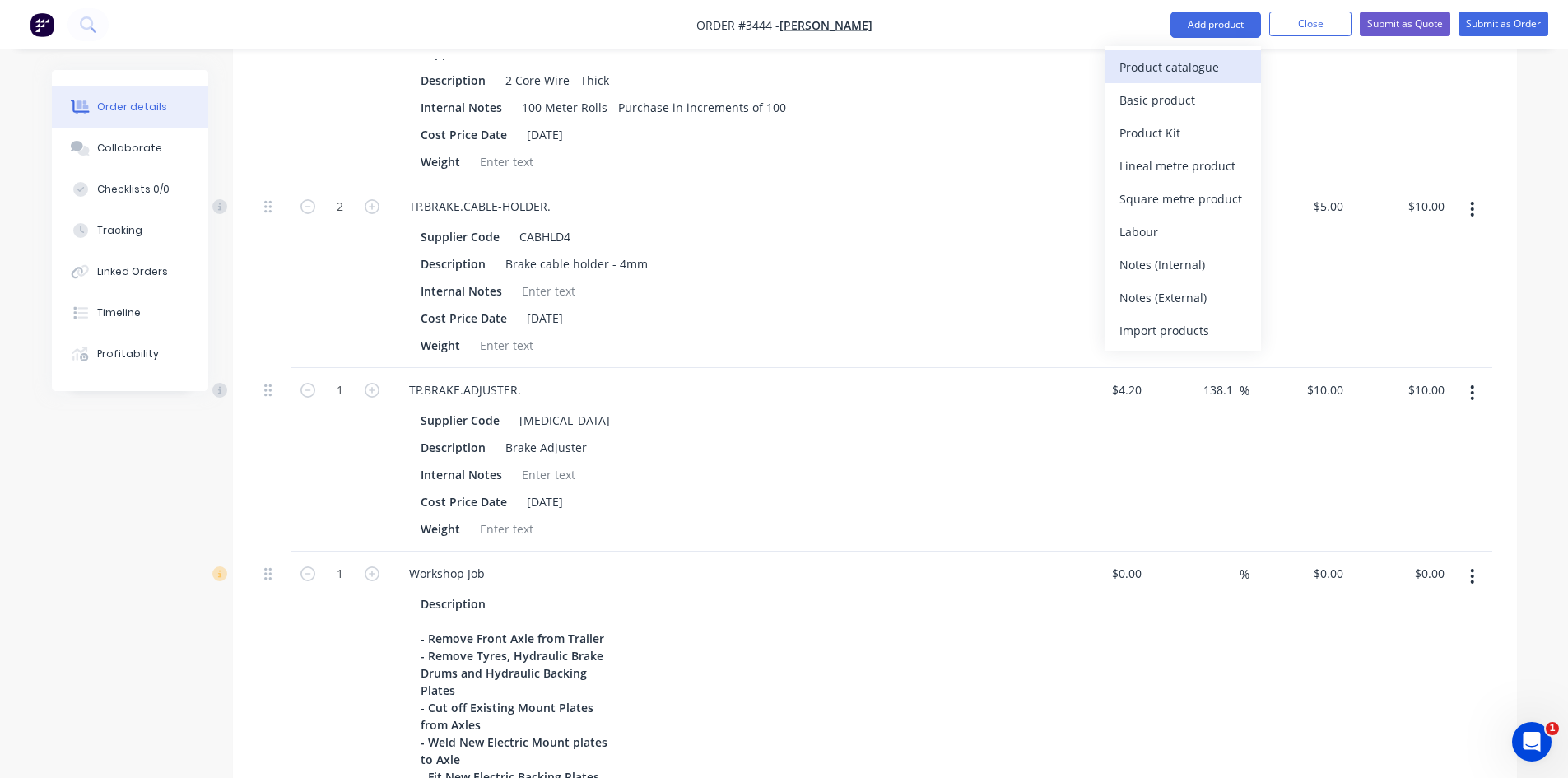
click at [1200, 72] on div "Product catalogue" at bounding box center [1182, 67] width 126 height 24
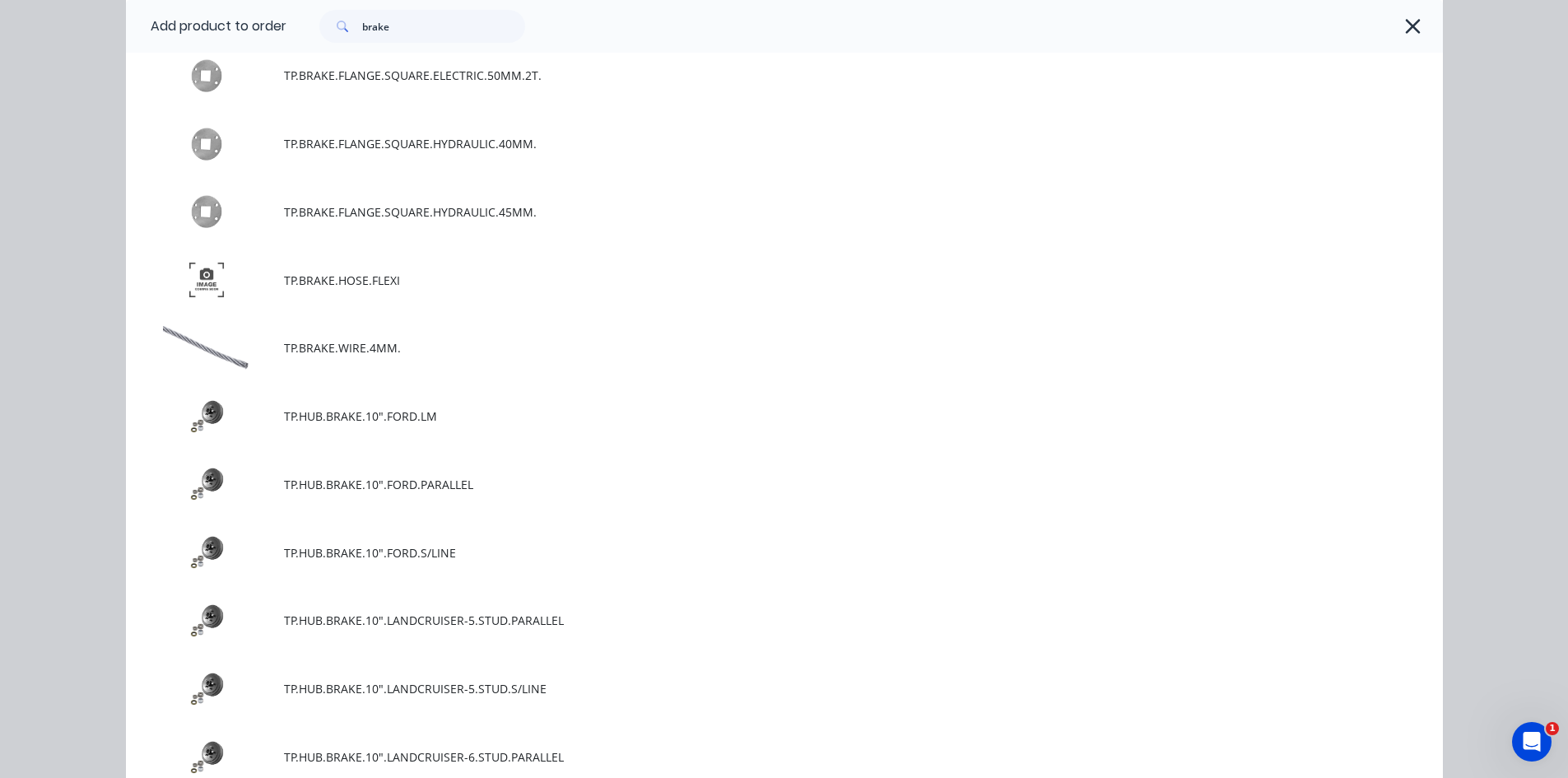
scroll to position [2551, 0]
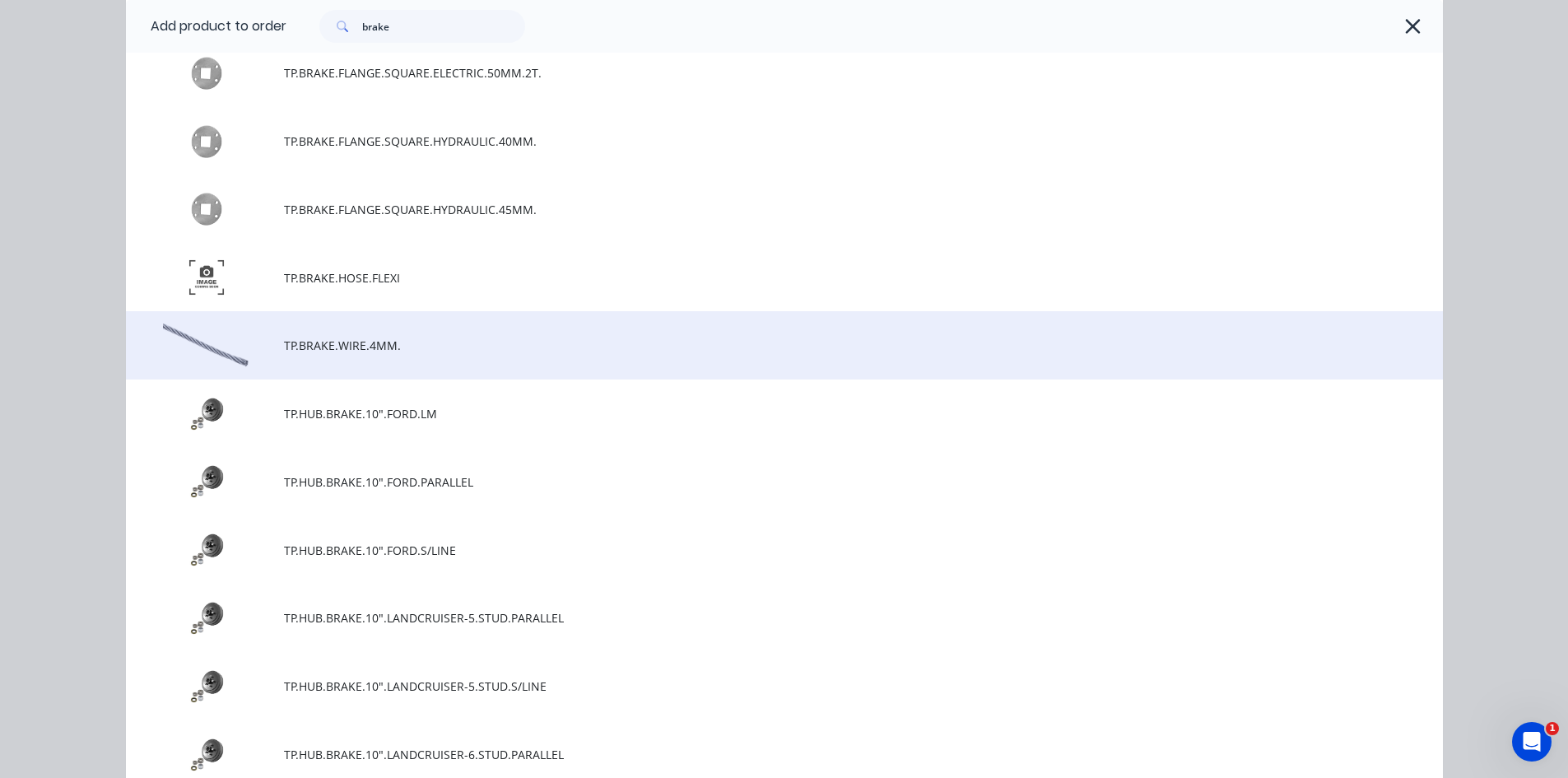
click at [310, 347] on span "TP.BRAKE.WIRE.4MM." at bounding box center [748, 345] width 927 height 18
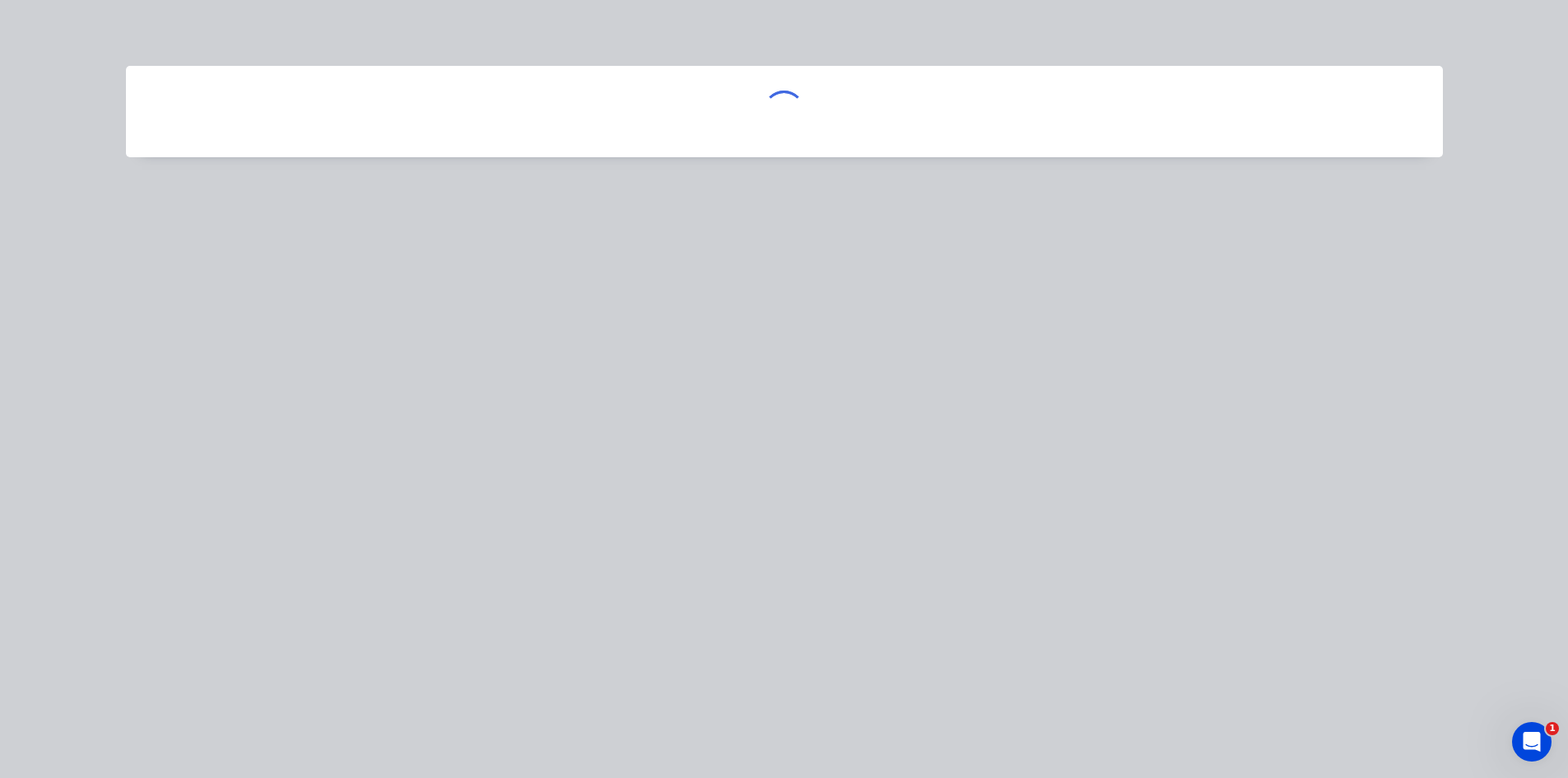
scroll to position [0, 0]
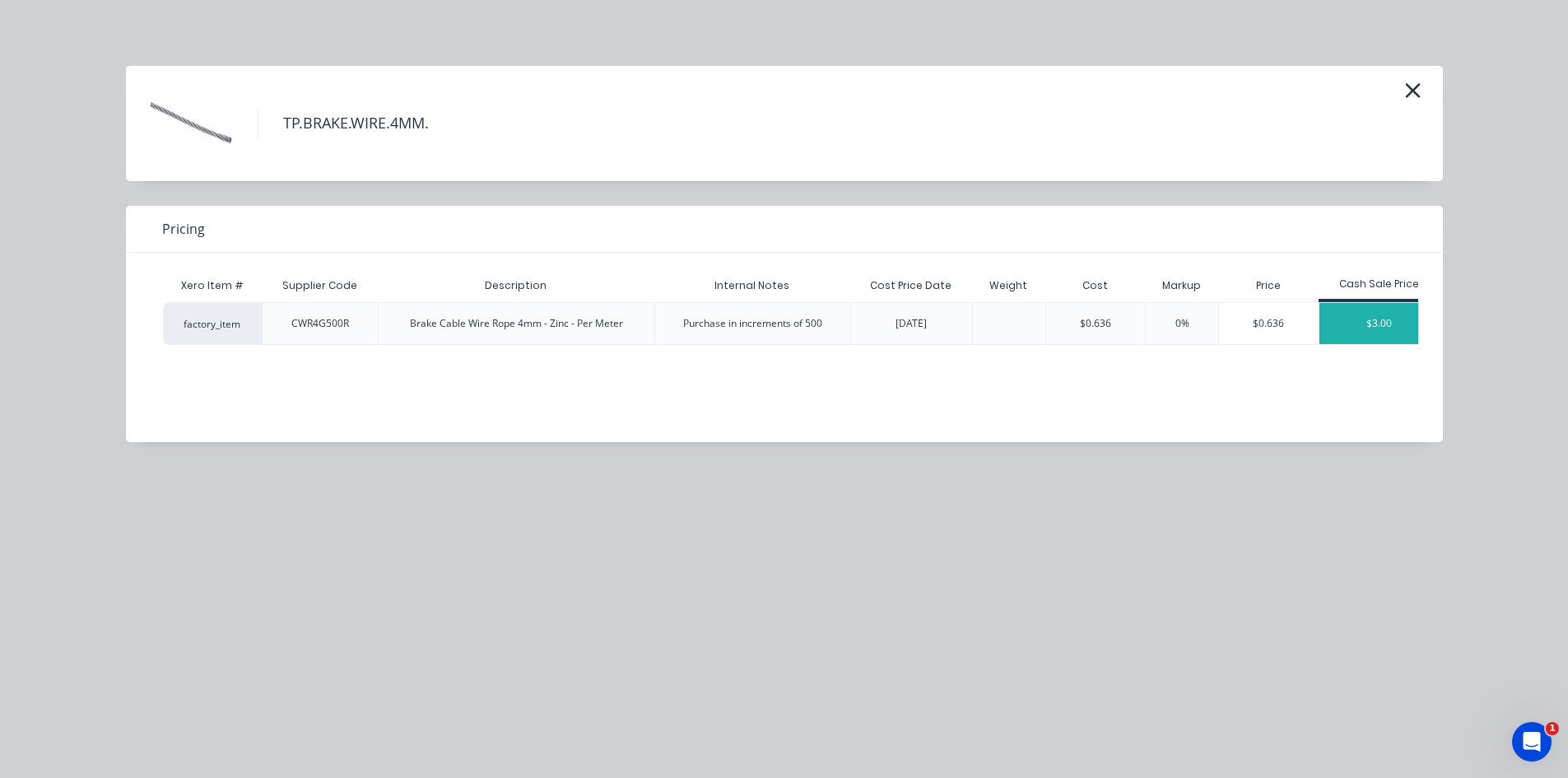
click at [1348, 337] on div "$3.00" at bounding box center [1379, 323] width 120 height 42
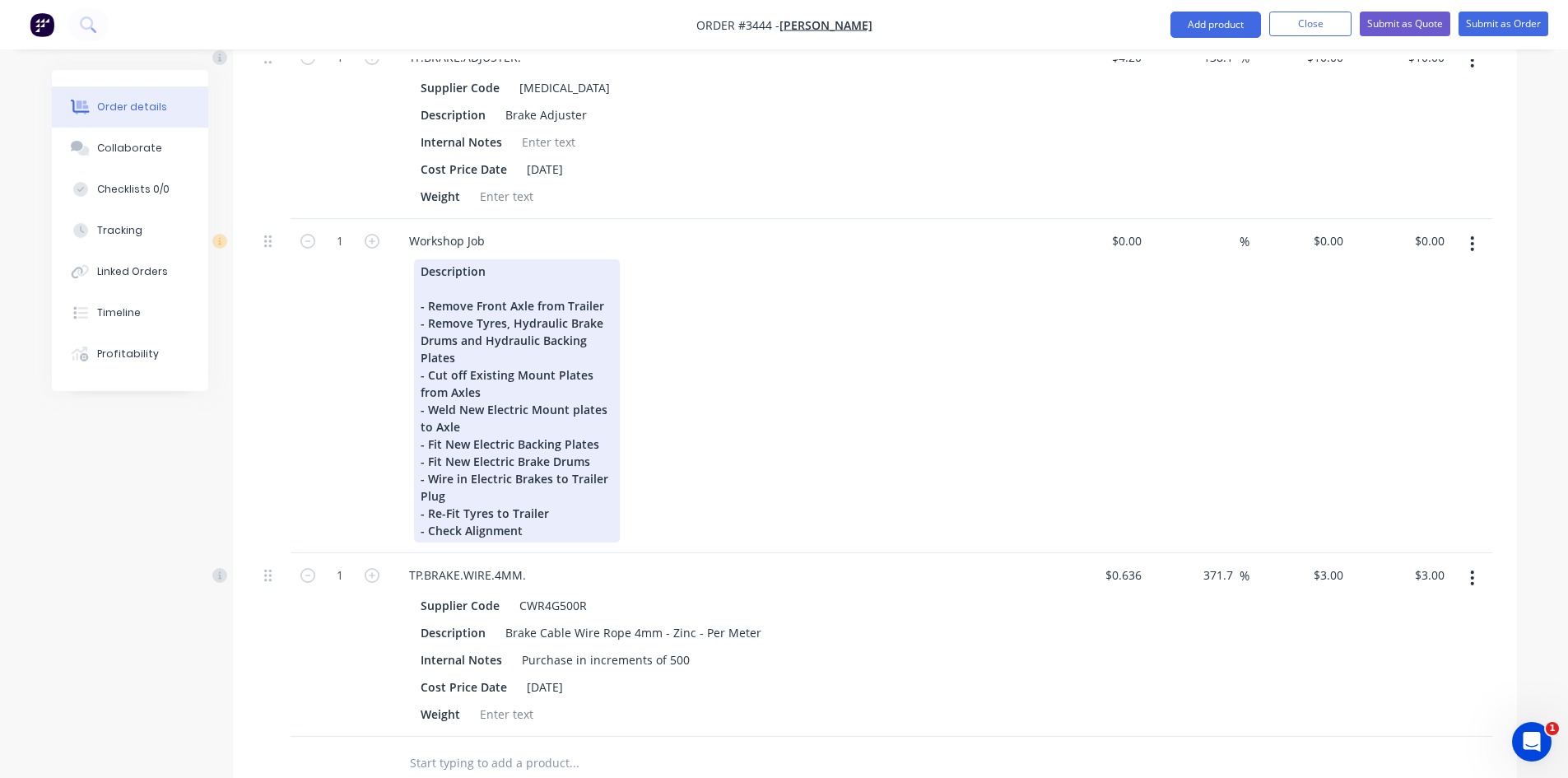
scroll to position [2566, 0]
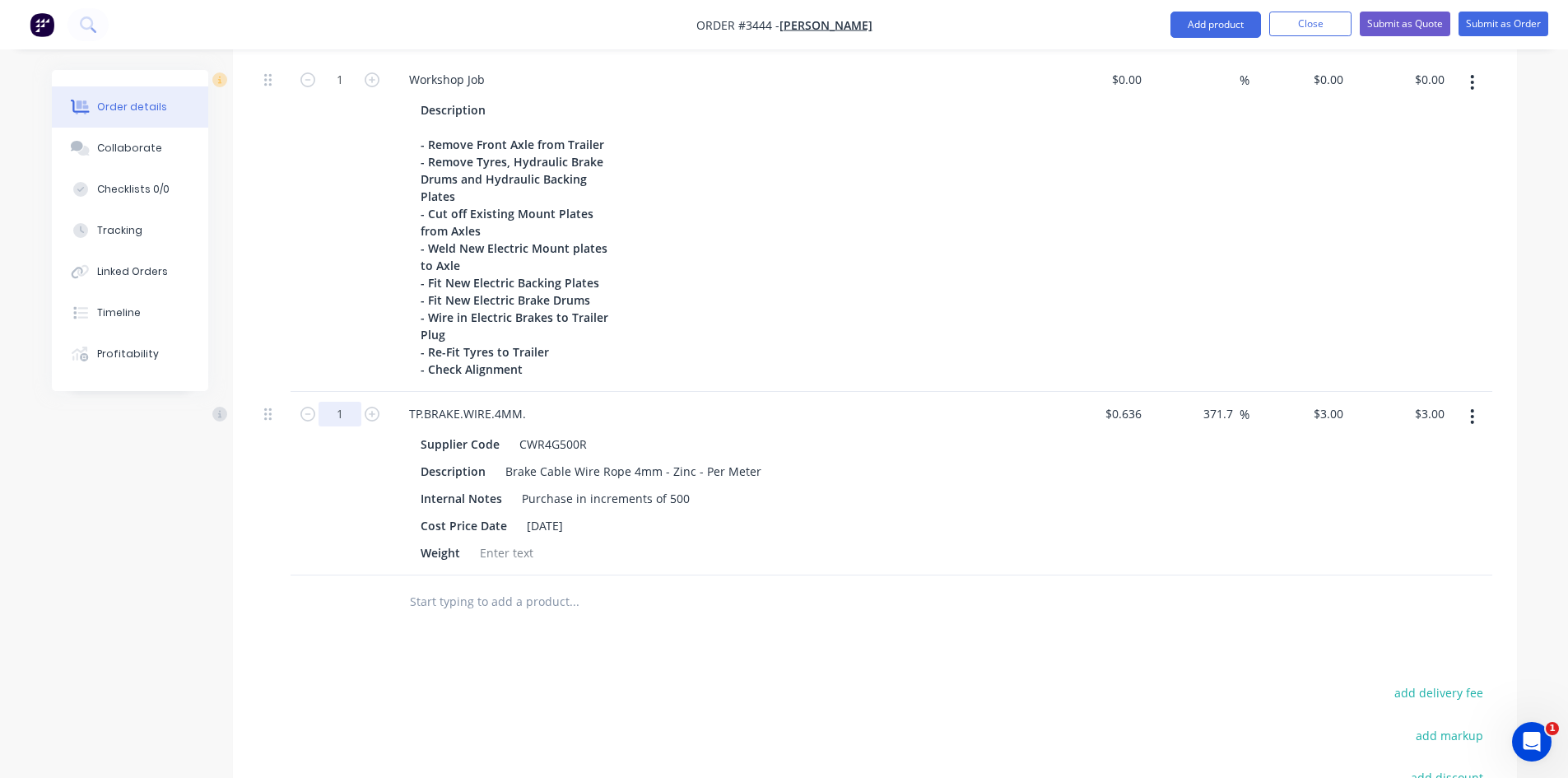
click at [343, 411] on input "1" at bounding box center [340, 413] width 42 height 25
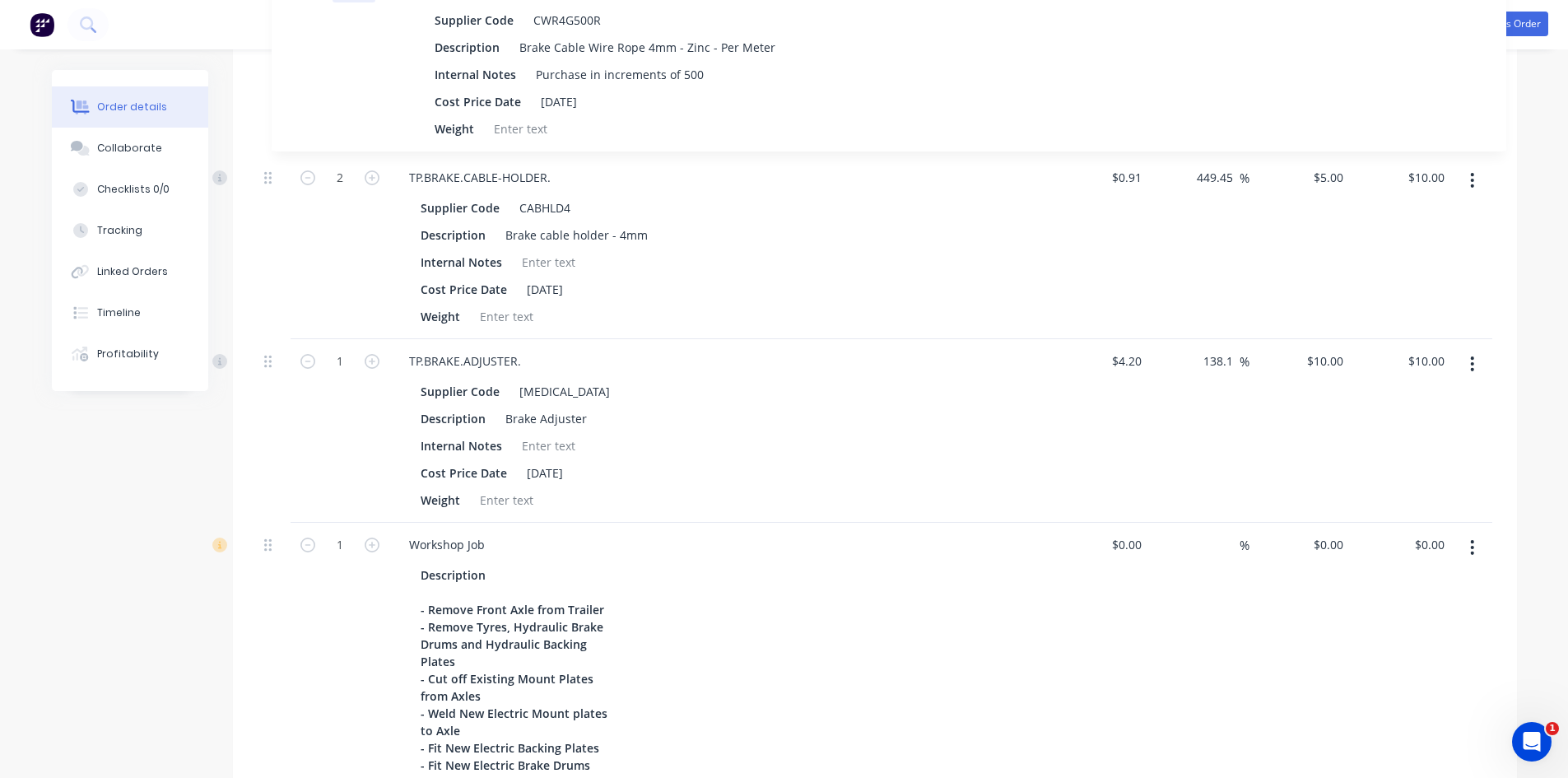
scroll to position [2222, 0]
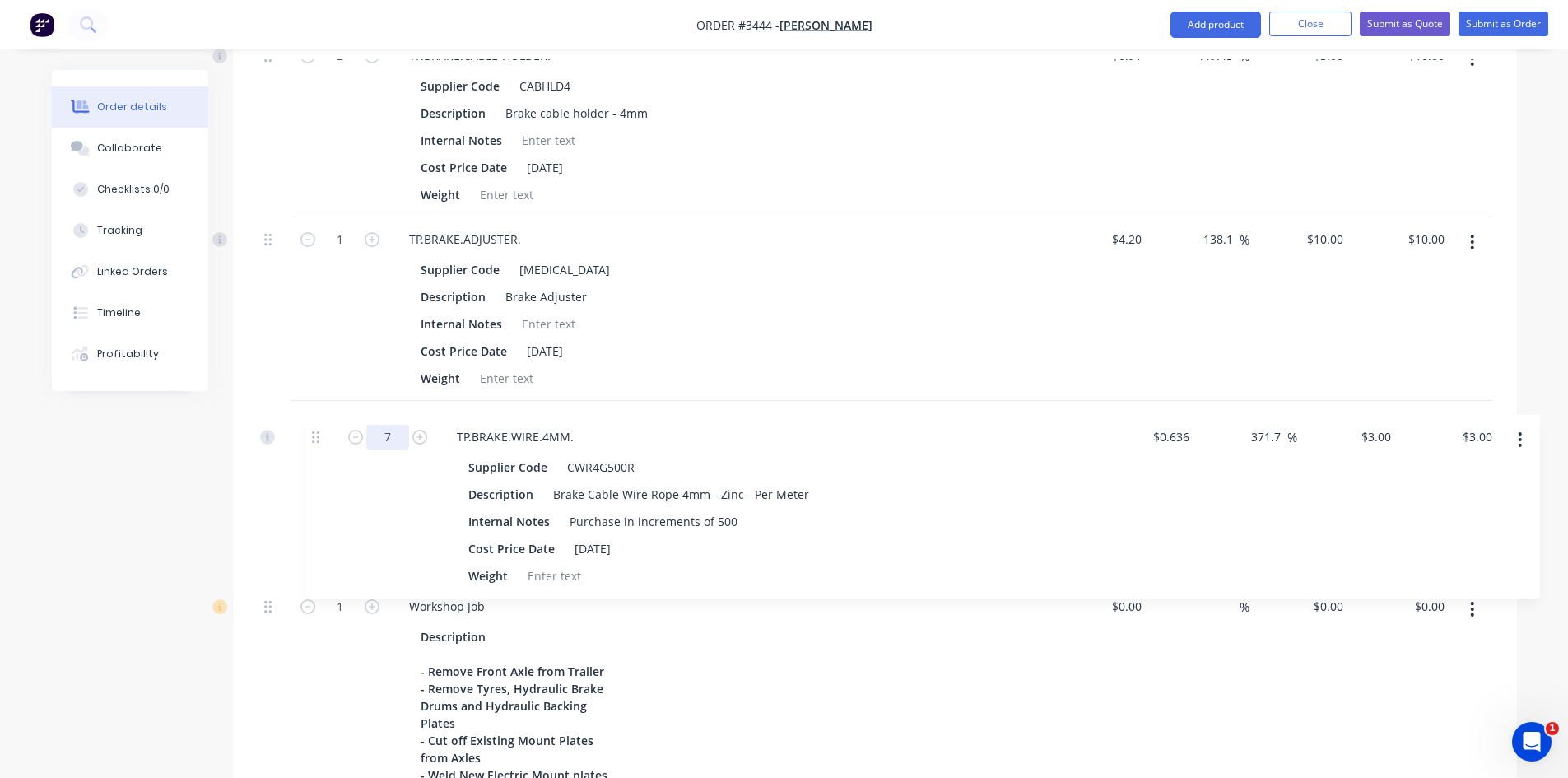
drag, startPoint x: 267, startPoint y: 415, endPoint x: 320, endPoint y: 419, distance: 53.2
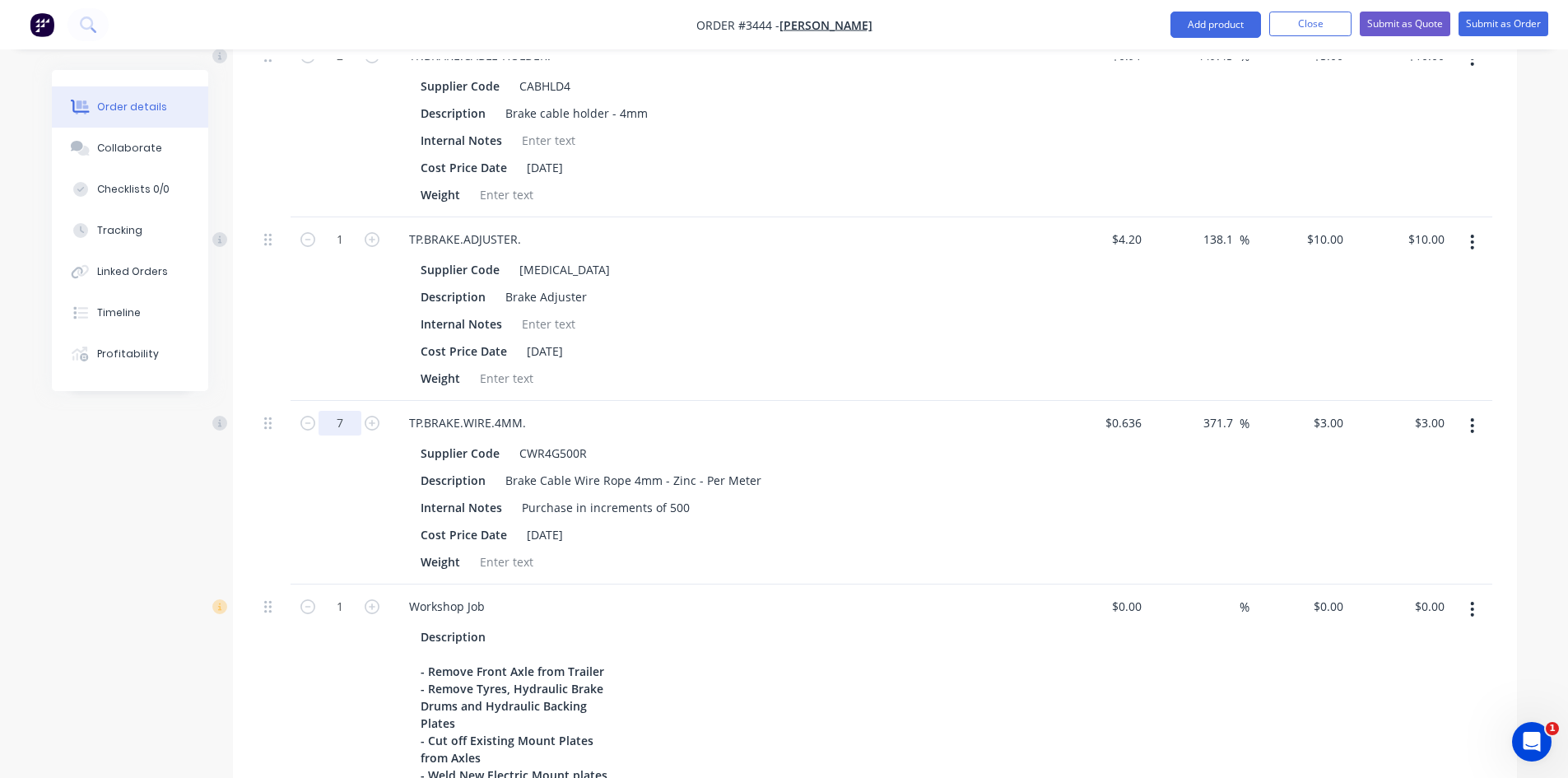
type input "7"
type input "$21.00"
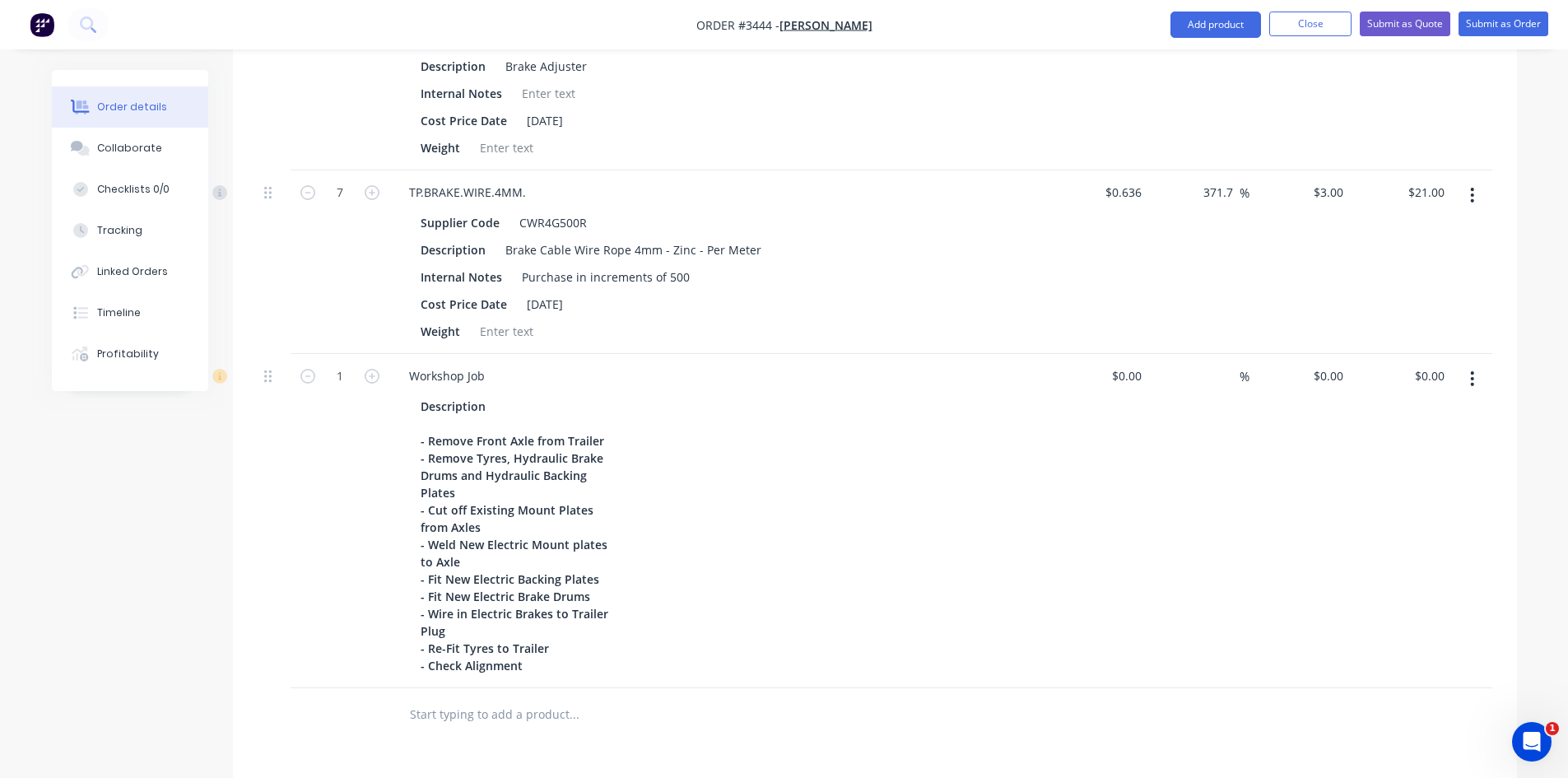
scroll to position [2508, 0]
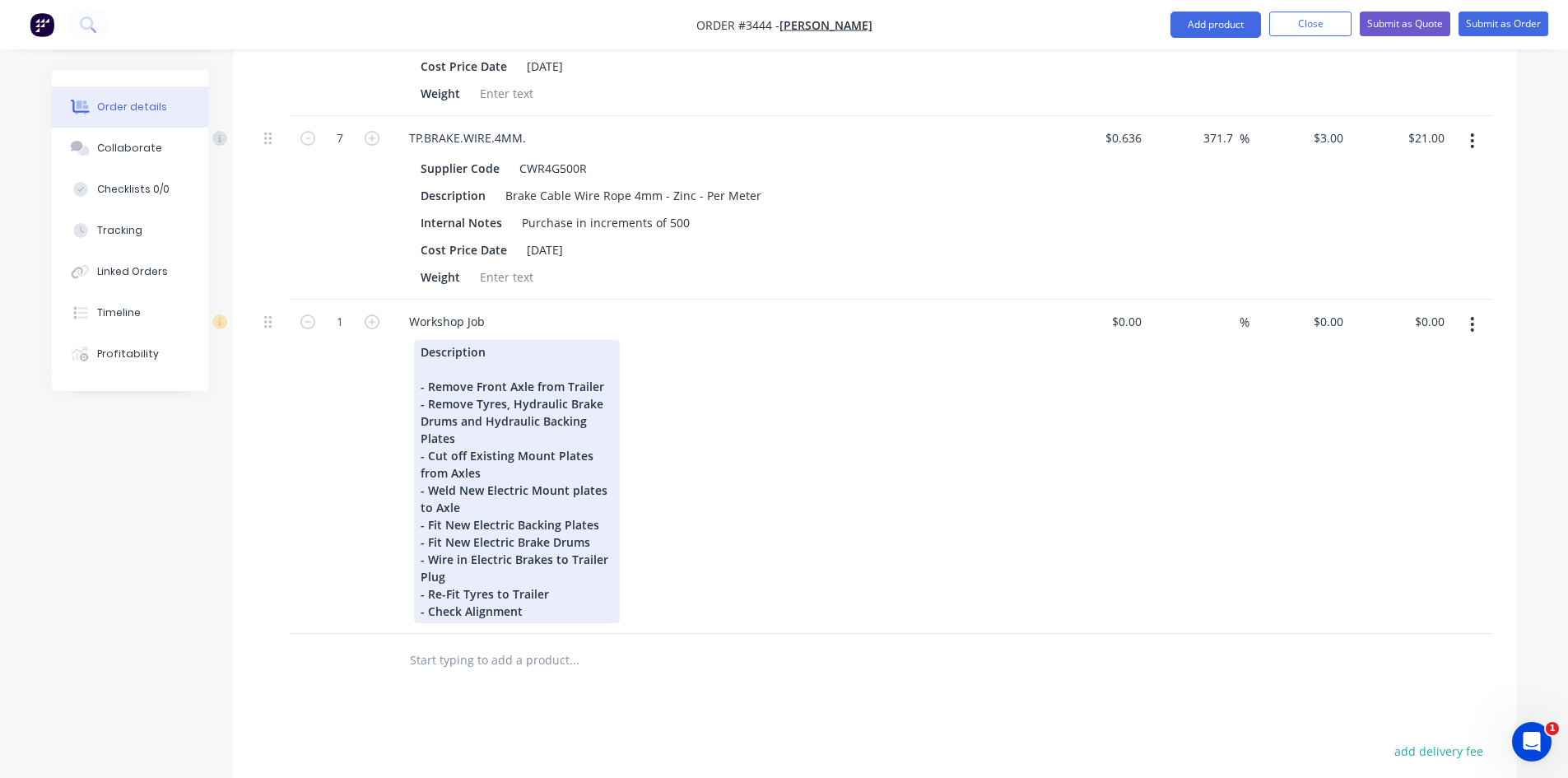
click at [550, 594] on div "Description - Remove Front Axle from Trailer - Remove Tyres, Hydraulic Brake Dr…" at bounding box center [517, 481] width 206 height 283
click at [464, 440] on div "Description - Remove Front Axle from Trailer - Remove Tyres, Hydraulic Brake Dr…" at bounding box center [517, 481] width 206 height 283
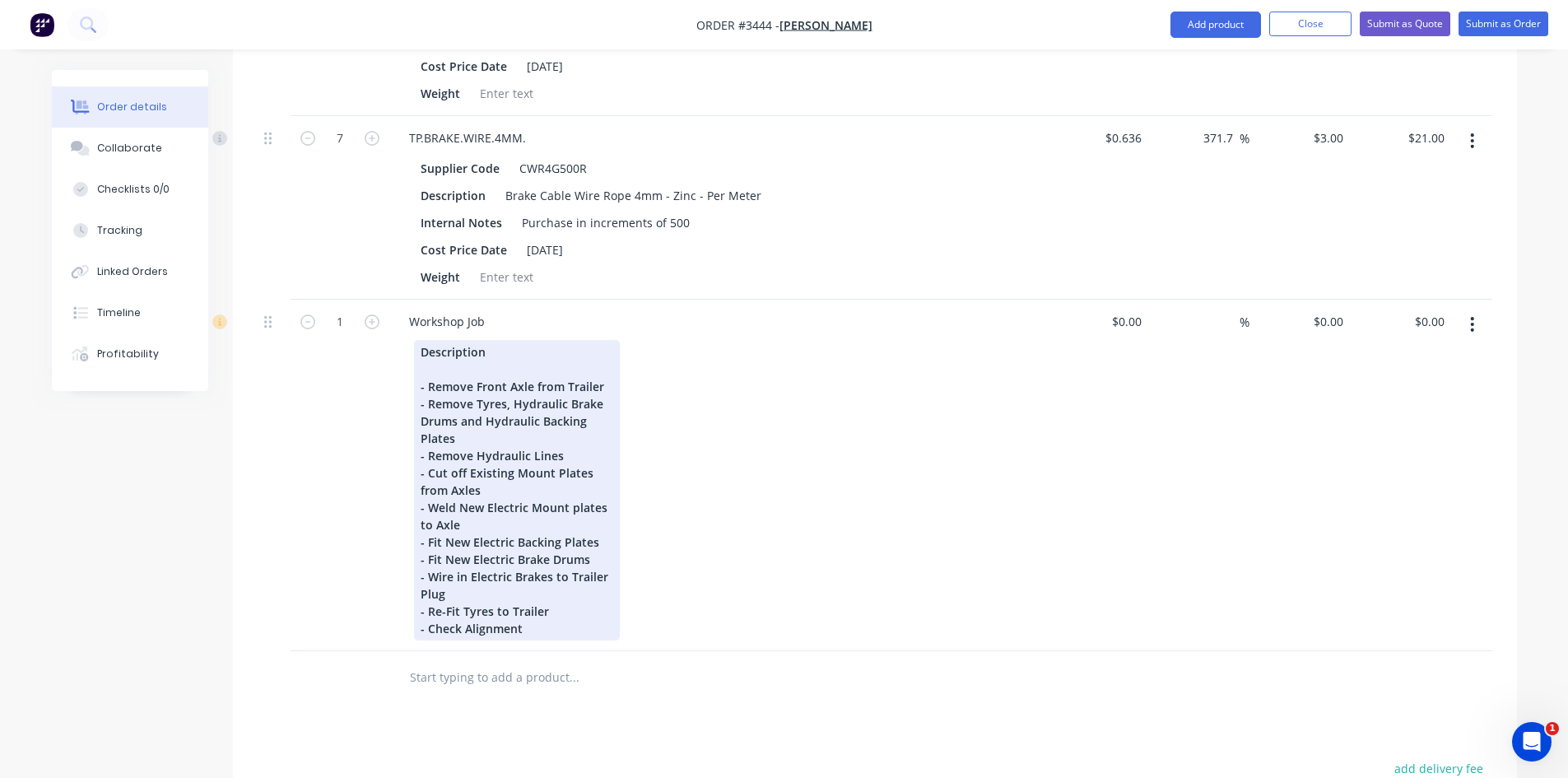
click at [460, 593] on div "Description - Remove Front Axle from Trailer - Remove Tyres, Hydraulic Brake Dr…" at bounding box center [517, 489] width 206 height 300
click at [566, 575] on div "Description - Remove Front Axle from Trailer - Remove Tyres, Hydraulic Brake Dr…" at bounding box center [517, 489] width 206 height 300
click at [505, 612] on div "Description - Remove Front Axle from Trailer - Remove Tyres, Hydraulic Brake Dr…" at bounding box center [517, 489] width 206 height 300
click at [574, 646] on div "Description - Remove Front Axle from Trailer - Remove Tyres, Hydraulic Brake Dr…" at bounding box center [517, 507] width 206 height 335
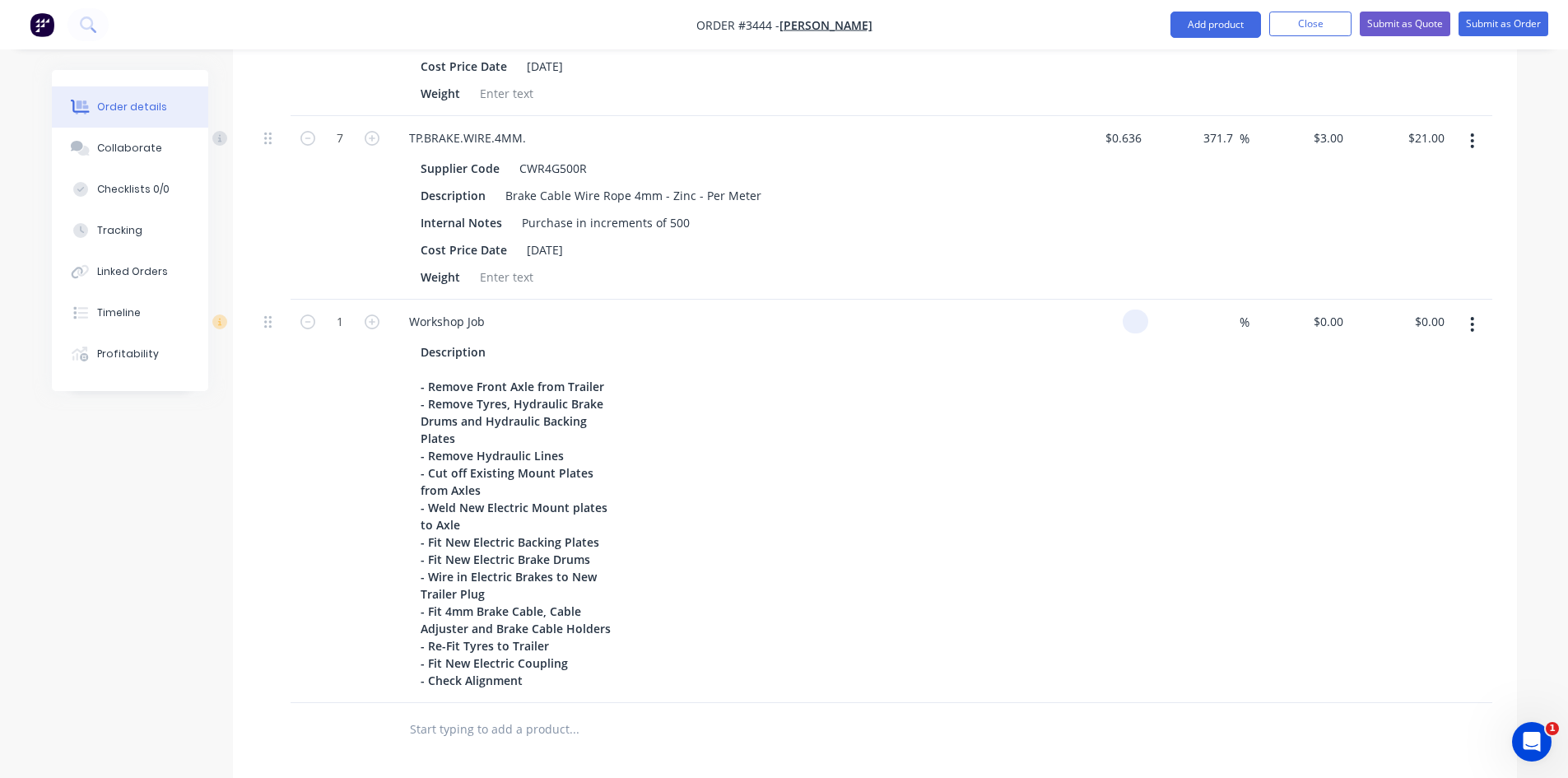
click at [1129, 323] on div at bounding box center [1135, 321] width 26 height 24
type input "5"
click at [1101, 379] on div "330 330" at bounding box center [1098, 501] width 102 height 403
type input "$330.00"
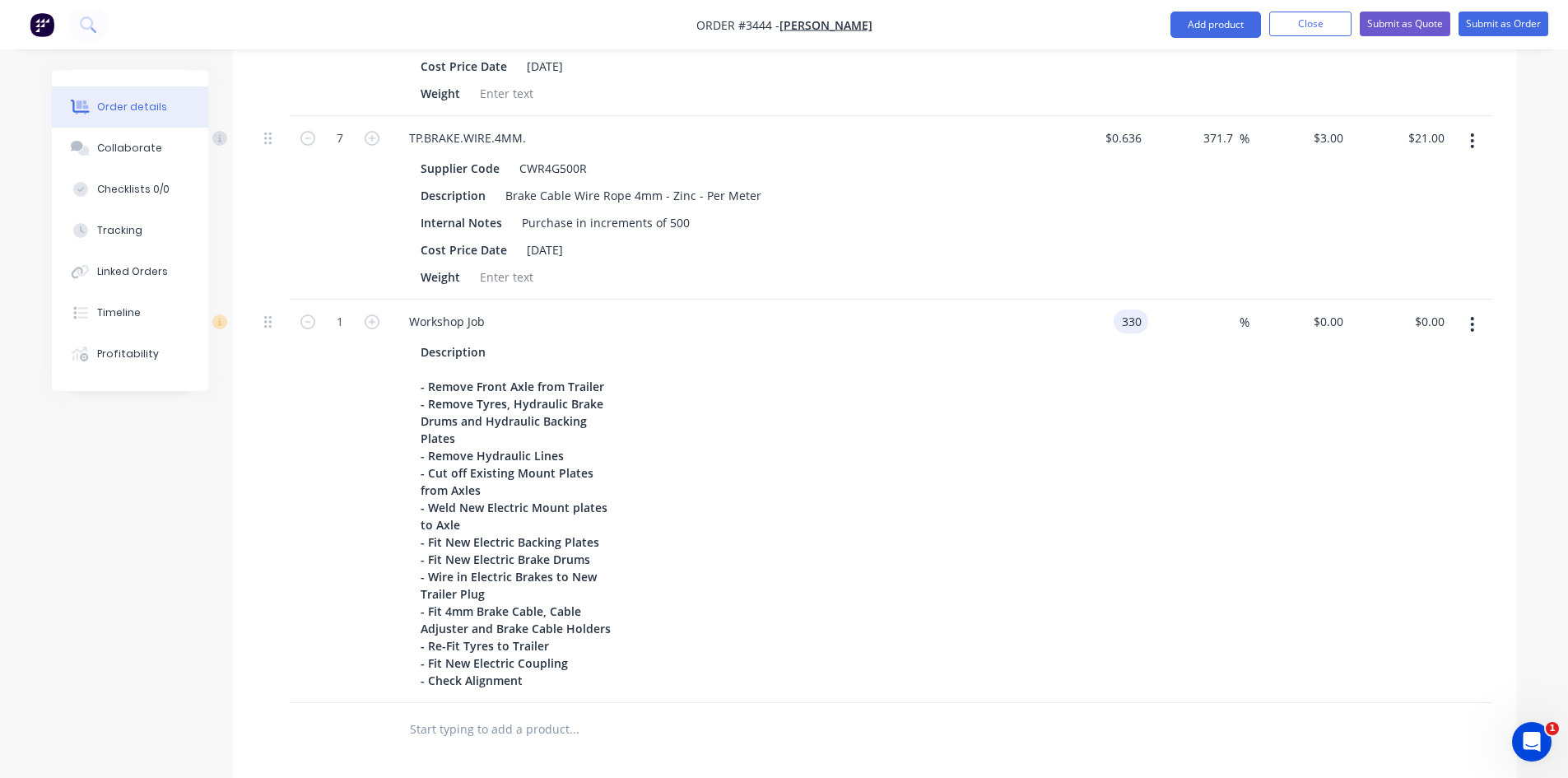
type input "$330.00"
click at [1326, 324] on input "330" at bounding box center [1323, 321] width 51 height 24
type input "720"
click at [888, 355] on div "Description - Remove Front Axle from Trailer - Remove Tyres, Hydraulic Brake Dr…" at bounding box center [715, 516] width 603 height 353
type input "118.18"
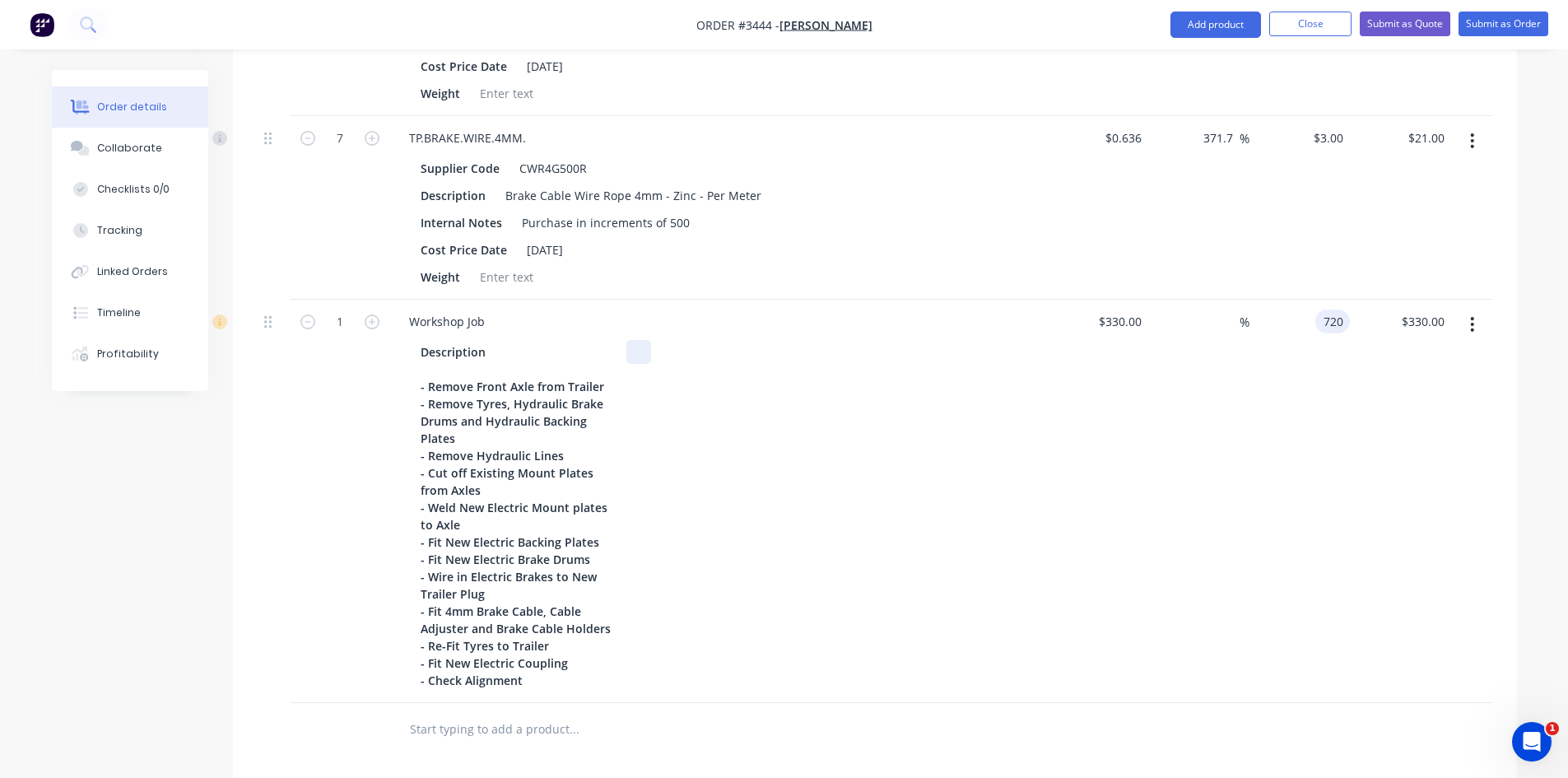
type input "$720.00"
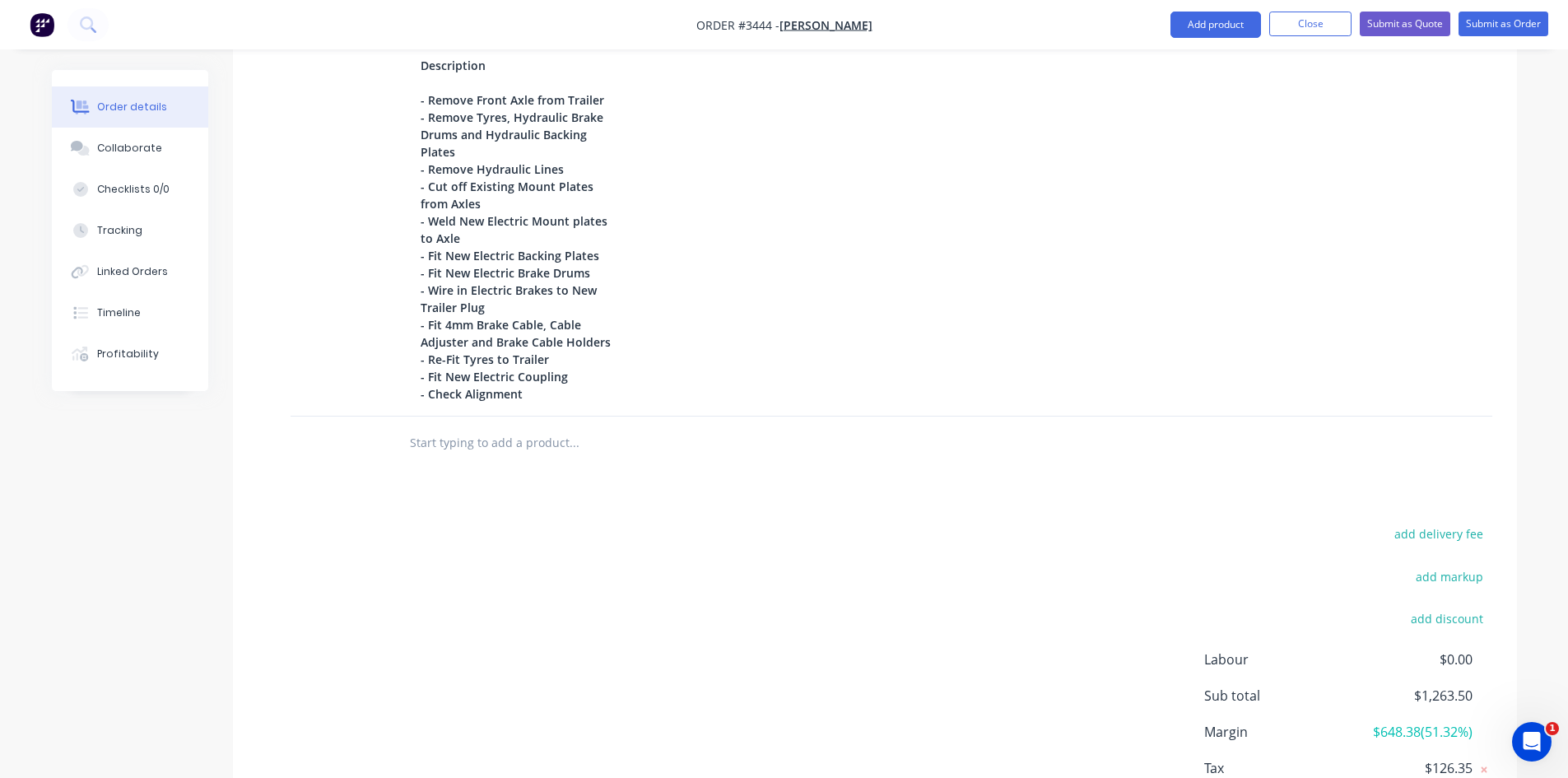
scroll to position [2659, 0]
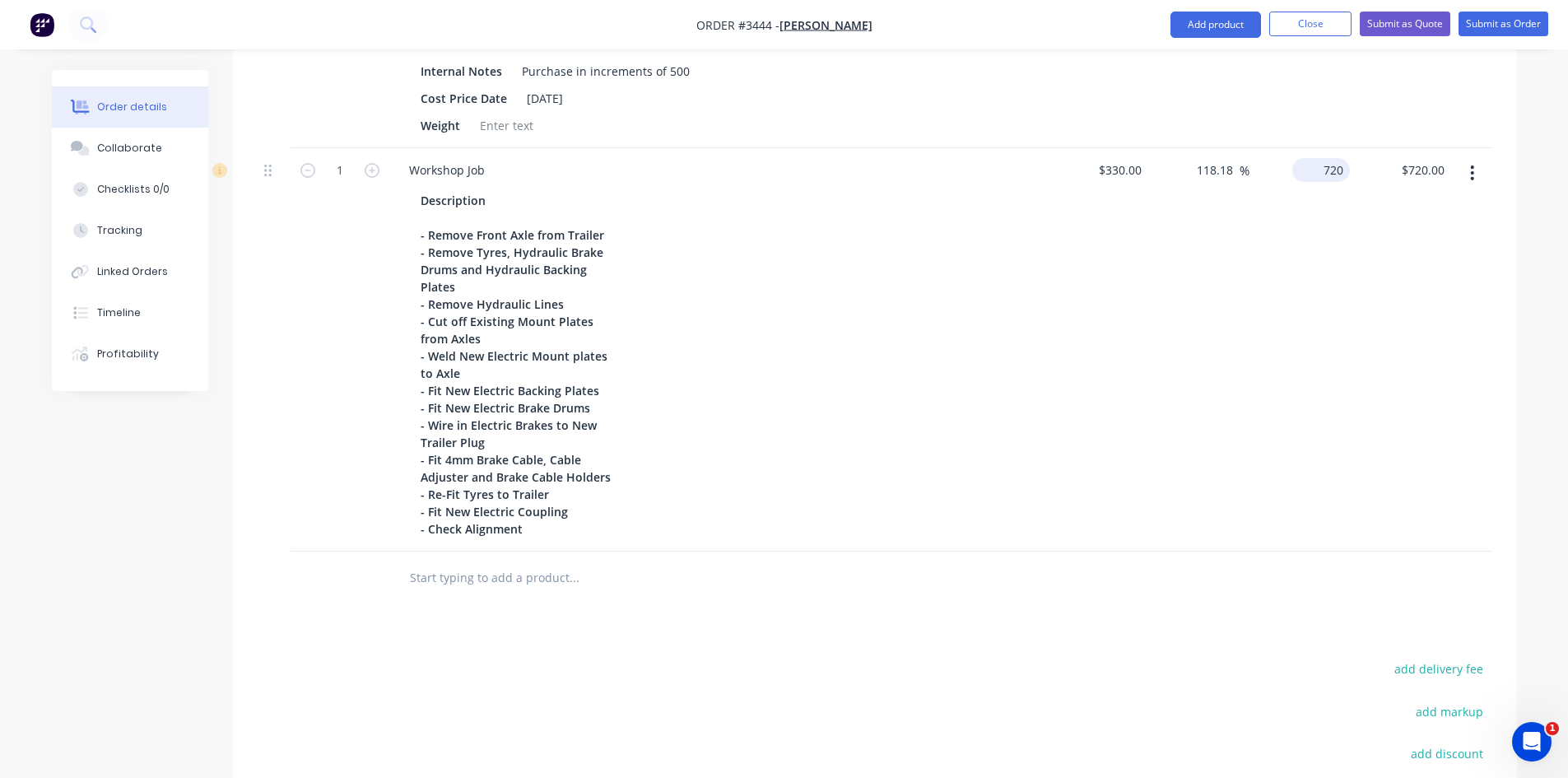
click at [1310, 170] on div "720 $720.00" at bounding box center [1300, 350] width 102 height 403
type input "120"
click at [1112, 176] on div "$330.00 $330.00" at bounding box center [1098, 350] width 102 height 403
type input "330"
type input "-63.64"
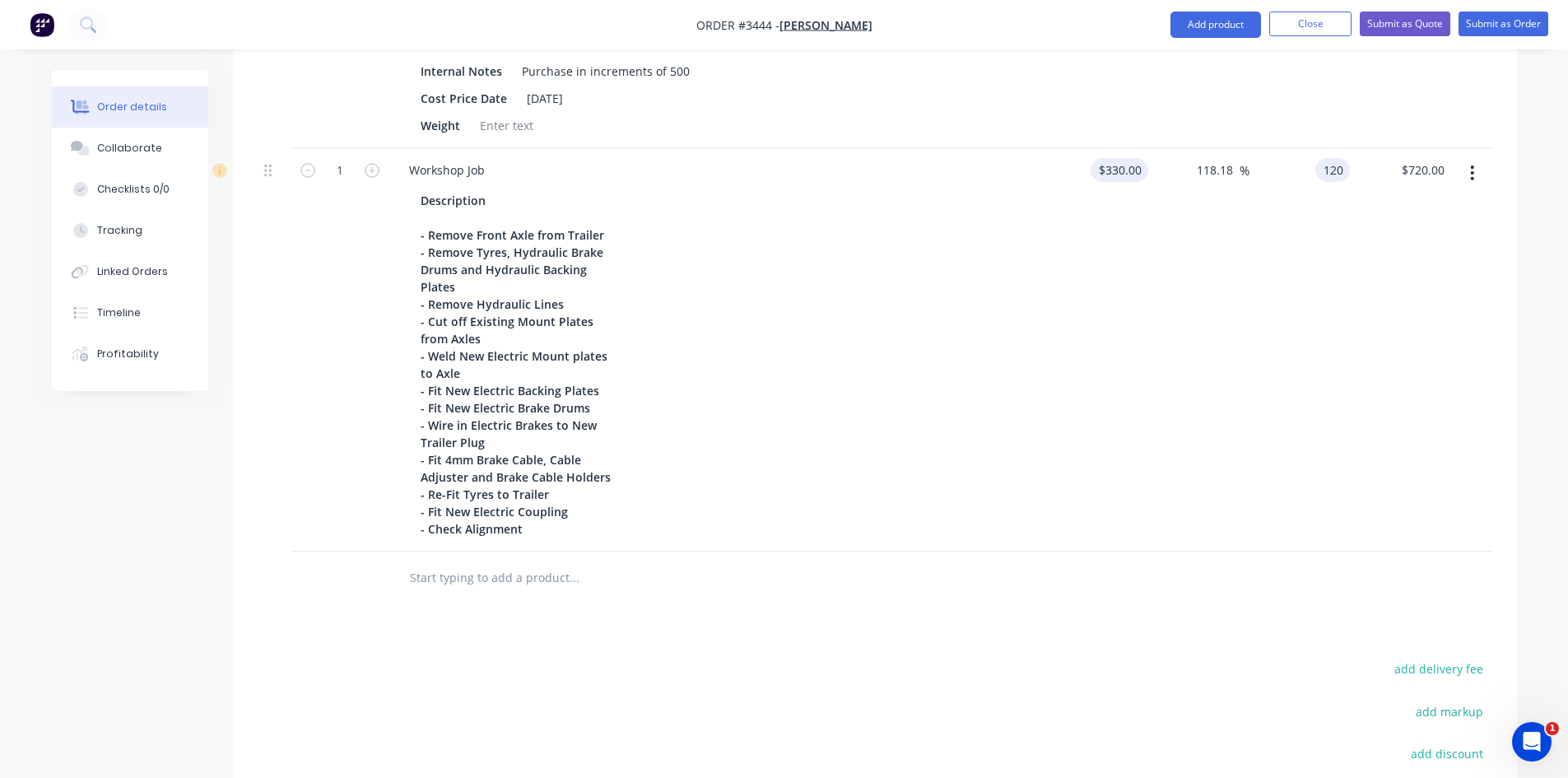
type input "$120.00"
click at [1064, 229] on div "55 55" at bounding box center [1098, 350] width 102 height 403
type input "$55.00"
type input "$20.00"
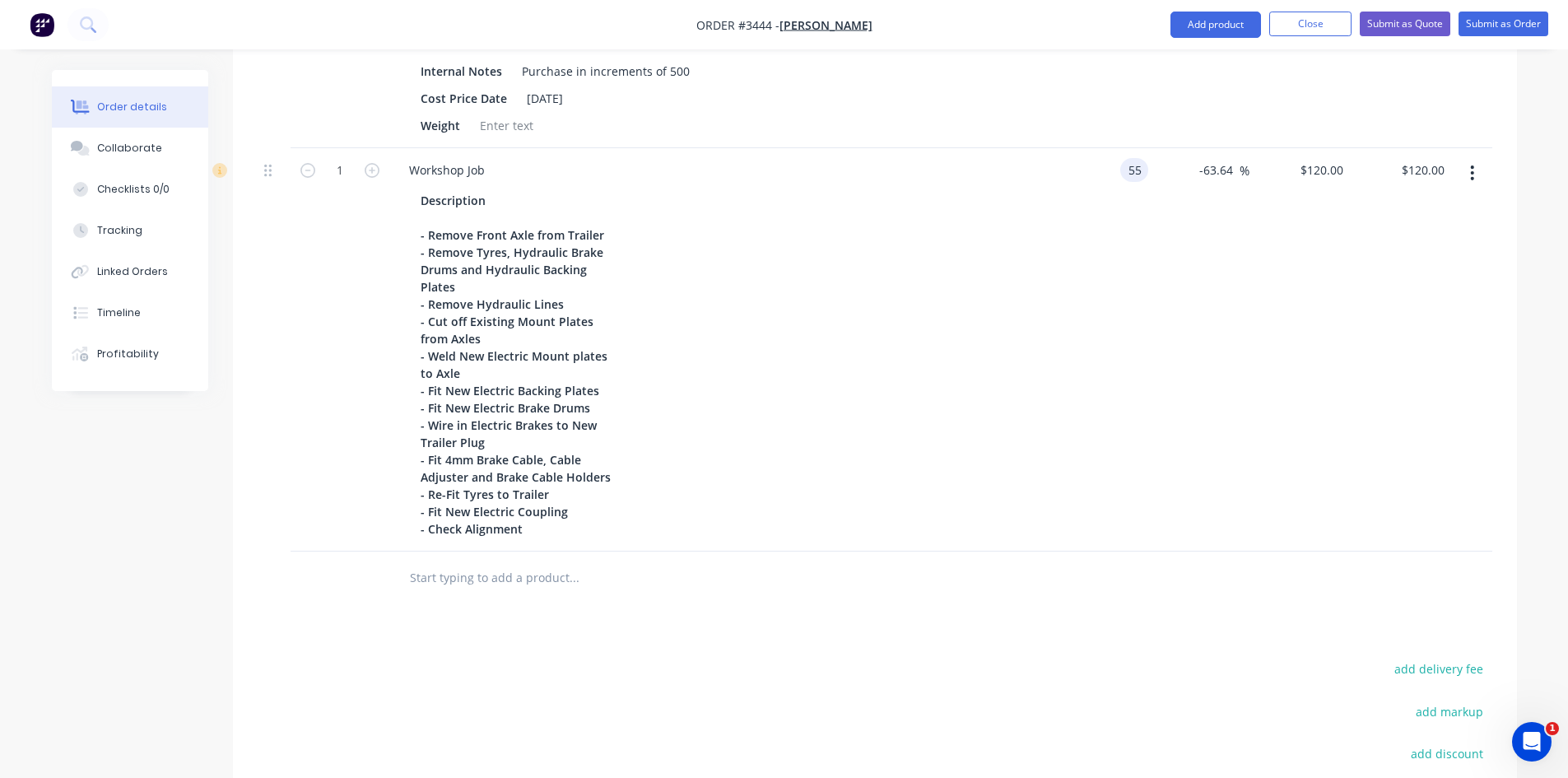
type input "$20.00"
click at [1314, 171] on div "20 $20.00" at bounding box center [1300, 350] width 102 height 403
type input "120"
click at [1149, 251] on div "-63.64 -63.64 %" at bounding box center [1199, 350] width 102 height 403
type input "118.18"
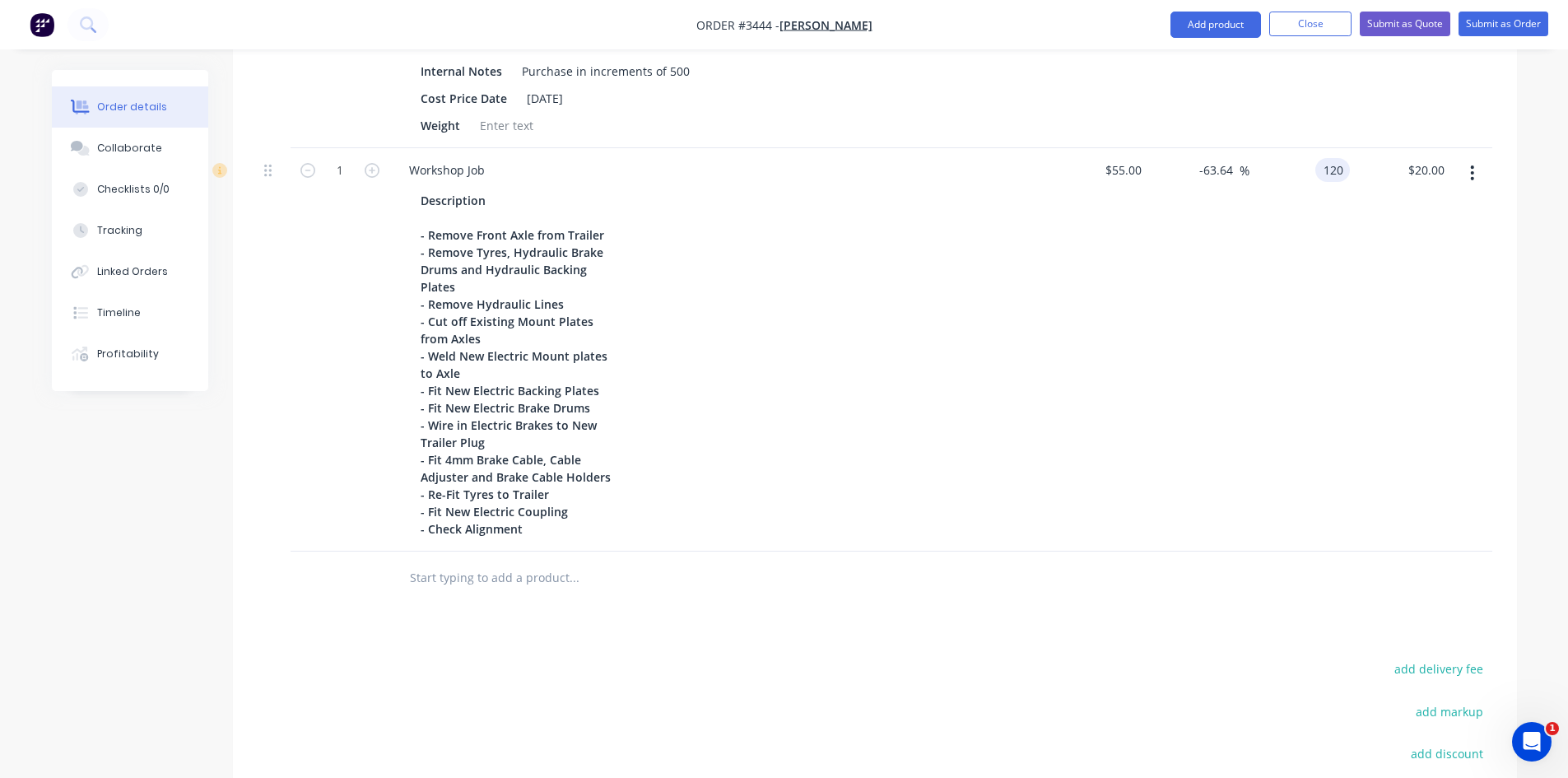
type input "$120.00"
click at [368, 170] on icon "button" at bounding box center [372, 171] width 15 height 15
type input "2"
type input "$240.00"
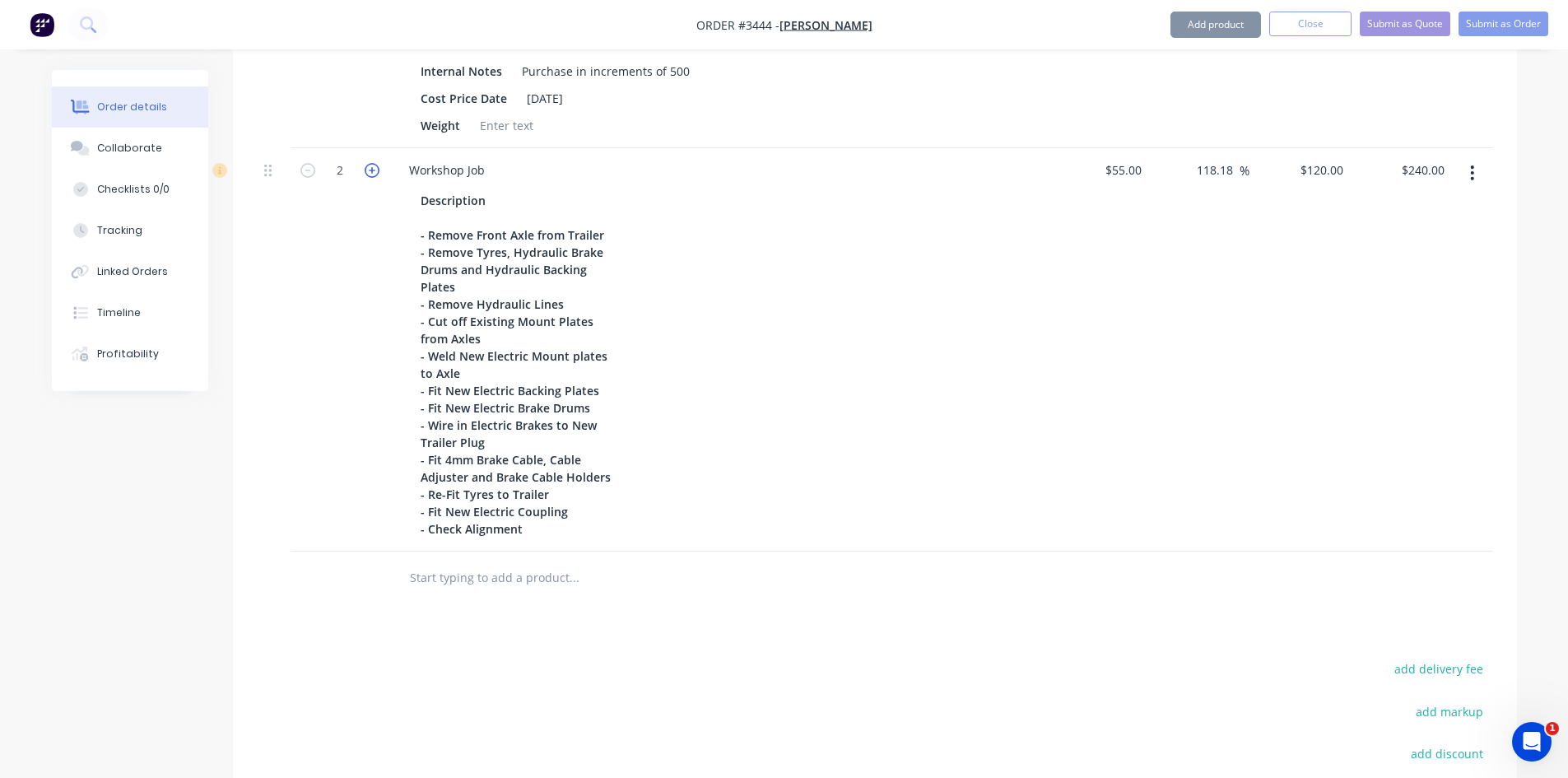
click at [368, 170] on icon "button" at bounding box center [372, 171] width 15 height 15
type input "3"
type input "$360.00"
click at [368, 170] on icon "button" at bounding box center [372, 171] width 15 height 15
type input "4"
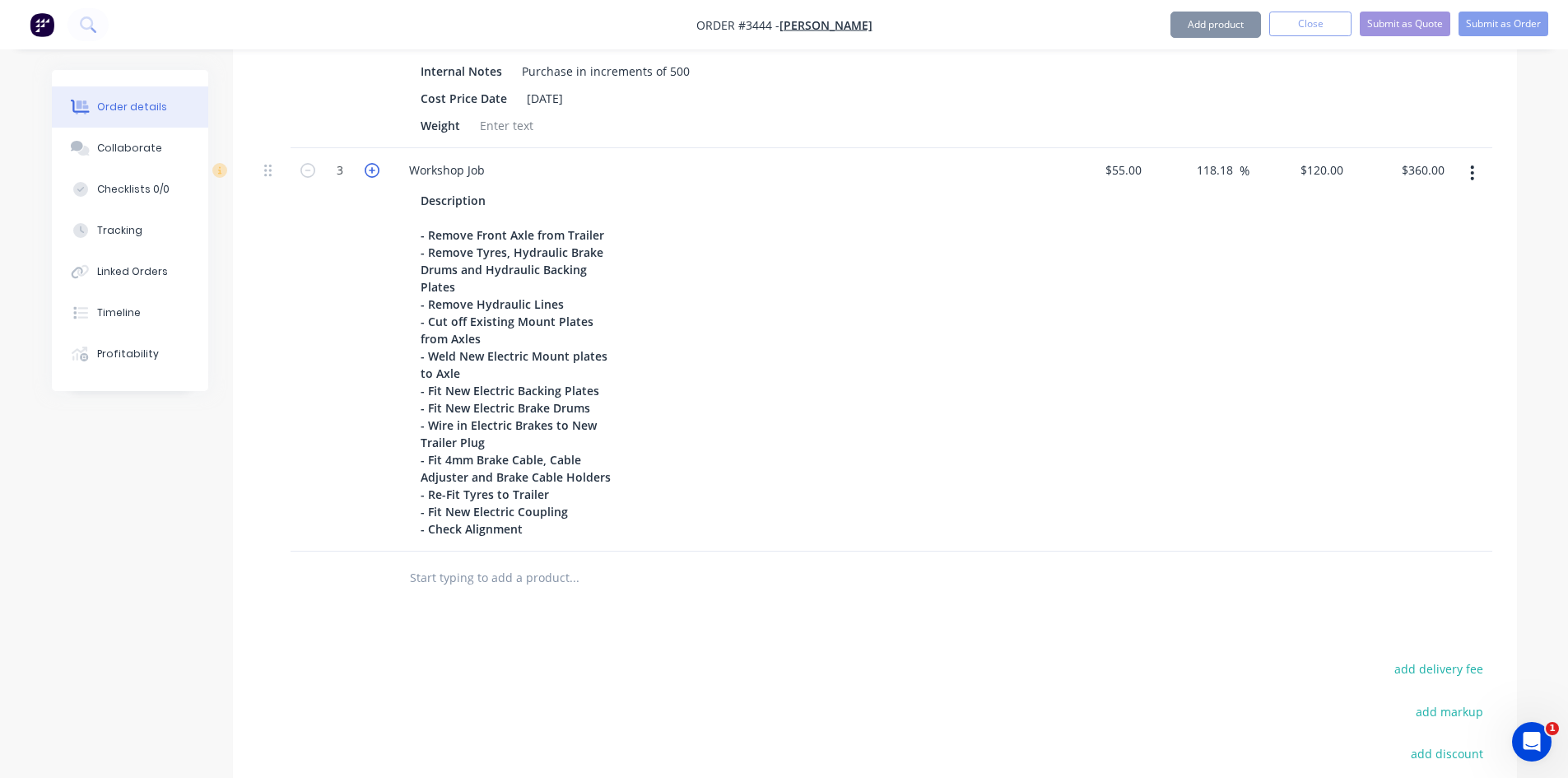
type input "$480.00"
click at [368, 170] on icon "button" at bounding box center [372, 171] width 15 height 15
type input "5"
type input "$600.00"
click at [368, 170] on icon "button" at bounding box center [372, 171] width 15 height 15
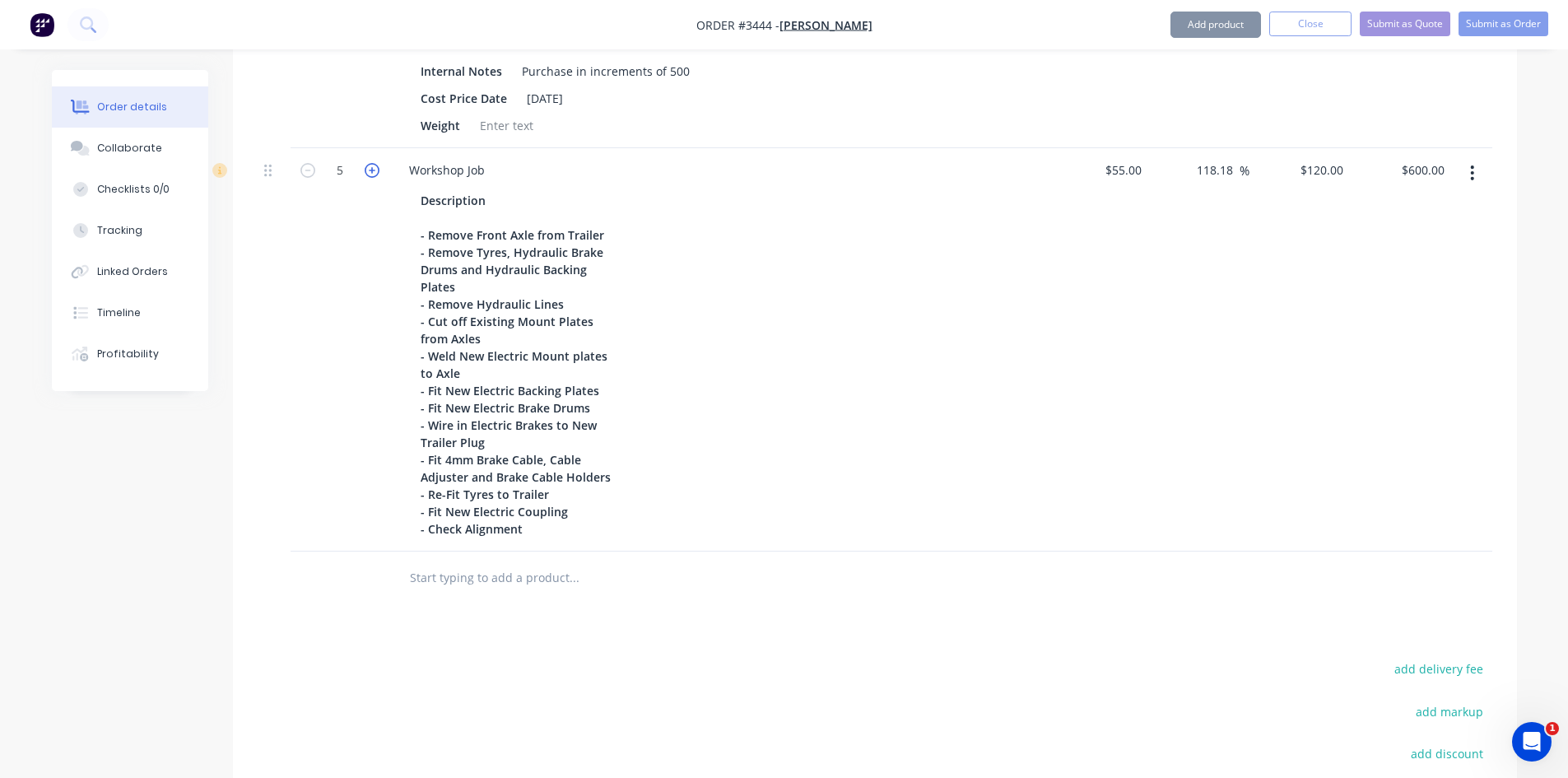
type input "6"
type input "$720.00"
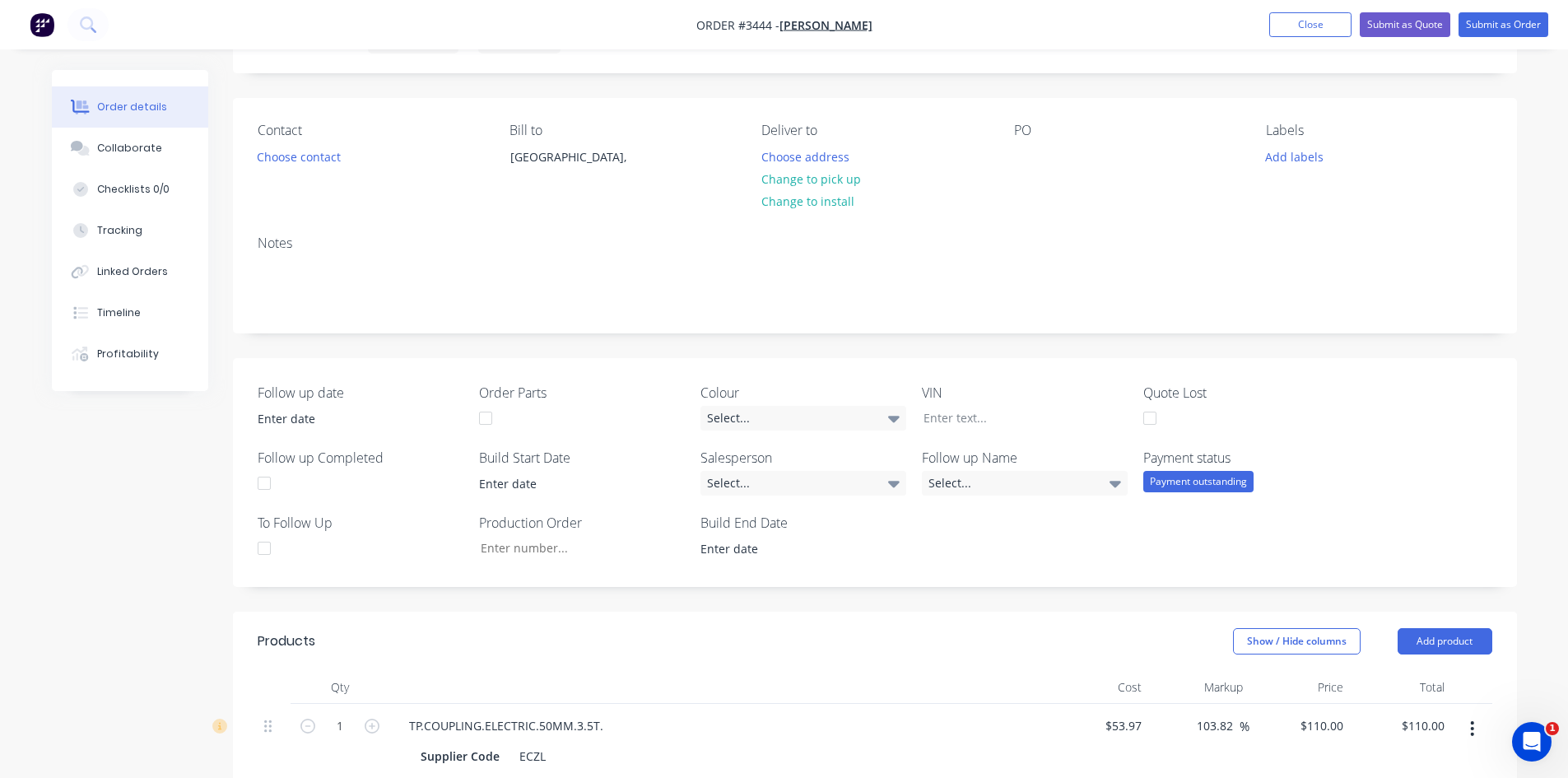
scroll to position [0, 0]
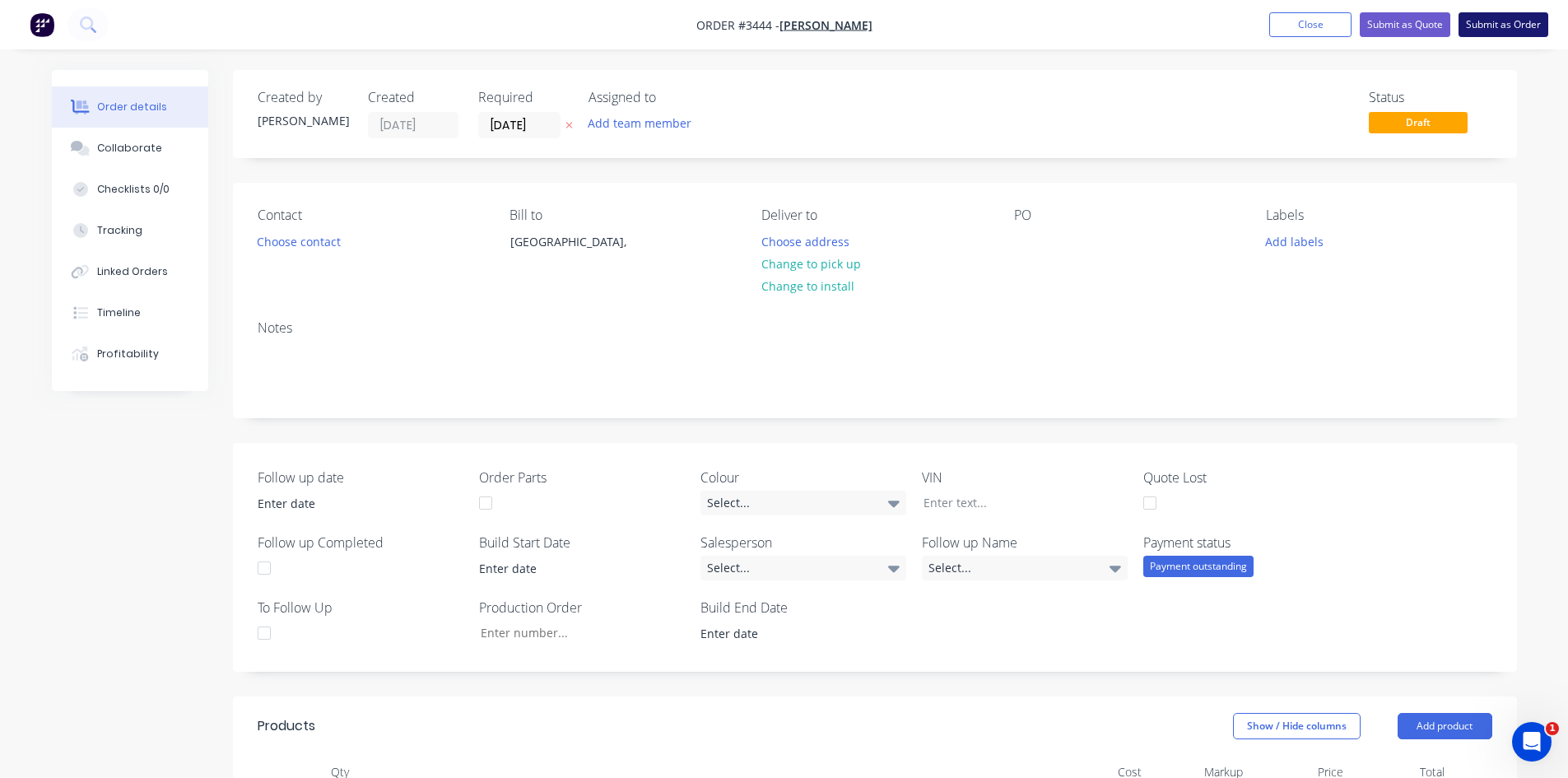
click at [1493, 30] on button "Submit as Order" at bounding box center [1502, 24] width 90 height 25
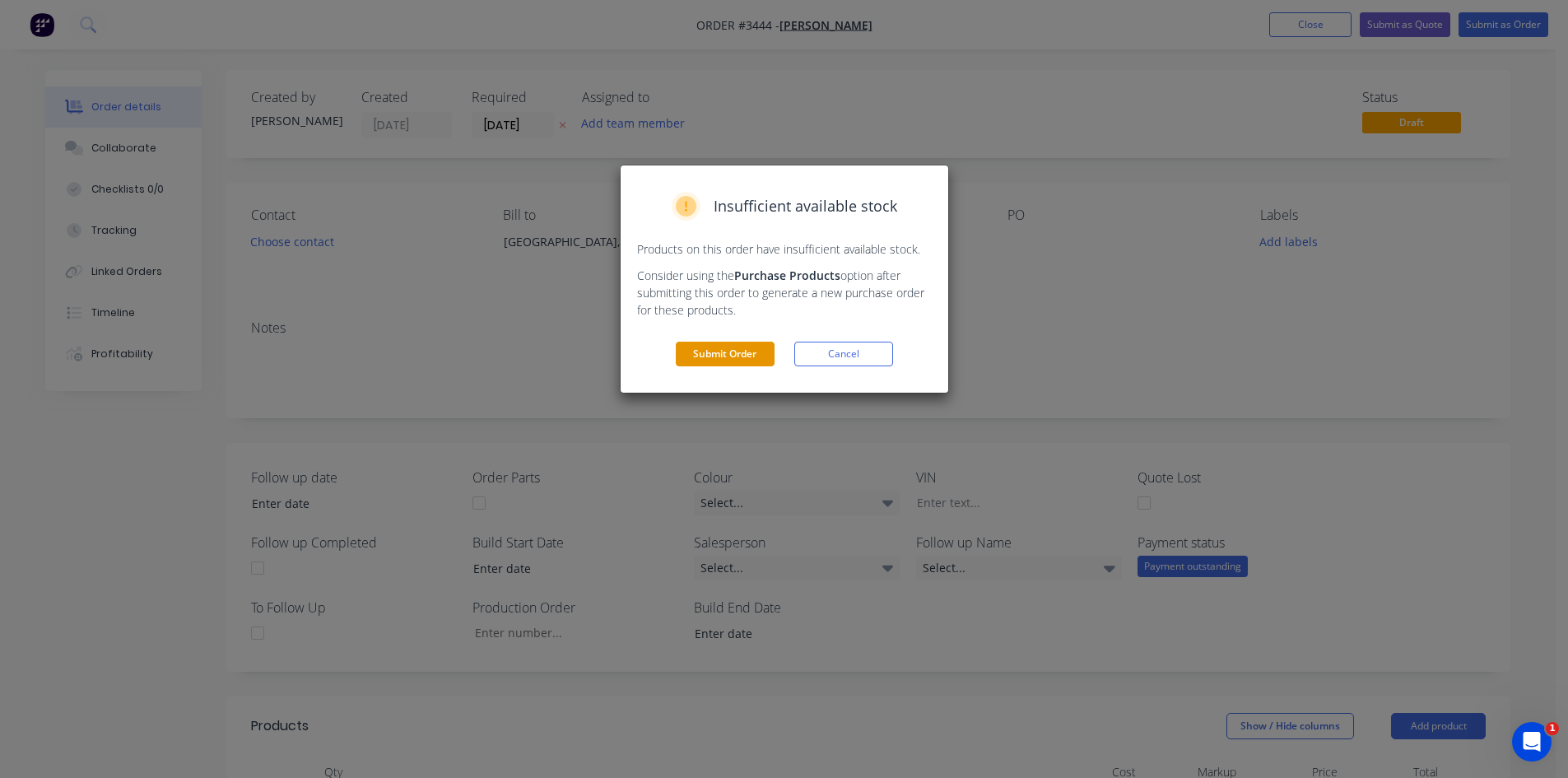
click at [742, 353] on button "Submit Order" at bounding box center [724, 353] width 99 height 25
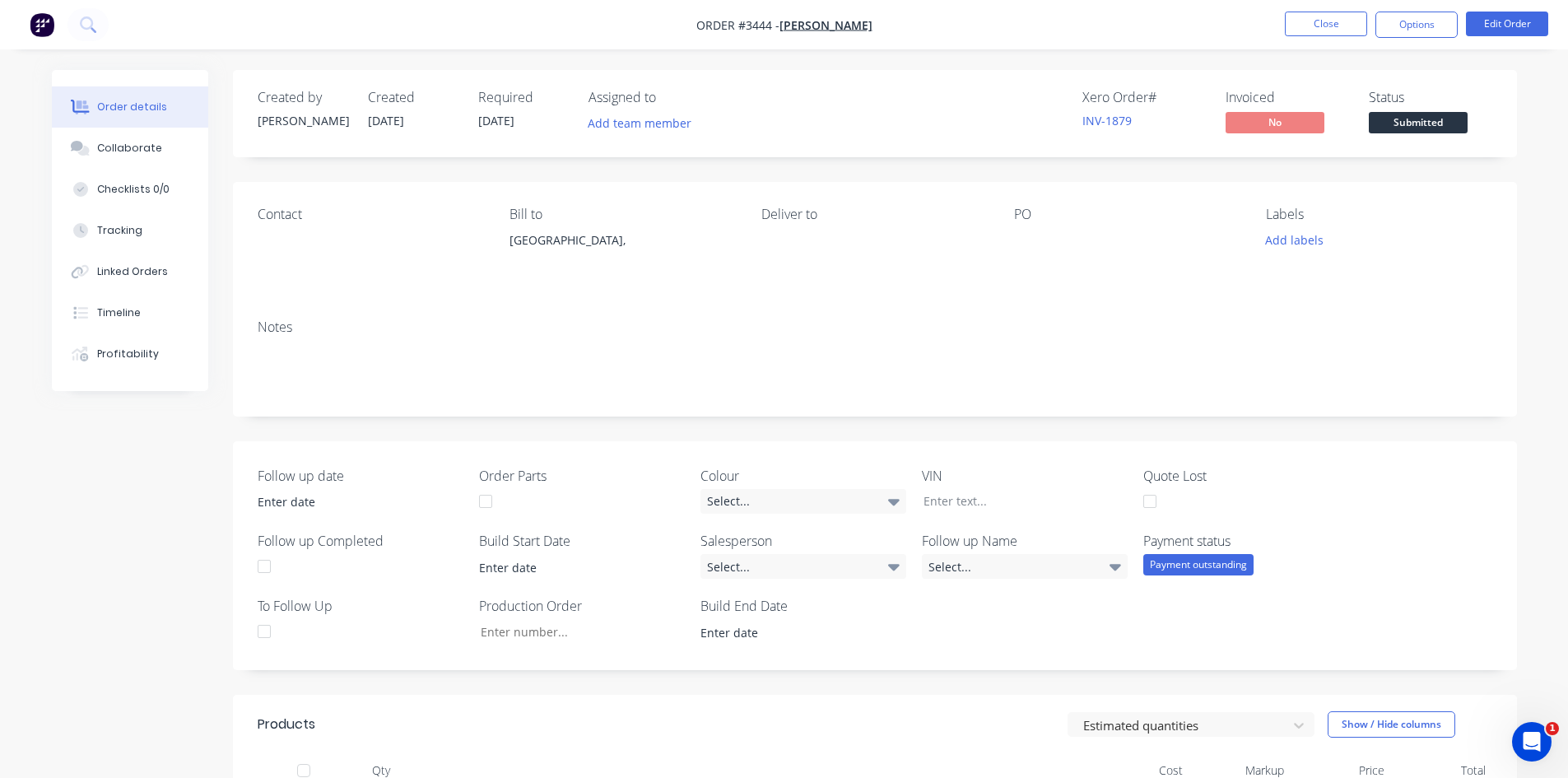
scroll to position [329, 0]
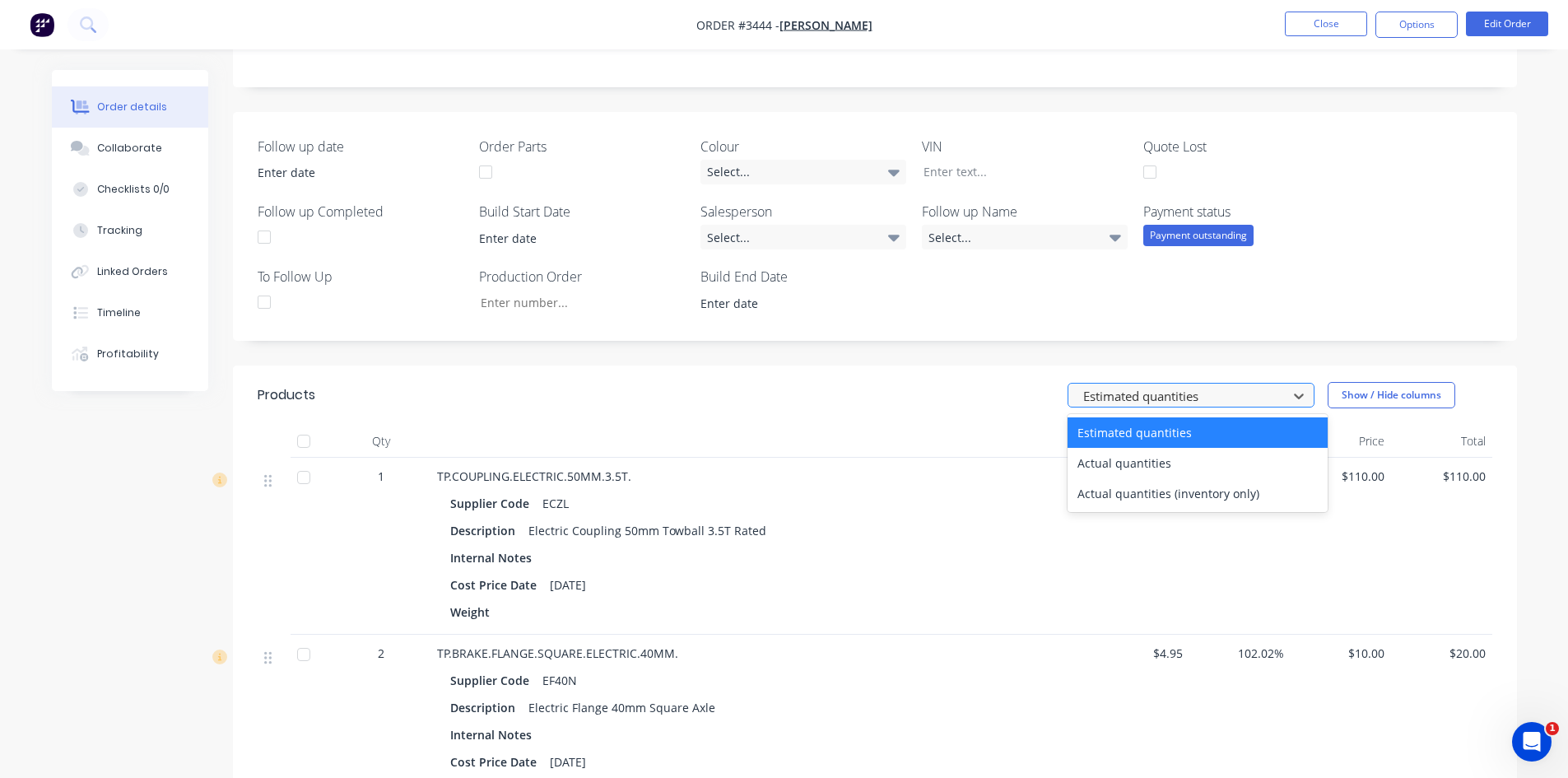
click at [1184, 394] on div at bounding box center [1180, 396] width 197 height 20
click at [1167, 465] on div "Actual quantities" at bounding box center [1198, 462] width 260 height 30
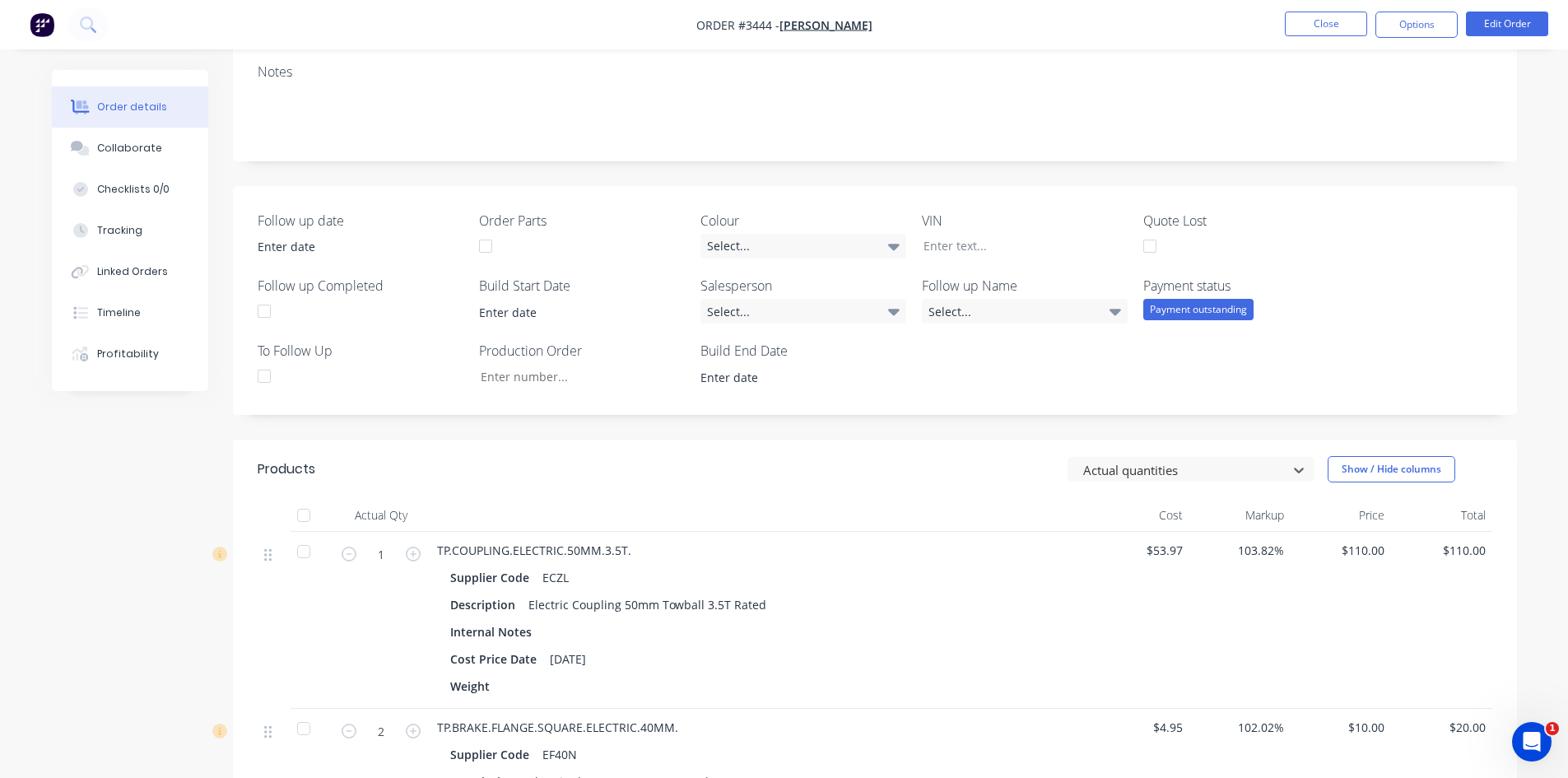
scroll to position [412, 0]
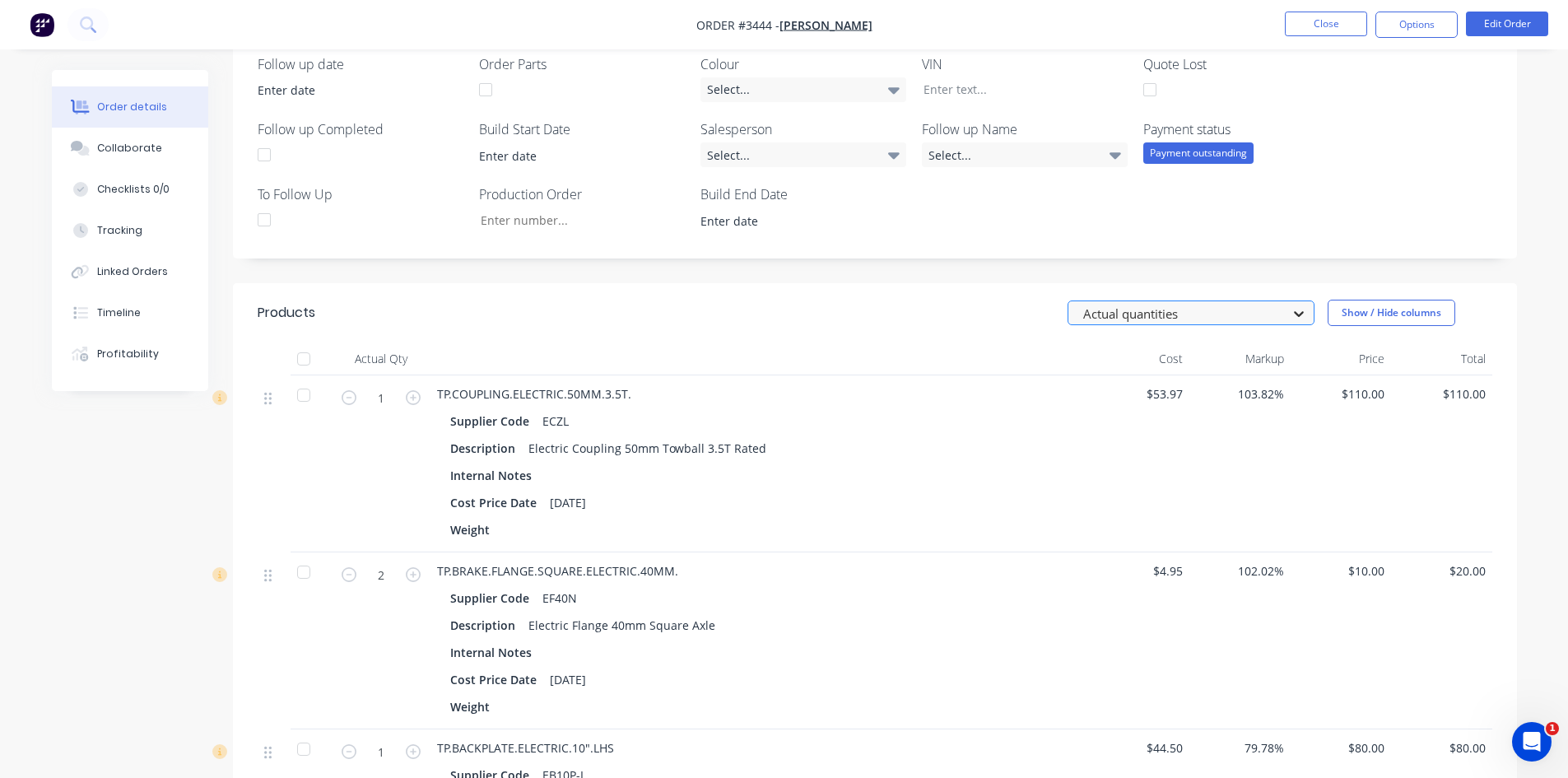
click at [1288, 314] on div at bounding box center [1299, 313] width 30 height 27
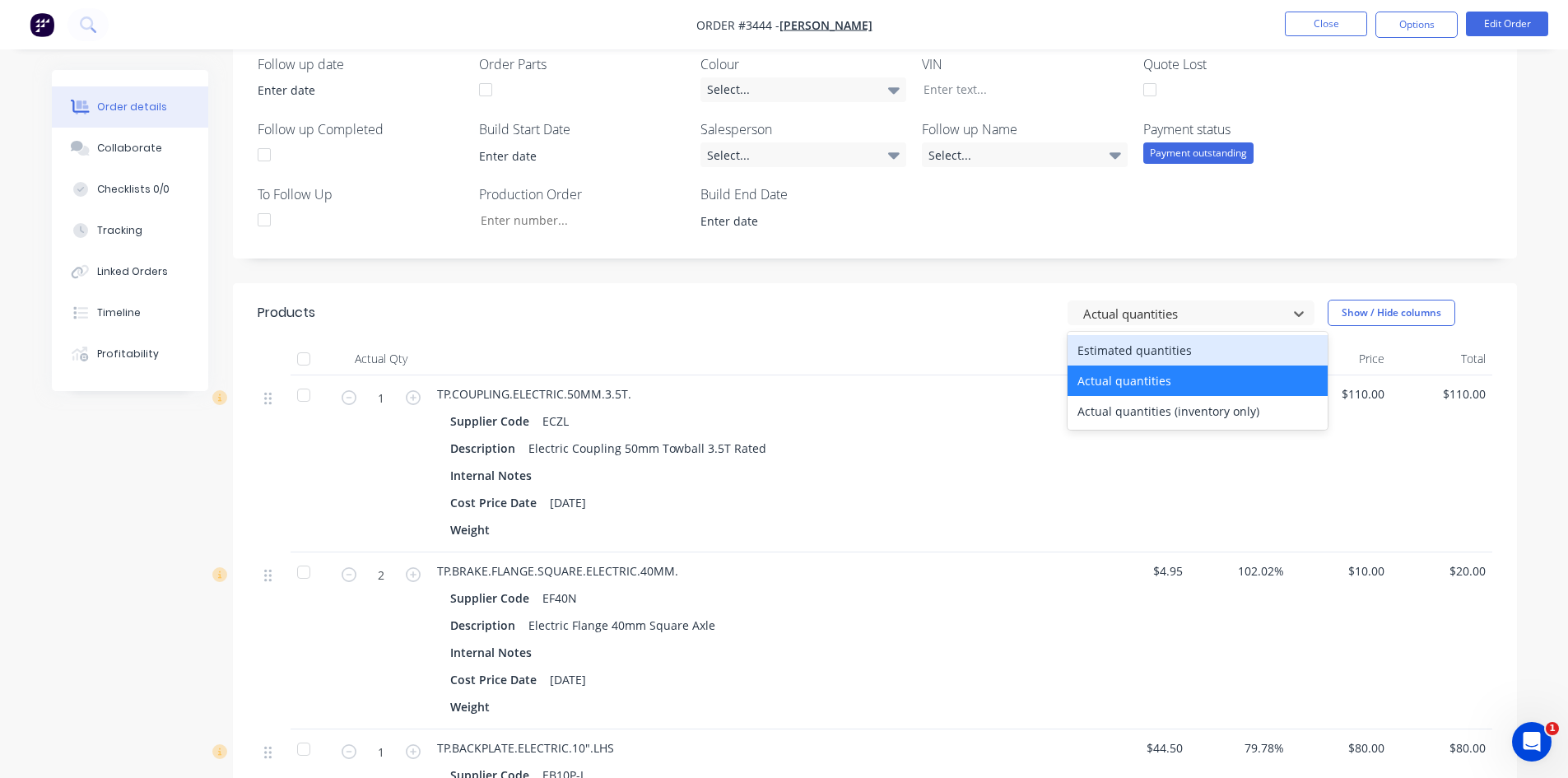
click at [1128, 352] on div "Estimated quantities" at bounding box center [1198, 350] width 260 height 30
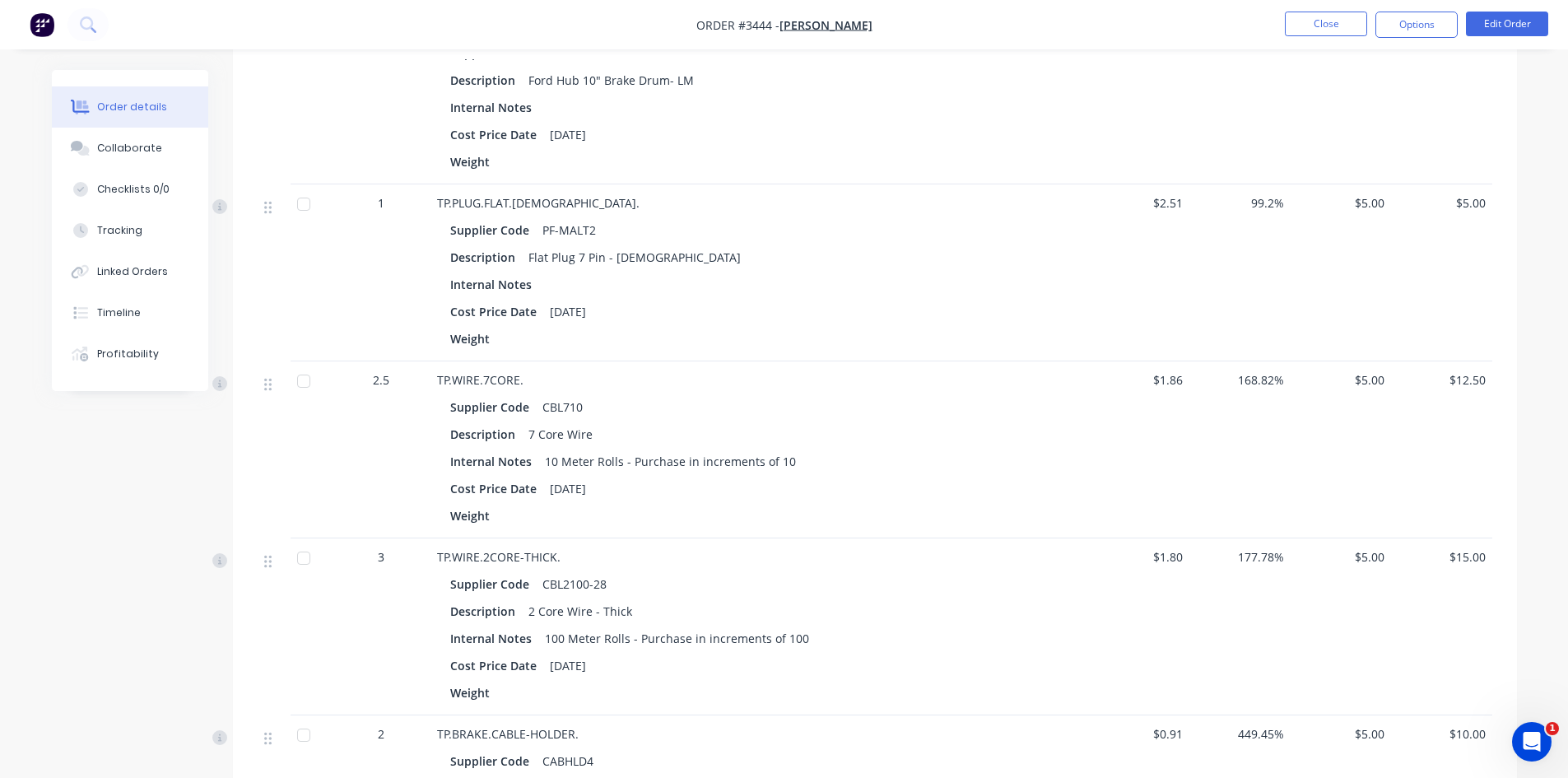
scroll to position [1563, 0]
